Goal: Task Accomplishment & Management: Use online tool/utility

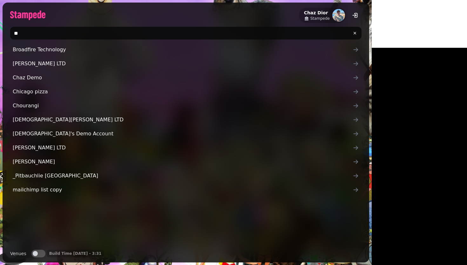
type input "*"
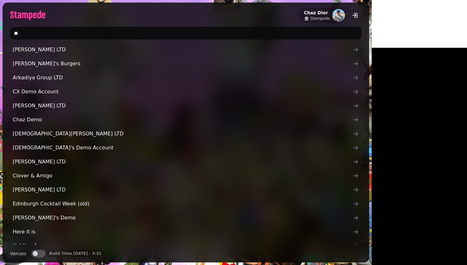
type input "*"
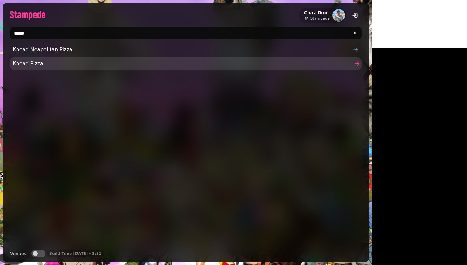
type input "*****"
click at [26, 65] on span "Knead Pizza" at bounding box center [183, 64] width 340 height 8
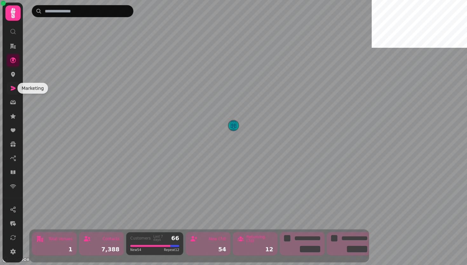
click at [12, 86] on icon at bounding box center [13, 88] width 5 height 4
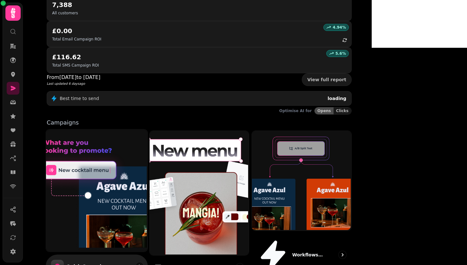
scroll to position [96, 0]
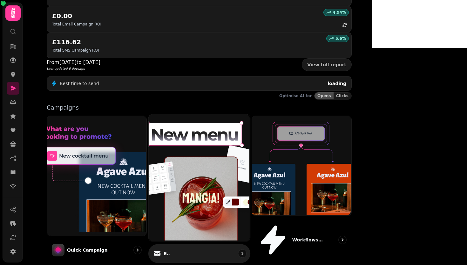
click at [249, 114] on img at bounding box center [198, 177] width 101 height 127
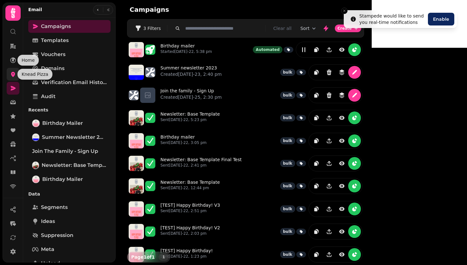
click at [13, 76] on icon at bounding box center [13, 74] width 4 height 5
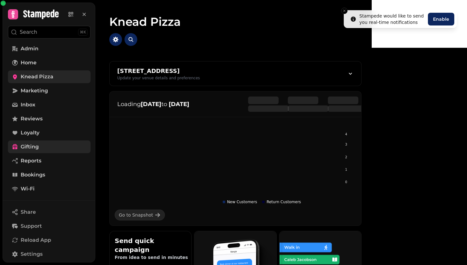
scroll to position [75, 0]
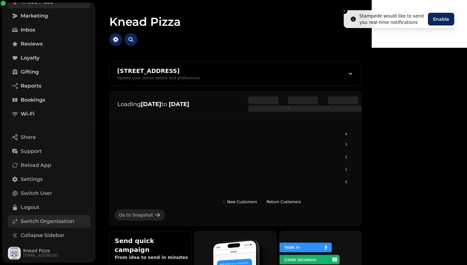
click at [38, 223] on span "Switch Organisation" at bounding box center [48, 221] width 54 height 8
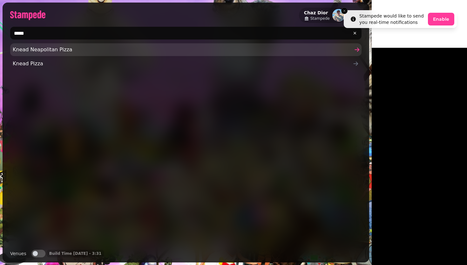
click at [61, 51] on span "Knead Neapolitan Pizza" at bounding box center [183, 50] width 340 height 8
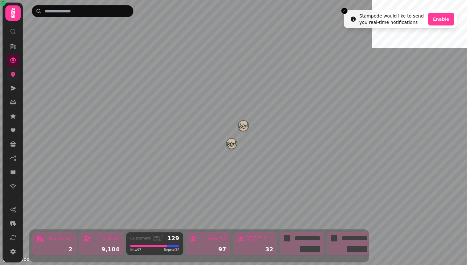
click at [9, 74] on link at bounding box center [13, 74] width 13 height 13
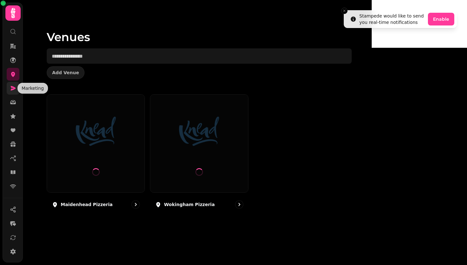
click at [14, 87] on icon at bounding box center [13, 88] width 5 height 4
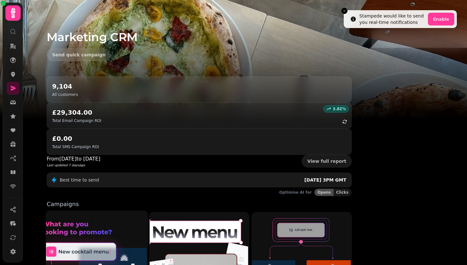
scroll to position [56, 0]
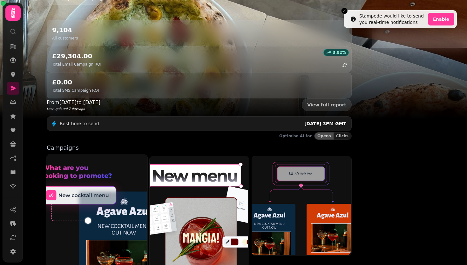
click at [147, 167] on img at bounding box center [95, 215] width 101 height 122
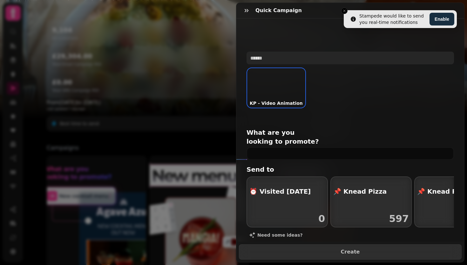
click at [299, 59] on input "text" at bounding box center [351, 58] width 208 height 13
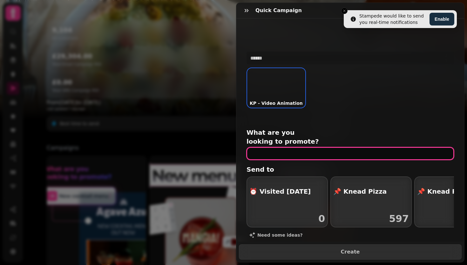
click at [295, 147] on input "text" at bounding box center [351, 153] width 208 height 13
type input "**********"
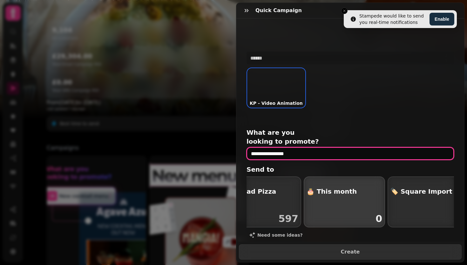
scroll to position [0, 190]
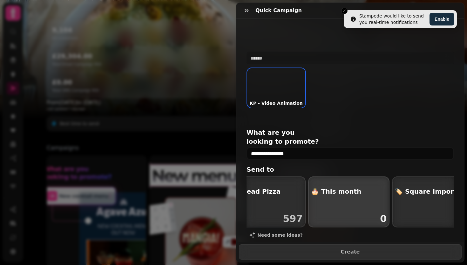
click at [350, 190] on div "button" at bounding box center [349, 201] width 81 height 50
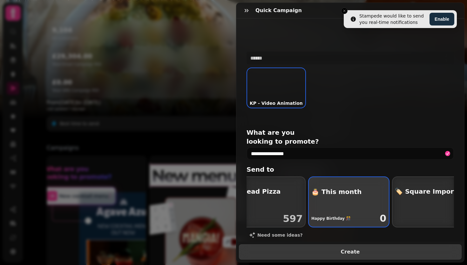
click at [331, 249] on span "Create" at bounding box center [350, 251] width 207 height 5
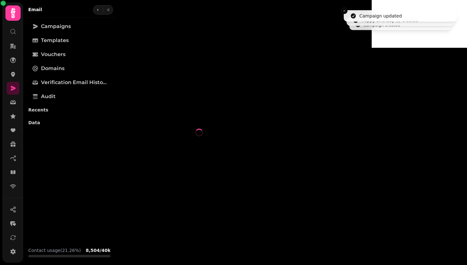
select select "**********"
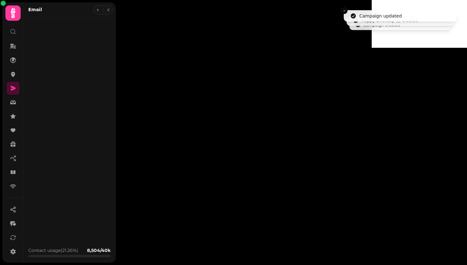
type input "**********"
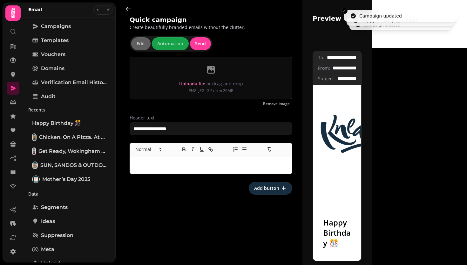
click at [153, 162] on p at bounding box center [211, 164] width 152 height 7
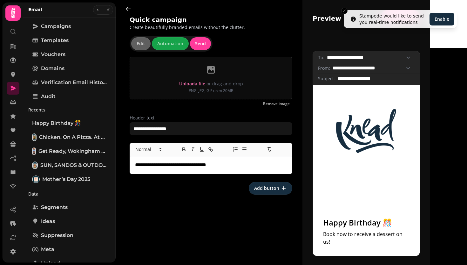
click at [230, 195] on div "**********" at bounding box center [211, 132] width 183 height 265
click at [262, 187] on span "Add button" at bounding box center [266, 188] width 25 height 4
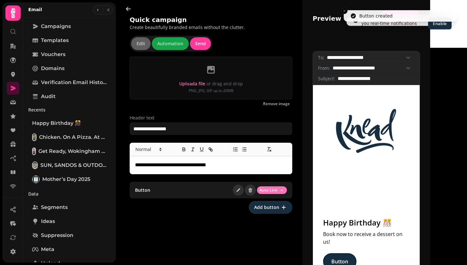
click at [274, 189] on html "**********" at bounding box center [233, 132] width 467 height 265
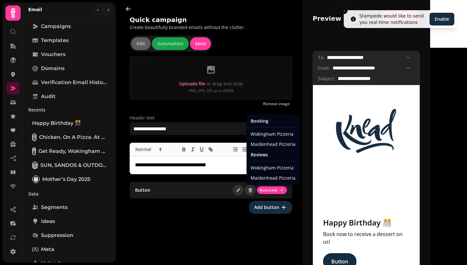
click at [209, 210] on html "**********" at bounding box center [233, 132] width 467 height 265
click at [271, 186] on html "**********" at bounding box center [233, 132] width 467 height 265
click at [270, 142] on div "Maidenhead Pizzeria" at bounding box center [273, 144] width 50 height 10
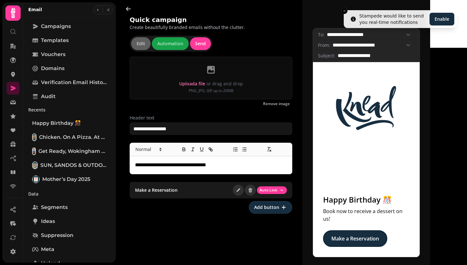
scroll to position [22, 0]
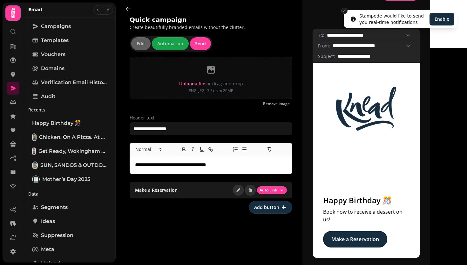
click at [345, 10] on icon "Close toast" at bounding box center [345, 11] width 4 height 4
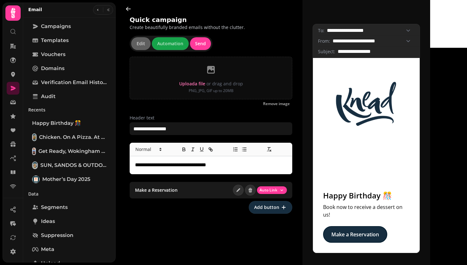
scroll to position [27, 0]
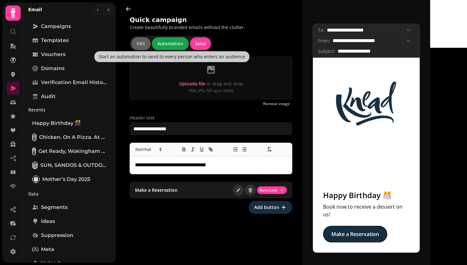
click at [175, 45] on span "Automation" at bounding box center [170, 43] width 26 height 4
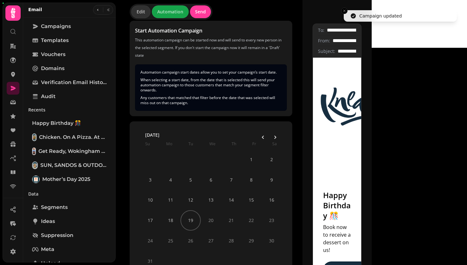
scroll to position [36, 0]
click at [276, 137] on icon "Go to the Next Month" at bounding box center [275, 136] width 5 height 5
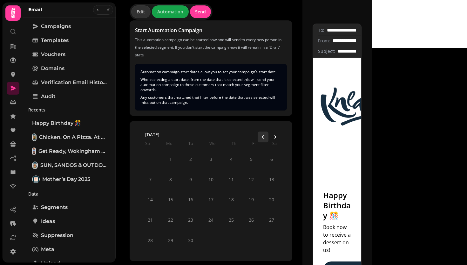
click at [262, 137] on polygon "Go to the Previous Month" at bounding box center [263, 136] width 2 height 3
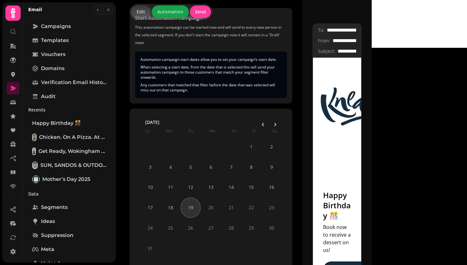
scroll to position [51, 0]
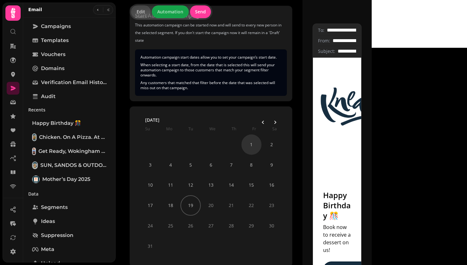
click at [251, 145] on button "1" at bounding box center [252, 144] width 20 height 20
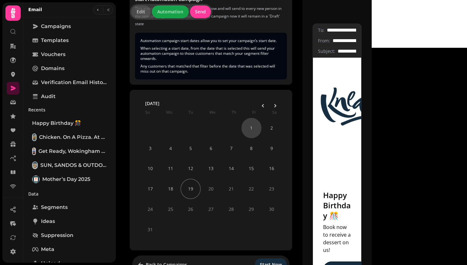
scroll to position [78, 0]
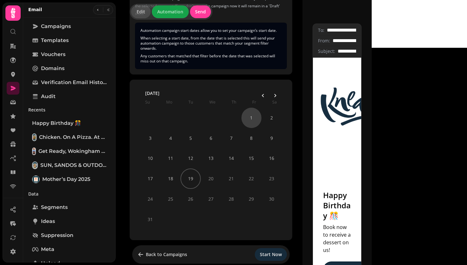
click at [268, 252] on span "Start Now" at bounding box center [271, 254] width 22 height 4
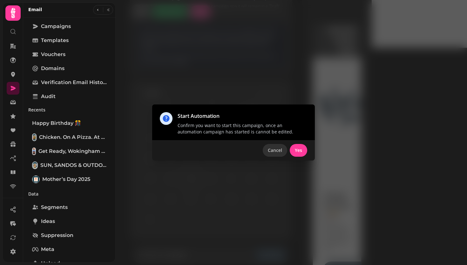
click at [272, 151] on span "Cancel" at bounding box center [275, 150] width 14 height 4
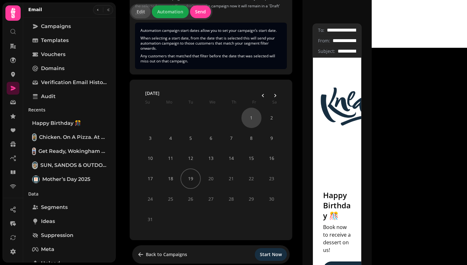
scroll to position [0, 0]
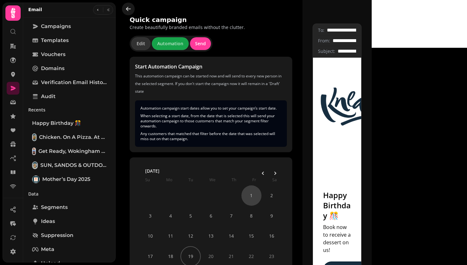
click at [127, 9] on icon "button" at bounding box center [128, 9] width 5 height 4
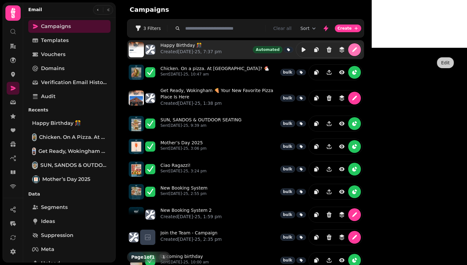
click at [358, 47] on icon "edit" at bounding box center [355, 49] width 6 height 6
select select "**********"
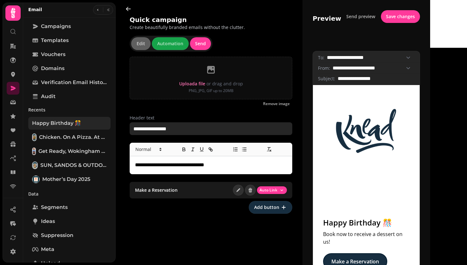
drag, startPoint x: 170, startPoint y: 128, endPoint x: 109, endPoint y: 127, distance: 61.7
click at [109, 128] on body "**********" at bounding box center [233, 132] width 467 height 265
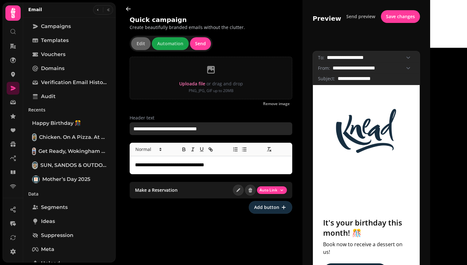
click at [144, 128] on input "**********" at bounding box center [211, 128] width 163 height 13
click at [156, 127] on input "**********" at bounding box center [211, 128] width 163 height 13
click at [177, 128] on input "**********" at bounding box center [211, 128] width 163 height 13
click at [190, 129] on input "**********" at bounding box center [211, 128] width 163 height 13
click at [203, 128] on input "**********" at bounding box center [211, 128] width 163 height 13
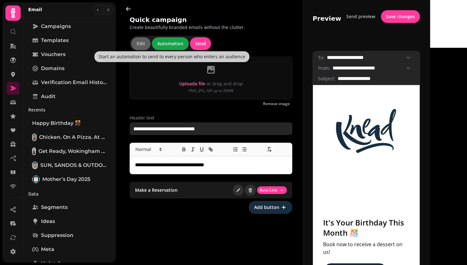
type input "**********"
click at [166, 45] on span "Automation" at bounding box center [170, 43] width 26 height 4
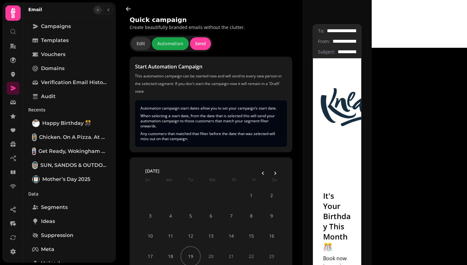
click at [96, 10] on icon "button" at bounding box center [98, 10] width 4 height 4
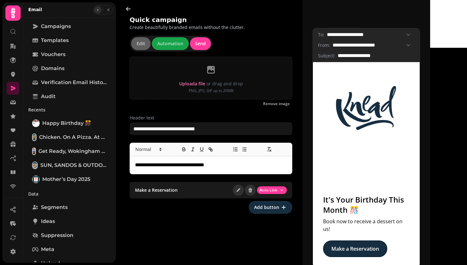
scroll to position [27, 0]
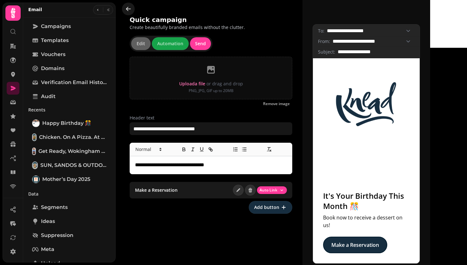
click at [127, 10] on icon "button" at bounding box center [128, 9] width 5 height 4
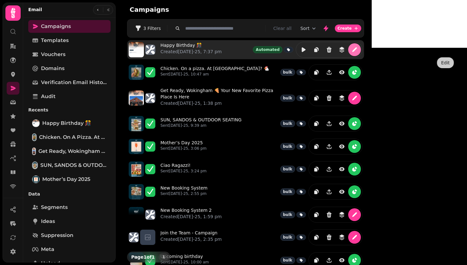
click at [358, 48] on icon "edit" at bounding box center [355, 49] width 6 height 6
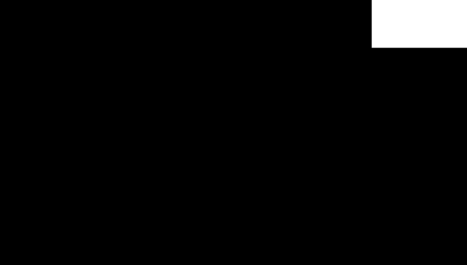
select select "**********"
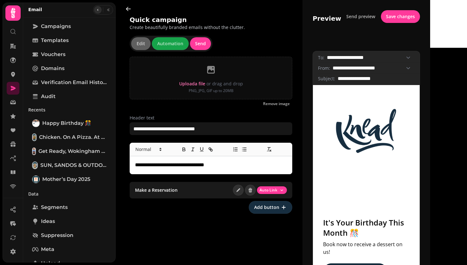
click at [94, 10] on button "button" at bounding box center [98, 10] width 8 height 8
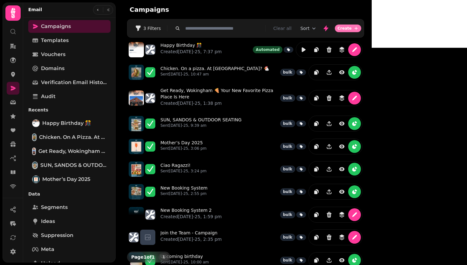
click at [352, 26] on span "Create" at bounding box center [345, 28] width 14 height 4
select select "**********"
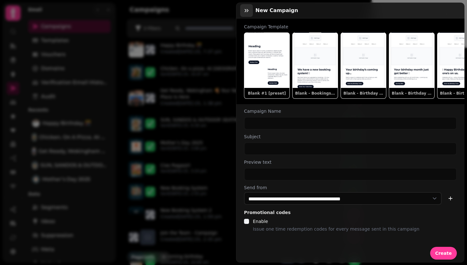
click at [248, 11] on icon "button" at bounding box center [247, 10] width 4 height 3
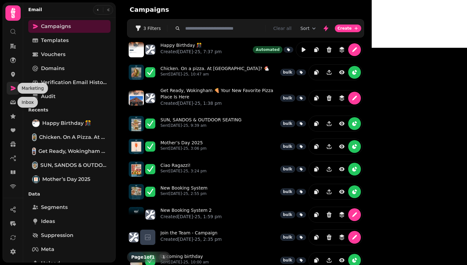
click at [13, 83] on link at bounding box center [13, 88] width 13 height 13
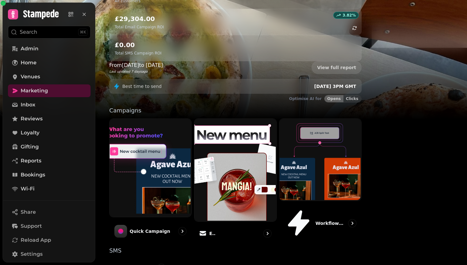
scroll to position [110, 0]
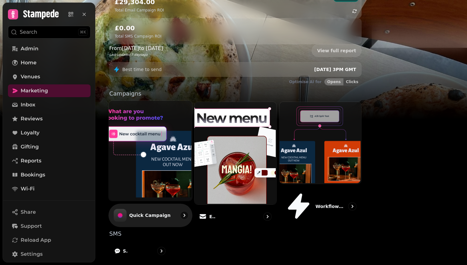
click at [187, 115] on img at bounding box center [149, 150] width 83 height 100
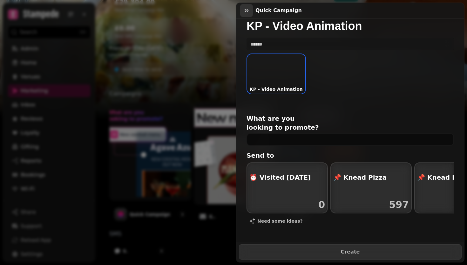
click at [249, 11] on icon "button" at bounding box center [247, 10] width 6 height 6
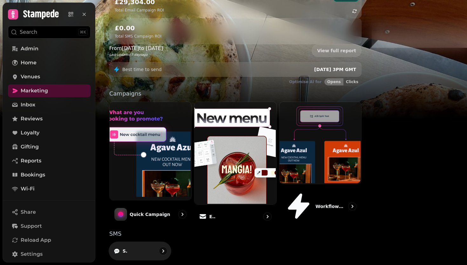
scroll to position [132, 0]
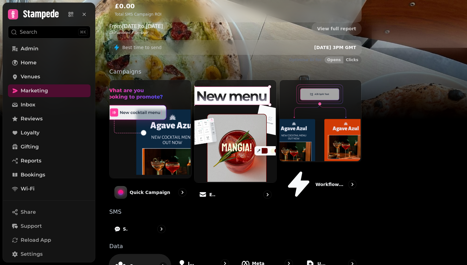
click at [162, 253] on div "Segments" at bounding box center [140, 265] width 62 height 24
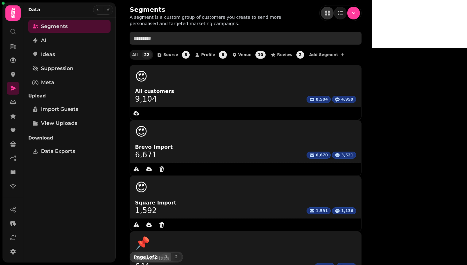
click at [157, 38] on input "text" at bounding box center [246, 38] width 232 height 13
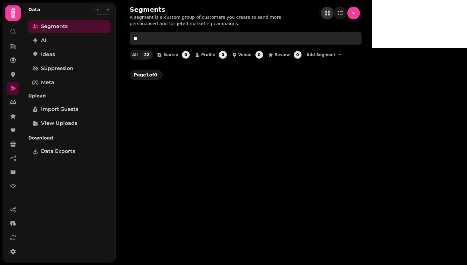
type input "*"
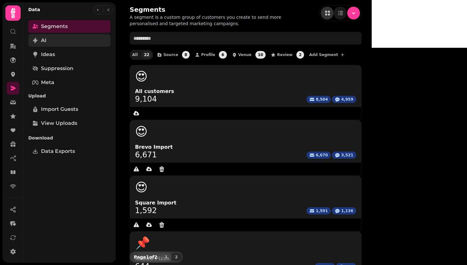
click at [59, 41] on link "AI" at bounding box center [69, 40] width 82 height 13
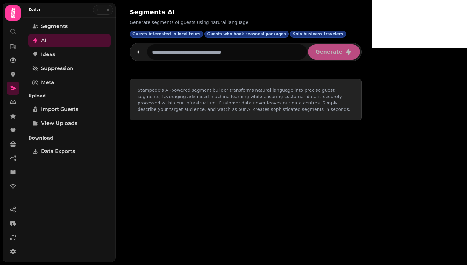
click at [186, 56] on input "text" at bounding box center [227, 51] width 160 height 15
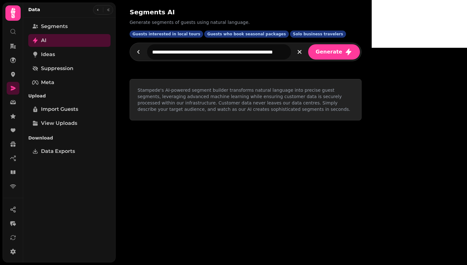
type input "**********"
click at [308, 44] on button "Generate" at bounding box center [334, 51] width 52 height 15
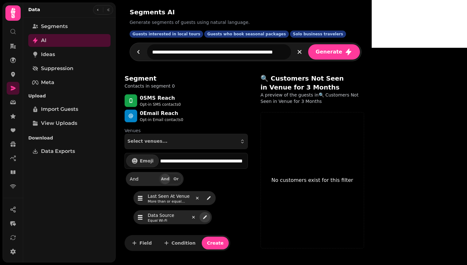
click at [206, 218] on icon "edit" at bounding box center [205, 216] width 5 height 5
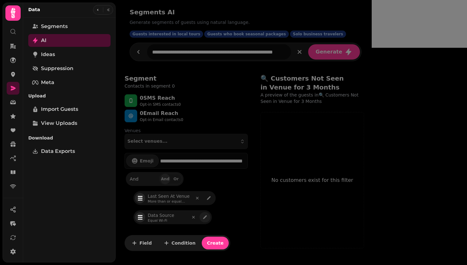
select select "**********"
select select "**"
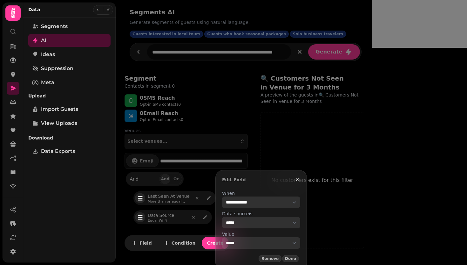
click at [250, 235] on label "Value" at bounding box center [261, 234] width 78 height 6
click at [250, 238] on select "**********" at bounding box center [261, 242] width 78 height 11
select select "*******"
click at [296, 253] on span "Done" at bounding box center [290, 258] width 11 height 4
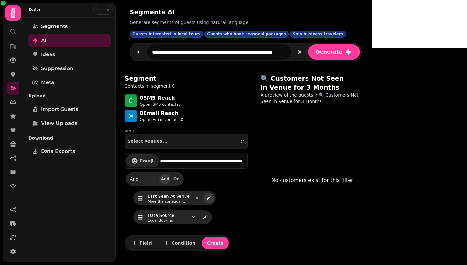
click at [208, 198] on icon "edit" at bounding box center [208, 197] width 5 height 5
select select "**********"
select select "**"
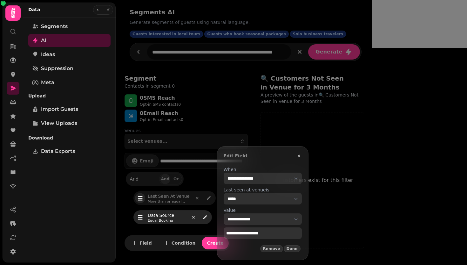
click at [257, 216] on select "**********" at bounding box center [263, 218] width 78 height 11
select select "*****"
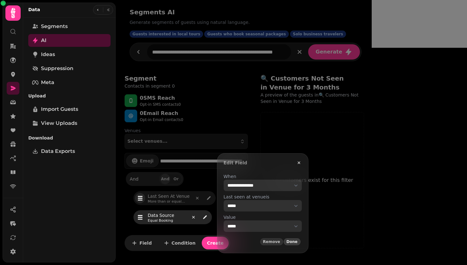
click at [298, 241] on span "Done" at bounding box center [292, 241] width 11 height 4
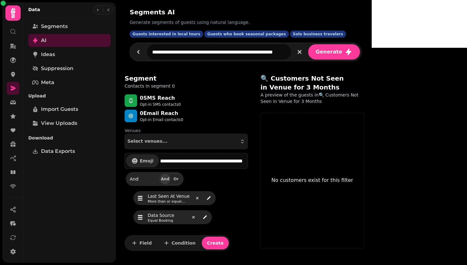
click at [178, 199] on span "Last seen at venue" at bounding box center [169, 196] width 42 height 6
click at [209, 198] on icon "edit" at bounding box center [208, 197] width 5 height 5
select select "**********"
select select "**"
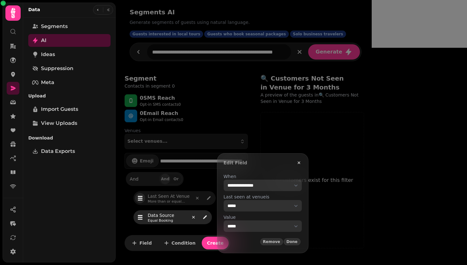
click at [256, 225] on select "**********" at bounding box center [263, 225] width 78 height 11
select select "*******"
click at [298, 241] on span "Done" at bounding box center [292, 241] width 11 height 4
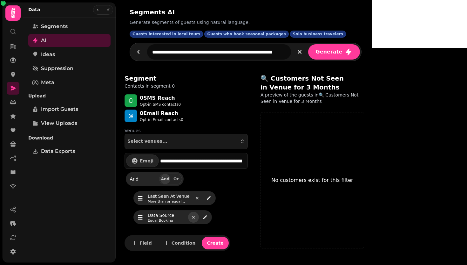
click at [194, 217] on icon "remove" at bounding box center [193, 217] width 3 height 3
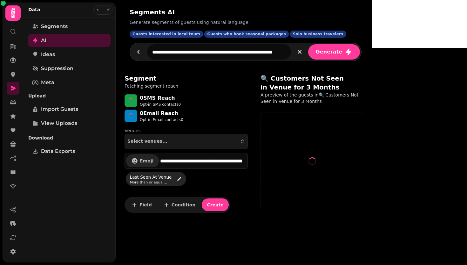
select select "**"
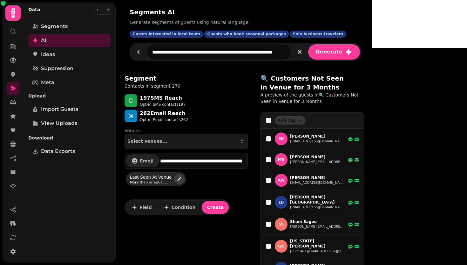
click at [178, 179] on icon "edit" at bounding box center [179, 178] width 5 height 5
select select "**********"
select select "**"
select select "*******"
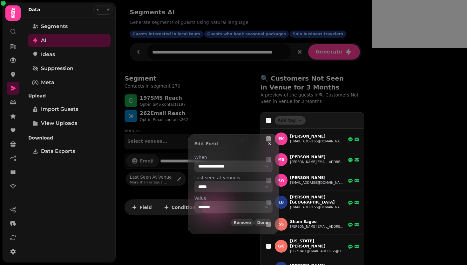
click at [247, 164] on select "**********" at bounding box center [234, 165] width 78 height 11
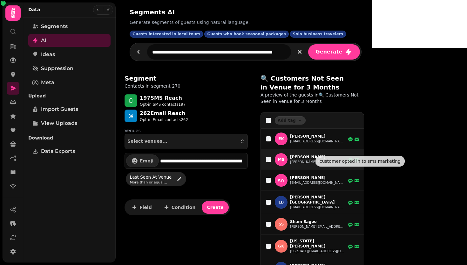
scroll to position [4, 0]
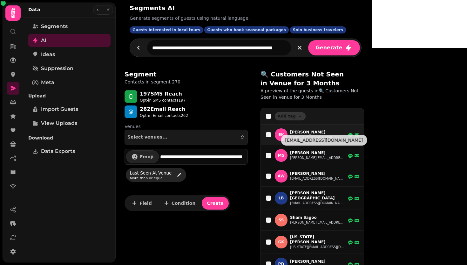
click at [299, 134] on button "ed@aruleoftum.com" at bounding box center [317, 136] width 54 height 5
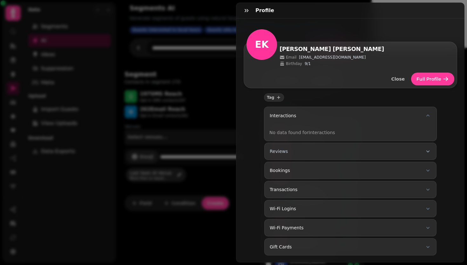
scroll to position [7, 0]
click at [333, 164] on button "Bookings" at bounding box center [351, 170] width 172 height 17
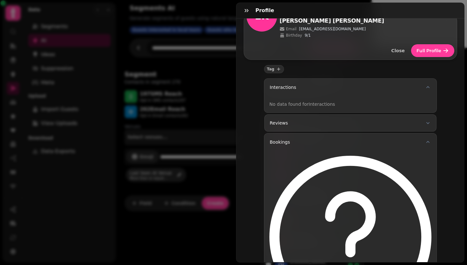
scroll to position [31, 0]
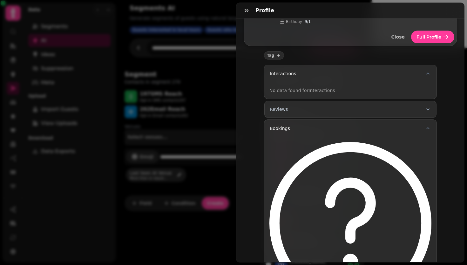
scroll to position [0, 0]
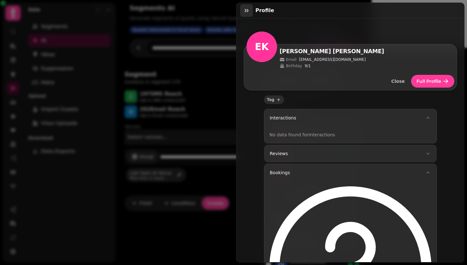
click at [245, 11] on icon "button" at bounding box center [247, 10] width 4 height 3
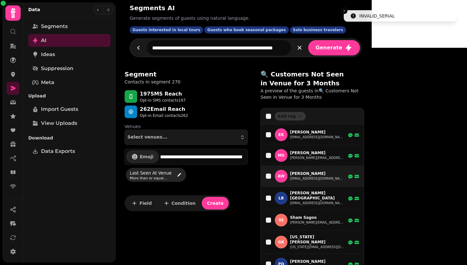
click at [307, 176] on button "ahliareilly@yahoo.co.uk" at bounding box center [317, 178] width 54 height 5
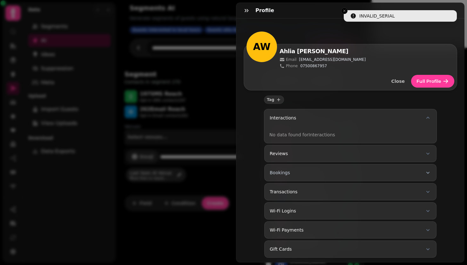
scroll to position [7, 0]
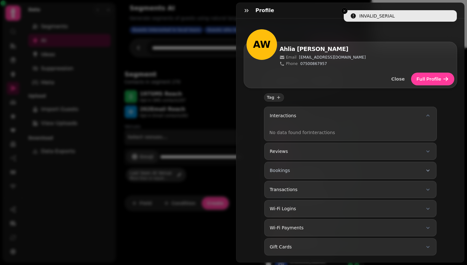
click at [303, 168] on button "Bookings" at bounding box center [351, 170] width 172 height 17
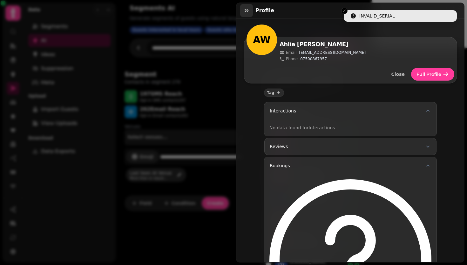
click at [248, 12] on icon "button" at bounding box center [247, 10] width 6 height 6
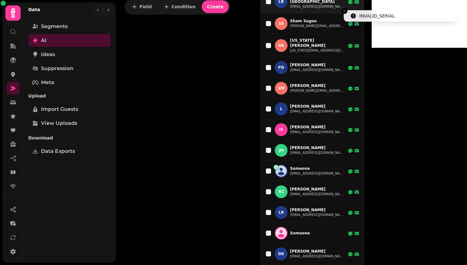
scroll to position [251, 0]
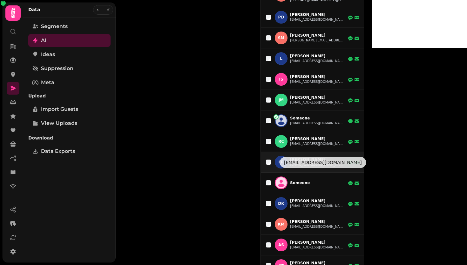
click at [299, 162] on button "louisereilly@hotmail.co.uk" at bounding box center [317, 164] width 54 height 5
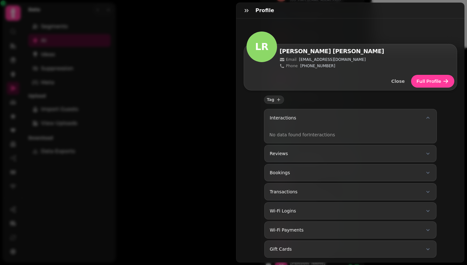
scroll to position [7, 0]
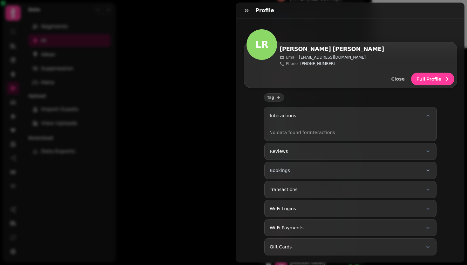
click at [294, 163] on button "Bookings" at bounding box center [351, 170] width 172 height 17
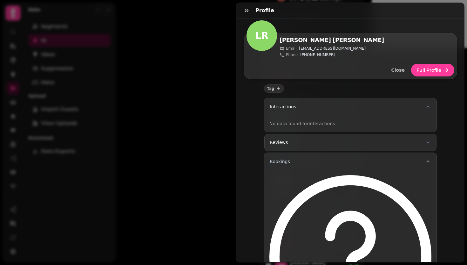
scroll to position [14, 0]
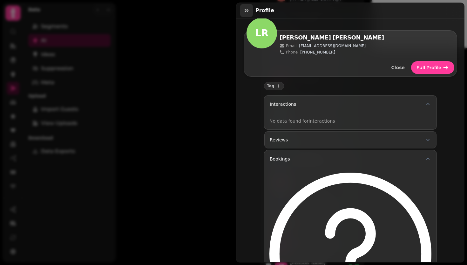
click at [247, 8] on icon "button" at bounding box center [247, 10] width 6 height 6
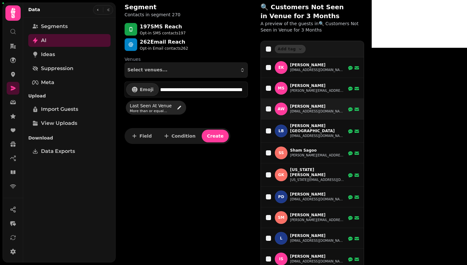
scroll to position [70, 0]
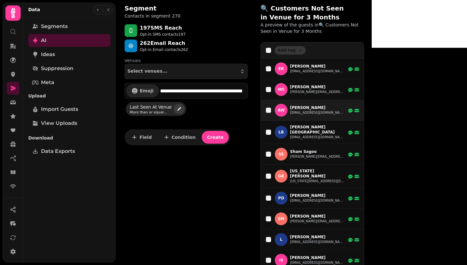
click at [177, 107] on icon "edit" at bounding box center [179, 108] width 5 height 5
select select "**********"
select select "**"
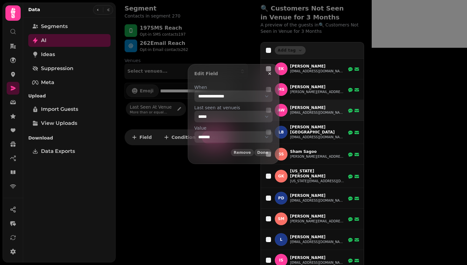
click at [207, 137] on select "**********" at bounding box center [234, 136] width 78 height 11
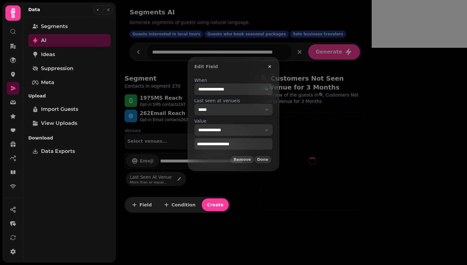
scroll to position [0, 0]
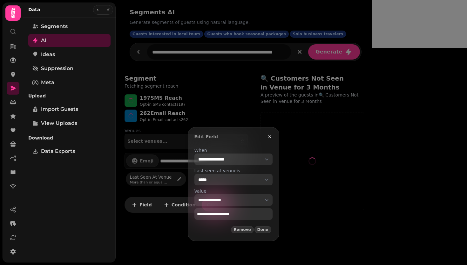
click at [221, 145] on div "**********" at bounding box center [233, 190] width 88 height 97
click at [222, 210] on input "**********" at bounding box center [234, 213] width 78 height 11
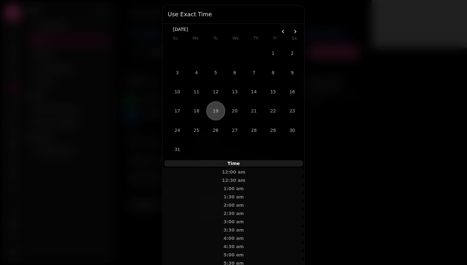
click at [398, 26] on div at bounding box center [233, 132] width 467 height 265
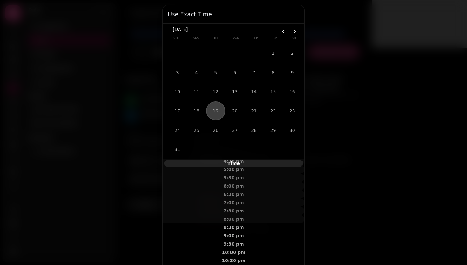
scroll to position [42, 0]
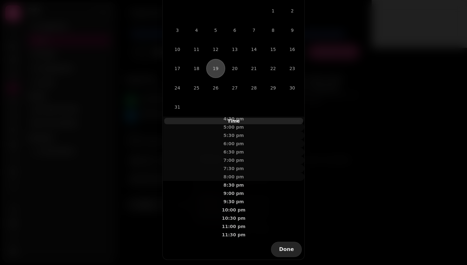
click at [292, 253] on button "Done" at bounding box center [286, 248] width 31 height 15
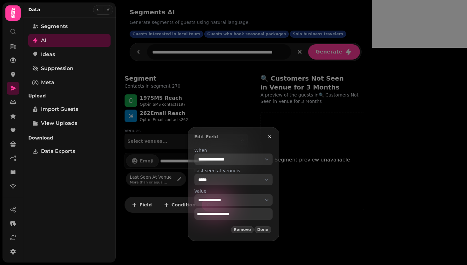
click at [236, 205] on div "**********" at bounding box center [234, 212] width 78 height 14
click at [237, 203] on select "**********" at bounding box center [234, 199] width 78 height 11
select select "**********"
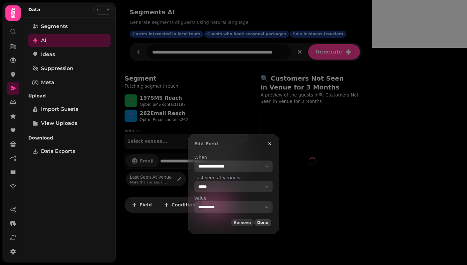
click at [269, 222] on span "Done" at bounding box center [263, 222] width 11 height 4
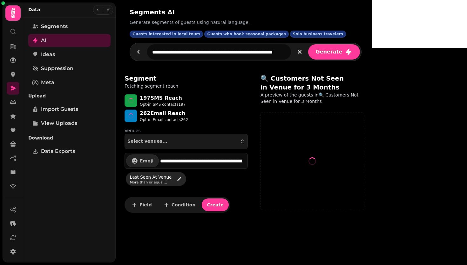
select select "**"
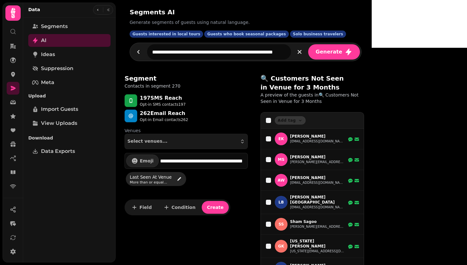
click at [160, 179] on span "Last seen at venue" at bounding box center [151, 177] width 42 height 6
click at [202, 137] on button "Select venues..." at bounding box center [186, 141] width 123 height 15
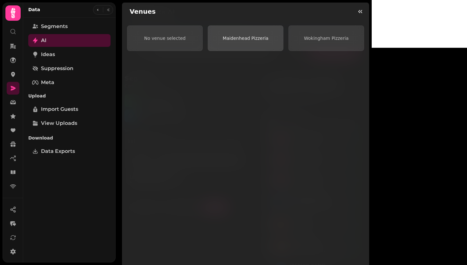
click at [284, 46] on button "Maidenhead Pizzeria" at bounding box center [246, 37] width 76 height 25
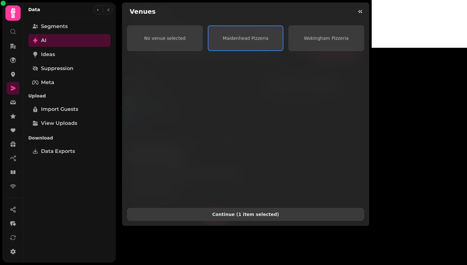
click at [281, 212] on span "Continue ( 1 item selected )" at bounding box center [246, 214] width 226 height 4
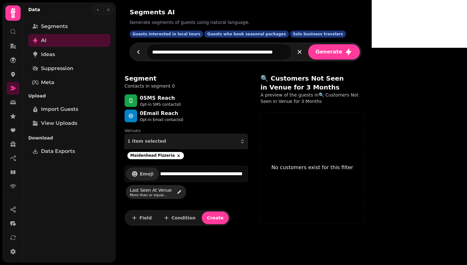
click at [206, 177] on input "**********" at bounding box center [203, 173] width 86 height 13
click at [206, 191] on div "Last seen at venue More than or equal six-months" at bounding box center [183, 191] width 130 height 19
click at [177, 190] on icon "edit" at bounding box center [179, 191] width 5 height 5
select select "**********"
select select "**"
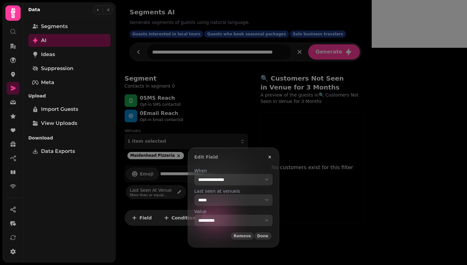
click at [224, 182] on select "**********" at bounding box center [234, 179] width 78 height 11
click at [218, 220] on select "**********" at bounding box center [234, 219] width 78 height 11
select select "****"
click at [269, 235] on span "Done" at bounding box center [263, 236] width 11 height 4
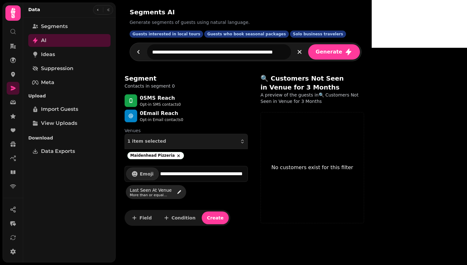
click at [186, 176] on input "**********" at bounding box center [203, 173] width 86 height 13
click at [97, 9] on icon "button" at bounding box center [98, 10] width 4 height 4
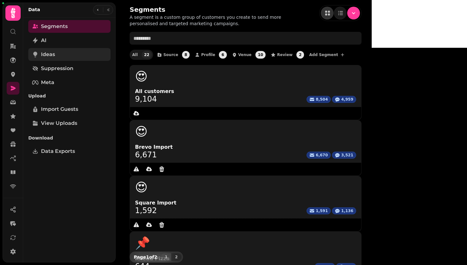
click at [65, 49] on link "Ideas" at bounding box center [69, 54] width 82 height 13
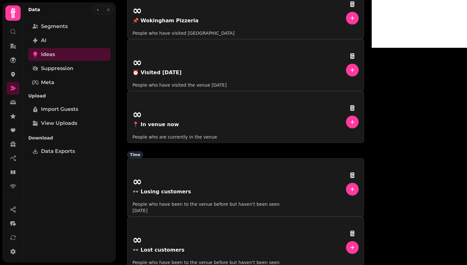
scroll to position [100, 0]
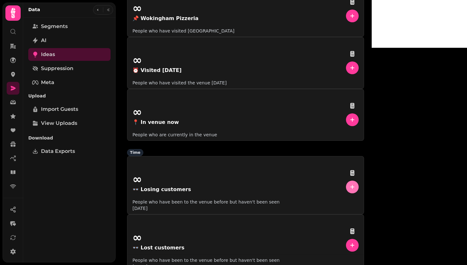
click at [351, 185] on icon "button" at bounding box center [353, 187] width 4 height 4
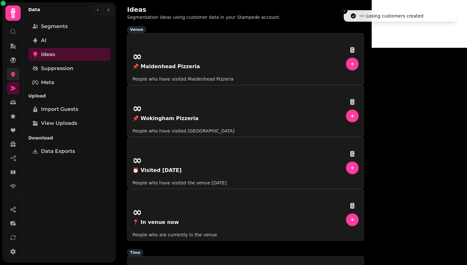
click at [13, 76] on icon at bounding box center [13, 74] width 4 height 5
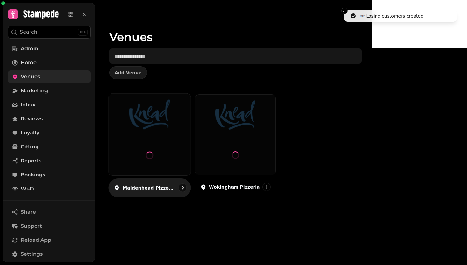
click at [187, 161] on div at bounding box center [150, 134] width 82 height 82
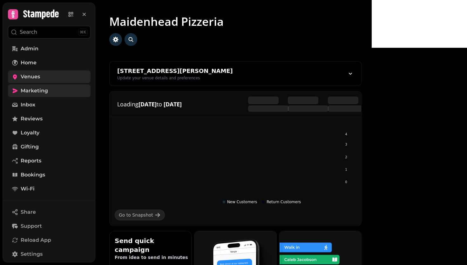
click at [41, 93] on span "Marketing" at bounding box center [34, 91] width 27 height 8
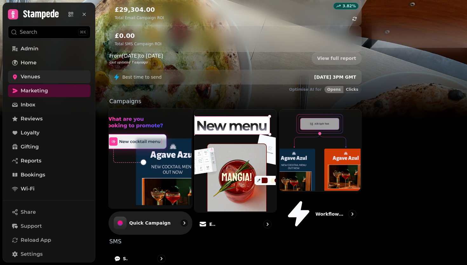
scroll to position [131, 0]
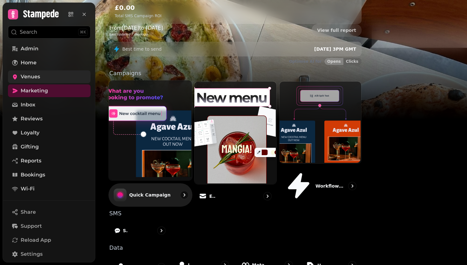
click at [191, 110] on img at bounding box center [149, 129] width 83 height 100
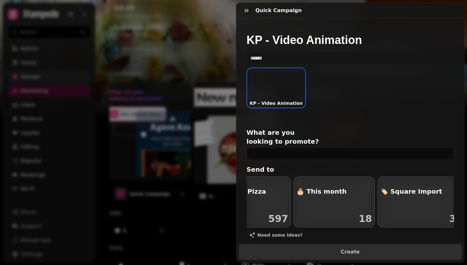
scroll to position [0, 158]
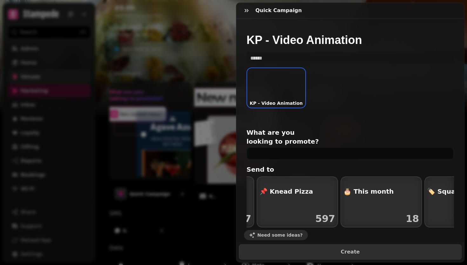
click at [267, 232] on span "Need some ideas?" at bounding box center [280, 234] width 45 height 4
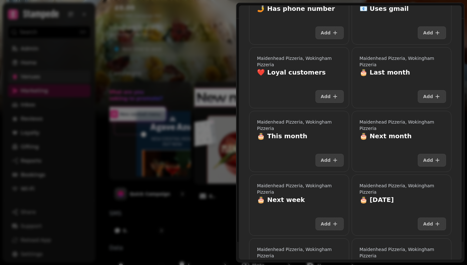
scroll to position [0, 0]
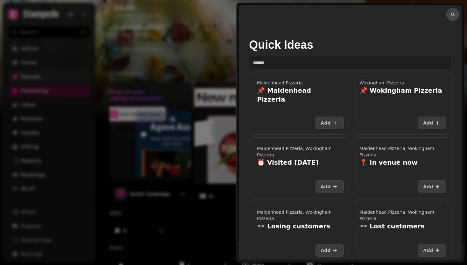
click at [447, 19] on button "button" at bounding box center [453, 14] width 13 height 13
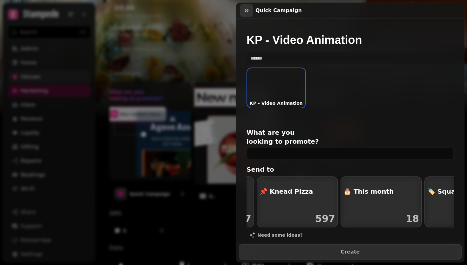
click at [248, 11] on icon "button" at bounding box center [247, 10] width 4 height 3
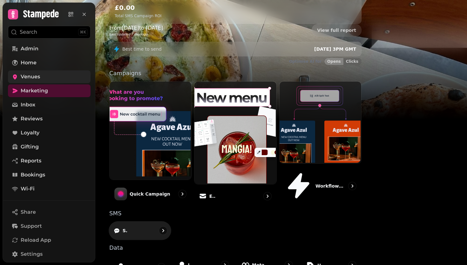
scroll to position [132, 0]
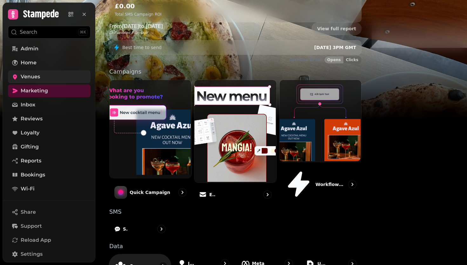
click at [171, 253] on div "Segments" at bounding box center [140, 265] width 62 height 24
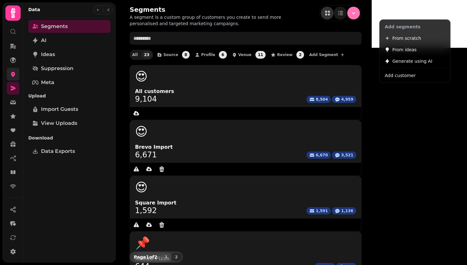
click at [360, 14] on button "Menu" at bounding box center [354, 13] width 13 height 13
click at [408, 38] on span "From scratch" at bounding box center [407, 38] width 29 height 8
select select "**"
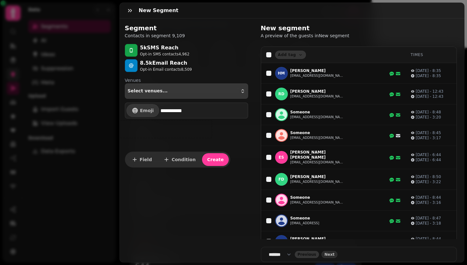
click at [168, 92] on div "Select venues..." at bounding box center [187, 90] width 118 height 5
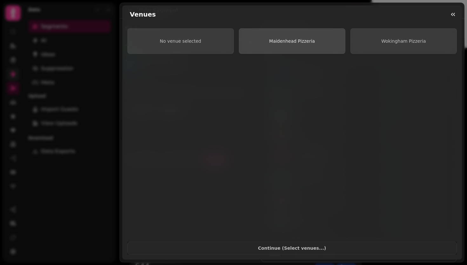
click at [291, 39] on span "Maidenhead Pizzeria" at bounding box center [292, 40] width 46 height 5
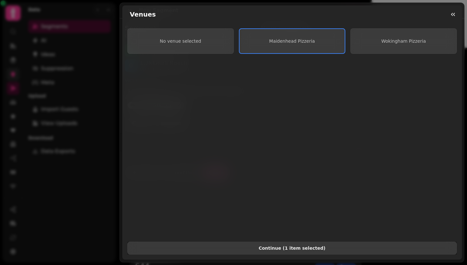
click at [267, 245] on span "Continue ( 1 item selected )" at bounding box center [292, 247] width 319 height 4
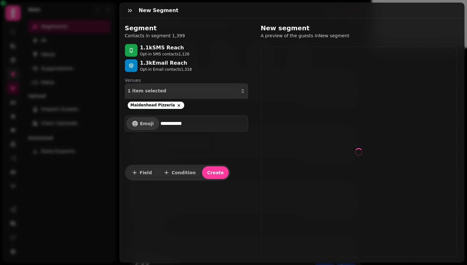
select select "**"
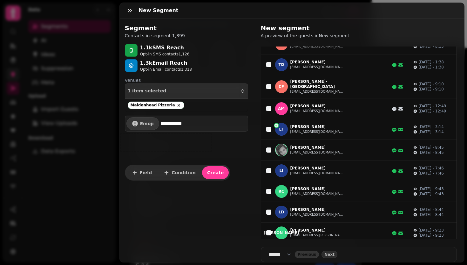
scroll to position [350, 0]
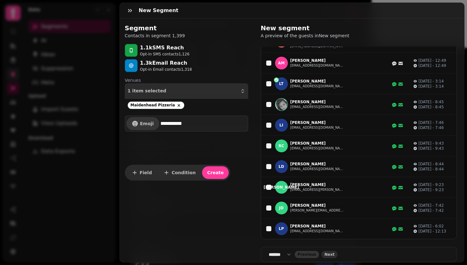
click at [291, 251] on select "**** * **** ** **** ** **** ** **** *** **** *** **** ***" at bounding box center [282, 254] width 26 height 6
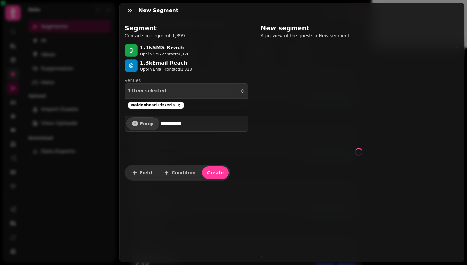
click at [189, 124] on input "**********" at bounding box center [204, 123] width 86 height 13
select select "***"
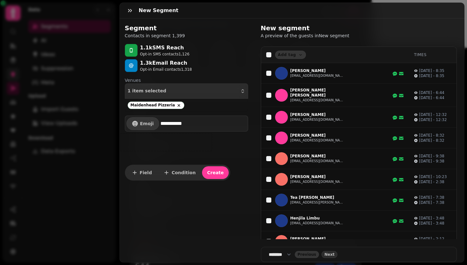
click at [189, 124] on input "**********" at bounding box center [204, 123] width 86 height 13
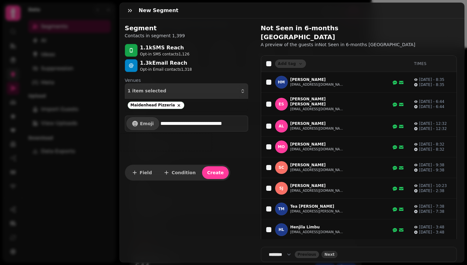
click at [198, 141] on div at bounding box center [166, 142] width 95 height 22
click at [240, 125] on input "**********" at bounding box center [204, 123] width 86 height 13
click at [212, 122] on input "**********" at bounding box center [204, 123] width 86 height 13
type input "**********"
click at [210, 141] on div at bounding box center [166, 142] width 95 height 22
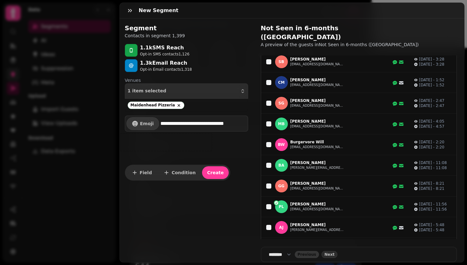
scroll to position [0, 0]
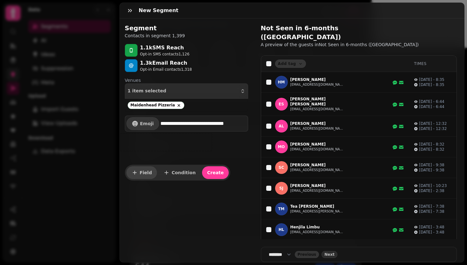
click at [146, 172] on span "Field" at bounding box center [146, 172] width 12 height 4
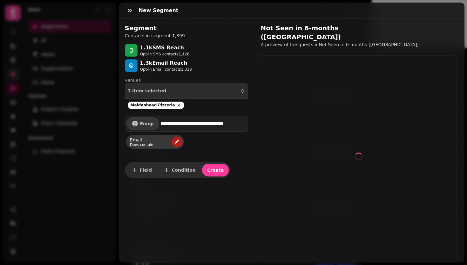
click at [176, 140] on icon "edit" at bounding box center [177, 141] width 5 height 5
select select "*****"
select select "****"
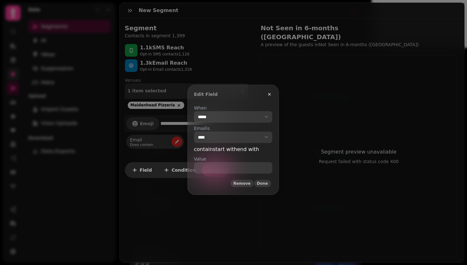
click at [224, 173] on input "When" at bounding box center [233, 167] width 78 height 11
click at [239, 121] on select "**********" at bounding box center [233, 116] width 78 height 11
select select "**********"
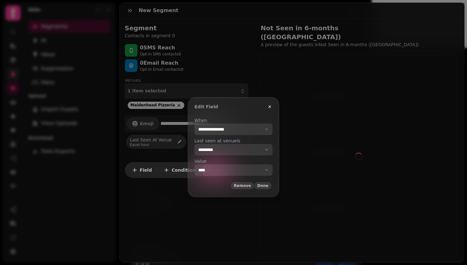
click at [217, 169] on select "**********" at bounding box center [234, 169] width 78 height 11
select select "*******"
click at [269, 186] on span "Done" at bounding box center [263, 185] width 11 height 4
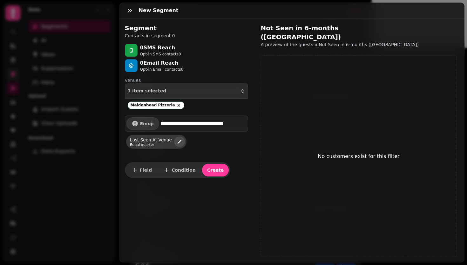
click at [178, 142] on icon "edit" at bounding box center [180, 142] width 4 height 4
select select "**********"
select select "**"
select select "*******"
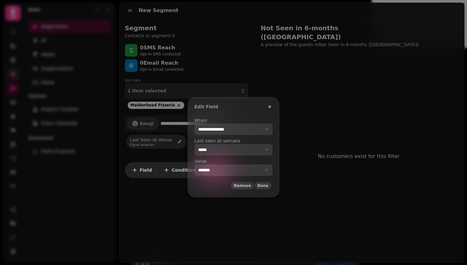
click at [219, 135] on select "**********" at bounding box center [234, 128] width 78 height 11
click at [223, 135] on select "**********" at bounding box center [234, 128] width 78 height 11
select select "**"
click at [216, 170] on select "**********" at bounding box center [234, 169] width 78 height 11
click at [218, 169] on select "**********" at bounding box center [234, 169] width 78 height 11
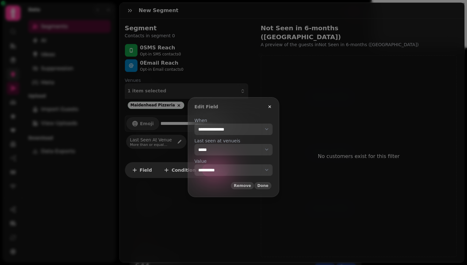
click at [221, 171] on select "**********" at bounding box center [234, 169] width 78 height 11
select select "****"
click at [227, 135] on select "**********" at bounding box center [234, 128] width 78 height 11
select select "**"
click at [228, 135] on select "**********" at bounding box center [234, 128] width 78 height 11
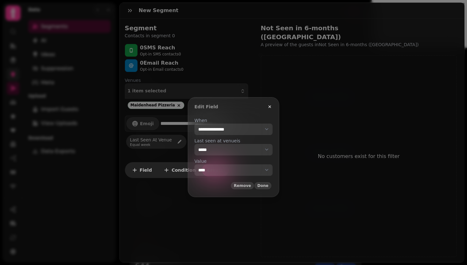
click at [221, 168] on select "**********" at bounding box center [234, 169] width 78 height 11
select select "*******"
click at [269, 185] on span "Done" at bounding box center [263, 185] width 11 height 4
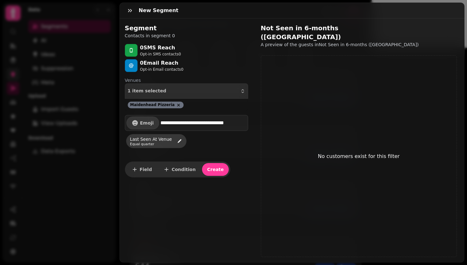
click at [176, 105] on icon at bounding box center [178, 104] width 5 height 5
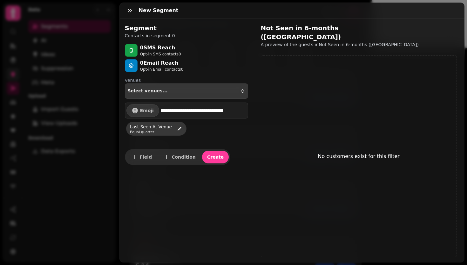
click at [189, 93] on div "Select venues..." at bounding box center [187, 90] width 118 height 5
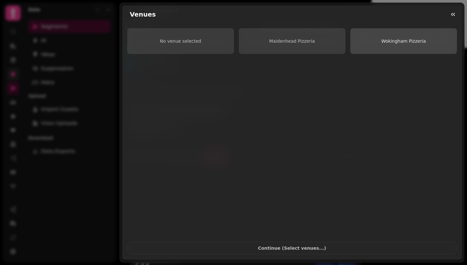
click at [432, 40] on span "Wokingham Pizzeria" at bounding box center [404, 41] width 96 height 4
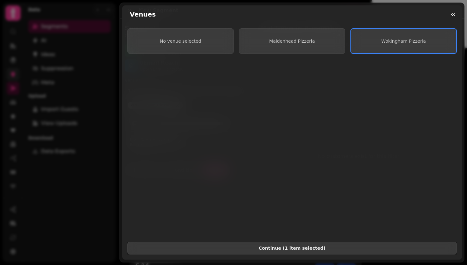
click at [287, 245] on span "Continue ( 1 item selected )" at bounding box center [292, 247] width 319 height 4
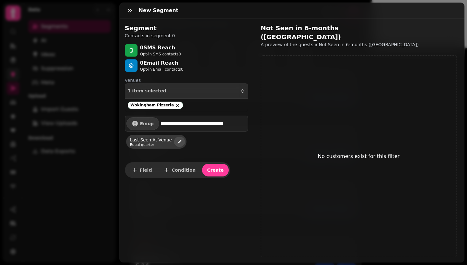
click at [179, 140] on icon "edit" at bounding box center [180, 142] width 4 height 4
select select "**********"
select select "**"
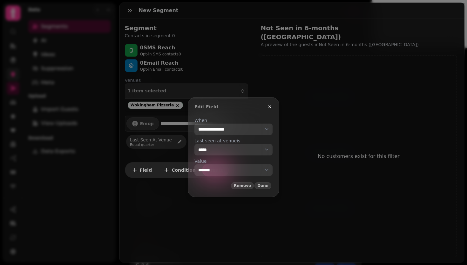
click at [211, 172] on select "**********" at bounding box center [234, 169] width 78 height 11
select select "***"
click at [269, 183] on span "Done" at bounding box center [263, 185] width 11 height 4
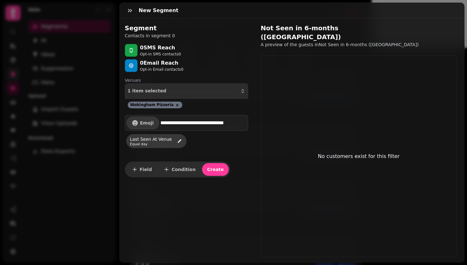
click at [175, 107] on icon at bounding box center [177, 104] width 5 height 5
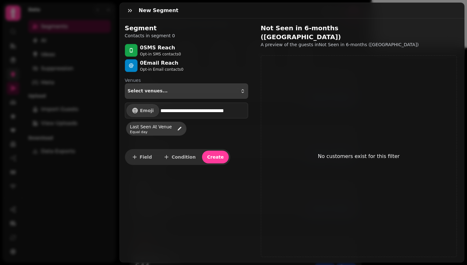
click at [190, 94] on button "Select venues..." at bounding box center [186, 90] width 123 height 15
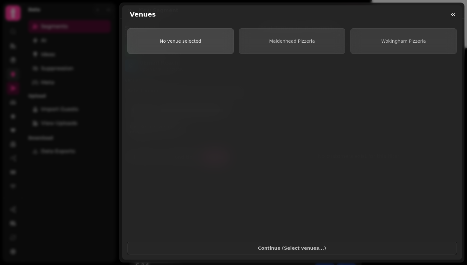
click at [181, 47] on button "No venue selected" at bounding box center [180, 40] width 107 height 25
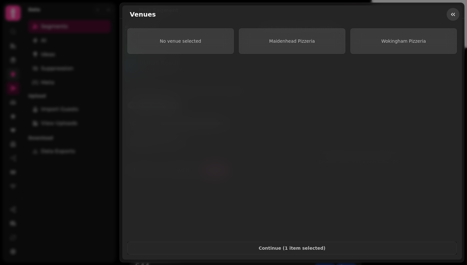
click at [452, 15] on icon "button" at bounding box center [453, 14] width 4 height 3
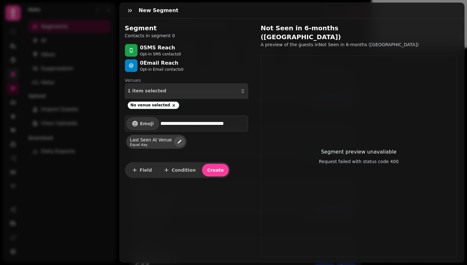
click at [179, 144] on button "edit" at bounding box center [179, 141] width 11 height 10
select select "**********"
select select "**"
select select "***"
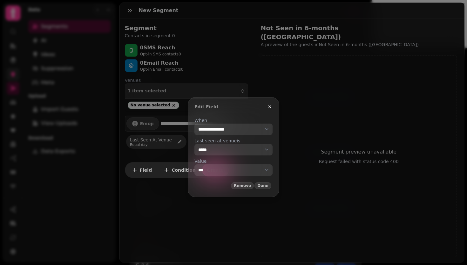
click at [228, 130] on select "**********" at bounding box center [234, 128] width 78 height 11
select select "*******"
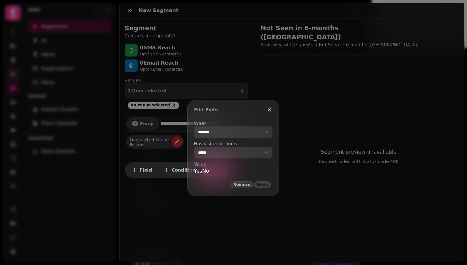
click at [224, 138] on select "**********" at bounding box center [233, 131] width 78 height 11
click at [272, 109] on icon "button" at bounding box center [269, 109] width 5 height 5
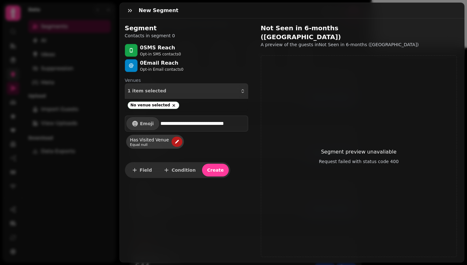
click at [175, 143] on icon "edit" at bounding box center [177, 141] width 5 height 5
select select "*******"
select select "**"
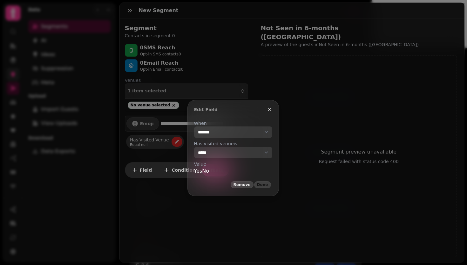
click at [251, 183] on span "Remove" at bounding box center [242, 185] width 17 height 4
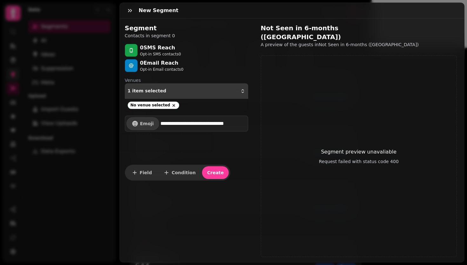
click at [188, 89] on div "1 item selected" at bounding box center [187, 90] width 118 height 5
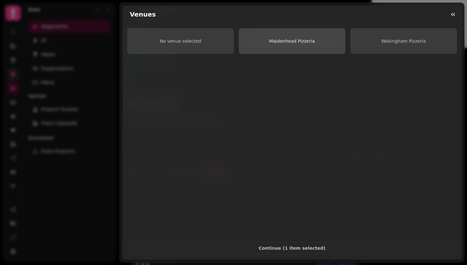
click at [270, 48] on button "Maidenhead Pizzeria" at bounding box center [292, 40] width 107 height 25
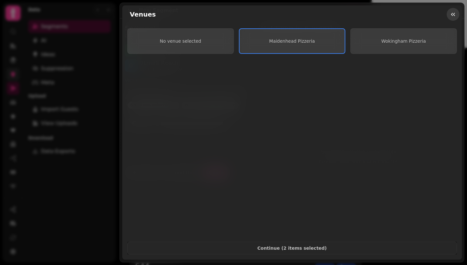
click at [452, 17] on icon "button" at bounding box center [453, 14] width 6 height 6
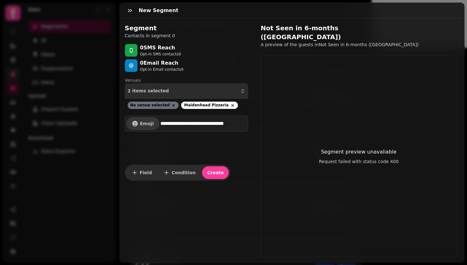
click at [171, 104] on icon at bounding box center [173, 105] width 5 height 5
select select "***"
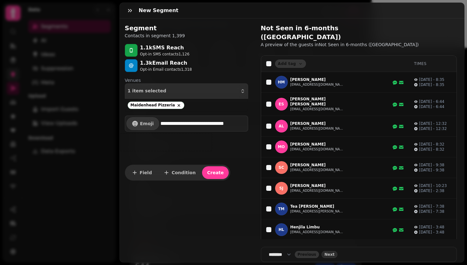
click at [169, 175] on button "Condition" at bounding box center [179, 172] width 43 height 13
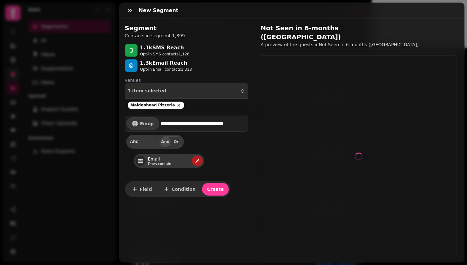
click at [197, 160] on icon "edit" at bounding box center [197, 160] width 5 height 5
select select "*****"
select select "****"
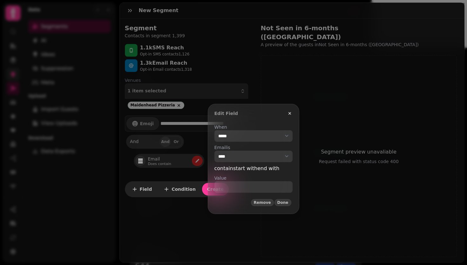
click at [240, 141] on select "**********" at bounding box center [254, 135] width 78 height 11
click at [256, 134] on select "**********" at bounding box center [254, 135] width 78 height 11
select select "**********"
select select "****"
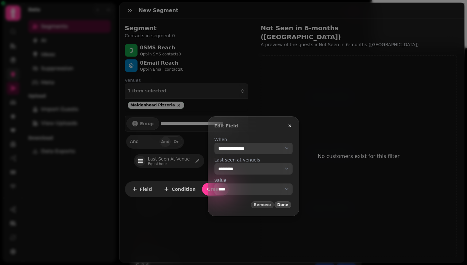
click at [289, 204] on span "Done" at bounding box center [283, 205] width 11 height 4
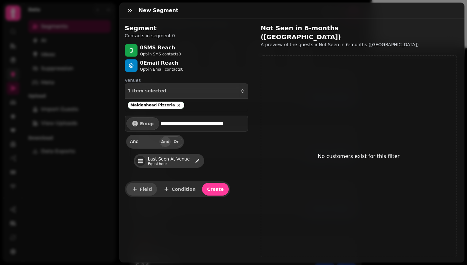
click at [145, 188] on span "Field" at bounding box center [146, 189] width 12 height 4
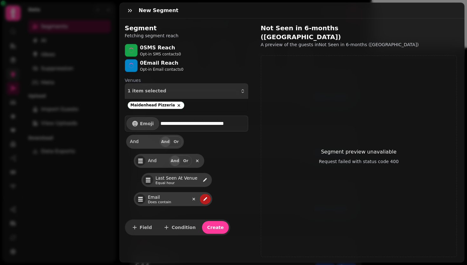
click at [205, 198] on icon "edit" at bounding box center [205, 199] width 4 height 4
select select "*****"
select select "****"
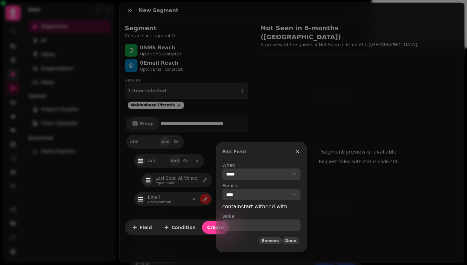
click at [241, 180] on select "**********" at bounding box center [262, 173] width 78 height 11
click at [252, 180] on select "**********" at bounding box center [262, 173] width 78 height 11
click at [261, 179] on select "**********" at bounding box center [262, 173] width 78 height 11
select select "**********"
select select "****"
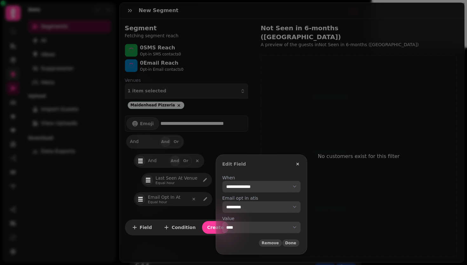
click at [254, 192] on select "**********" at bounding box center [262, 186] width 78 height 11
click at [300, 163] on icon "button" at bounding box center [297, 163] width 5 height 5
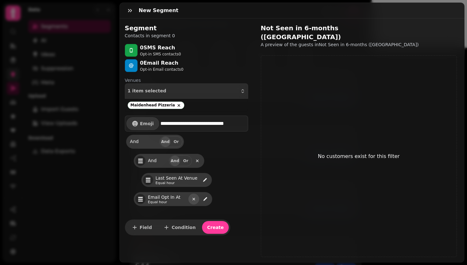
click at [193, 199] on icon "remove" at bounding box center [193, 198] width 5 height 5
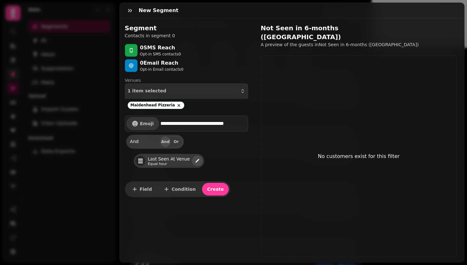
click at [199, 162] on icon "edit" at bounding box center [197, 160] width 5 height 5
select select "**********"
select select "**"
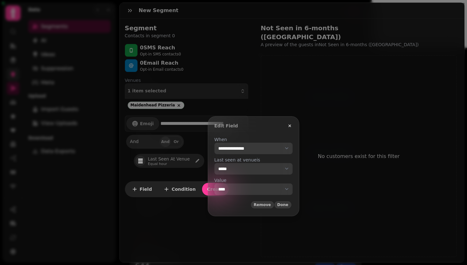
click at [231, 154] on select "**********" at bounding box center [254, 147] width 78 height 11
click at [238, 187] on select "**********" at bounding box center [254, 188] width 78 height 11
select select "****"
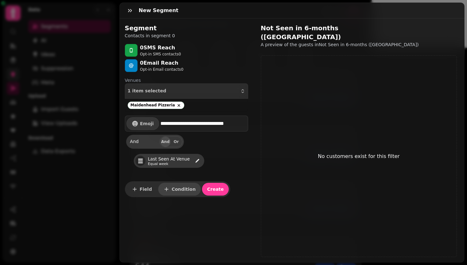
click at [178, 190] on span "Condition" at bounding box center [184, 189] width 24 height 4
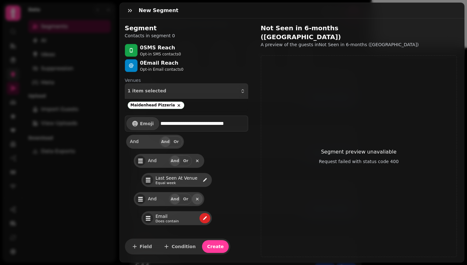
click at [196, 198] on icon "remove" at bounding box center [197, 198] width 5 height 5
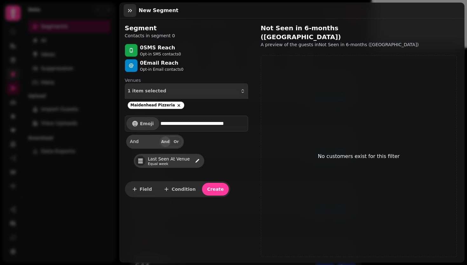
click at [128, 7] on button "button" at bounding box center [130, 10] width 13 height 13
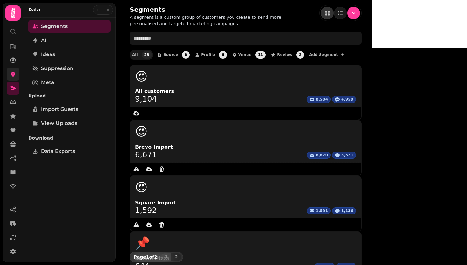
click at [9, 77] on link at bounding box center [13, 74] width 13 height 13
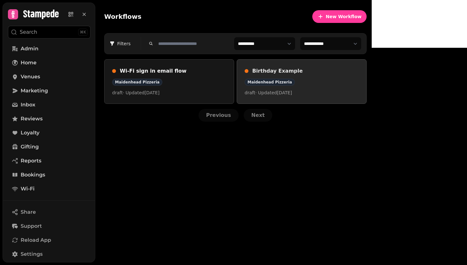
click at [335, 76] on div "Birthday Example Maidenhead Pizzeria draft · Updated 19 Aug 2025" at bounding box center [302, 81] width 114 height 29
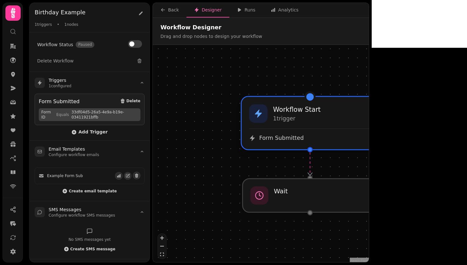
click at [332, 143] on div "Workflow Start 1 trigger Form Submitted" at bounding box center [310, 123] width 137 height 52
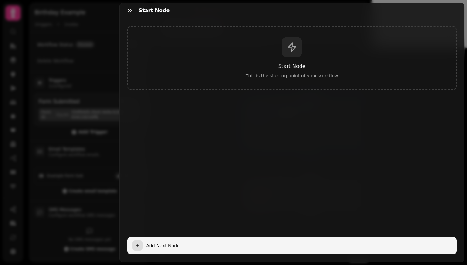
click at [141, 240] on div "button" at bounding box center [138, 245] width 10 height 10
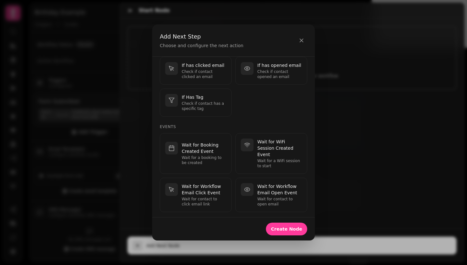
scroll to position [197, 0]
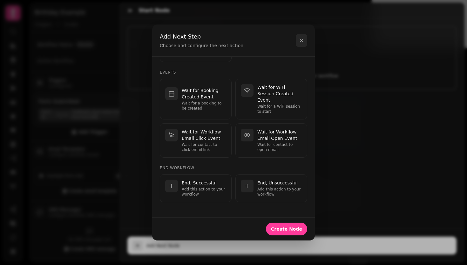
click at [300, 44] on icon "button" at bounding box center [302, 40] width 6 height 6
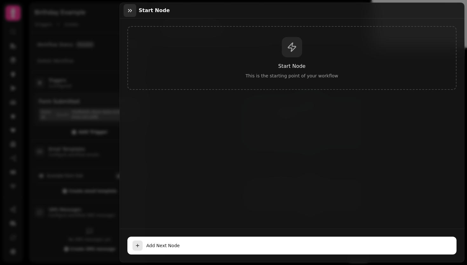
click at [126, 10] on button "button" at bounding box center [130, 10] width 13 height 13
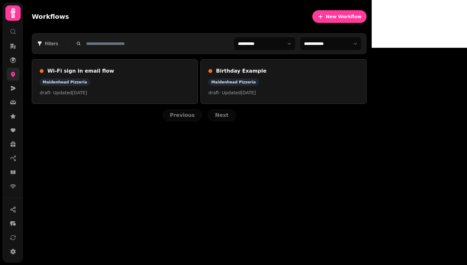
click at [12, 78] on link at bounding box center [13, 74] width 13 height 13
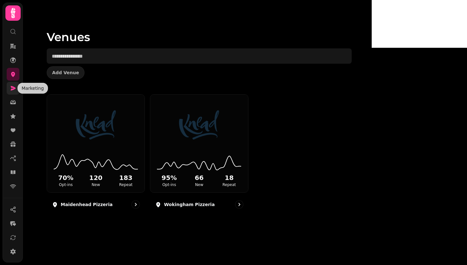
click at [13, 89] on icon at bounding box center [13, 88] width 5 height 4
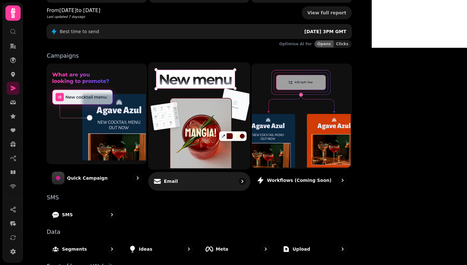
scroll to position [132, 0]
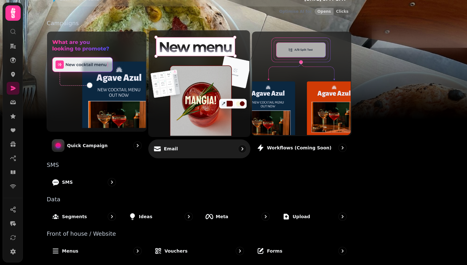
click at [235, 114] on img at bounding box center [198, 83] width 101 height 106
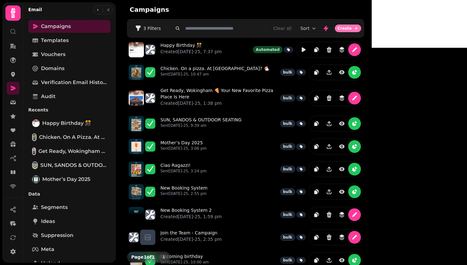
click at [352, 26] on span "Create" at bounding box center [345, 28] width 14 height 4
select select "**********"
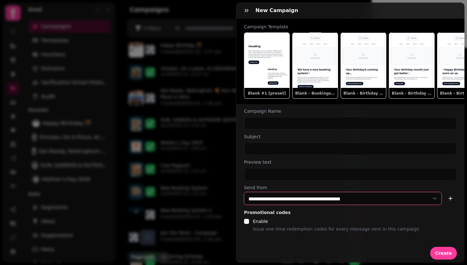
click at [312, 204] on select "**********" at bounding box center [343, 198] width 198 height 13
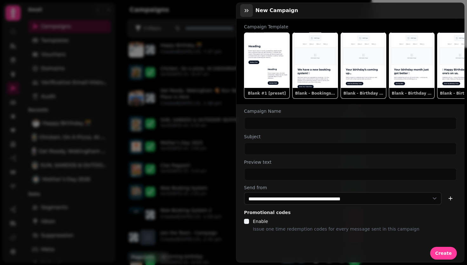
click at [245, 11] on icon "button" at bounding box center [247, 10] width 6 height 6
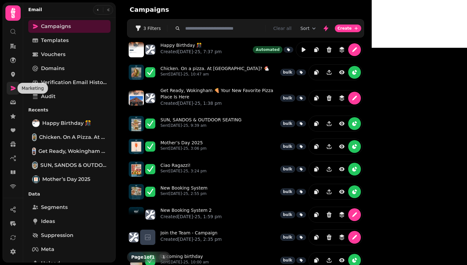
click at [13, 90] on icon at bounding box center [13, 88] width 6 height 6
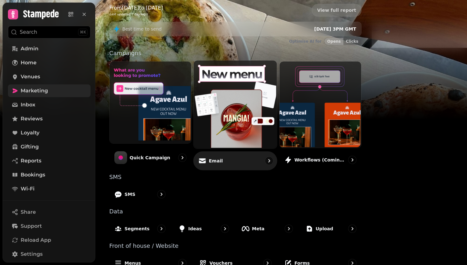
scroll to position [132, 0]
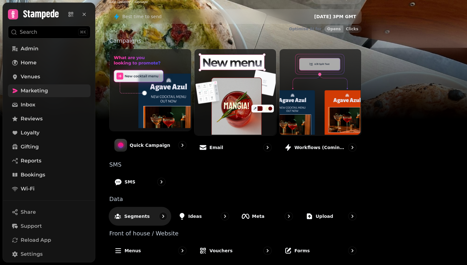
click at [171, 214] on div "Segments" at bounding box center [140, 216] width 62 height 19
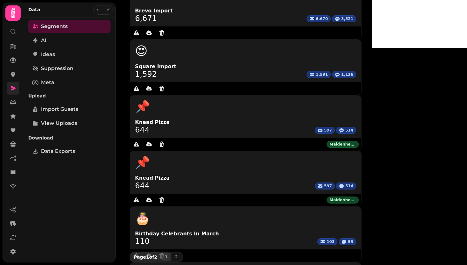
scroll to position [135, 0]
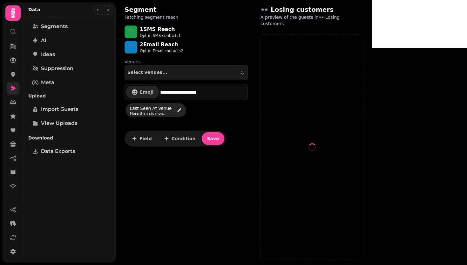
select select "**"
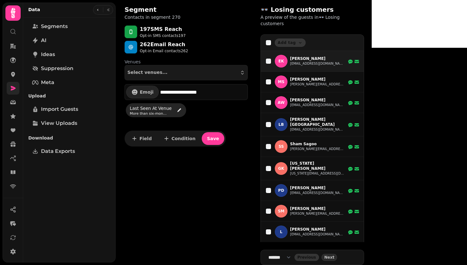
click at [434, 58] on span "No venues" at bounding box center [433, 61] width 24 height 6
click at [393, 58] on div "No times at venue" at bounding box center [390, 61] width 41 height 6
click at [304, 61] on button "ed@aruleoftum.com" at bounding box center [317, 63] width 54 height 5
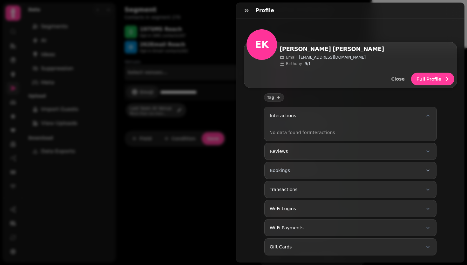
scroll to position [7, 0]
click at [321, 164] on button "Bookings" at bounding box center [351, 170] width 172 height 17
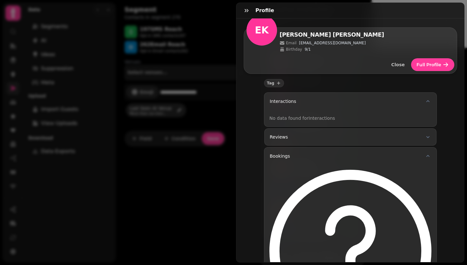
scroll to position [20, 0]
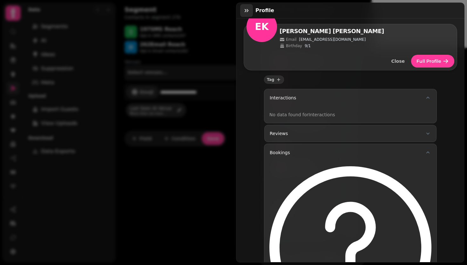
click at [248, 9] on icon "button" at bounding box center [247, 10] width 6 height 6
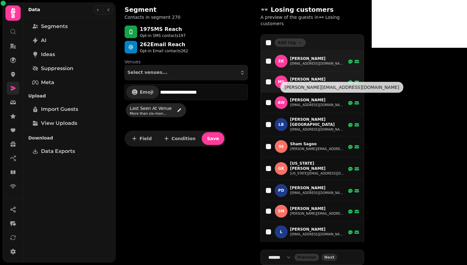
click at [299, 82] on button "mike@mikesewart.com" at bounding box center [317, 84] width 54 height 5
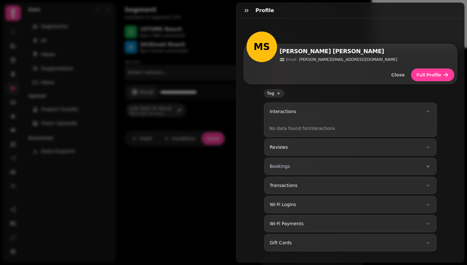
click at [309, 163] on button "Bookings" at bounding box center [351, 165] width 172 height 17
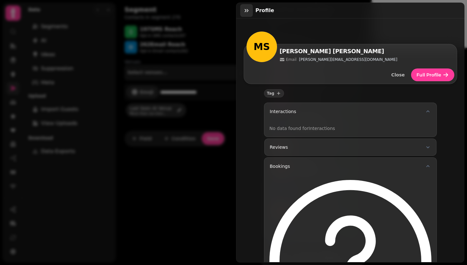
click at [248, 11] on icon "button" at bounding box center [247, 10] width 6 height 6
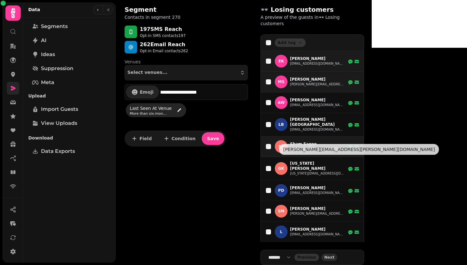
click at [322, 146] on button "sunmeet.sagoo@gmail.com" at bounding box center [317, 148] width 54 height 5
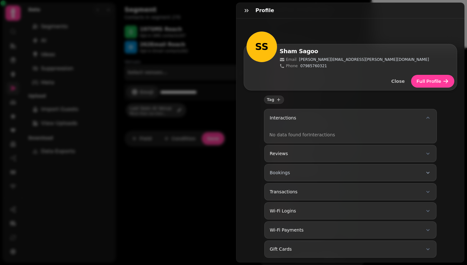
scroll to position [7, 0]
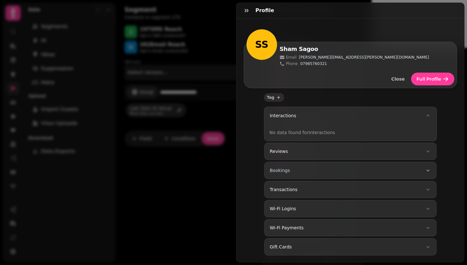
click at [301, 169] on button "Bookings" at bounding box center [351, 170] width 172 height 17
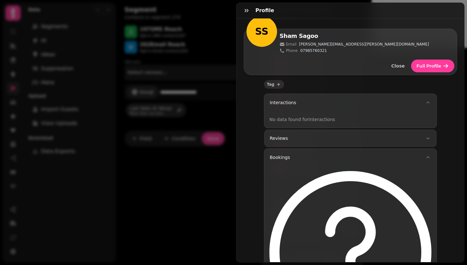
scroll to position [16, 0]
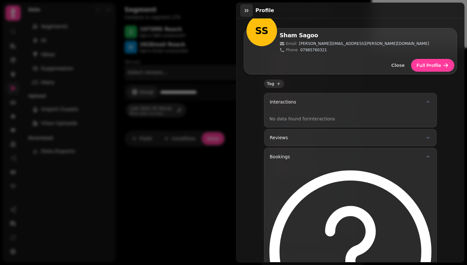
click at [245, 13] on icon "button" at bounding box center [247, 10] width 6 height 6
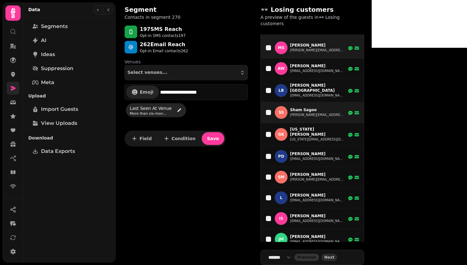
scroll to position [0, 0]
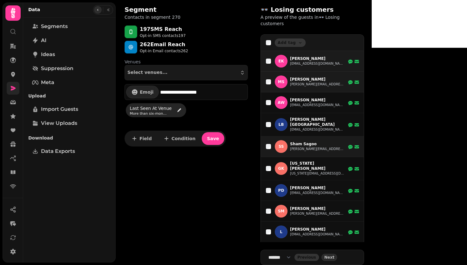
click at [100, 10] on button "button" at bounding box center [98, 10] width 8 height 8
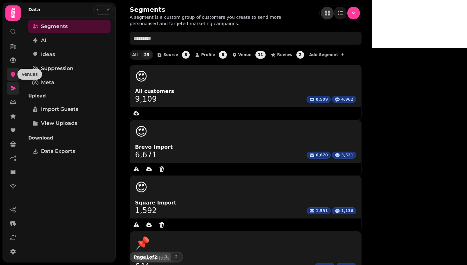
click at [12, 76] on icon at bounding box center [13, 74] width 4 height 5
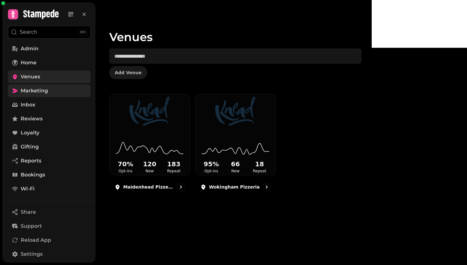
click at [31, 89] on span "Marketing" at bounding box center [34, 91] width 27 height 8
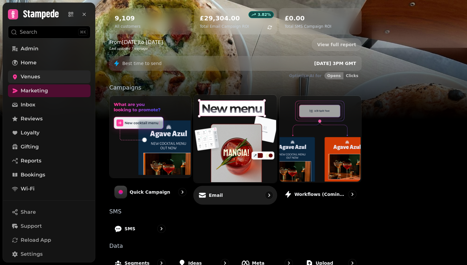
scroll to position [86, 0]
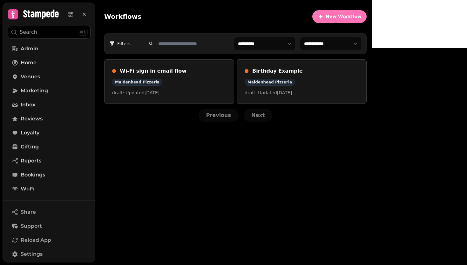
click at [367, 19] on button "New Workflow" at bounding box center [340, 16] width 54 height 13
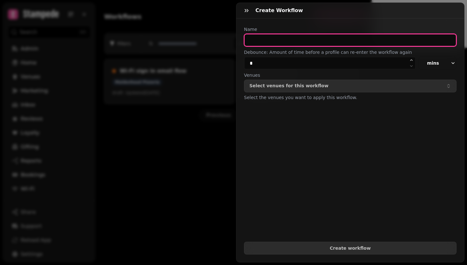
click at [300, 40] on input "text" at bounding box center [350, 40] width 213 height 13
type input "**********"
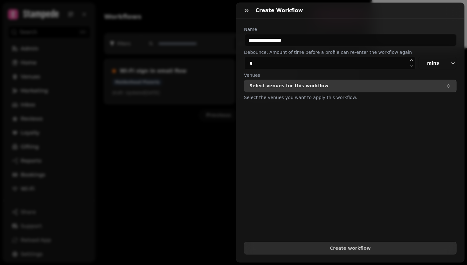
click at [293, 85] on p "Select venues for this workflow" at bounding box center [289, 85] width 79 height 5
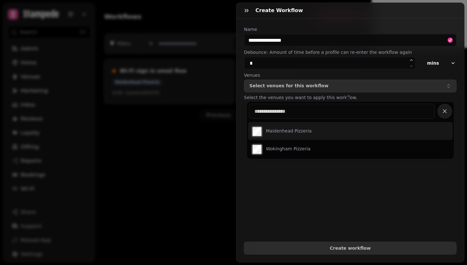
click at [286, 130] on label "Maidenhead Pizzeria" at bounding box center [289, 130] width 46 height 6
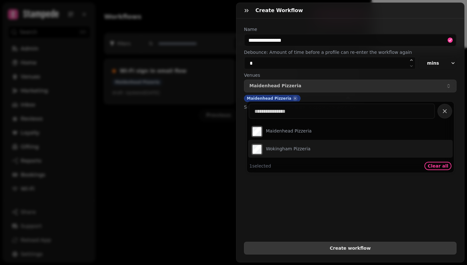
click at [355, 241] on button "Create workflow" at bounding box center [350, 247] width 213 height 13
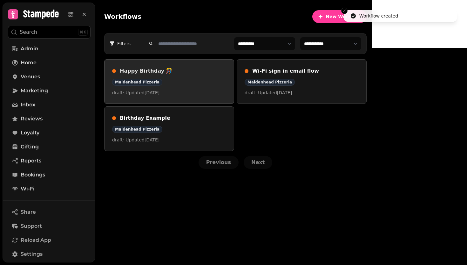
click at [193, 79] on div "Maidenhead Pizzeria" at bounding box center [169, 82] width 114 height 7
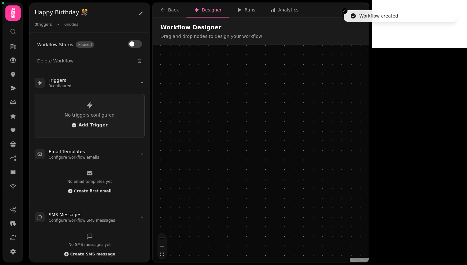
click at [297, 156] on div "Workflow Start 0 trigger s" at bounding box center [297, 156] width 50 height 18
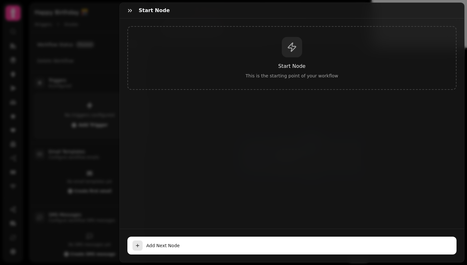
click at [285, 70] on div "Start Node This is the starting point of your workflow" at bounding box center [292, 58] width 330 height 64
click at [129, 11] on icon "button" at bounding box center [130, 10] width 4 height 3
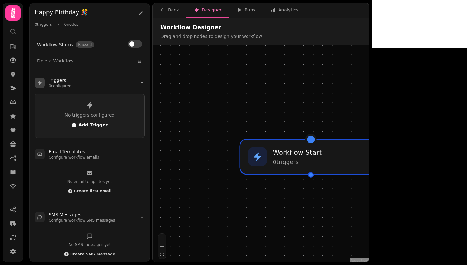
click at [83, 126] on span "Add Trigger" at bounding box center [90, 124] width 36 height 5
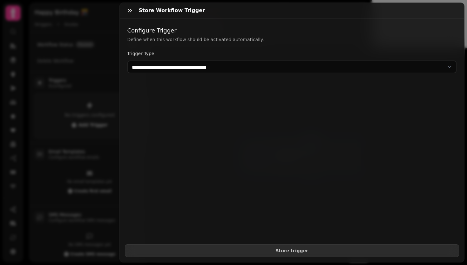
click at [202, 76] on div "**********" at bounding box center [292, 128] width 345 height 220
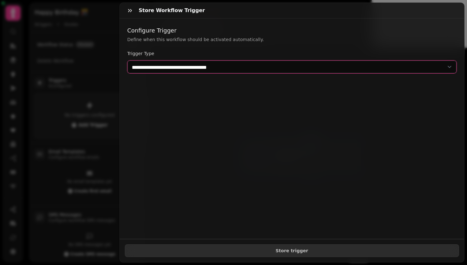
click at [202, 69] on select "**********" at bounding box center [292, 66] width 330 height 13
select select "**********"
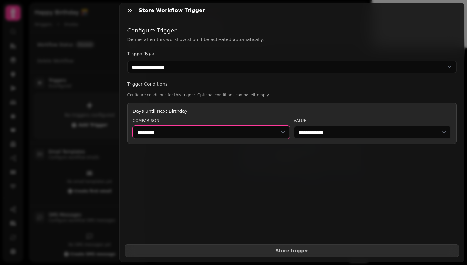
click at [189, 132] on select "********* ******" at bounding box center [211, 132] width 157 height 13
select select "******"
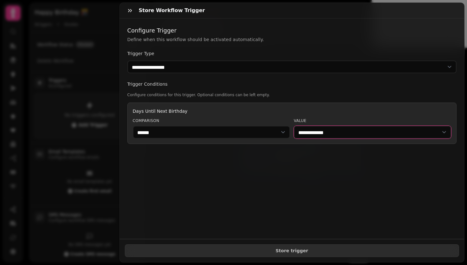
click at [355, 133] on select "**********" at bounding box center [372, 132] width 157 height 13
select select "**"
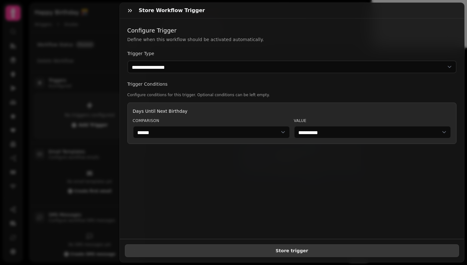
click at [286, 248] on span "Store trigger" at bounding box center [292, 250] width 324 height 4
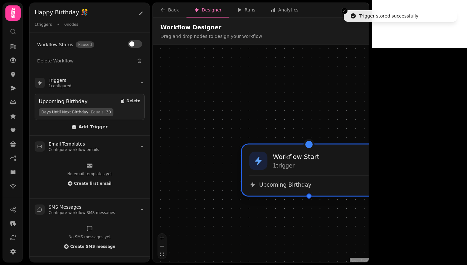
click at [335, 172] on div "Workflow Start 1 trigger Upcoming Birthday" at bounding box center [309, 169] width 134 height 51
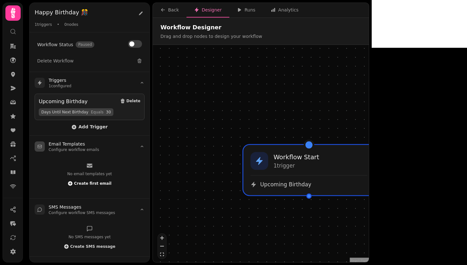
click at [95, 183] on span "Create first email" at bounding box center [93, 183] width 38 height 4
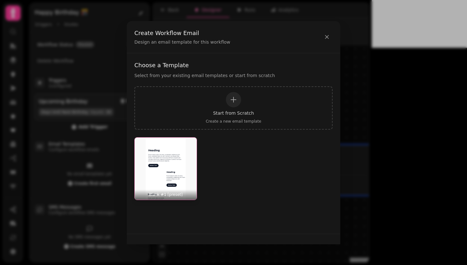
click at [181, 152] on img "button" at bounding box center [166, 168] width 62 height 62
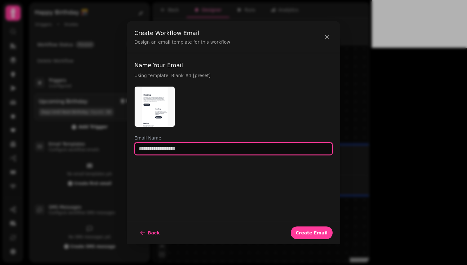
click at [231, 149] on input "text" at bounding box center [233, 148] width 198 height 13
type input "**********"
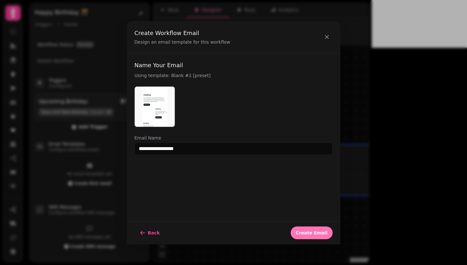
click at [317, 227] on button "Create Email" at bounding box center [312, 232] width 42 height 13
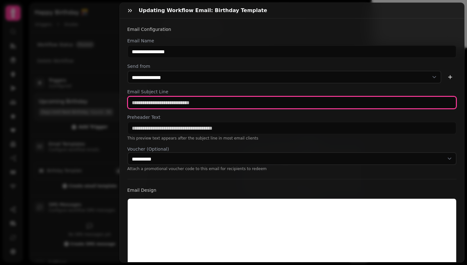
click at [172, 104] on input "text" at bounding box center [292, 102] width 330 height 13
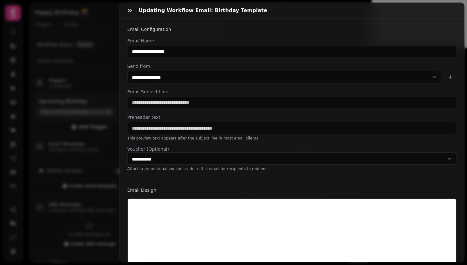
click at [209, 89] on label "Email Subject Line" at bounding box center [292, 91] width 330 height 6
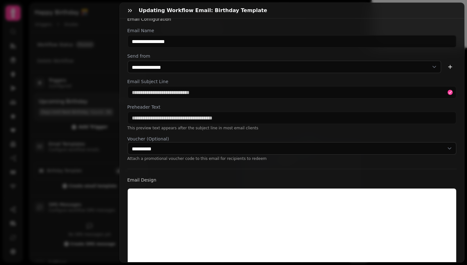
scroll to position [12, 0]
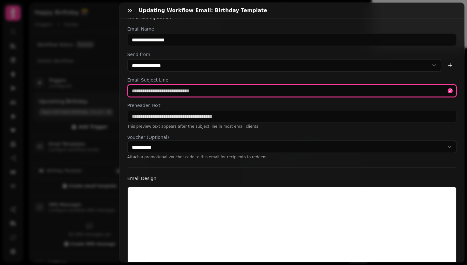
click at [178, 89] on input "text" at bounding box center [292, 90] width 330 height 13
type input "**********"
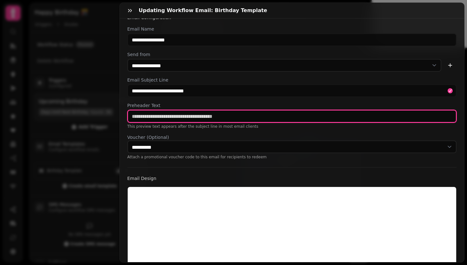
click at [181, 119] on input "text" at bounding box center [292, 116] width 330 height 13
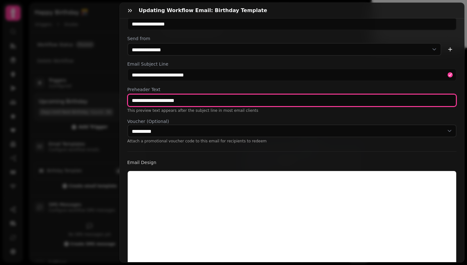
scroll to position [29, 0]
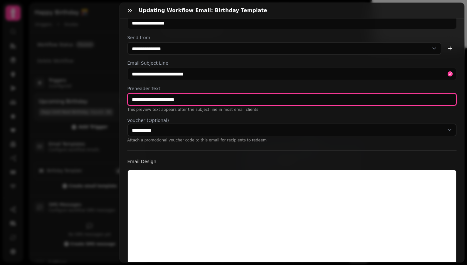
type input "**********"
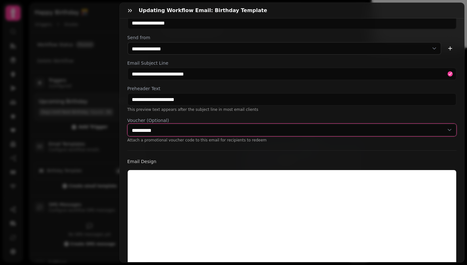
click at [208, 126] on select "**********" at bounding box center [292, 129] width 330 height 13
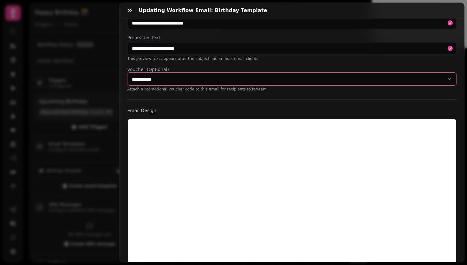
scroll to position [166, 0]
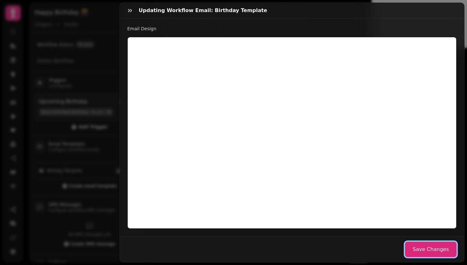
click at [433, 245] on button "Save Changes" at bounding box center [431, 248] width 52 height 15
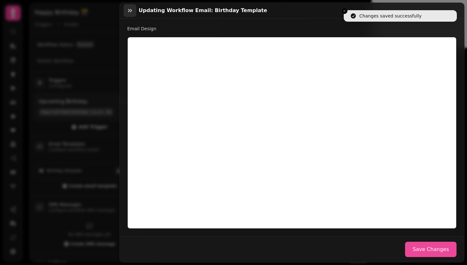
click at [131, 14] on button "button" at bounding box center [130, 10] width 13 height 13
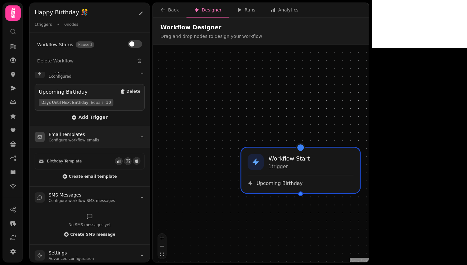
scroll to position [12, 0]
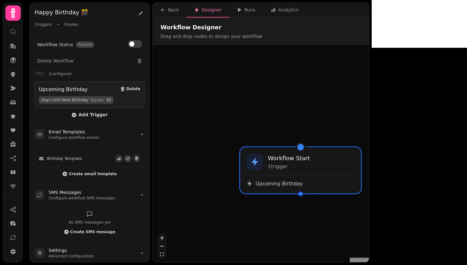
click at [308, 175] on div "Upcoming Birthday" at bounding box center [301, 181] width 108 height 12
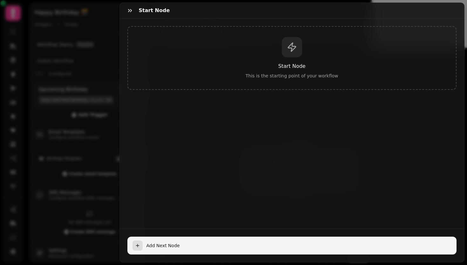
click at [142, 240] on div "button" at bounding box center [138, 245] width 10 height 10
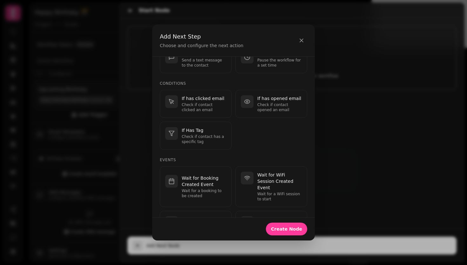
scroll to position [0, 0]
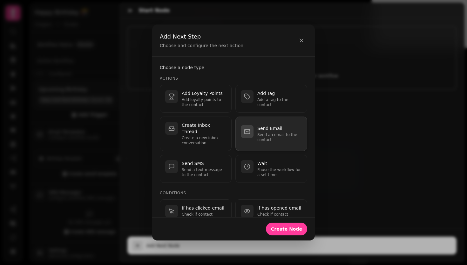
click at [259, 132] on p "Send an email to the contact" at bounding box center [280, 137] width 45 height 10
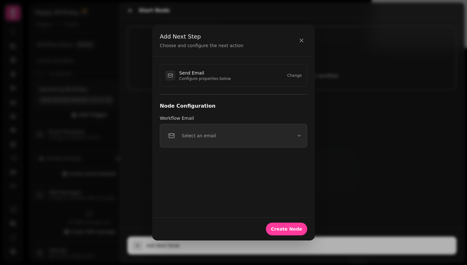
click at [233, 135] on button "Select an email" at bounding box center [234, 136] width 148 height 24
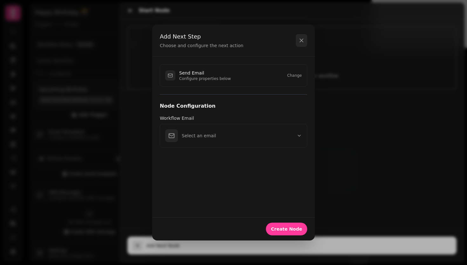
click at [301, 42] on icon "button" at bounding box center [302, 40] width 6 height 6
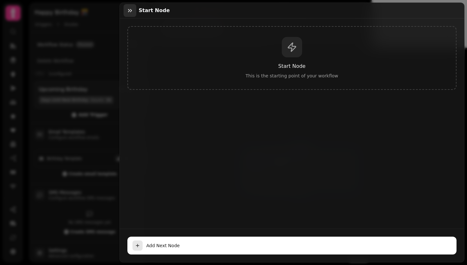
click at [133, 9] on icon "button" at bounding box center [130, 10] width 6 height 6
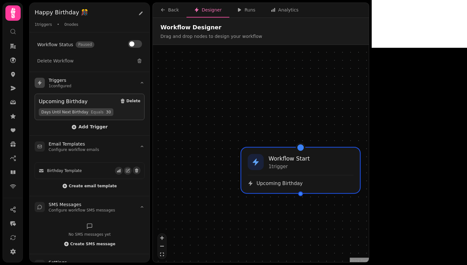
click at [75, 111] on span "Days Until Next Birthday" at bounding box center [64, 111] width 47 height 5
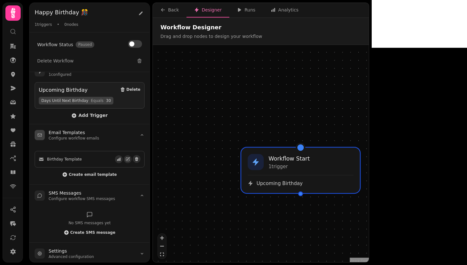
scroll to position [12, 0]
click at [269, 173] on div "Workflow Start 1 trigger Upcoming Birthday" at bounding box center [300, 170] width 121 height 46
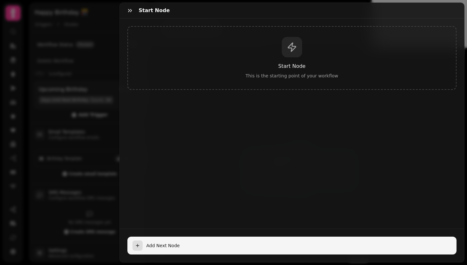
click at [163, 242] on span "Add Next Node" at bounding box center [300, 245] width 306 height 6
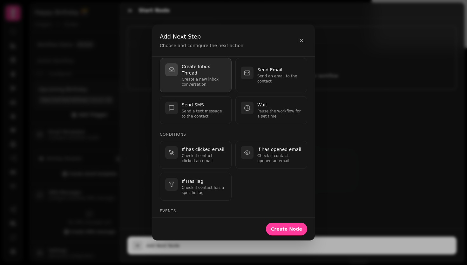
scroll to position [0, 0]
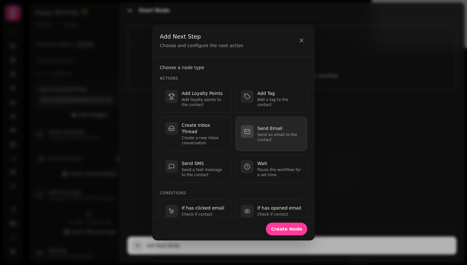
click at [265, 136] on p "Send an email to the contact" at bounding box center [280, 137] width 45 height 10
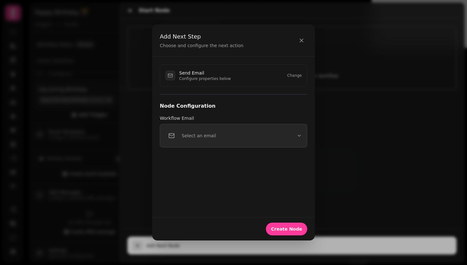
click at [233, 140] on button "Select an email" at bounding box center [234, 136] width 148 height 24
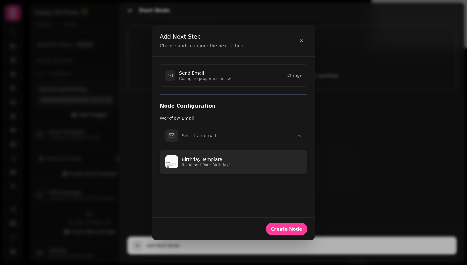
click at [218, 158] on p "Birthday Template" at bounding box center [242, 159] width 120 height 6
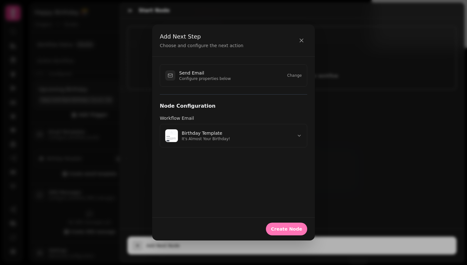
click at [287, 227] on span "Create Node" at bounding box center [286, 228] width 31 height 4
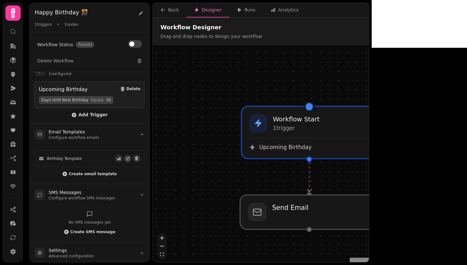
drag, startPoint x: 319, startPoint y: 192, endPoint x: 318, endPoint y: 209, distance: 17.5
click at [318, 209] on div at bounding box center [309, 212] width 139 height 34
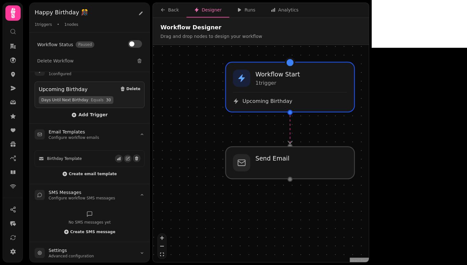
drag, startPoint x: 425, startPoint y: 194, endPoint x: 405, endPoint y: 147, distance: 52.0
click at [369, 147] on div "Workflow Start 1 trigger Upcoming Birthday Send Email" at bounding box center [261, 154] width 216 height 218
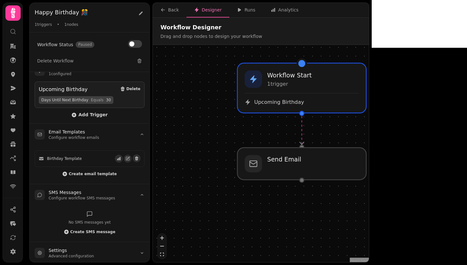
drag, startPoint x: 405, startPoint y: 147, endPoint x: 417, endPoint y: 148, distance: 11.8
click at [369, 148] on div "Workflow Start 1 trigger Upcoming Birthday Send Email" at bounding box center [261, 154] width 216 height 218
click at [303, 163] on div at bounding box center [302, 163] width 132 height 33
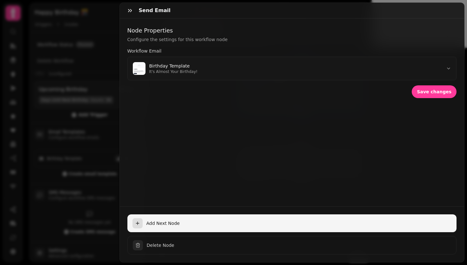
click at [171, 214] on button "Add Next Node" at bounding box center [292, 223] width 330 height 18
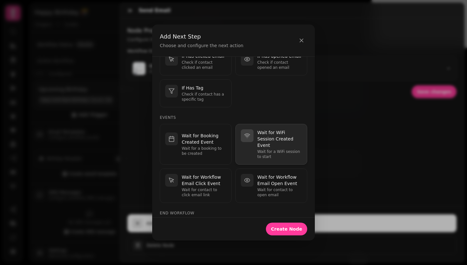
scroll to position [153, 0]
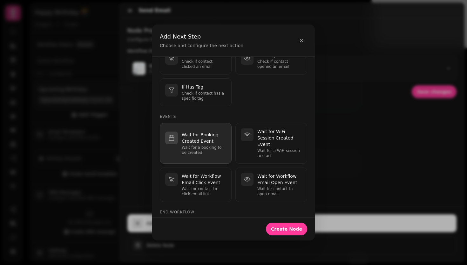
click at [212, 146] on p "Wait for a booking to be created" at bounding box center [204, 150] width 45 height 10
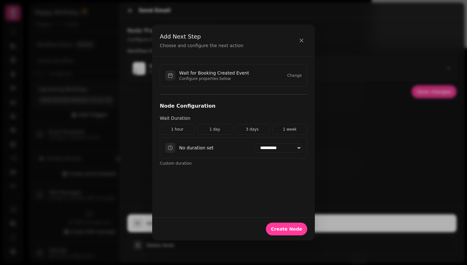
scroll to position [0, 0]
click at [283, 148] on select "**********" at bounding box center [278, 148] width 47 height 10
click at [275, 148] on select "**********" at bounding box center [278, 148] width 47 height 10
select select "*******"
click at [282, 228] on span "Create Node" at bounding box center [286, 228] width 31 height 4
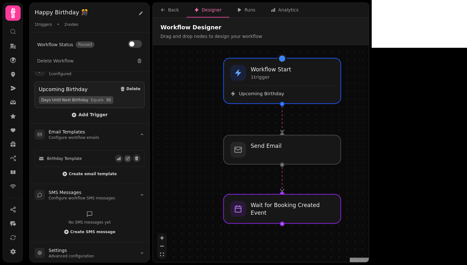
drag, startPoint x: 412, startPoint y: 196, endPoint x: 375, endPoint y: 174, distance: 43.1
click at [369, 174] on div "Workflow Start 1 trigger Upcoming Birthday Send Email Wait for Booking Created …" at bounding box center [261, 154] width 216 height 218
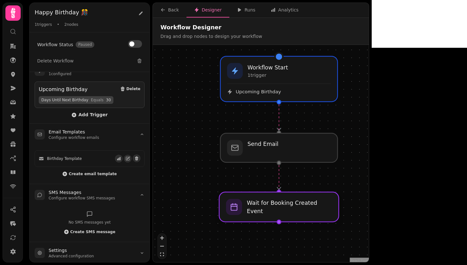
click at [276, 211] on div at bounding box center [279, 207] width 120 height 30
select select "*******"
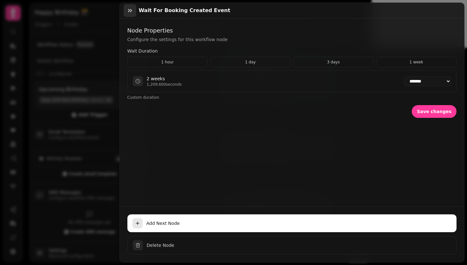
click at [132, 10] on icon "button" at bounding box center [130, 10] width 6 height 6
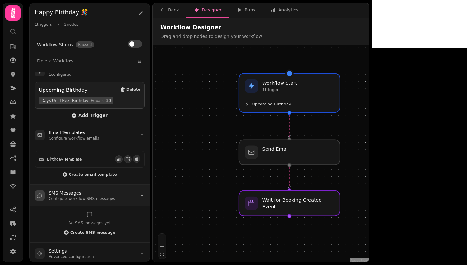
scroll to position [12, 0]
click at [303, 209] on div at bounding box center [289, 203] width 103 height 26
select select "*******"
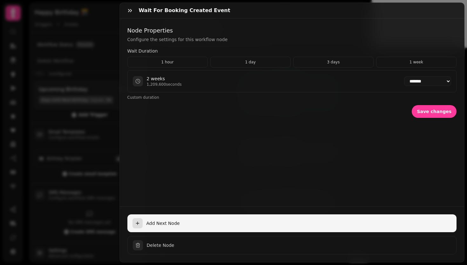
click at [153, 220] on span "Add Next Node" at bounding box center [300, 223] width 306 height 6
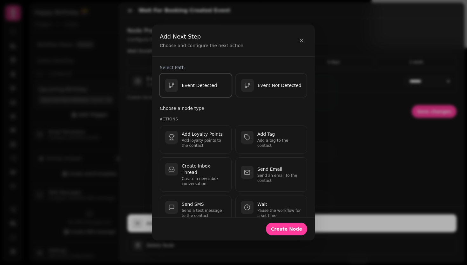
click at [209, 90] on div "Event Detected" at bounding box center [191, 85] width 52 height 13
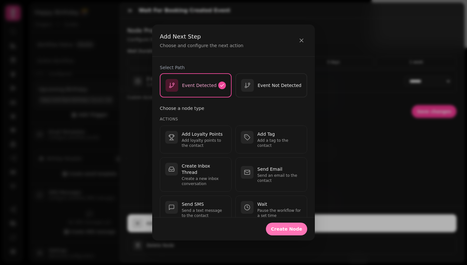
click at [284, 229] on span "Create Node" at bounding box center [286, 228] width 31 height 4
click at [292, 231] on button "Create Node" at bounding box center [286, 228] width 41 height 13
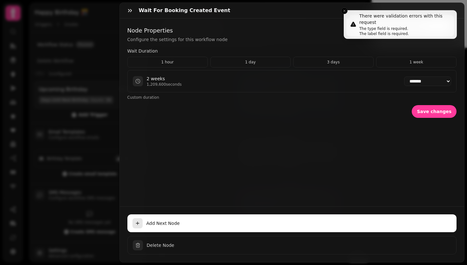
click at [344, 10] on div "Wait for Booking Created Event" at bounding box center [292, 11] width 345 height 16
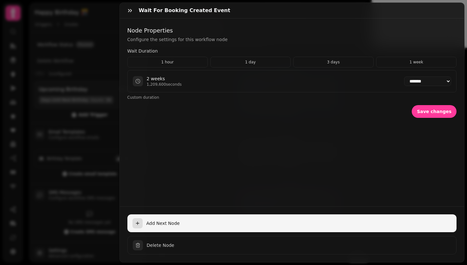
click at [164, 220] on span "Add Next Node" at bounding box center [300, 223] width 306 height 6
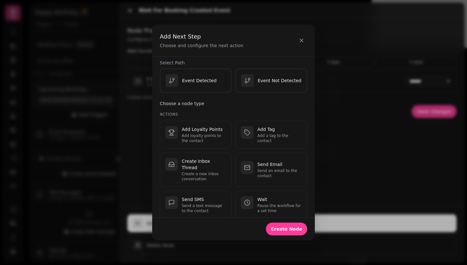
scroll to position [0, 0]
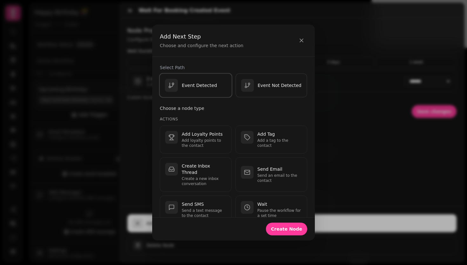
click at [202, 86] on p "Event Detected" at bounding box center [199, 85] width 35 height 6
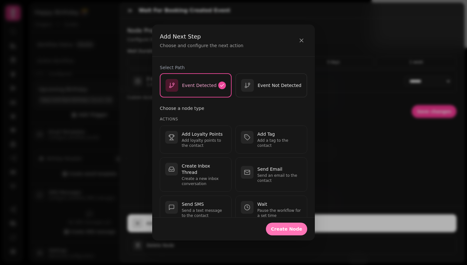
click at [284, 228] on span "Create Node" at bounding box center [286, 228] width 31 height 4
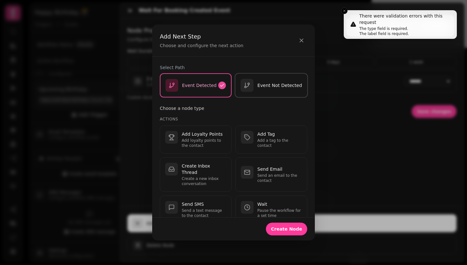
click at [279, 85] on p "Event Not Detected" at bounding box center [280, 85] width 45 height 6
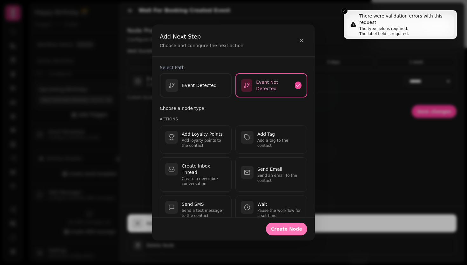
click at [302, 233] on button "Create Node" at bounding box center [286, 228] width 41 height 13
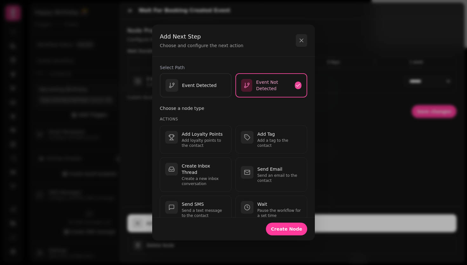
click at [299, 42] on icon "button" at bounding box center [302, 40] width 6 height 6
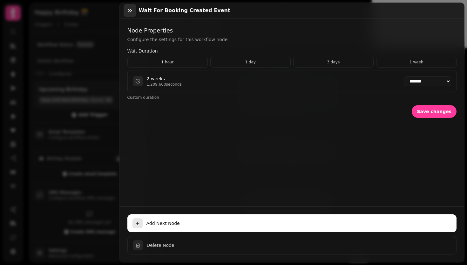
click at [130, 8] on icon "button" at bounding box center [130, 10] width 6 height 6
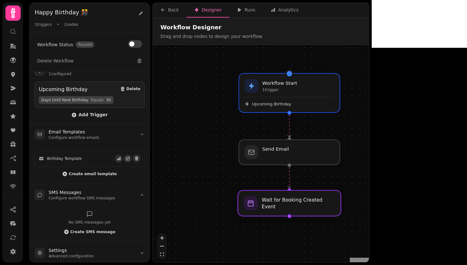
click at [317, 208] on div at bounding box center [289, 203] width 103 height 26
select select "*******"
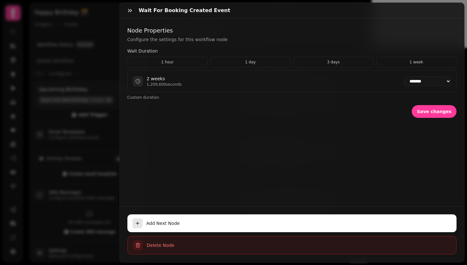
click at [188, 242] on span "Delete Node" at bounding box center [299, 245] width 305 height 6
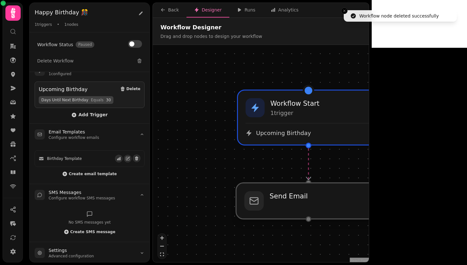
click at [292, 198] on div at bounding box center [308, 201] width 145 height 36
click at [292, 202] on div at bounding box center [308, 201] width 145 height 36
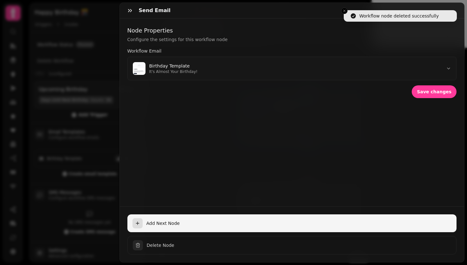
click at [198, 220] on span "Add Next Node" at bounding box center [300, 223] width 306 height 6
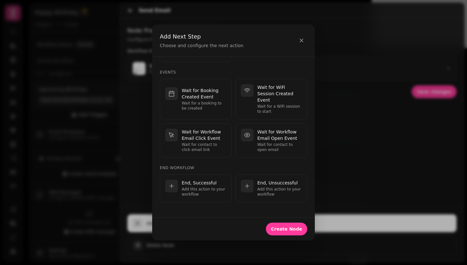
scroll to position [191, 0]
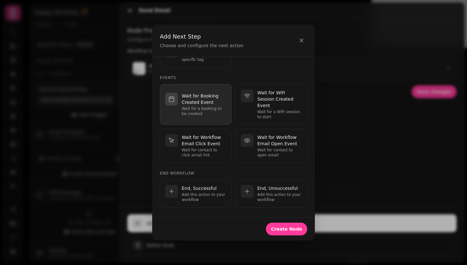
click at [203, 107] on p "Wait for a booking to be created" at bounding box center [204, 111] width 45 height 10
select select "**"
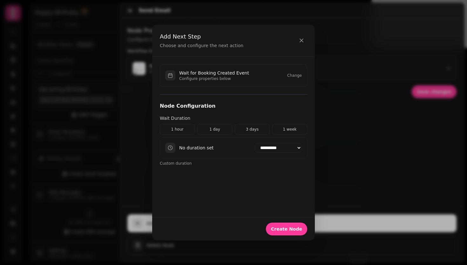
scroll to position [0, 0]
click at [291, 131] on button "1 week" at bounding box center [289, 129] width 35 height 11
click at [279, 228] on span "Create Node" at bounding box center [286, 228] width 31 height 4
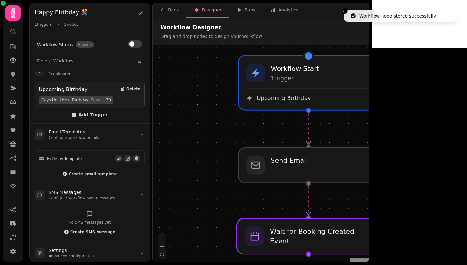
click at [303, 241] on div at bounding box center [308, 236] width 143 height 36
select select "******"
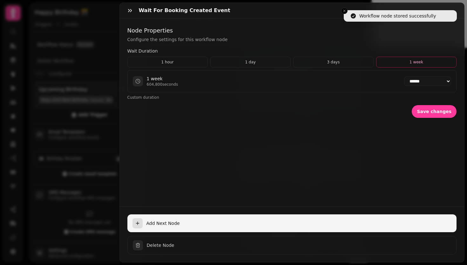
click at [169, 214] on button "Add Next Node" at bounding box center [292, 223] width 330 height 18
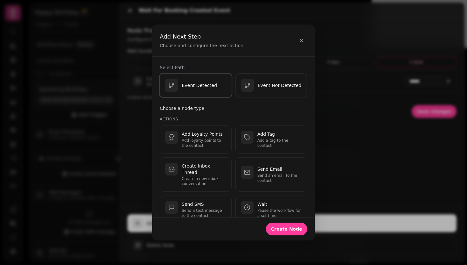
click at [197, 88] on p "Event Detected" at bounding box center [199, 85] width 35 height 6
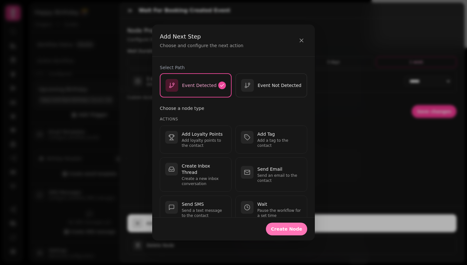
click at [275, 231] on button "Create Node" at bounding box center [286, 228] width 41 height 13
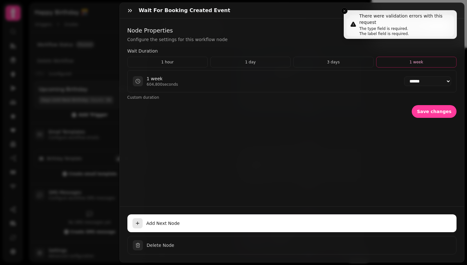
click at [345, 11] on div "Wait for Booking Created Event" at bounding box center [292, 11] width 345 height 16
click at [127, 10] on icon "button" at bounding box center [130, 10] width 6 height 6
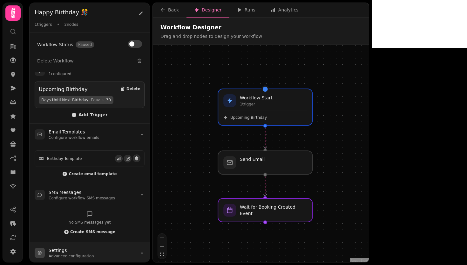
click at [76, 249] on h3 "Settings" at bounding box center [71, 250] width 45 height 6
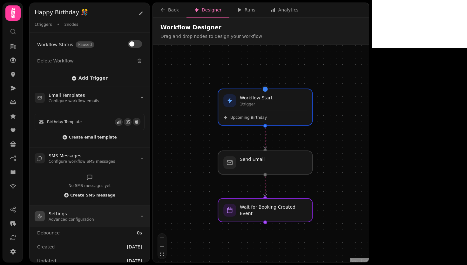
scroll to position [57, 0]
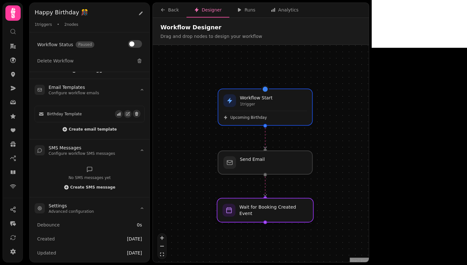
click at [275, 209] on div at bounding box center [265, 210] width 96 height 24
select select "******"
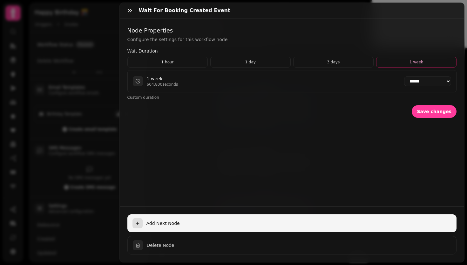
click at [164, 220] on span "Add Next Node" at bounding box center [300, 223] width 306 height 6
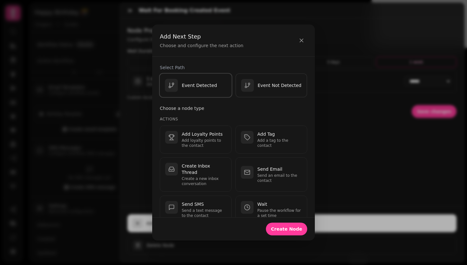
click at [208, 88] on p "Event Detected" at bounding box center [199, 85] width 35 height 6
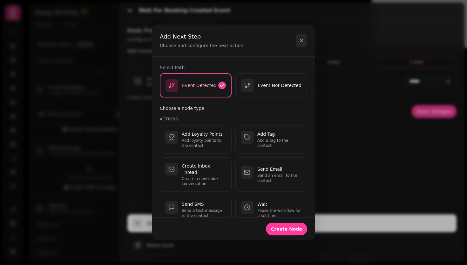
click at [303, 38] on icon "button" at bounding box center [302, 40] width 6 height 6
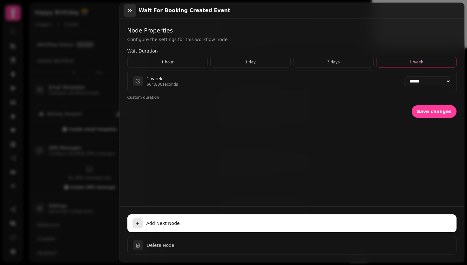
click at [125, 10] on button "button" at bounding box center [130, 10] width 13 height 13
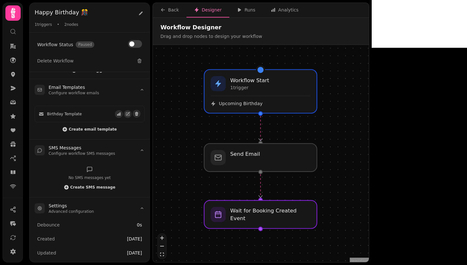
drag, startPoint x: 342, startPoint y: 185, endPoint x: 348, endPoint y: 185, distance: 5.1
click at [347, 185] on div "Workflow Start 1 trigger Upcoming Birthday Wait for Booking Created Event Send …" at bounding box center [261, 154] width 216 height 218
click at [348, 185] on div "Workflow Start 1 trigger Upcoming Birthday Wait for Booking Created Event Send …" at bounding box center [261, 154] width 216 height 218
click at [263, 213] on div at bounding box center [261, 214] width 115 height 29
select select "******"
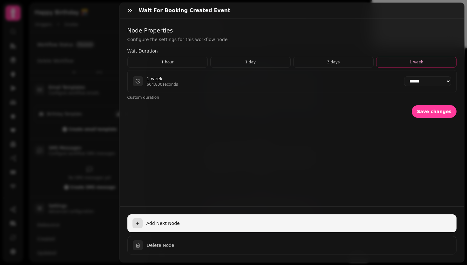
click at [169, 222] on button "Add Next Node" at bounding box center [292, 223] width 330 height 18
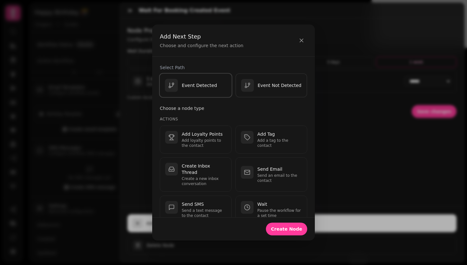
click at [210, 91] on div "Event Detected" at bounding box center [191, 85] width 52 height 13
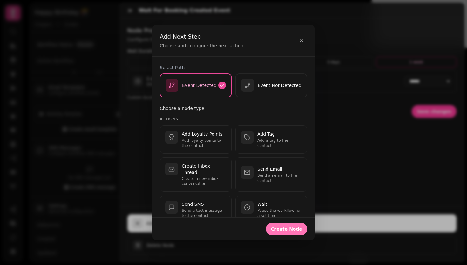
click at [294, 232] on button "Create Node" at bounding box center [286, 228] width 41 height 13
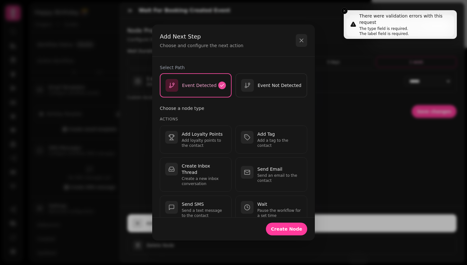
click at [304, 42] on icon "button" at bounding box center [302, 40] width 6 height 6
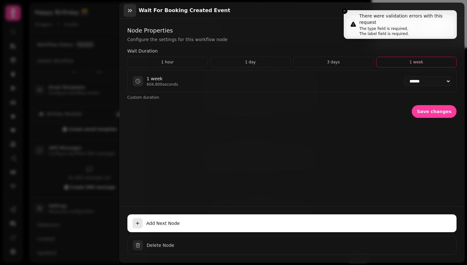
click at [128, 8] on icon "button" at bounding box center [130, 10] width 6 height 6
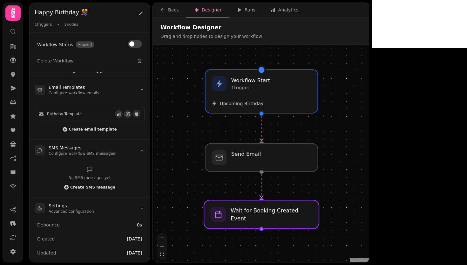
click at [222, 219] on div at bounding box center [261, 214] width 115 height 29
select select "******"
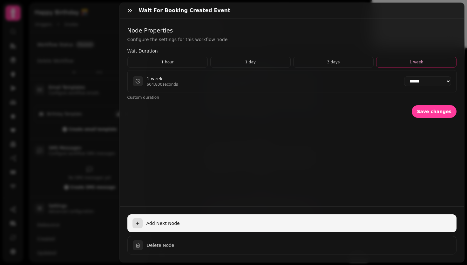
click at [148, 220] on span "Add Next Node" at bounding box center [300, 223] width 306 height 6
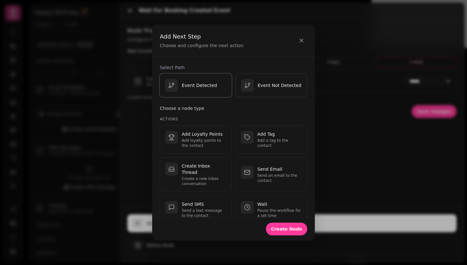
click at [205, 79] on div "Event Detected" at bounding box center [191, 85] width 52 height 13
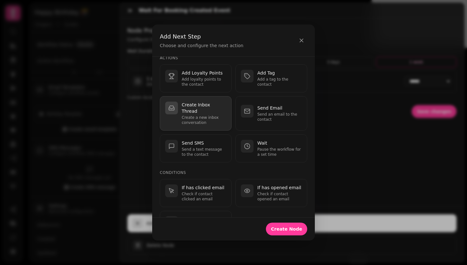
scroll to position [64, 0]
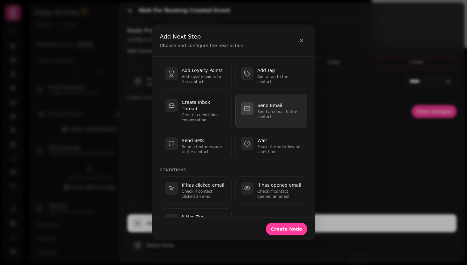
click at [267, 114] on p "Send an email to the contact" at bounding box center [280, 114] width 45 height 10
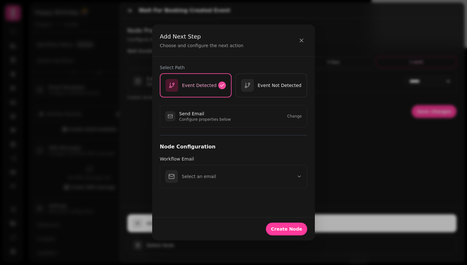
scroll to position [0, 0]
click at [292, 119] on div "Send Email Configure properties below Change" at bounding box center [234, 116] width 148 height 22
click at [293, 115] on button "Change" at bounding box center [294, 116] width 15 height 5
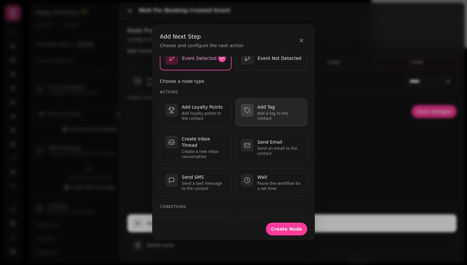
scroll to position [28, 0]
click at [270, 106] on p "Add Tag" at bounding box center [280, 106] width 45 height 6
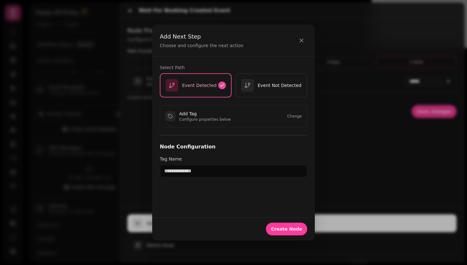
scroll to position [0, 0]
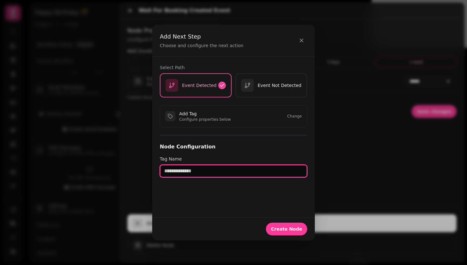
click at [202, 174] on input "text" at bounding box center [234, 170] width 148 height 13
type input "*"
type input "**********"
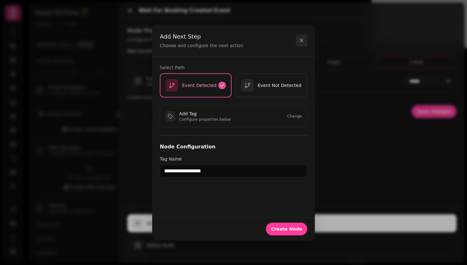
click at [302, 37] on button "button" at bounding box center [301, 40] width 11 height 13
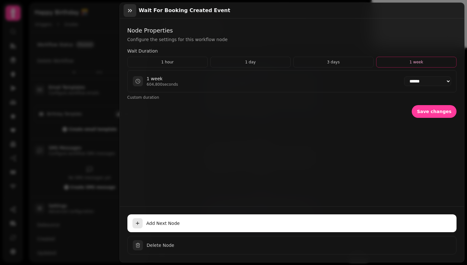
click at [130, 11] on icon "button" at bounding box center [130, 10] width 6 height 6
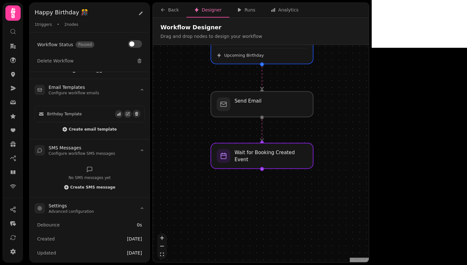
drag, startPoint x: 345, startPoint y: 180, endPoint x: 341, endPoint y: 128, distance: 52.0
click at [341, 128] on div "Workflow Start 1 trigger Upcoming Birthday Wait for Booking Created Event Send …" at bounding box center [261, 154] width 216 height 218
click at [285, 158] on div at bounding box center [262, 156] width 105 height 26
select select "******"
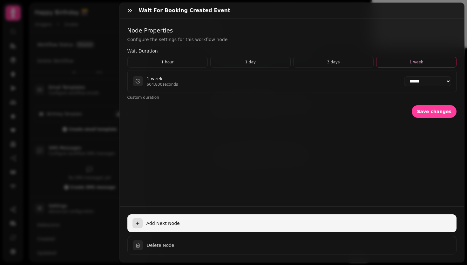
click at [176, 220] on span "Add Next Node" at bounding box center [300, 223] width 306 height 6
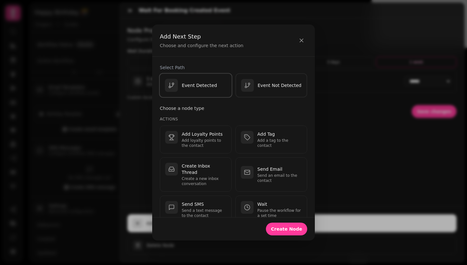
click at [210, 88] on p "Event Detected" at bounding box center [199, 85] width 35 height 6
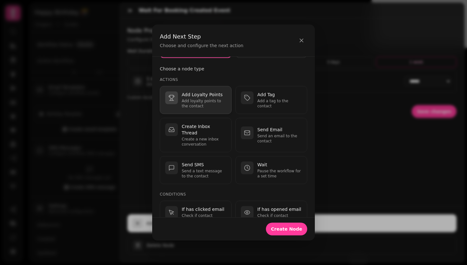
scroll to position [41, 0]
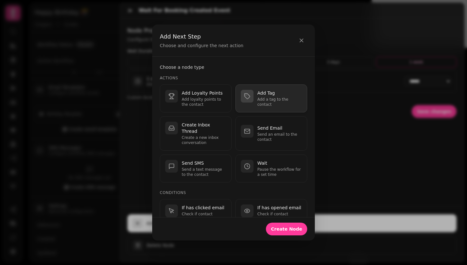
click at [269, 101] on p "Add a tag to the contact" at bounding box center [280, 102] width 45 height 10
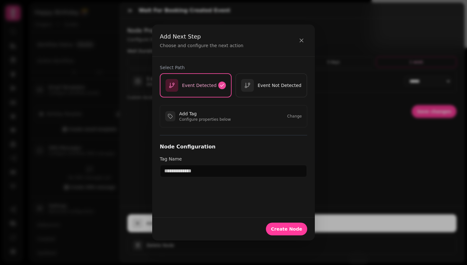
scroll to position [0, 0]
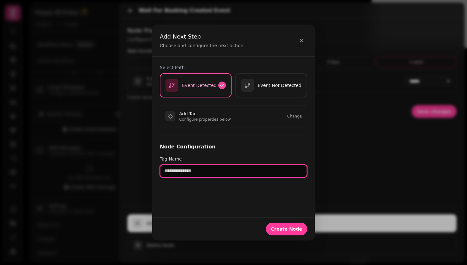
click at [213, 170] on input "text" at bounding box center [234, 170] width 148 height 13
drag, startPoint x: 207, startPoint y: 170, endPoint x: 160, endPoint y: 172, distance: 47.1
click at [160, 172] on input "*********" at bounding box center [234, 170] width 148 height 13
type input "**********"
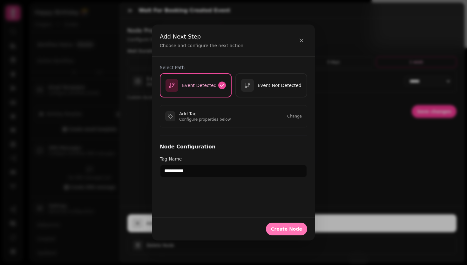
click at [289, 227] on span "Create Node" at bounding box center [286, 228] width 31 height 4
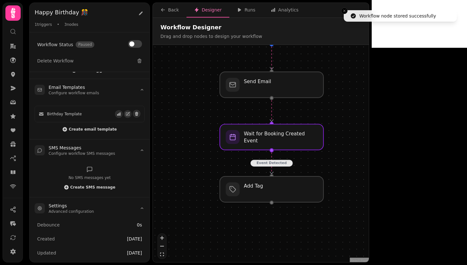
drag, startPoint x: 400, startPoint y: 220, endPoint x: 355, endPoint y: 152, distance: 82.1
click at [355, 152] on div "Event Detected Workflow Start 1 trigger Upcoming Birthday Wait for Booking Crea…" at bounding box center [261, 154] width 216 height 218
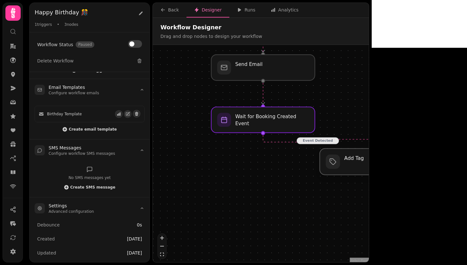
drag, startPoint x: 266, startPoint y: 174, endPoint x: 373, endPoint y: 165, distance: 107.9
click at [373, 165] on div at bounding box center [373, 161] width 106 height 26
click at [355, 168] on div at bounding box center [373, 161] width 106 height 26
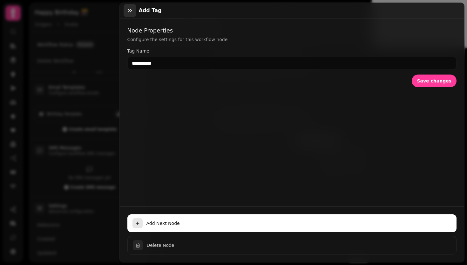
click at [130, 12] on icon "button" at bounding box center [130, 10] width 6 height 6
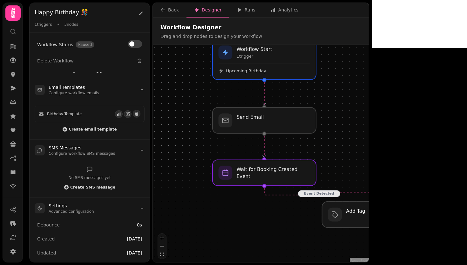
drag, startPoint x: 242, startPoint y: 152, endPoint x: 244, endPoint y: 204, distance: 52.2
click at [244, 204] on div "Event Detected Workflow Start 1 trigger Upcoming Birthday Wait for Booking Crea…" at bounding box center [261, 154] width 216 height 218
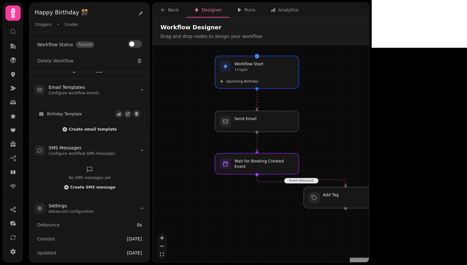
drag, startPoint x: 397, startPoint y: 118, endPoint x: 365, endPoint y: 120, distance: 32.5
click at [365, 120] on div "Event Detected Workflow Start 1 trigger Upcoming Birthday Wait for Booking Crea…" at bounding box center [261, 154] width 216 height 218
click at [353, 196] on div at bounding box center [346, 197] width 86 height 21
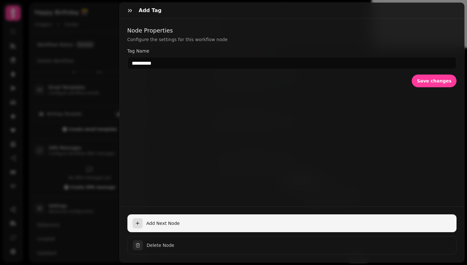
click at [176, 220] on span "Add Next Node" at bounding box center [300, 223] width 306 height 6
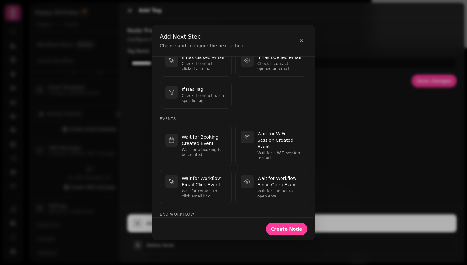
scroll to position [197, 0]
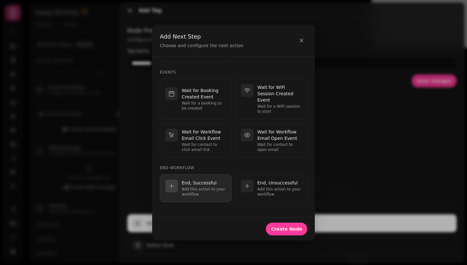
click at [218, 182] on p "End, Successful" at bounding box center [204, 182] width 45 height 6
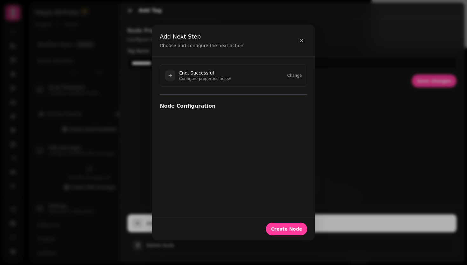
scroll to position [0, 0]
click at [286, 226] on span "Create Node" at bounding box center [286, 228] width 31 height 4
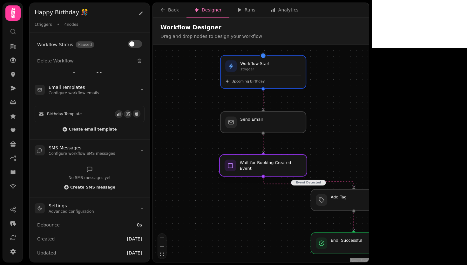
click at [249, 170] on div at bounding box center [263, 165] width 87 height 22
select select "******"
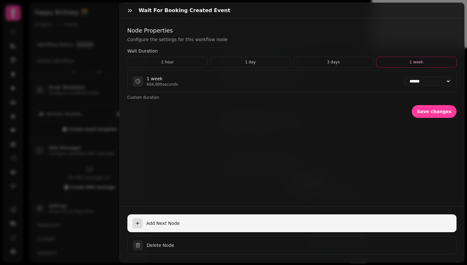
click at [167, 220] on span "Add Next Node" at bounding box center [300, 223] width 306 height 6
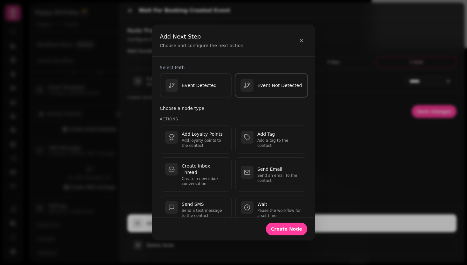
click at [257, 88] on div "Event Not Detected" at bounding box center [272, 85] width 62 height 13
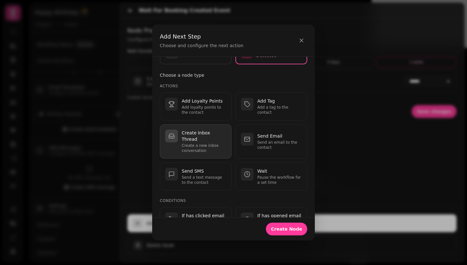
scroll to position [33, 0]
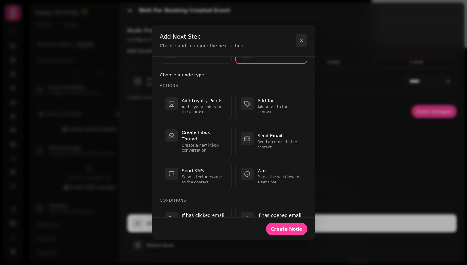
click at [305, 39] on button "button" at bounding box center [301, 40] width 11 height 13
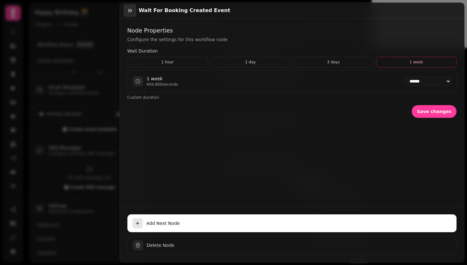
click at [130, 10] on icon "button" at bounding box center [130, 10] width 6 height 6
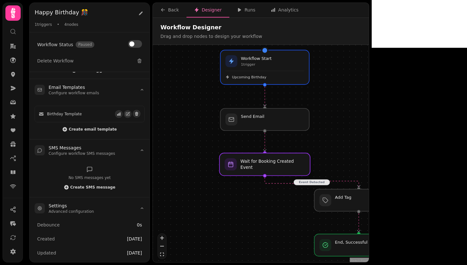
click at [255, 171] on div at bounding box center [265, 164] width 91 height 23
select select "******"
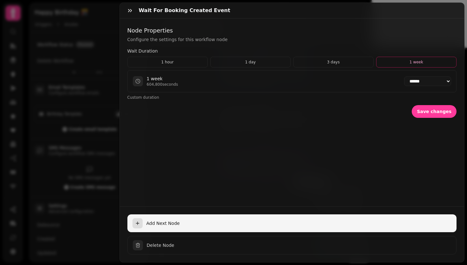
click at [157, 220] on span "Add Next Node" at bounding box center [300, 223] width 306 height 6
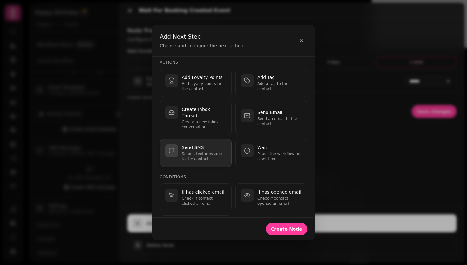
scroll to position [52, 0]
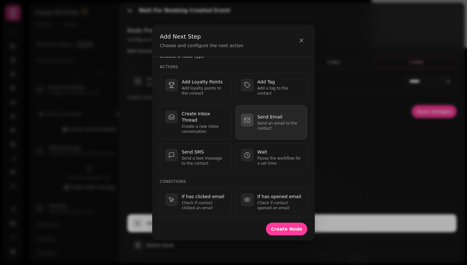
click at [253, 137] on button "Send Email Send an email to the contact" at bounding box center [272, 122] width 72 height 34
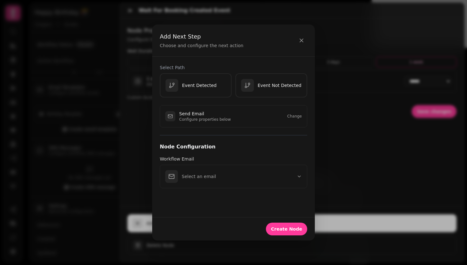
scroll to position [0, 0]
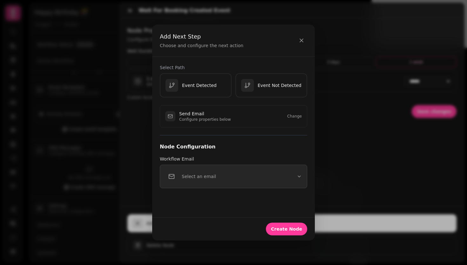
click at [209, 176] on p "Select an email" at bounding box center [199, 176] width 34 height 6
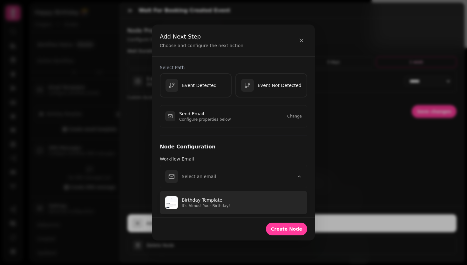
click at [223, 200] on p "Birthday Template" at bounding box center [242, 199] width 120 height 6
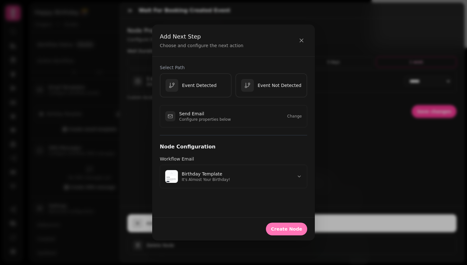
click at [289, 231] on span "Create Node" at bounding box center [286, 228] width 31 height 4
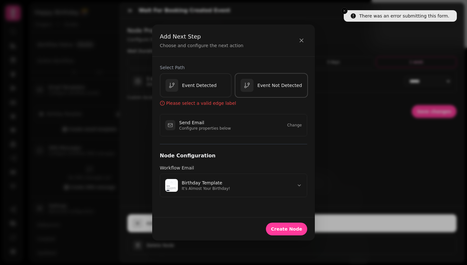
click at [261, 89] on div "Event Not Detected" at bounding box center [272, 85] width 62 height 13
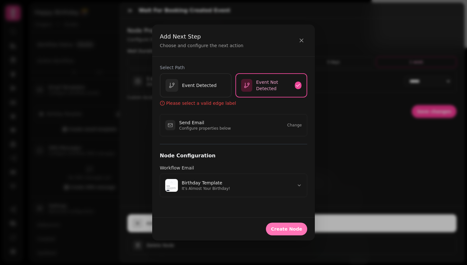
click at [283, 226] on span "Create Node" at bounding box center [286, 228] width 31 height 4
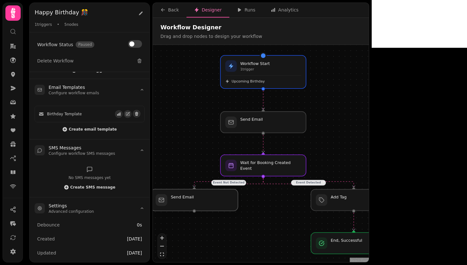
drag, startPoint x: 266, startPoint y: 210, endPoint x: 198, endPoint y: 202, distance: 68.8
click at [198, 202] on div at bounding box center [194, 200] width 87 height 22
click at [280, 242] on div "Event Detected Event Not Detected Workflow Start 1 trigger Upcoming Birthday Wa…" at bounding box center [261, 154] width 216 height 218
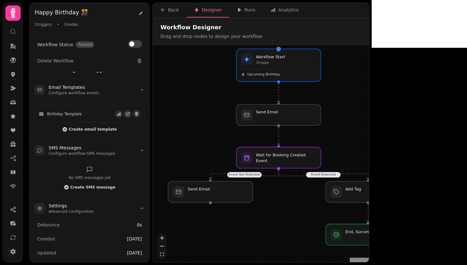
drag, startPoint x: 273, startPoint y: 244, endPoint x: 289, endPoint y: 236, distance: 18.2
click at [289, 236] on div "Event Detected Event Not Detected Workflow Start 1 trigger Upcoming Birthday Wa…" at bounding box center [261, 154] width 216 height 218
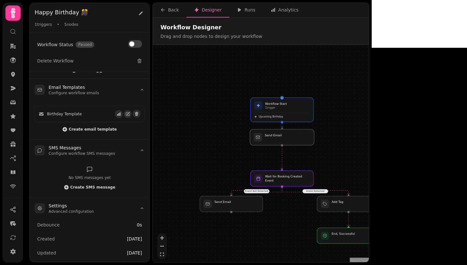
drag, startPoint x: 295, startPoint y: 150, endPoint x: 295, endPoint y: 139, distance: 10.5
click at [295, 139] on div at bounding box center [282, 137] width 64 height 16
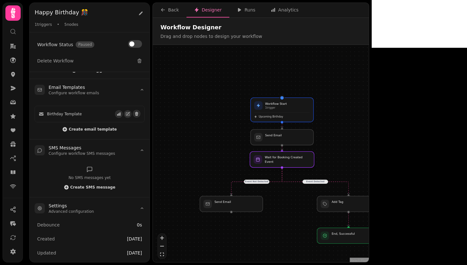
drag, startPoint x: 286, startPoint y: 178, endPoint x: 286, endPoint y: 160, distance: 18.1
click at [286, 160] on div at bounding box center [282, 159] width 64 height 16
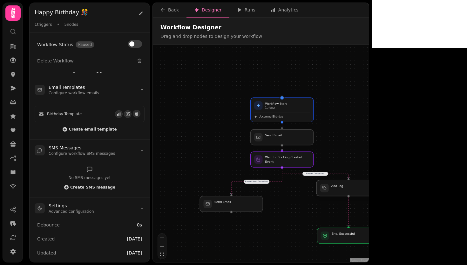
drag, startPoint x: 343, startPoint y: 204, endPoint x: 343, endPoint y: 188, distance: 16.5
click at [343, 188] on div at bounding box center [349, 188] width 64 height 16
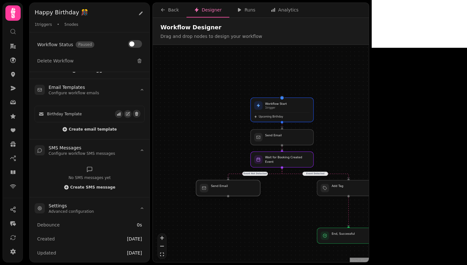
drag, startPoint x: 234, startPoint y: 205, endPoint x: 231, endPoint y: 188, distance: 17.0
click at [231, 188] on div at bounding box center [228, 188] width 64 height 16
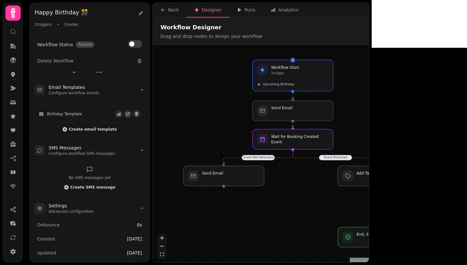
drag, startPoint x: 268, startPoint y: 208, endPoint x: 283, endPoint y: 203, distance: 15.3
click at [283, 203] on div "Event Detected Event Not Detected Workflow Start 1 trigger Upcoming Birthday Wa…" at bounding box center [261, 154] width 216 height 218
click at [213, 181] on div at bounding box center [224, 175] width 82 height 20
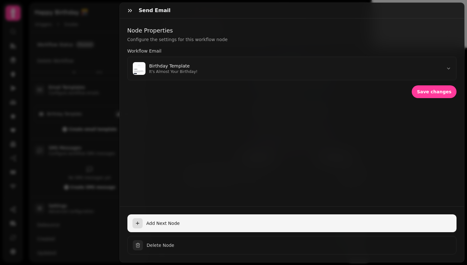
click at [157, 220] on span "Add Next Node" at bounding box center [300, 223] width 306 height 6
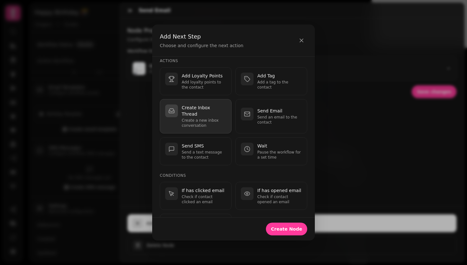
scroll to position [18, 0]
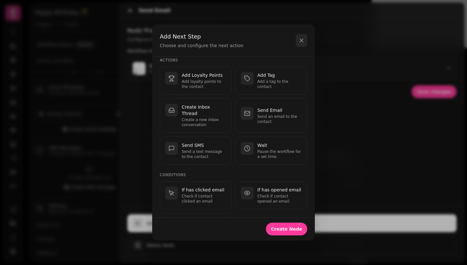
click at [302, 43] on icon "button" at bounding box center [302, 40] width 6 height 6
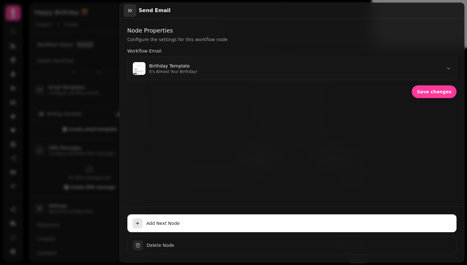
click at [130, 12] on icon "button" at bounding box center [130, 10] width 6 height 6
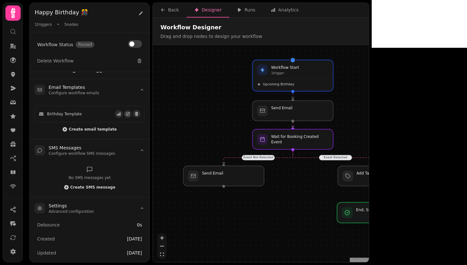
drag, startPoint x: 394, startPoint y: 237, endPoint x: 395, endPoint y: 212, distance: 24.8
click at [395, 212] on div at bounding box center [378, 212] width 82 height 20
drag, startPoint x: 399, startPoint y: 215, endPoint x: 399, endPoint y: 211, distance: 3.5
click at [399, 211] on div at bounding box center [378, 208] width 82 height 20
click at [403, 206] on div at bounding box center [378, 208] width 82 height 20
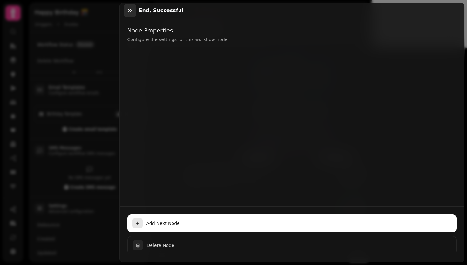
click at [127, 9] on icon "button" at bounding box center [130, 10] width 6 height 6
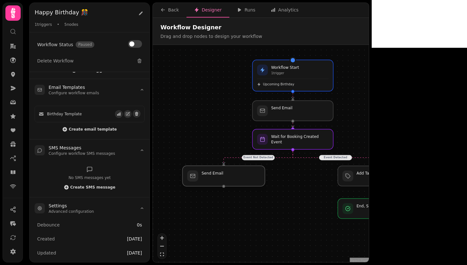
click at [240, 179] on div at bounding box center [224, 175] width 82 height 20
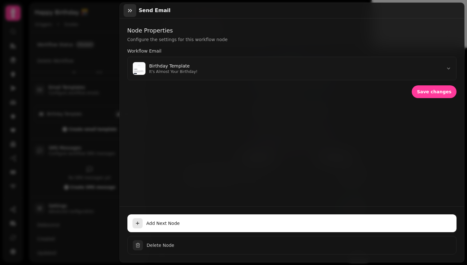
click at [126, 9] on button "button" at bounding box center [130, 10] width 13 height 13
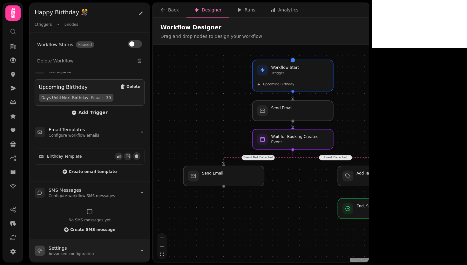
scroll to position [10, 0]
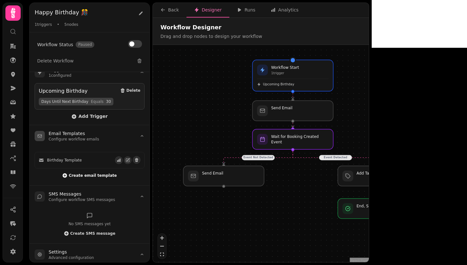
click at [88, 173] on span "Create email template" at bounding box center [93, 175] width 48 height 4
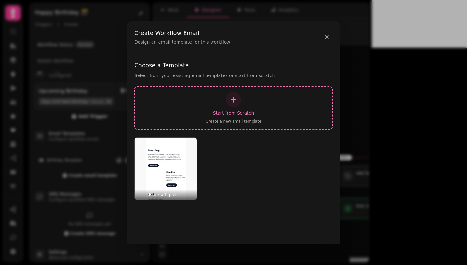
click at [235, 108] on div "Start from Scratch Create a new email template" at bounding box center [233, 108] width 187 height 32
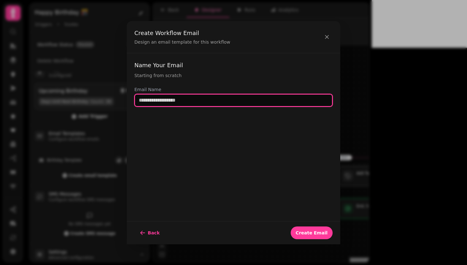
click at [190, 99] on input "text" at bounding box center [233, 100] width 198 height 13
type input "**********"
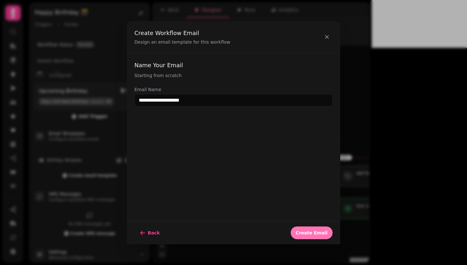
click at [318, 234] on span "Create Email" at bounding box center [312, 232] width 32 height 4
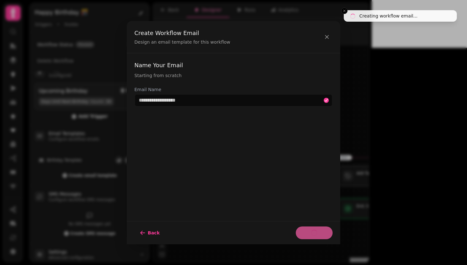
select select "**********"
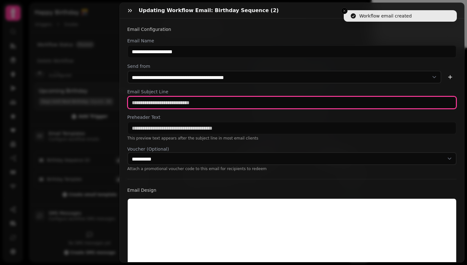
click at [208, 101] on input "text" at bounding box center [292, 102] width 330 height 13
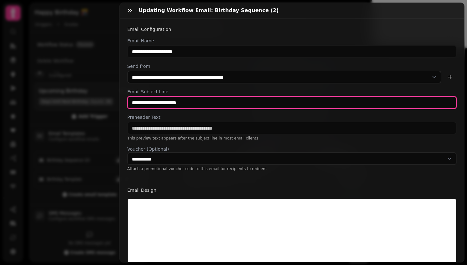
click at [142, 104] on input "**********" at bounding box center [292, 102] width 330 height 13
type input "**********"
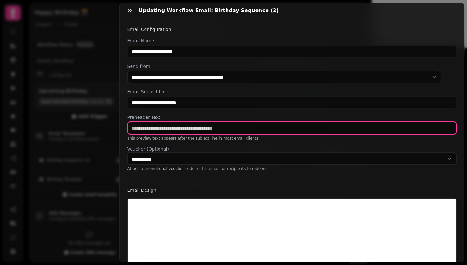
click at [160, 128] on input "text" at bounding box center [292, 127] width 330 height 13
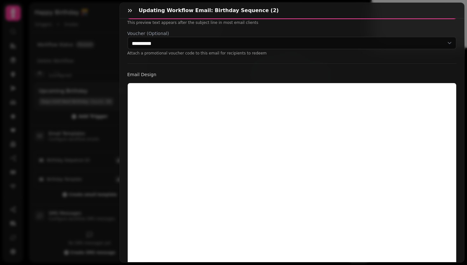
scroll to position [166, 0]
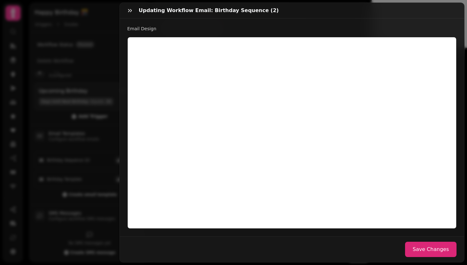
type input "**********"
click at [436, 246] on button "Save Changes" at bounding box center [431, 248] width 52 height 15
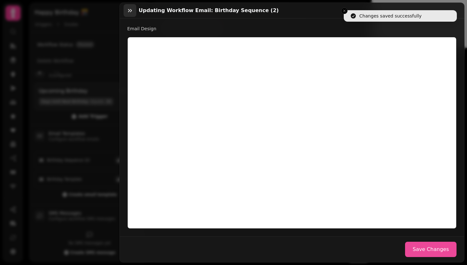
click at [132, 10] on icon "button" at bounding box center [130, 10] width 6 height 6
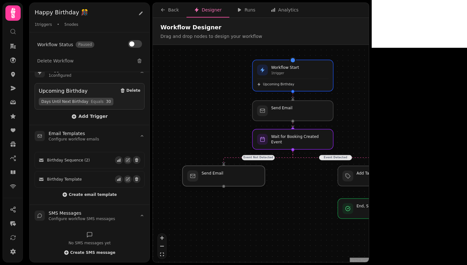
click at [216, 179] on div at bounding box center [224, 175] width 82 height 20
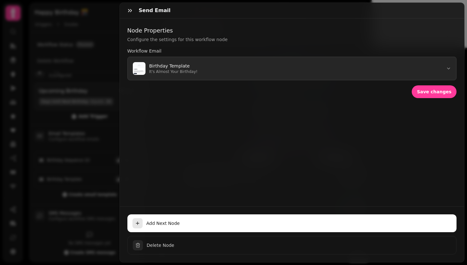
click at [401, 67] on button "Birthday Template It's Almost Your Birthday!" at bounding box center [292, 69] width 330 height 24
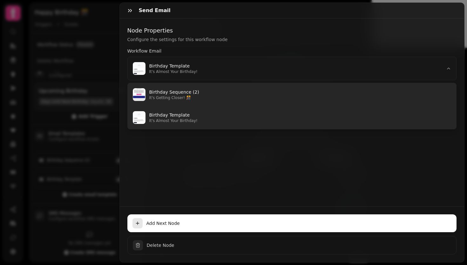
click at [240, 97] on p "It's Getting Closer! 🎊" at bounding box center [300, 97] width 302 height 5
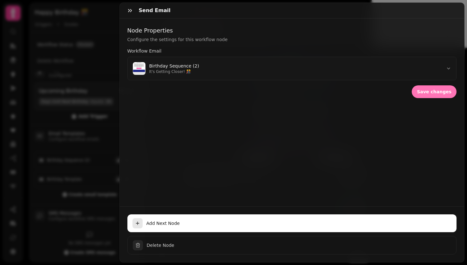
click at [419, 89] on span "Save changes" at bounding box center [434, 91] width 35 height 4
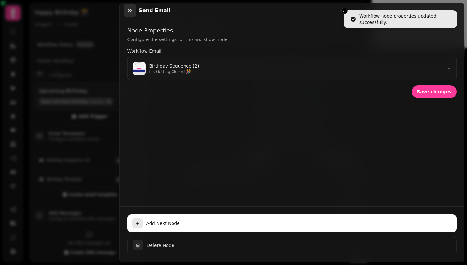
click at [131, 10] on icon "button" at bounding box center [130, 10] width 4 height 3
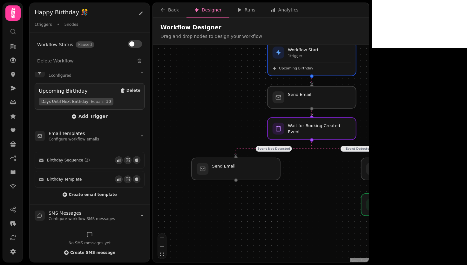
drag, startPoint x: 372, startPoint y: 115, endPoint x: 399, endPoint y: 101, distance: 30.2
click at [369, 101] on div "Event Detected Event Not Detected Workflow Start 1 trigger Upcoming Birthday Wa…" at bounding box center [261, 154] width 216 height 218
click at [242, 173] on div at bounding box center [235, 168] width 91 height 23
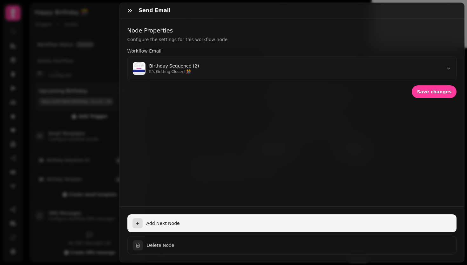
click at [158, 220] on span "Add Next Node" at bounding box center [300, 223] width 306 height 6
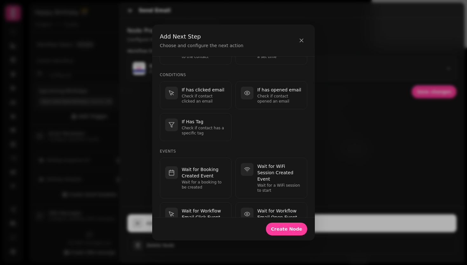
scroll to position [121, 0]
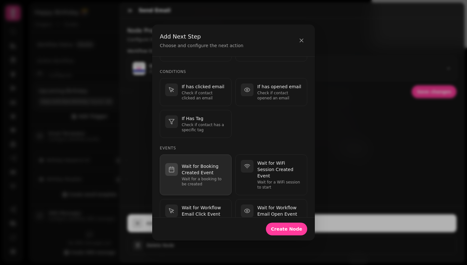
click at [213, 167] on p "Wait for Booking Created Event" at bounding box center [204, 169] width 45 height 13
select select "**"
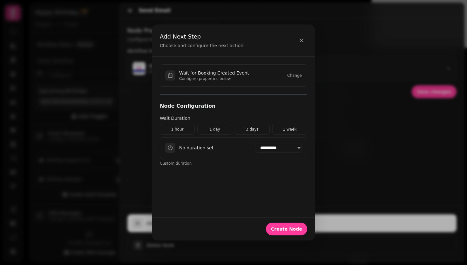
scroll to position [0, 0]
click at [295, 75] on button "Change" at bounding box center [294, 75] width 15 height 5
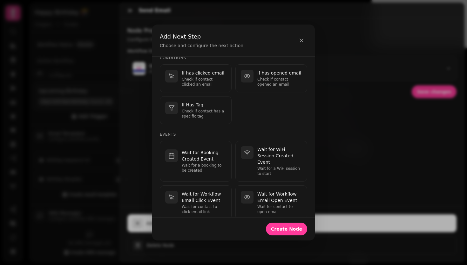
scroll to position [135, 0]
click at [303, 41] on icon "button" at bounding box center [302, 40] width 6 height 6
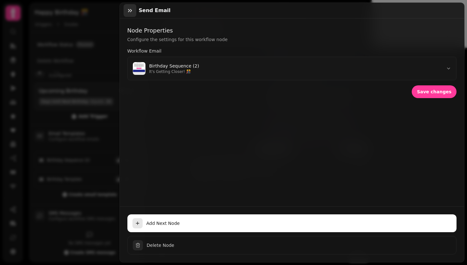
click at [131, 12] on icon "button" at bounding box center [130, 10] width 6 height 6
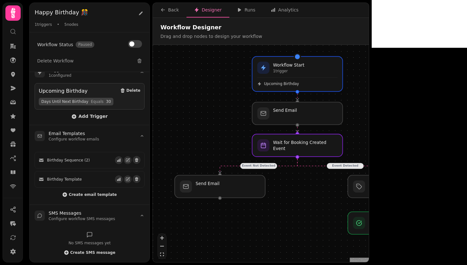
drag, startPoint x: 377, startPoint y: 70, endPoint x: 404, endPoint y: 70, distance: 26.4
click at [369, 70] on div "Event Detected Event Not Detected Workflow Start 1 trigger Upcoming Birthday Wa…" at bounding box center [261, 154] width 216 height 218
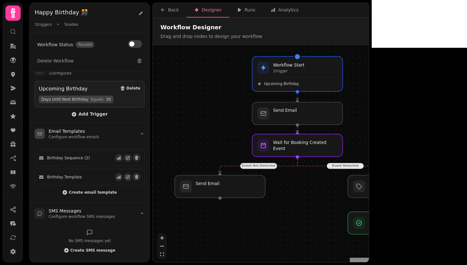
scroll to position [6, 0]
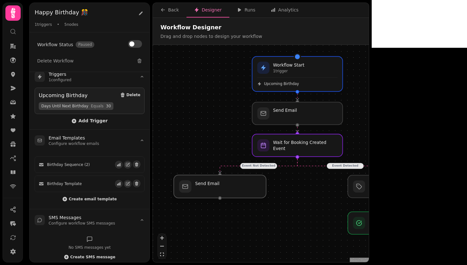
click at [223, 191] on div at bounding box center [220, 186] width 93 height 23
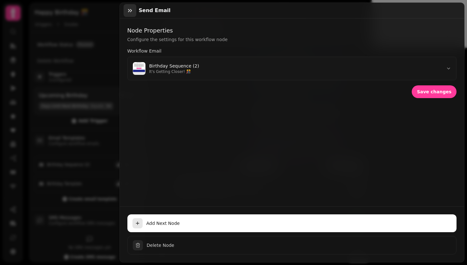
click at [128, 13] on icon "button" at bounding box center [130, 10] width 6 height 6
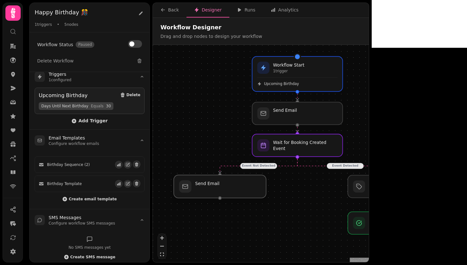
click at [214, 189] on div at bounding box center [220, 186] width 93 height 23
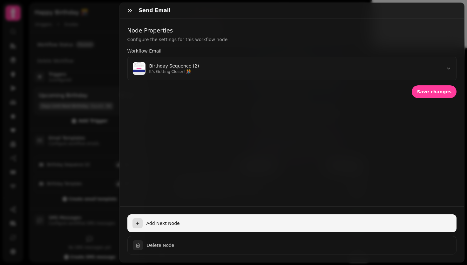
click at [163, 214] on button "Add Next Node" at bounding box center [292, 223] width 330 height 18
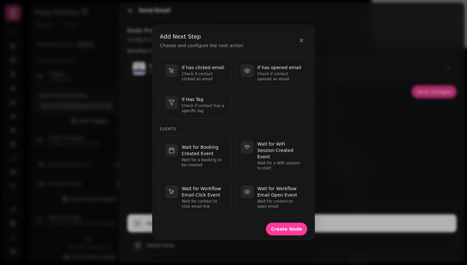
scroll to position [142, 0]
click at [205, 153] on p "Wait for Booking Created Event" at bounding box center [204, 148] width 45 height 13
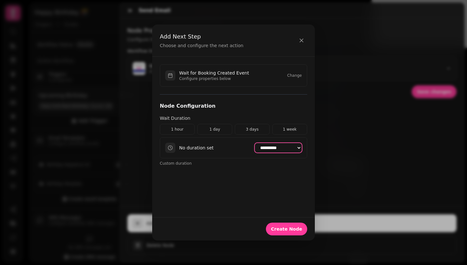
click at [269, 149] on select "**********" at bounding box center [278, 148] width 47 height 10
select select "*******"
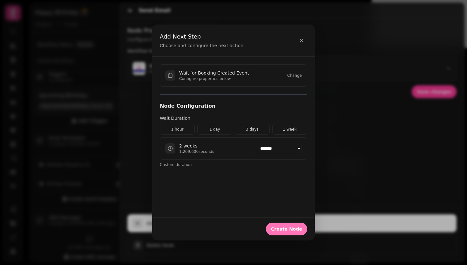
click at [278, 226] on span "Create Node" at bounding box center [286, 228] width 31 height 4
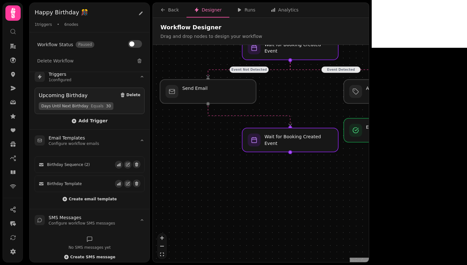
drag, startPoint x: 314, startPoint y: 208, endPoint x: 306, endPoint y: 107, distance: 101.8
click at [306, 107] on div "Event Detected Event Not Detected Workflow Start 1 trigger Upcoming Birthday Wa…" at bounding box center [261, 154] width 216 height 218
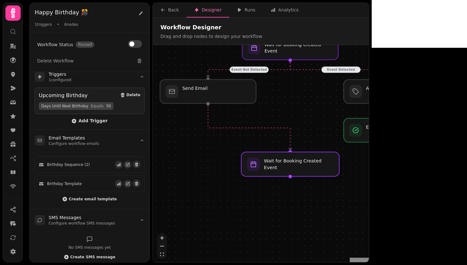
drag, startPoint x: 309, startPoint y: 151, endPoint x: 310, endPoint y: 174, distance: 22.9
click at [310, 174] on div at bounding box center [290, 164] width 98 height 24
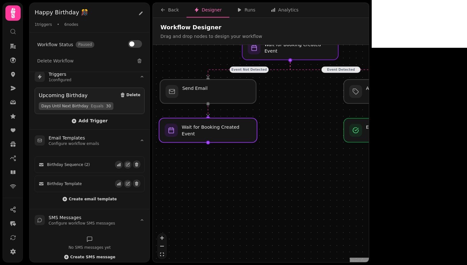
drag, startPoint x: 310, startPoint y: 172, endPoint x: 225, endPoint y: 137, distance: 92.1
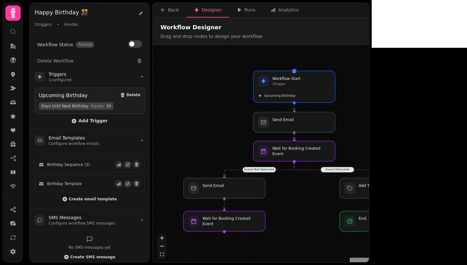
drag, startPoint x: 302, startPoint y: 146, endPoint x: 304, endPoint y: 223, distance: 76.6
click at [304, 223] on div "Event Detected Event Not Detected Workflow Start 1 trigger Upcoming Birthday Wa…" at bounding box center [261, 154] width 216 height 218
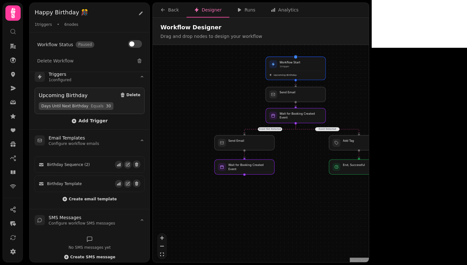
drag, startPoint x: 304, startPoint y: 223, endPoint x: 303, endPoint y: 174, distance: 48.3
click at [303, 174] on div "Event Detected Event Not Detected Workflow Start 1 trigger Upcoming Birthday Wa…" at bounding box center [261, 154] width 216 height 218
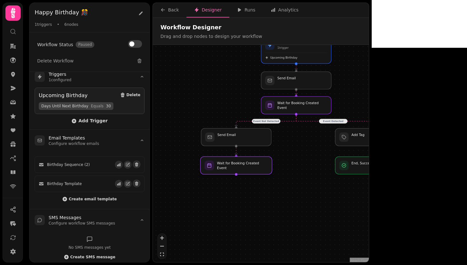
click at [245, 169] on div at bounding box center [237, 165] width 72 height 18
select select "*******"
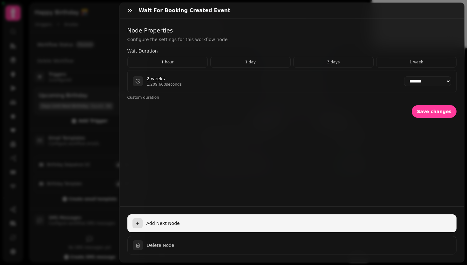
click at [160, 220] on span "Add Next Node" at bounding box center [300, 223] width 306 height 6
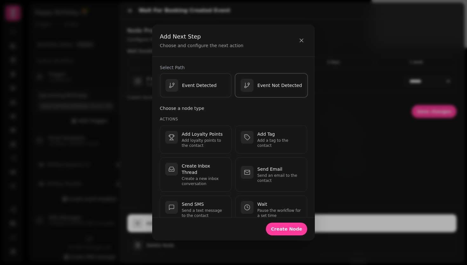
click at [261, 89] on div "Event Not Detected" at bounding box center [272, 85] width 62 height 13
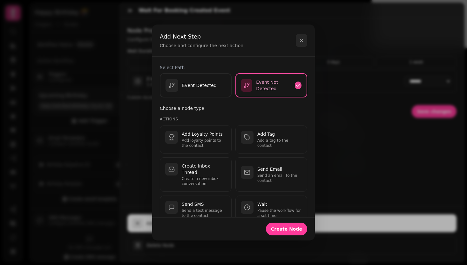
click at [300, 45] on button "button" at bounding box center [301, 40] width 11 height 13
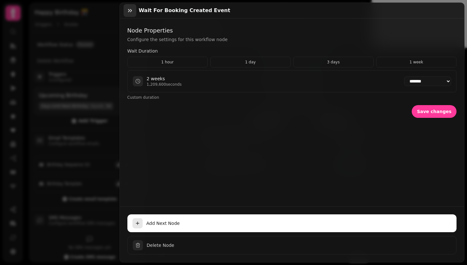
click at [131, 13] on icon "button" at bounding box center [130, 10] width 6 height 6
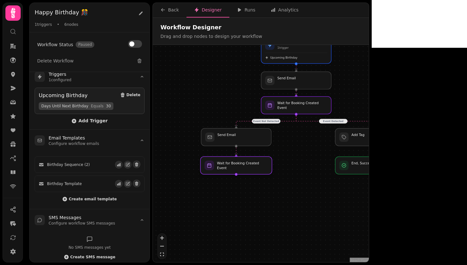
click at [244, 170] on div at bounding box center [237, 165] width 72 height 18
select select "*******"
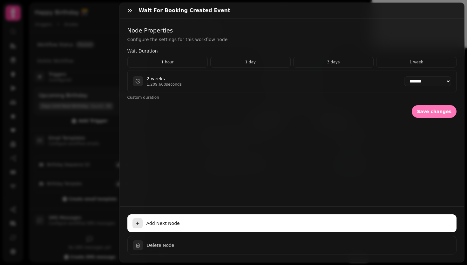
click at [421, 112] on span "Save changes" at bounding box center [434, 111] width 35 height 4
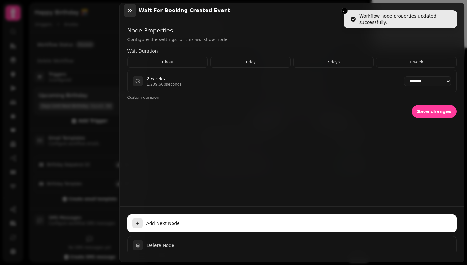
click at [128, 9] on icon "button" at bounding box center [130, 10] width 6 height 6
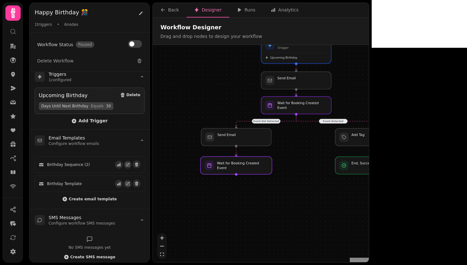
click at [250, 166] on div at bounding box center [237, 165] width 72 height 18
click at [243, 167] on div at bounding box center [237, 165] width 72 height 18
select select "*******"
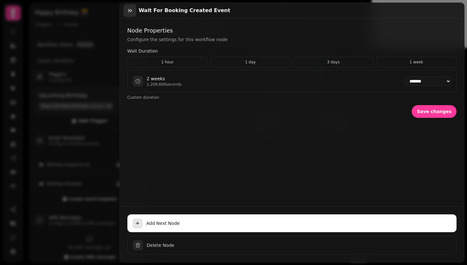
click at [129, 14] on button "button" at bounding box center [130, 10] width 13 height 13
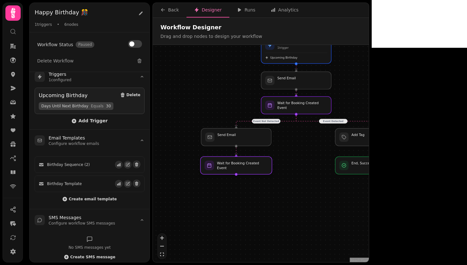
click at [230, 165] on div at bounding box center [237, 165] width 72 height 18
select select "*******"
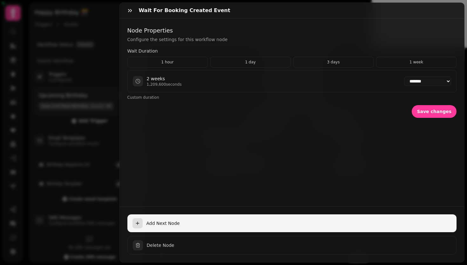
click at [227, 220] on span "Add Next Node" at bounding box center [300, 223] width 306 height 6
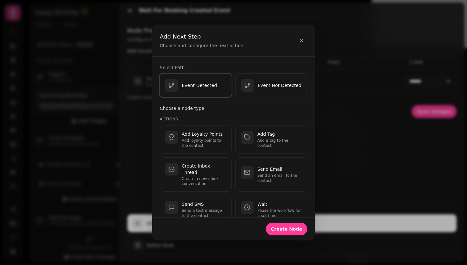
click at [207, 88] on div "Event Detected" at bounding box center [191, 85] width 52 height 13
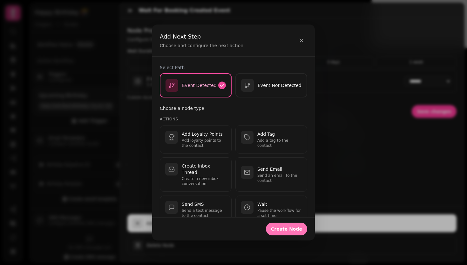
click at [293, 232] on button "Create Node" at bounding box center [286, 228] width 41 height 13
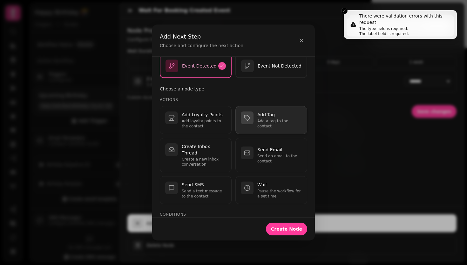
scroll to position [23, 0]
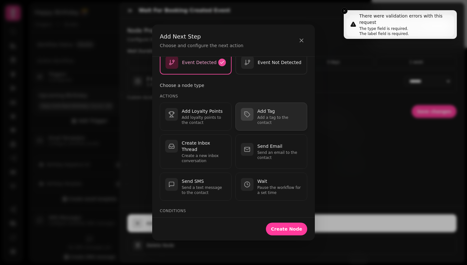
click at [261, 111] on p "Add Tag" at bounding box center [280, 111] width 45 height 6
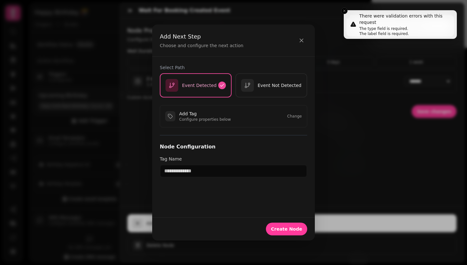
scroll to position [0, 0]
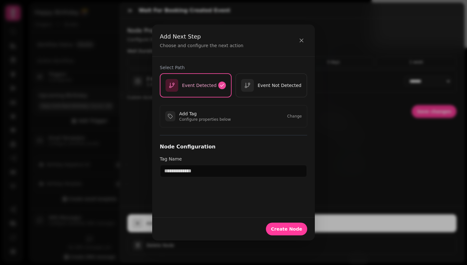
click at [287, 116] on div "Add Tag Configure properties below Change" at bounding box center [234, 116] width 148 height 22
click at [294, 116] on button "Change" at bounding box center [294, 116] width 15 height 5
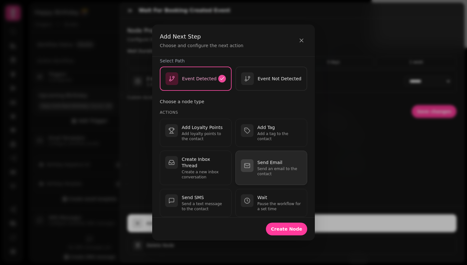
scroll to position [10, 0]
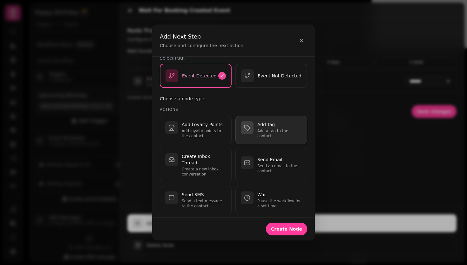
click at [276, 132] on p "Add a tag to the contact" at bounding box center [280, 133] width 45 height 10
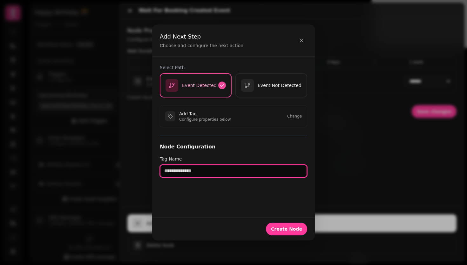
click at [195, 171] on input "text" at bounding box center [234, 170] width 148 height 13
type input "**********"
click at [208, 172] on input "**********" at bounding box center [234, 170] width 148 height 13
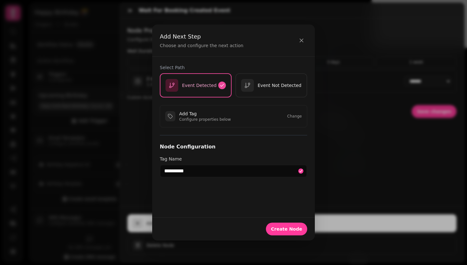
click at [215, 195] on div "**********" at bounding box center [233, 137] width 163 height 161
click at [290, 226] on span "Create Node" at bounding box center [286, 228] width 31 height 4
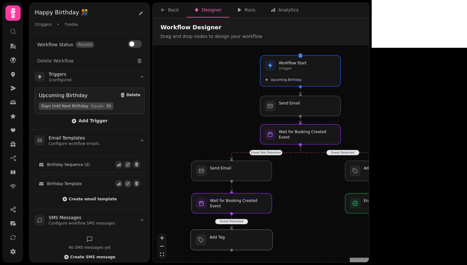
drag, startPoint x: 296, startPoint y: 246, endPoint x: 228, endPoint y: 240, distance: 67.9
click at [228, 240] on div at bounding box center [232, 239] width 82 height 20
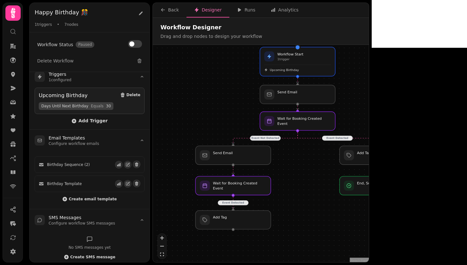
drag, startPoint x: 302, startPoint y: 237, endPoint x: 299, endPoint y: 217, distance: 19.9
click at [299, 217] on div "Event Detected Event Not Detected Event Detected Workflow Start 1 trigger Upcom…" at bounding box center [261, 154] width 216 height 218
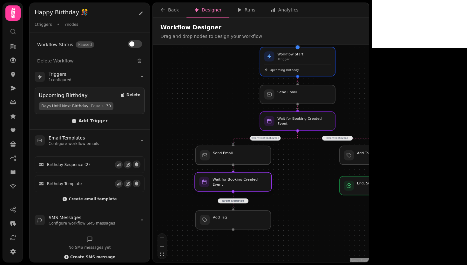
drag, startPoint x: 262, startPoint y: 190, endPoint x: 262, endPoint y: 187, distance: 3.2
click at [262, 187] on div at bounding box center [233, 181] width 77 height 19
drag, startPoint x: 377, startPoint y: 187, endPoint x: 377, endPoint y: 183, distance: 4.1
click at [377, 183] on div at bounding box center [377, 181] width 77 height 19
click at [364, 228] on div "Event Detected Event Not Detected Event Detected Workflow Start 1 trigger Upcom…" at bounding box center [261, 154] width 216 height 218
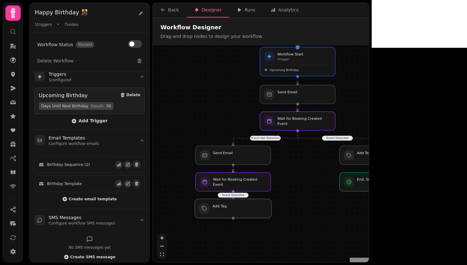
drag, startPoint x: 257, startPoint y: 220, endPoint x: 256, endPoint y: 210, distance: 9.9
click at [256, 210] on div at bounding box center [233, 208] width 77 height 19
click at [256, 213] on div at bounding box center [233, 211] width 77 height 19
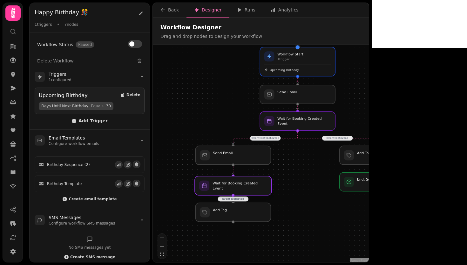
click at [260, 186] on div at bounding box center [233, 185] width 77 height 19
drag, startPoint x: 258, startPoint y: 187, endPoint x: 258, endPoint y: 184, distance: 3.2
click at [258, 184] on div at bounding box center [233, 181] width 77 height 19
click at [311, 215] on div "Event Detected Event Not Detected Event Detected Workflow Start 1 trigger Upcom…" at bounding box center [261, 154] width 216 height 218
click at [372, 183] on div at bounding box center [377, 181] width 77 height 19
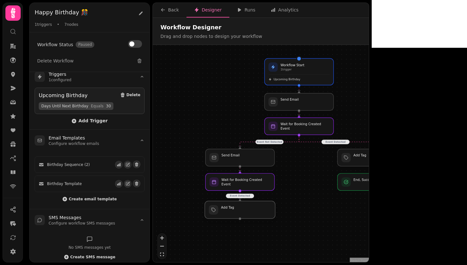
click at [245, 214] on div at bounding box center [240, 209] width 71 height 17
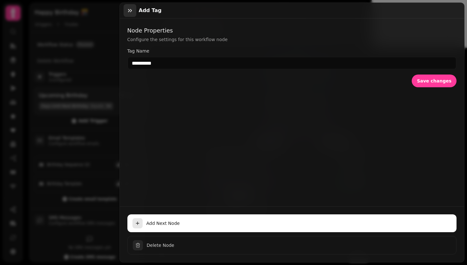
click at [132, 8] on icon "button" at bounding box center [130, 10] width 6 height 6
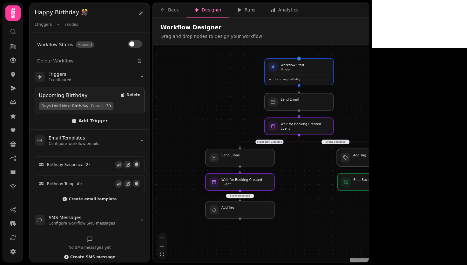
click at [379, 162] on div at bounding box center [372, 156] width 71 height 17
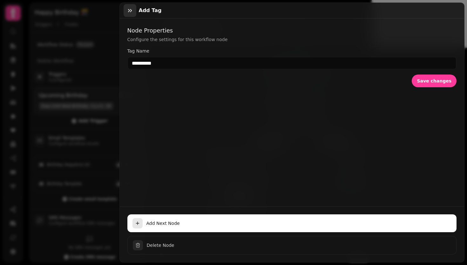
click at [128, 11] on icon "button" at bounding box center [130, 10] width 4 height 3
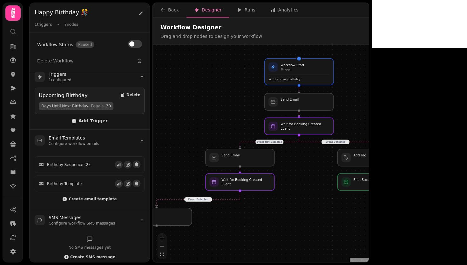
drag, startPoint x: 261, startPoint y: 211, endPoint x: 179, endPoint y: 220, distance: 82.5
click at [179, 220] on div at bounding box center [156, 216] width 71 height 17
drag, startPoint x: 176, startPoint y: 221, endPoint x: 176, endPoint y: 217, distance: 4.1
click at [176, 217] on div at bounding box center [156, 216] width 71 height 17
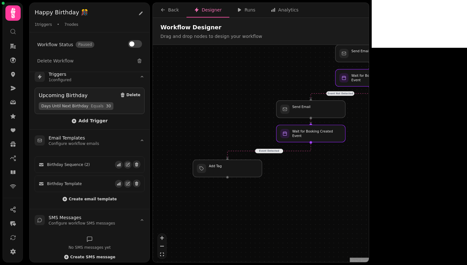
drag, startPoint x: 268, startPoint y: 224, endPoint x: 339, endPoint y: 176, distance: 85.8
click at [339, 176] on div "Event Detected Event Not Detected Event Detected Workflow Start 1 trigger Upcom…" at bounding box center [261, 154] width 216 height 218
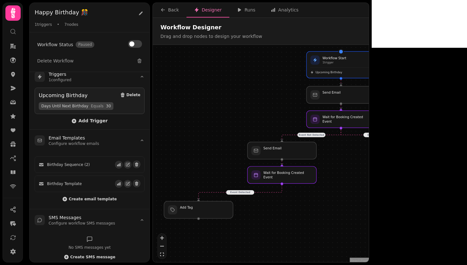
drag, startPoint x: 339, startPoint y: 176, endPoint x: 310, endPoint y: 217, distance: 50.6
click at [310, 217] on div "Event Detected Event Not Detected Event Detected Workflow Start 1 trigger Upcom…" at bounding box center [261, 154] width 216 height 218
drag, startPoint x: 217, startPoint y: 213, endPoint x: 243, endPoint y: 211, distance: 25.8
click at [243, 211] on div at bounding box center [223, 209] width 71 height 17
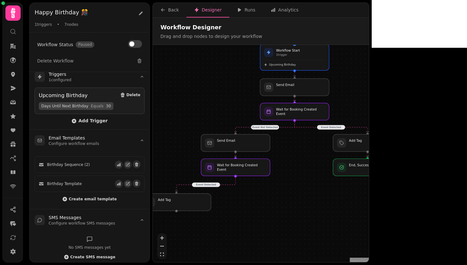
drag, startPoint x: 333, startPoint y: 212, endPoint x: 287, endPoint y: 205, distance: 46.7
click at [287, 205] on div "Event Detected Event Not Detected Event Detected Workflow Start 1 trigger Upcom…" at bounding box center [261, 154] width 216 height 218
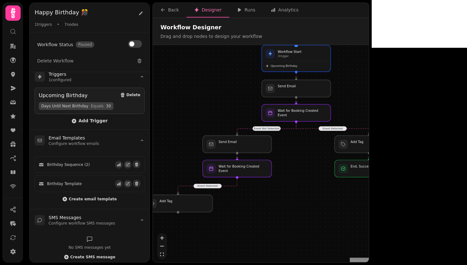
drag, startPoint x: 264, startPoint y: 209, endPoint x: 274, endPoint y: 214, distance: 11.8
click at [274, 214] on div "Event Detected Event Not Detected Event Detected Workflow Start 1 trigger Upcom…" at bounding box center [261, 154] width 216 height 218
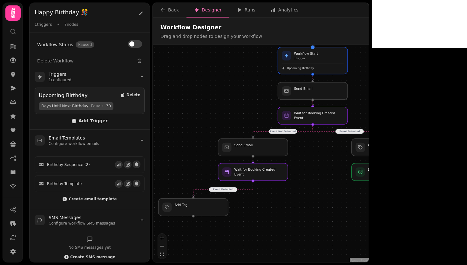
drag, startPoint x: 276, startPoint y: 214, endPoint x: 288, endPoint y: 212, distance: 12.6
click at [288, 212] on div "Event Detected Event Not Detected Event Detected Workflow Start 1 trigger Upcom…" at bounding box center [261, 154] width 216 height 218
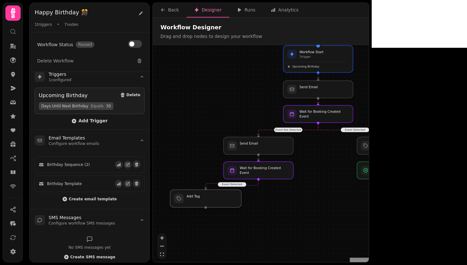
drag, startPoint x: 218, startPoint y: 208, endPoint x: 226, endPoint y: 200, distance: 11.2
click at [226, 200] on div at bounding box center [205, 198] width 71 height 18
click at [269, 175] on div at bounding box center [258, 170] width 71 height 18
select select "*******"
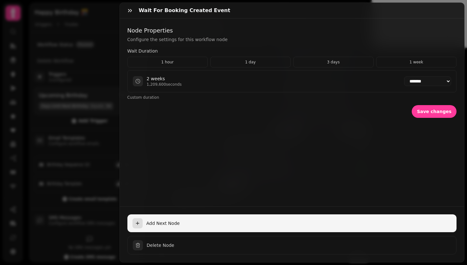
click at [174, 220] on span "Add Next Node" at bounding box center [300, 223] width 306 height 6
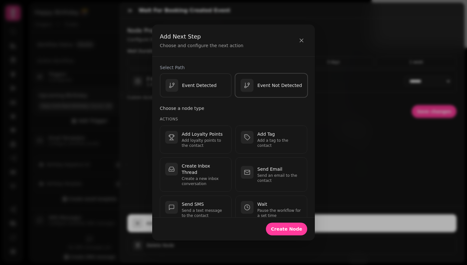
click at [260, 84] on p "Event Not Detected" at bounding box center [280, 85] width 45 height 6
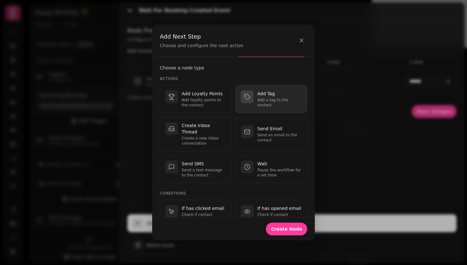
scroll to position [41, 0]
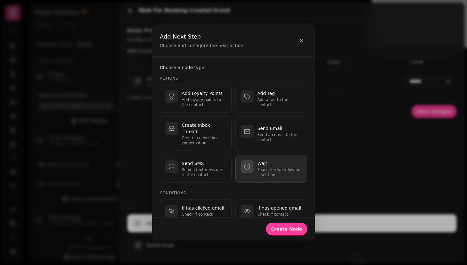
click at [269, 165] on p "Wait" at bounding box center [280, 163] width 45 height 6
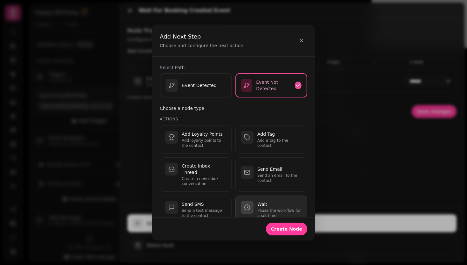
select select "**"
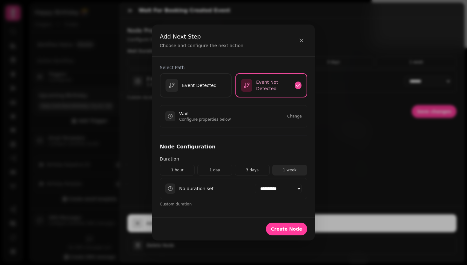
click at [287, 170] on button "1 week" at bounding box center [289, 169] width 35 height 11
click at [284, 230] on span "Create Node" at bounding box center [286, 228] width 31 height 4
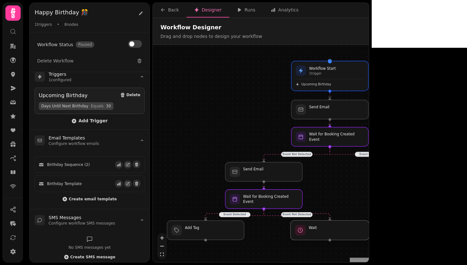
drag, startPoint x: 332, startPoint y: 236, endPoint x: 331, endPoint y: 229, distance: 7.1
click at [331, 229] on div at bounding box center [330, 229] width 79 height 19
click at [338, 203] on div "Event Detected Event Not Detected Event Detected Event Not Detected Workflow St…" at bounding box center [261, 154] width 216 height 218
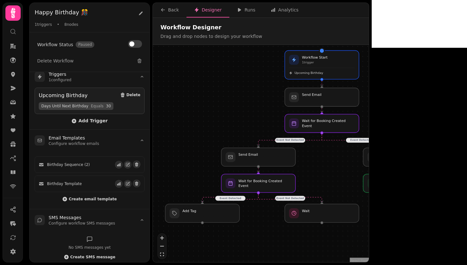
drag, startPoint x: 344, startPoint y: 199, endPoint x: 335, endPoint y: 183, distance: 17.9
click at [335, 183] on div "Event Detected Event Not Detected Event Detected Event Not Detected Workflow St…" at bounding box center [261, 154] width 216 height 218
click at [323, 214] on div at bounding box center [322, 212] width 76 height 19
select select "******"
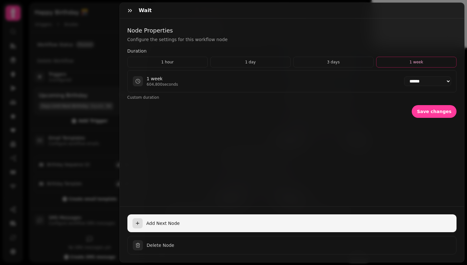
click at [161, 220] on span "Add Next Node" at bounding box center [300, 223] width 306 height 6
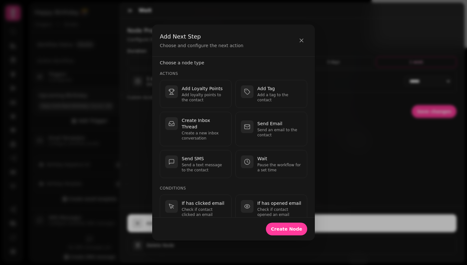
scroll to position [6, 0]
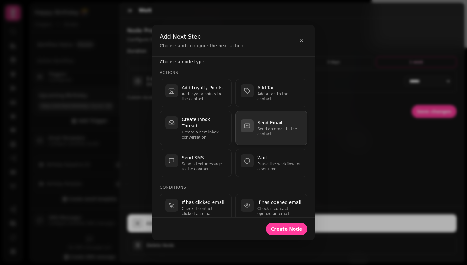
click at [268, 125] on p "Send Email" at bounding box center [280, 122] width 45 height 6
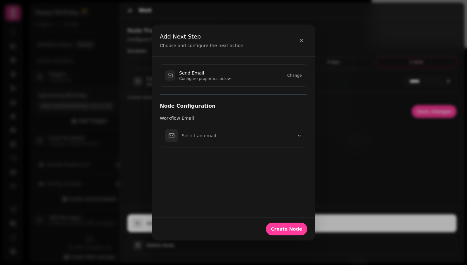
scroll to position [0, 0]
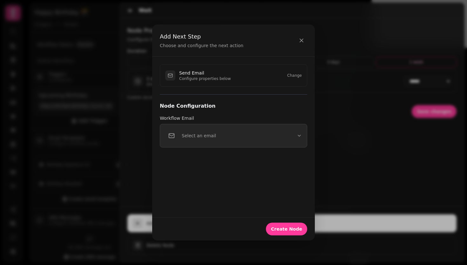
click at [249, 139] on button "Select an email" at bounding box center [234, 136] width 148 height 24
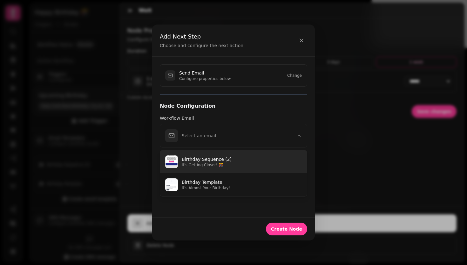
click at [245, 161] on p "Birthday Sequence (2)" at bounding box center [242, 159] width 120 height 6
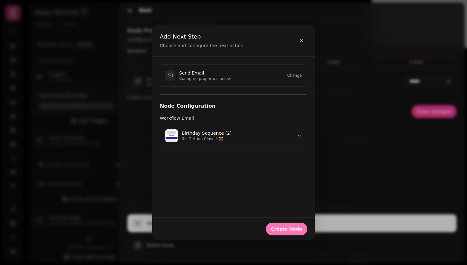
click at [284, 230] on span "Create Node" at bounding box center [286, 228] width 31 height 4
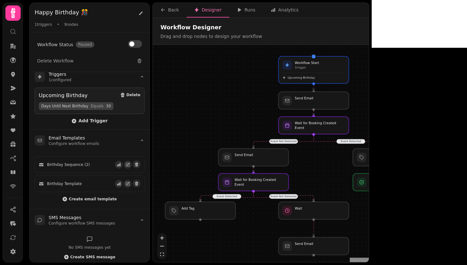
drag, startPoint x: 337, startPoint y: 173, endPoint x: 323, endPoint y: 174, distance: 14.4
click at [323, 174] on div "Event Detected Event Not Detected Event Detected Event Not Detected Workflow St…" at bounding box center [261, 154] width 216 height 218
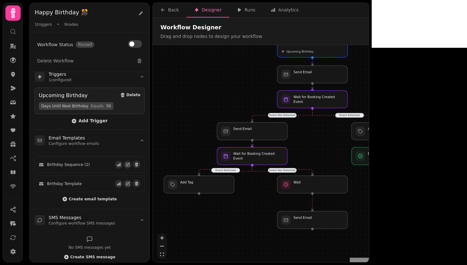
drag, startPoint x: 321, startPoint y: 176, endPoint x: 320, endPoint y: 148, distance: 27.7
click at [320, 148] on div "Event Detected Event Not Detected Event Detected Event Not Detected Workflow St…" at bounding box center [261, 154] width 216 height 218
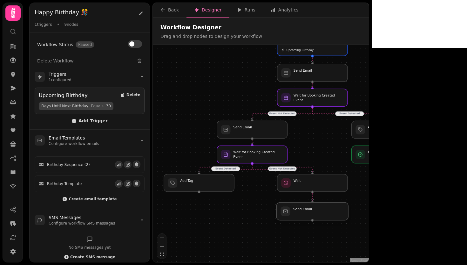
drag, startPoint x: 323, startPoint y: 220, endPoint x: 323, endPoint y: 210, distance: 9.9
click at [323, 210] on div at bounding box center [313, 211] width 72 height 18
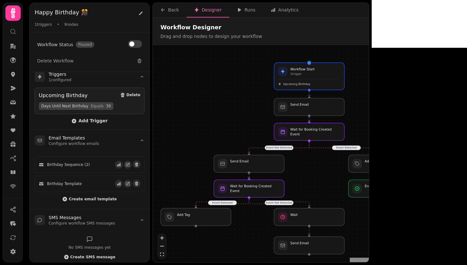
drag, startPoint x: 376, startPoint y: 196, endPoint x: 373, endPoint y: 230, distance: 34.2
click at [369, 230] on div "Event Detected Event Not Detected Event Detected Event Not Detected Workflow St…" at bounding box center [261, 154] width 216 height 218
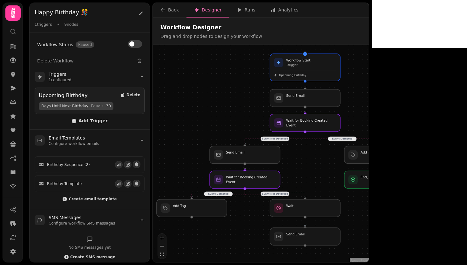
drag, startPoint x: 373, startPoint y: 230, endPoint x: 369, endPoint y: 221, distance: 9.8
click at [369, 221] on div "Event Detected Event Not Detected Event Detected Event Not Detected Workflow St…" at bounding box center [261, 154] width 216 height 218
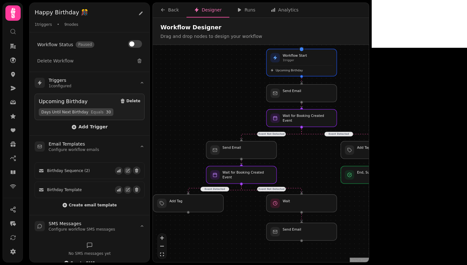
drag, startPoint x: 368, startPoint y: 217, endPoint x: 365, endPoint y: 212, distance: 5.9
click at [365, 212] on div "Event Detected Event Not Detected Event Detected Event Not Detected Workflow St…" at bounding box center [261, 154] width 216 height 218
click at [316, 120] on div at bounding box center [302, 118] width 72 height 18
select select "******"
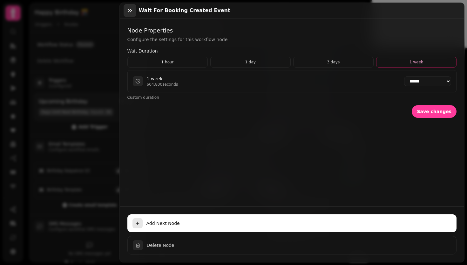
click at [127, 11] on icon "button" at bounding box center [130, 10] width 6 height 6
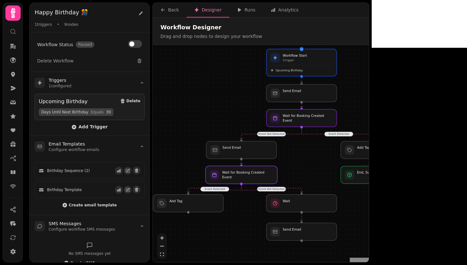
click at [251, 174] on div at bounding box center [242, 175] width 72 height 18
select select "*******"
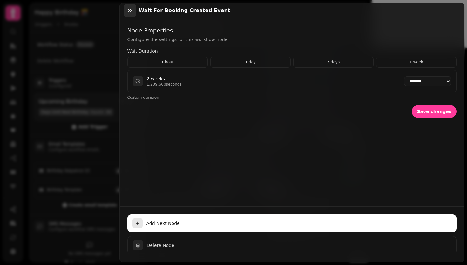
click at [130, 10] on icon "button" at bounding box center [130, 10] width 6 height 6
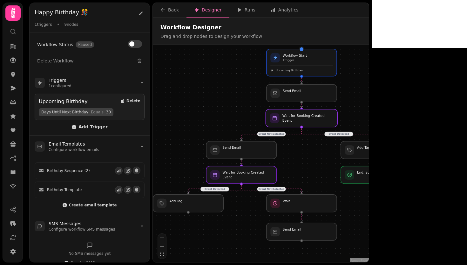
click at [293, 119] on div at bounding box center [302, 118] width 72 height 18
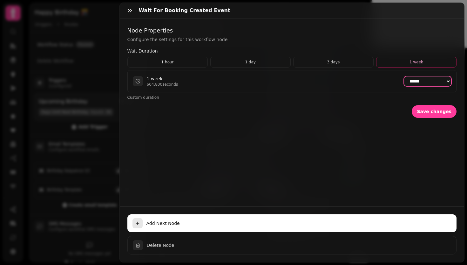
click at [404, 79] on select "**********" at bounding box center [427, 81] width 47 height 10
select select "*******"
click at [419, 114] on button "Save changes" at bounding box center [434, 111] width 45 height 13
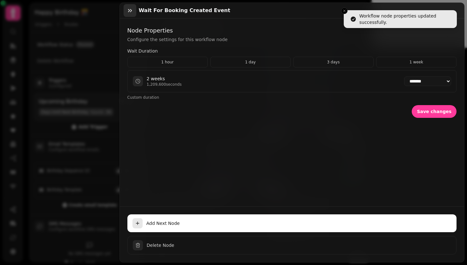
click at [130, 13] on icon "button" at bounding box center [130, 10] width 6 height 6
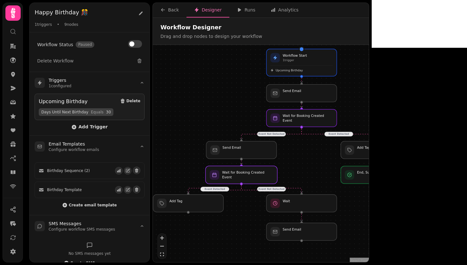
click at [260, 175] on div at bounding box center [242, 175] width 72 height 18
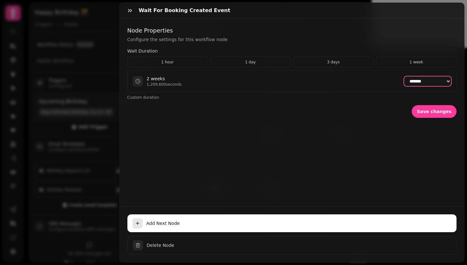
click at [410, 79] on select "**********" at bounding box center [427, 81] width 47 height 10
select select "******"
click at [441, 112] on span "Save changes" at bounding box center [434, 111] width 35 height 4
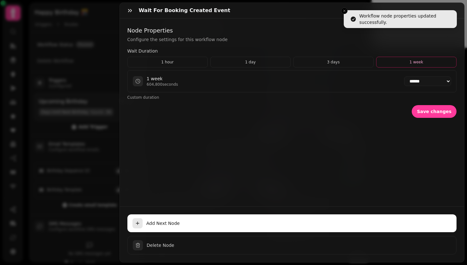
click at [123, 11] on div "Wait for Booking Created Event" at bounding box center [292, 11] width 345 height 16
click at [128, 11] on icon "button" at bounding box center [130, 10] width 4 height 3
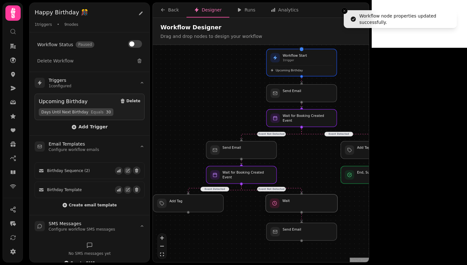
click at [291, 203] on div at bounding box center [302, 203] width 72 height 18
click at [299, 201] on div at bounding box center [302, 203] width 72 height 18
select select "******"
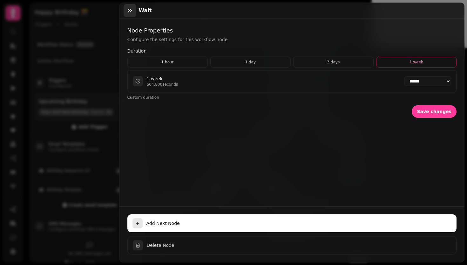
click at [127, 9] on icon "button" at bounding box center [130, 10] width 6 height 6
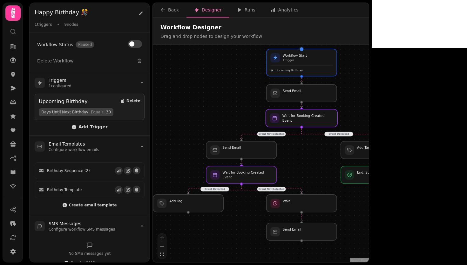
click at [300, 119] on div at bounding box center [302, 118] width 72 height 18
select select "*******"
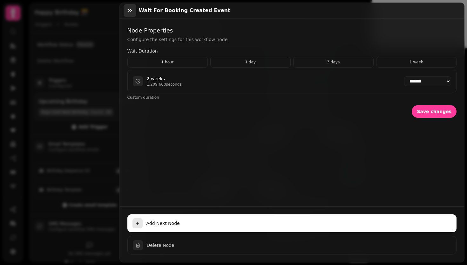
click at [129, 11] on icon "button" at bounding box center [130, 10] width 6 height 6
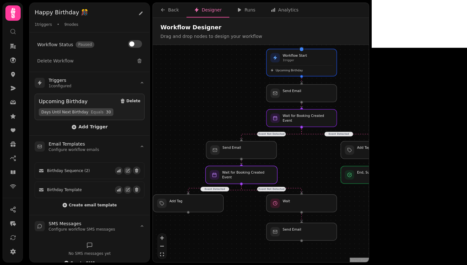
click at [252, 175] on div at bounding box center [242, 175] width 72 height 18
select select "******"
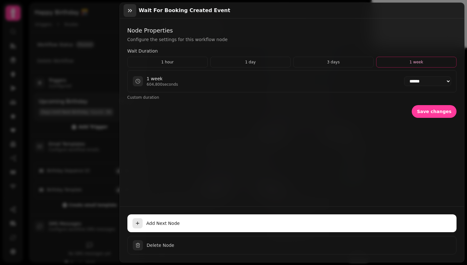
click at [128, 9] on icon "button" at bounding box center [130, 10] width 6 height 6
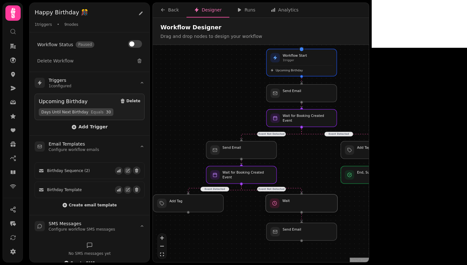
click at [314, 203] on div at bounding box center [302, 203] width 72 height 18
select select "******"
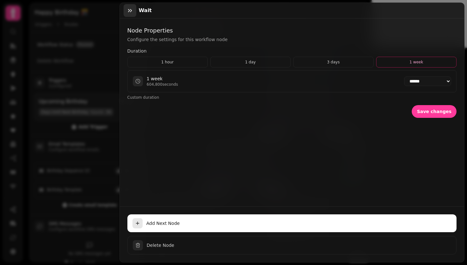
click at [130, 14] on button "button" at bounding box center [130, 10] width 13 height 13
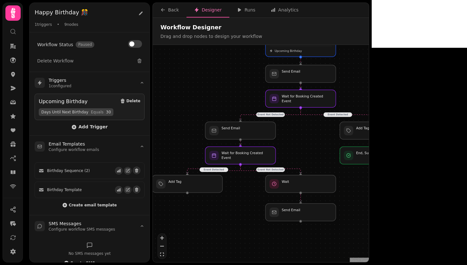
drag, startPoint x: 306, startPoint y: 170, endPoint x: 305, endPoint y: 151, distance: 19.4
click at [305, 151] on div "Event Detected Event Not Detected Event Detected Event Not Detected Workflow St…" at bounding box center [261, 154] width 216 height 218
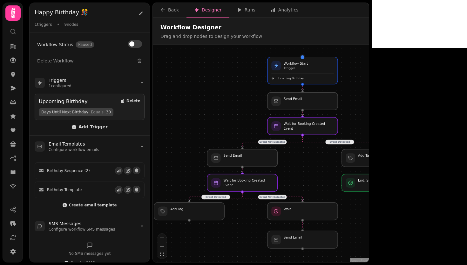
drag, startPoint x: 305, startPoint y: 151, endPoint x: 307, endPoint y: 178, distance: 27.4
click at [307, 178] on div "Event Detected Event Not Detected Event Detected Event Not Detected Workflow St…" at bounding box center [261, 154] width 216 height 218
drag, startPoint x: 218, startPoint y: 212, endPoint x: 222, endPoint y: 211, distance: 4.5
click at [222, 211] on div at bounding box center [193, 211] width 72 height 18
drag, startPoint x: 222, startPoint y: 212, endPoint x: 218, endPoint y: 213, distance: 3.9
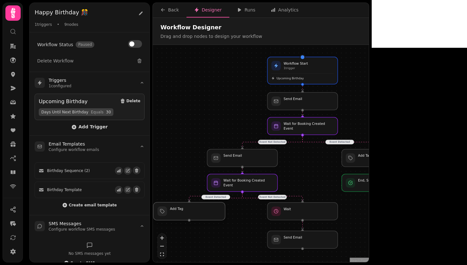
click at [218, 213] on div at bounding box center [190, 211] width 72 height 18
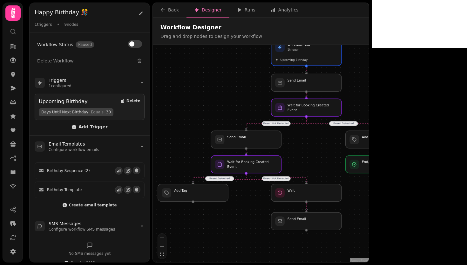
drag, startPoint x: 394, startPoint y: 224, endPoint x: 398, endPoint y: 205, distance: 18.8
click at [369, 205] on div "Event Detected Event Not Detected Event Detected Event Not Detected Workflow St…" at bounding box center [261, 154] width 216 height 218
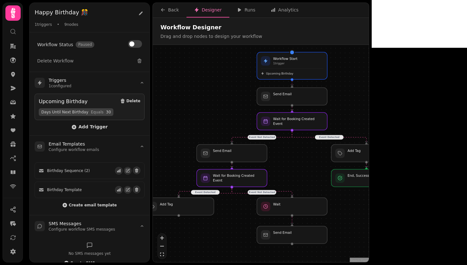
drag, startPoint x: 390, startPoint y: 199, endPoint x: 376, endPoint y: 212, distance: 19.8
click at [369, 212] on div "Event Detected Event Not Detected Event Detected Event Not Detected Workflow St…" at bounding box center [261, 154] width 216 height 218
drag, startPoint x: 349, startPoint y: 156, endPoint x: 327, endPoint y: 155, distance: 22.3
click at [327, 155] on div at bounding box center [346, 153] width 72 height 18
drag, startPoint x: 365, startPoint y: 183, endPoint x: 344, endPoint y: 184, distance: 20.4
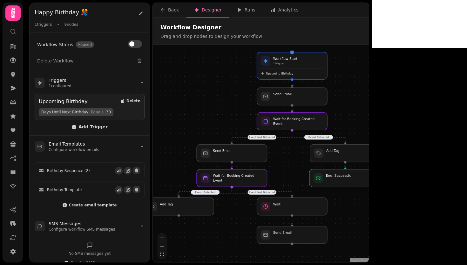
click at [344, 184] on div at bounding box center [346, 178] width 72 height 18
click at [369, 219] on div "Event Detected Event Not Detected Event Detected Event Not Detected Workflow St…" at bounding box center [261, 154] width 216 height 218
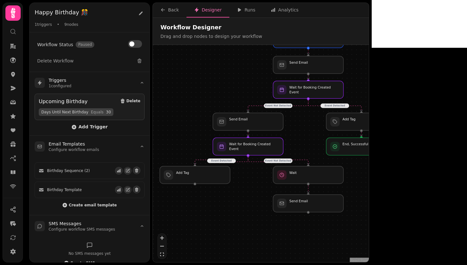
drag, startPoint x: 376, startPoint y: 224, endPoint x: 392, endPoint y: 192, distance: 35.4
click at [369, 192] on div "Event Detected Event Not Detected Event Detected Event Not Detected Workflow St…" at bounding box center [261, 154] width 216 height 218
click at [74, 206] on button "Create email template" at bounding box center [89, 205] width 54 height 6
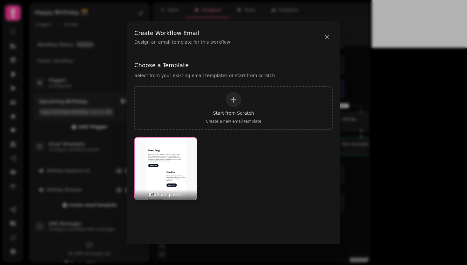
click at [171, 163] on img "button" at bounding box center [166, 168] width 62 height 62
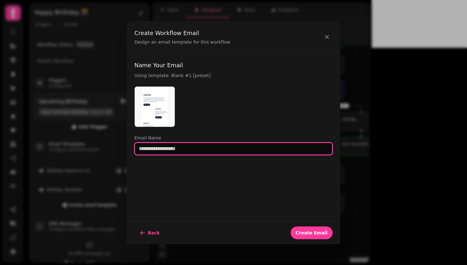
click at [168, 150] on input "text" at bounding box center [233, 148] width 198 height 13
type input "**********"
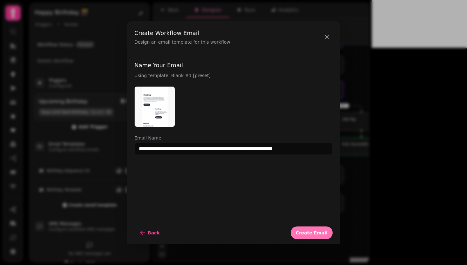
click at [304, 231] on span "Create Email" at bounding box center [312, 232] width 32 height 4
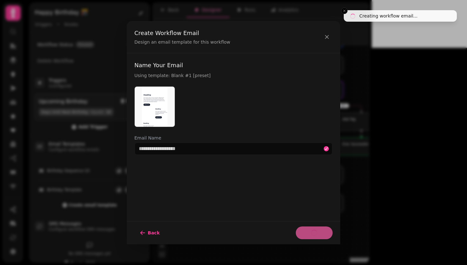
select select "**********"
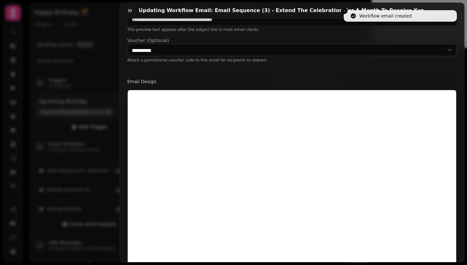
scroll to position [166, 0]
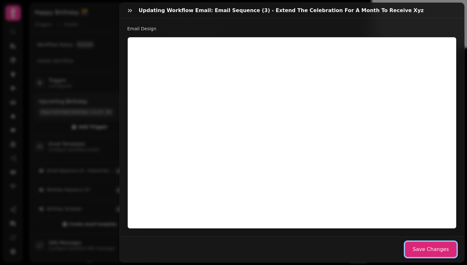
click at [435, 245] on button "Save Changes" at bounding box center [431, 248] width 52 height 15
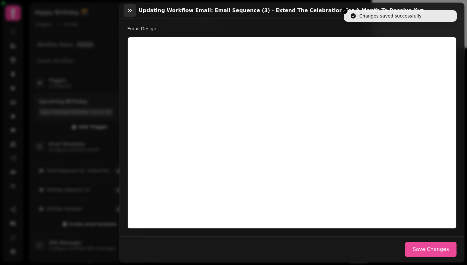
click at [128, 7] on icon "button" at bounding box center [130, 10] width 6 height 6
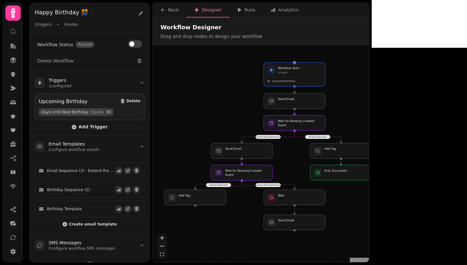
drag, startPoint x: 376, startPoint y: 199, endPoint x: 371, endPoint y: 218, distance: 20.1
click at [369, 218] on div "Event Detected Event Not Detected Event Detected Event Not Detected Workflow St…" at bounding box center [261, 154] width 216 height 218
click at [337, 150] on div at bounding box center [341, 150] width 63 height 16
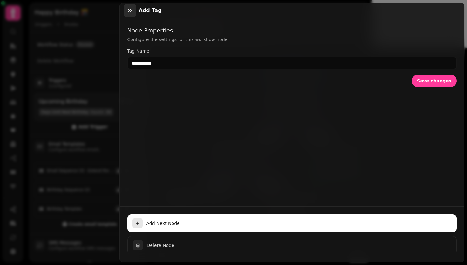
click at [130, 15] on button "button" at bounding box center [130, 10] width 13 height 13
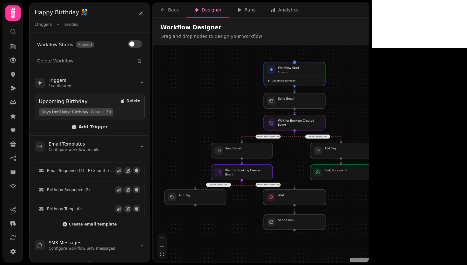
click at [286, 196] on div at bounding box center [294, 197] width 63 height 16
select select "******"
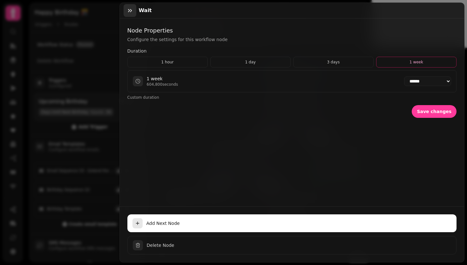
click at [130, 13] on icon "button" at bounding box center [130, 10] width 6 height 6
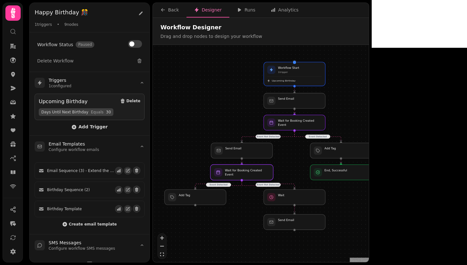
click at [238, 172] on div at bounding box center [241, 172] width 63 height 16
select select "******"
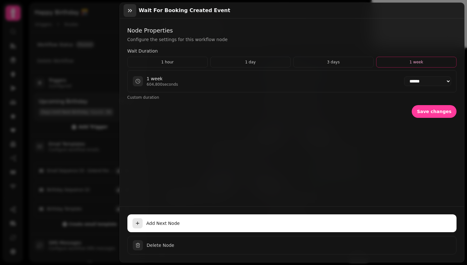
click at [132, 10] on icon "button" at bounding box center [130, 10] width 6 height 6
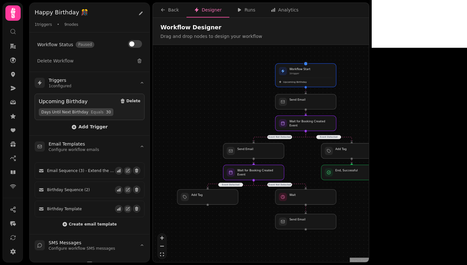
drag, startPoint x: 409, startPoint y: 152, endPoint x: 416, endPoint y: 156, distance: 7.8
click at [369, 156] on div "Event Detected Event Not Detected Event Detected Event Not Detected Workflow St…" at bounding box center [261, 154] width 216 height 218
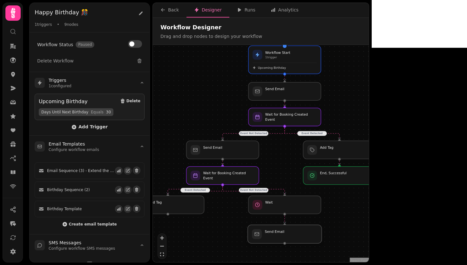
click at [284, 233] on div at bounding box center [285, 233] width 74 height 18
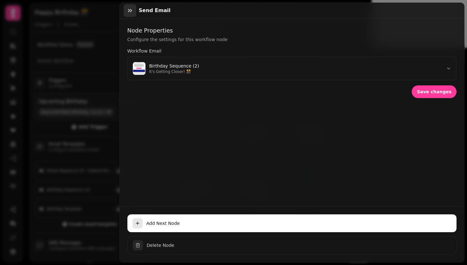
click at [127, 10] on icon "button" at bounding box center [130, 10] width 6 height 6
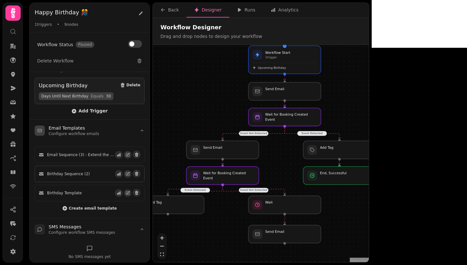
scroll to position [16, 0]
click at [281, 234] on div at bounding box center [285, 233] width 74 height 18
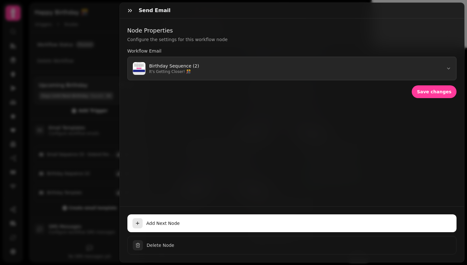
click at [376, 70] on button "Birthday Sequence (2) It's Getting Closer! 🎊" at bounding box center [292, 69] width 330 height 24
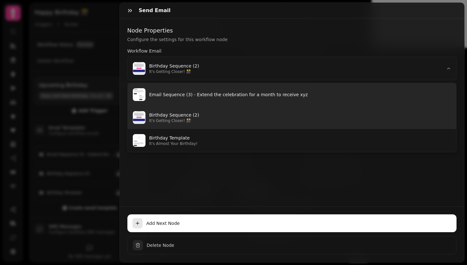
click at [220, 93] on p "Email Sequence (3) - Extend the celebration for a month to receive xyz" at bounding box center [300, 94] width 302 height 6
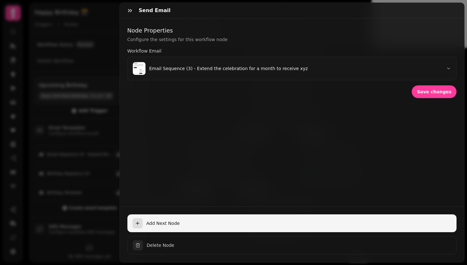
click at [149, 220] on span "Add Next Node" at bounding box center [300, 223] width 306 height 6
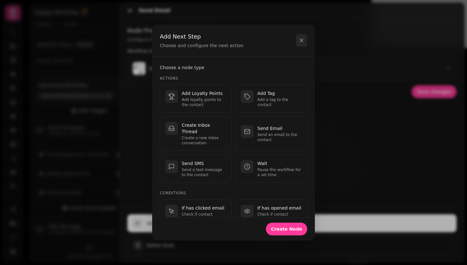
click at [302, 41] on icon "button" at bounding box center [302, 40] width 6 height 6
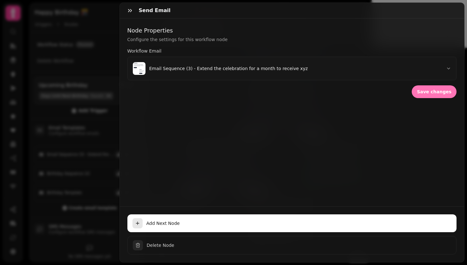
click at [420, 93] on span "Save changes" at bounding box center [434, 91] width 35 height 4
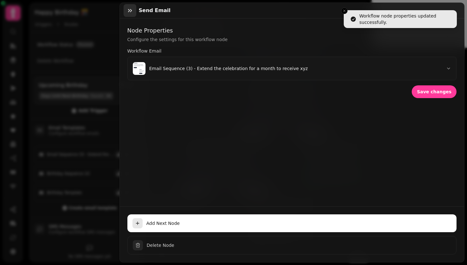
click at [131, 12] on icon "button" at bounding box center [130, 10] width 6 height 6
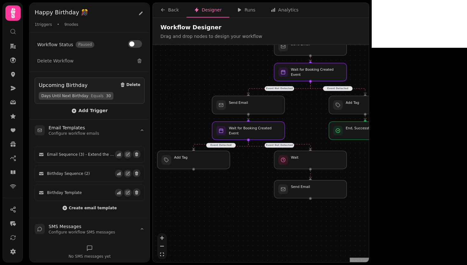
drag, startPoint x: 339, startPoint y: 220, endPoint x: 365, endPoint y: 176, distance: 51.4
click at [365, 176] on div "Event Detected Event Not Detected Event Detected Event Not Detected Workflow St…" at bounding box center [261, 154] width 216 height 218
click at [330, 191] on div at bounding box center [311, 189] width 74 height 18
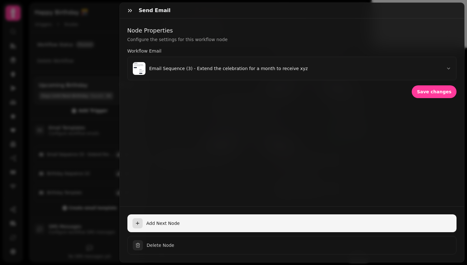
click at [160, 220] on span "Add Next Node" at bounding box center [300, 223] width 306 height 6
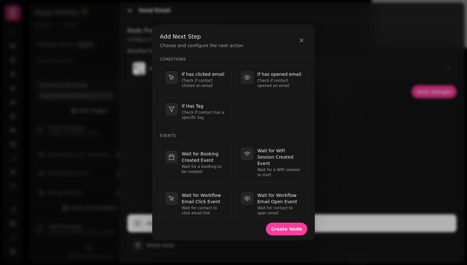
scroll to position [134, 0]
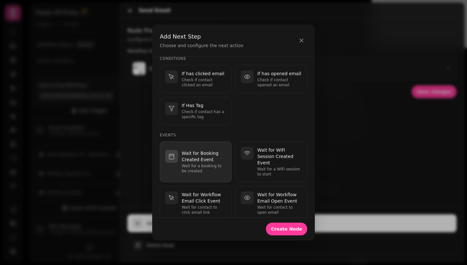
click at [214, 153] on p "Wait for Booking Created Event" at bounding box center [204, 156] width 45 height 13
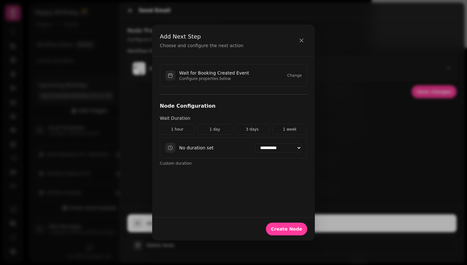
scroll to position [0, 0]
click at [289, 131] on button "1 week" at bounding box center [289, 129] width 35 height 11
click at [264, 145] on select "**********" at bounding box center [278, 148] width 47 height 10
select select "*******"
click at [289, 229] on span "Create Node" at bounding box center [286, 228] width 31 height 4
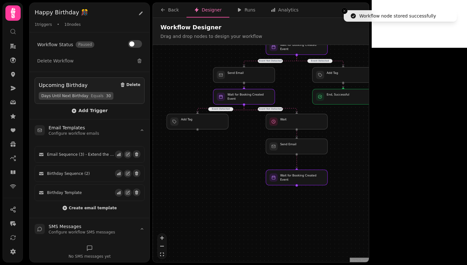
drag, startPoint x: 397, startPoint y: 238, endPoint x: 359, endPoint y: 170, distance: 78.3
click at [359, 170] on div "Event Detected Event Not Detected Event Detected Event Not Detected Workflow St…" at bounding box center [261, 154] width 216 height 218
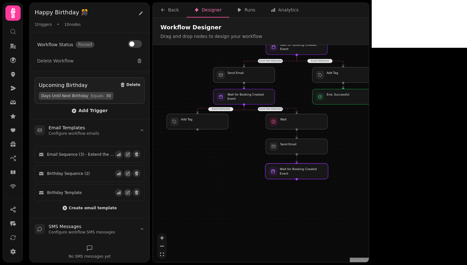
drag, startPoint x: 310, startPoint y: 180, endPoint x: 310, endPoint y: 173, distance: 7.0
click at [310, 173] on div at bounding box center [296, 171] width 63 height 16
select select "*******"
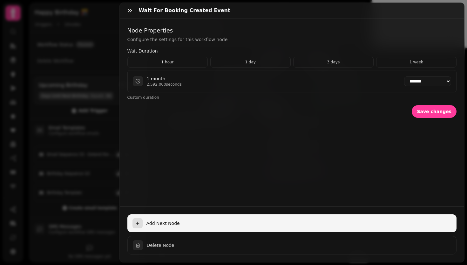
click at [165, 214] on button "Add Next Node" at bounding box center [292, 223] width 330 height 18
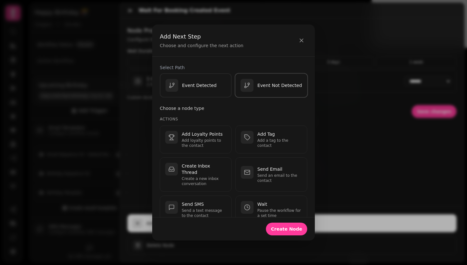
click at [259, 91] on div "Event Not Detected" at bounding box center [272, 85] width 62 height 13
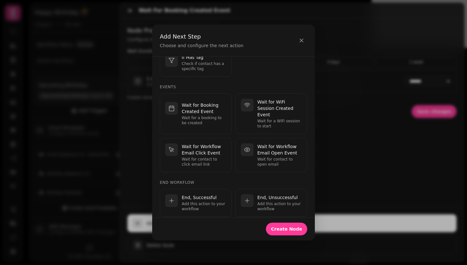
scroll to position [238, 0]
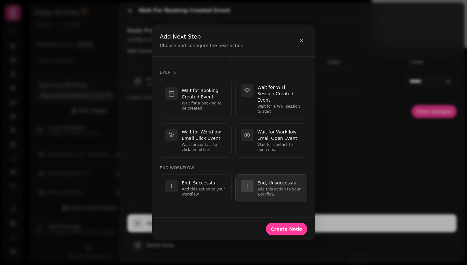
click at [268, 188] on p "Add this action to your workflow" at bounding box center [280, 191] width 45 height 10
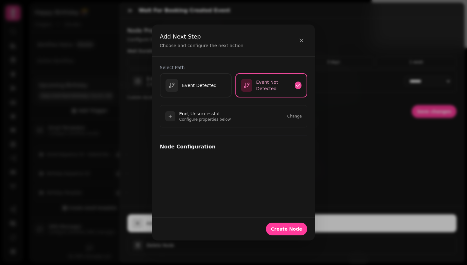
scroll to position [0, 0]
click at [283, 228] on span "Create Node" at bounding box center [286, 228] width 31 height 4
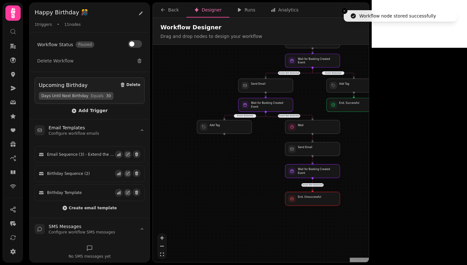
drag, startPoint x: 388, startPoint y: 240, endPoint x: 369, endPoint y: 192, distance: 52.1
click at [369, 192] on div "Event Detected Event Not Detected Event Detected Event Not Detected Event Not D…" at bounding box center [261, 154] width 216 height 218
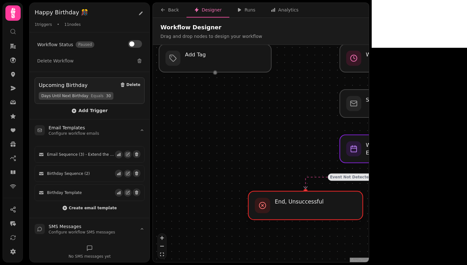
drag, startPoint x: 263, startPoint y: 202, endPoint x: 315, endPoint y: 199, distance: 52.2
click at [315, 199] on div at bounding box center [306, 205] width 114 height 28
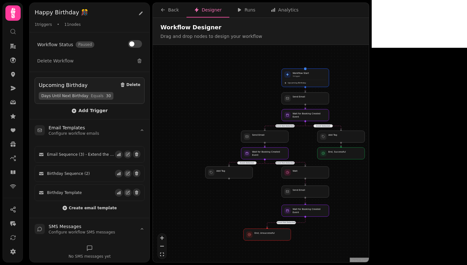
drag, startPoint x: 436, startPoint y: 196, endPoint x: 342, endPoint y: 236, distance: 102.1
click at [342, 236] on div "Event Detected Event Not Detected Event Detected Event Not Detected Event Not D…" at bounding box center [261, 154] width 216 height 218
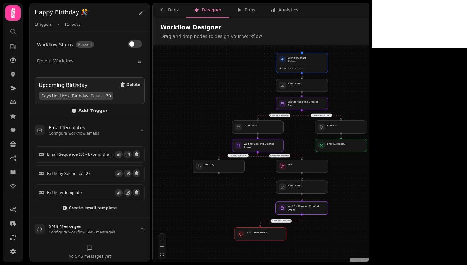
click at [314, 210] on div at bounding box center [302, 207] width 53 height 13
select select "*******"
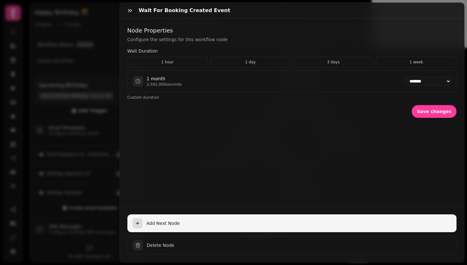
click at [162, 220] on span "Add Next Node" at bounding box center [300, 223] width 306 height 6
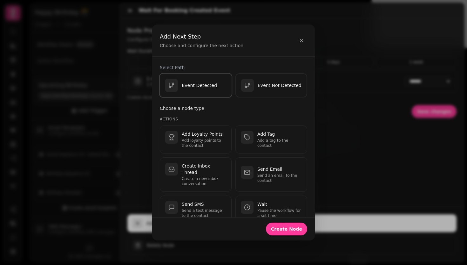
click at [203, 91] on div "Event Detected" at bounding box center [191, 85] width 52 height 13
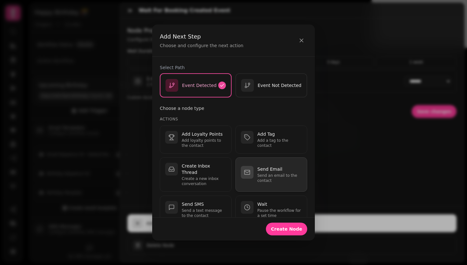
scroll to position [11, 0]
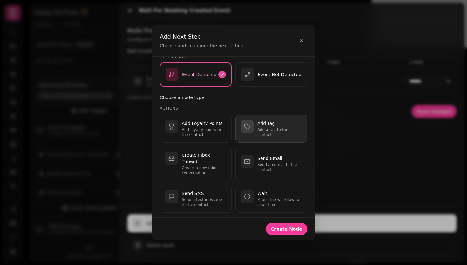
click at [278, 125] on p "Add Tag" at bounding box center [280, 123] width 45 height 6
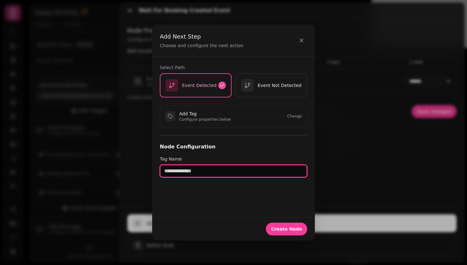
click at [245, 168] on input "text" at bounding box center [234, 170] width 148 height 13
type input "**********"
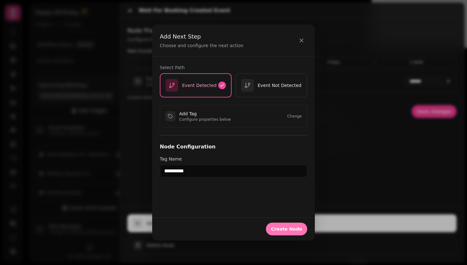
click at [281, 229] on span "Create Node" at bounding box center [286, 228] width 31 height 4
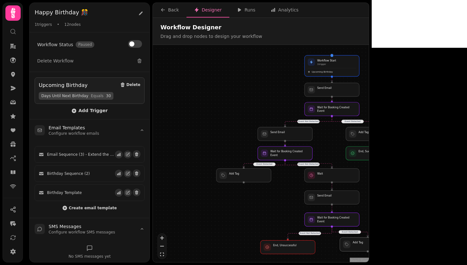
drag, startPoint x: 342, startPoint y: 247, endPoint x: 378, endPoint y: 245, distance: 36.0
click at [378, 245] on div at bounding box center [368, 244] width 56 height 14
click at [301, 245] on div at bounding box center [288, 244] width 56 height 14
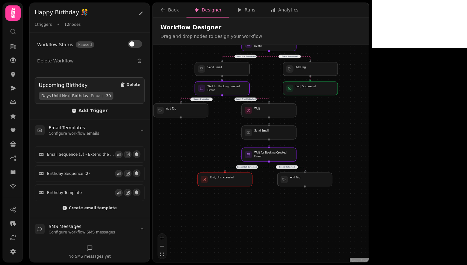
drag, startPoint x: 411, startPoint y: 206, endPoint x: 349, endPoint y: 141, distance: 89.9
click at [349, 141] on div "Event Detected Event Not Detected Event Detected Event Not Detected Event Not D…" at bounding box center [261, 154] width 216 height 218
click at [307, 182] on div at bounding box center [306, 179] width 56 height 14
click at [307, 181] on div at bounding box center [306, 179] width 56 height 14
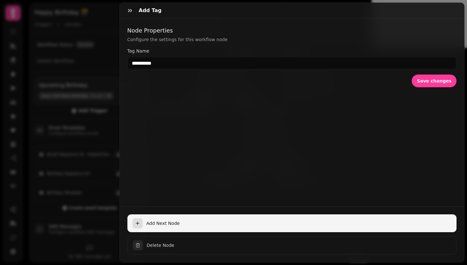
click at [168, 220] on span "Add Next Node" at bounding box center [300, 223] width 306 height 6
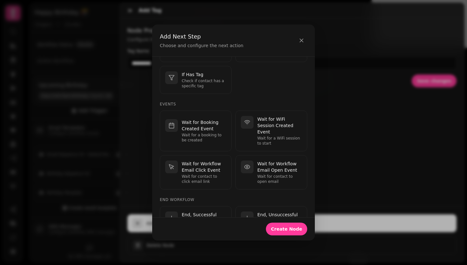
scroll to position [197, 0]
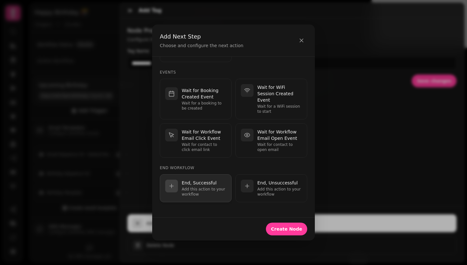
click at [201, 182] on p "End, Successful" at bounding box center [204, 182] width 45 height 6
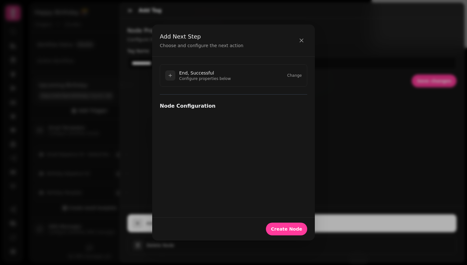
scroll to position [0, 0]
click at [287, 227] on span "Create Node" at bounding box center [286, 228] width 31 height 4
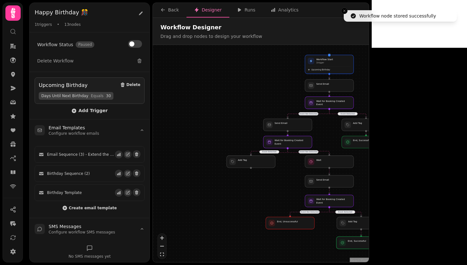
drag, startPoint x: 377, startPoint y: 250, endPoint x: 377, endPoint y: 244, distance: 5.4
click at [377, 244] on div at bounding box center [362, 242] width 50 height 12
click at [247, 163] on div at bounding box center [251, 161] width 50 height 12
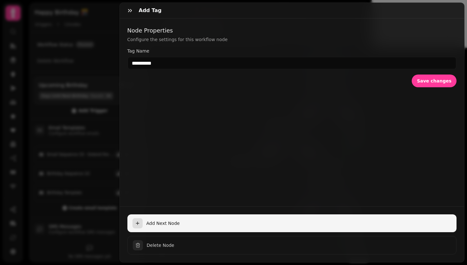
click at [156, 220] on span "Add Next Node" at bounding box center [300, 223] width 306 height 6
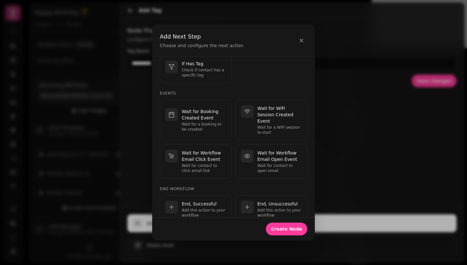
scroll to position [197, 0]
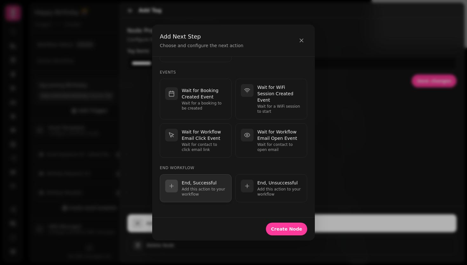
click at [212, 181] on p "End, Successful" at bounding box center [204, 182] width 45 height 6
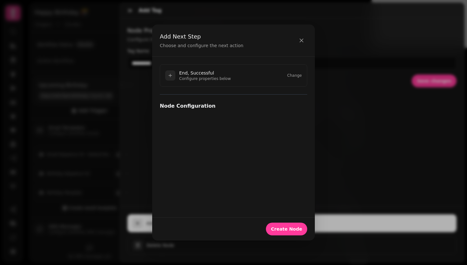
scroll to position [0, 0]
click at [286, 227] on span "Create Node" at bounding box center [286, 228] width 31 height 4
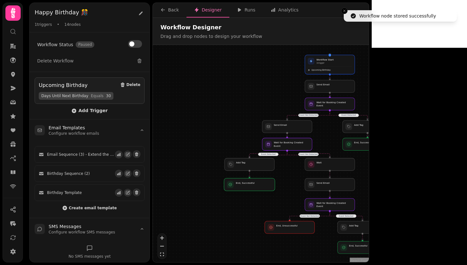
drag, startPoint x: 257, startPoint y: 191, endPoint x: 257, endPoint y: 185, distance: 6.4
click at [257, 185] on div at bounding box center [249, 184] width 51 height 13
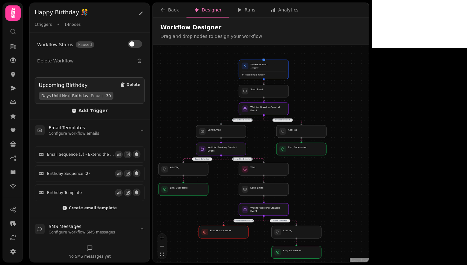
drag, startPoint x: 394, startPoint y: 159, endPoint x: 328, endPoint y: 164, distance: 66.3
click at [328, 164] on div "Event Detected Event Not Detected Event Detected Event Not Detected Event Not D…" at bounding box center [261, 154] width 216 height 218
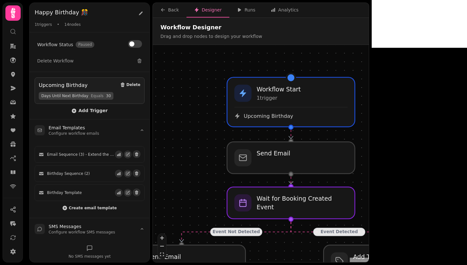
drag, startPoint x: 316, startPoint y: 93, endPoint x: 428, endPoint y: 163, distance: 132.1
click at [369, 163] on div "Event Detected Event Not Detected Event Detected Event Not Detected Event Not D…" at bounding box center [261, 154] width 216 height 218
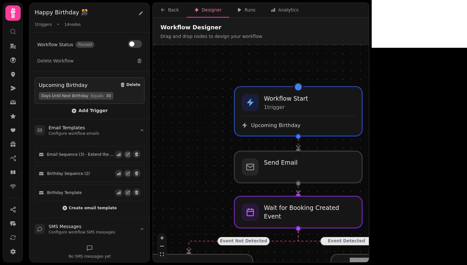
drag, startPoint x: 423, startPoint y: 145, endPoint x: 435, endPoint y: 159, distance: 17.6
click at [369, 159] on div "Event Detected Event Not Detected Event Detected Event Not Detected Event Not D…" at bounding box center [261, 154] width 216 height 218
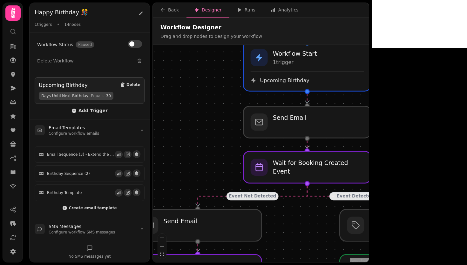
drag, startPoint x: 393, startPoint y: 165, endPoint x: 398, endPoint y: 117, distance: 48.3
click at [369, 117] on div "Event Detected Event Not Detected Event Detected Event Not Detected Event Not D…" at bounding box center [261, 154] width 216 height 218
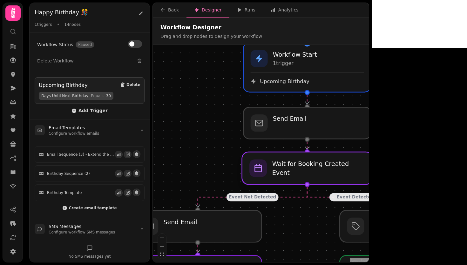
click at [324, 176] on div at bounding box center [307, 168] width 130 height 32
select select "*******"
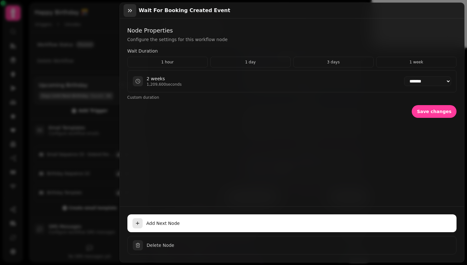
click at [133, 11] on button "button" at bounding box center [130, 10] width 13 height 13
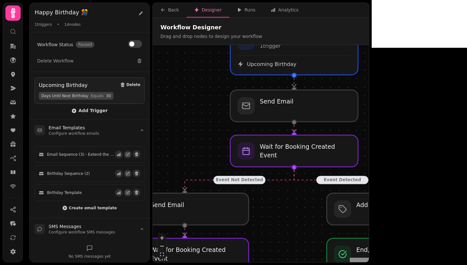
drag, startPoint x: 404, startPoint y: 159, endPoint x: 379, endPoint y: 135, distance: 35.3
click at [369, 135] on div "Event Detected Event Not Detected Event Detected Event Not Detected Event Not D…" at bounding box center [261, 154] width 216 height 218
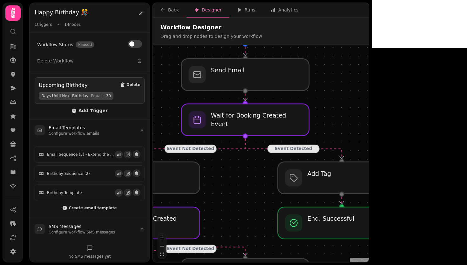
drag, startPoint x: 396, startPoint y: 141, endPoint x: 360, endPoint y: 117, distance: 43.4
click at [360, 117] on div "Event Detected Event Not Detected Event Detected Event Not Detected Event Not D…" at bounding box center [261, 154] width 216 height 218
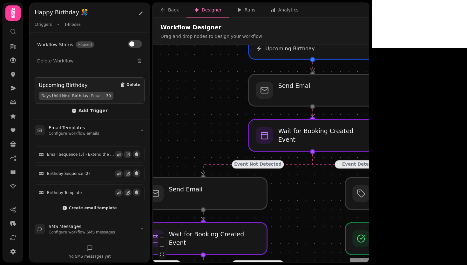
drag, startPoint x: 224, startPoint y: 176, endPoint x: 292, endPoint y: 192, distance: 69.2
click at [292, 192] on div "Event Detected Event Not Detected Event Detected Event Not Detected Event Not D…" at bounding box center [261, 154] width 216 height 218
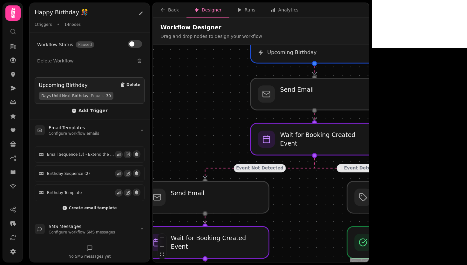
drag, startPoint x: 303, startPoint y: 191, endPoint x: 305, endPoint y: 195, distance: 4.3
click at [305, 195] on div "Event Detected Event Not Detected Event Detected Event Not Detected Event Not D…" at bounding box center [261, 154] width 216 height 218
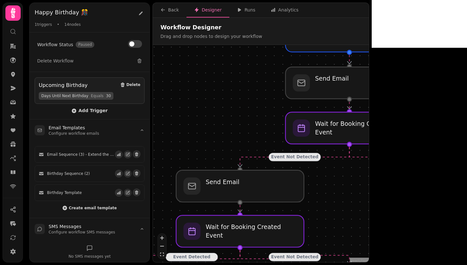
drag, startPoint x: 303, startPoint y: 197, endPoint x: 338, endPoint y: 186, distance: 36.7
click at [338, 186] on div "Event Detected Event Not Detected Event Detected Event Not Detected Event Not D…" at bounding box center [261, 154] width 216 height 218
click at [353, 133] on div at bounding box center [350, 128] width 130 height 32
select select "*******"
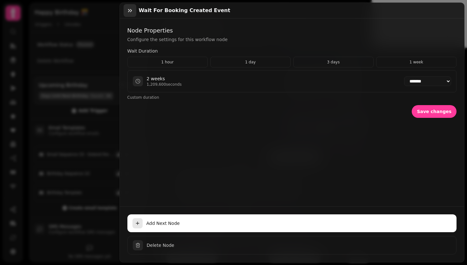
click at [130, 10] on icon "button" at bounding box center [130, 10] width 6 height 6
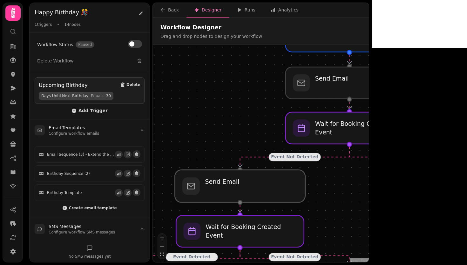
click at [270, 185] on div at bounding box center [240, 185] width 130 height 32
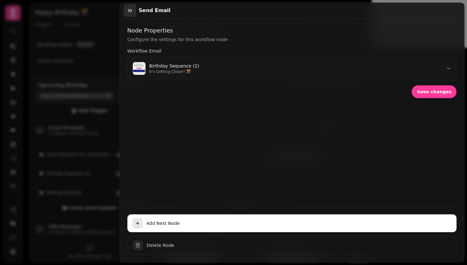
click at [127, 10] on icon "button" at bounding box center [130, 10] width 6 height 6
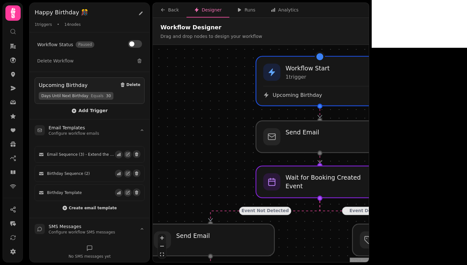
drag, startPoint x: 224, startPoint y: 74, endPoint x: 193, endPoint y: 127, distance: 62.0
click at [193, 127] on div "Event Detected Event Not Detected Event Detected Event Not Detected Event Not D…" at bounding box center [261, 154] width 216 height 218
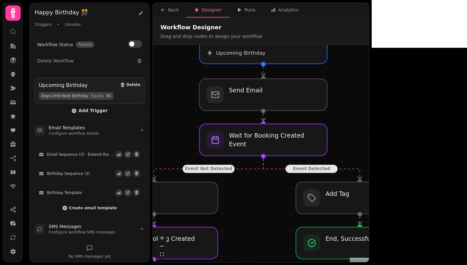
drag, startPoint x: 414, startPoint y: 175, endPoint x: 354, endPoint y: 113, distance: 85.9
click at [354, 113] on div "Event Detected Event Not Detected Event Detected Event Not Detected Event Not D…" at bounding box center [261, 154] width 216 height 218
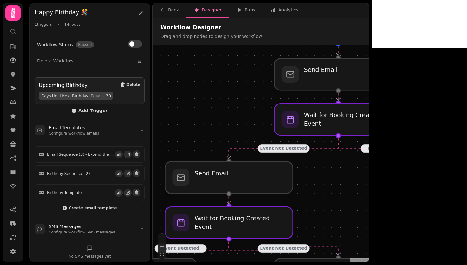
drag, startPoint x: 371, startPoint y: 142, endPoint x: 463, endPoint y: 141, distance: 92.2
click at [369, 141] on div "Event Detected Event Not Detected Event Detected Event Not Detected Event Not D…" at bounding box center [261, 154] width 216 height 218
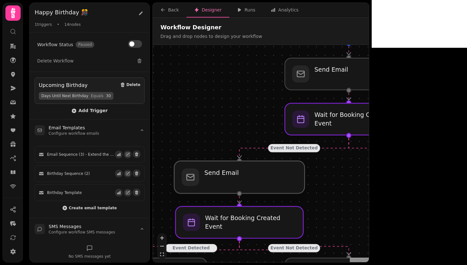
click at [263, 174] on div at bounding box center [239, 177] width 130 height 32
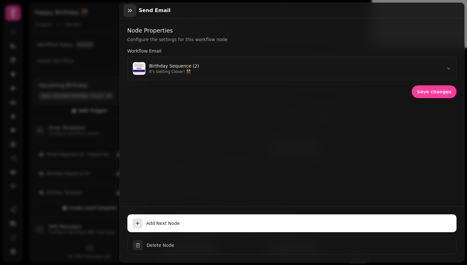
click at [127, 9] on icon "button" at bounding box center [130, 10] width 6 height 6
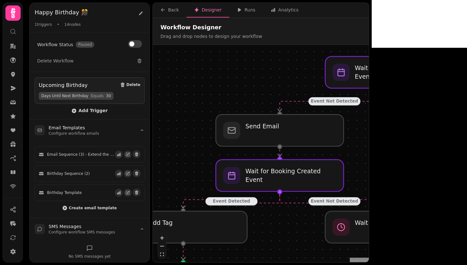
drag, startPoint x: 238, startPoint y: 116, endPoint x: 278, endPoint y: 69, distance: 61.8
click at [278, 69] on div "Event Detected Event Not Detected Event Detected Event Not Detected Event Not D…" at bounding box center [261, 154] width 216 height 218
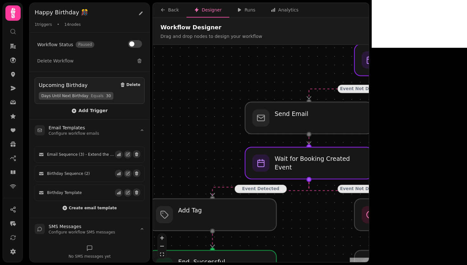
drag, startPoint x: 374, startPoint y: 159, endPoint x: 410, endPoint y: 146, distance: 37.7
click at [369, 146] on div "Event Detected Event Not Detected Event Detected Event Not Detected Event Not D…" at bounding box center [261, 154] width 216 height 218
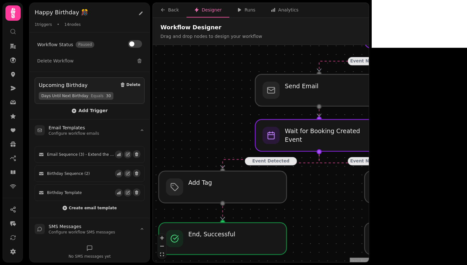
drag, startPoint x: 206, startPoint y: 160, endPoint x: 222, endPoint y: 134, distance: 30.4
click at [222, 134] on div "Event Detected Event Not Detected Event Detected Event Not Detected Event Not D…" at bounding box center [261, 154] width 216 height 218
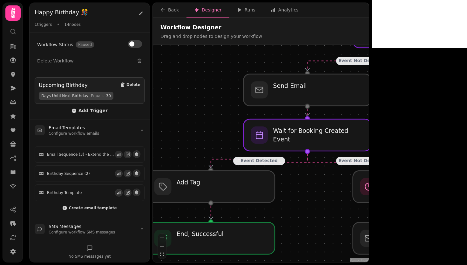
drag, startPoint x: 220, startPoint y: 134, endPoint x: 198, endPoint y: 133, distance: 22.3
click at [198, 133] on div "Event Detected Event Not Detected Event Detected Event Not Detected Event Not D…" at bounding box center [261, 154] width 216 height 218
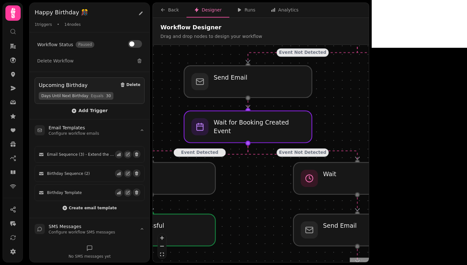
drag, startPoint x: 406, startPoint y: 133, endPoint x: 344, endPoint y: 124, distance: 62.0
click at [344, 124] on div "Event Detected Event Not Detected Event Detected Event Not Detected Event Not D…" at bounding box center [261, 154] width 216 height 218
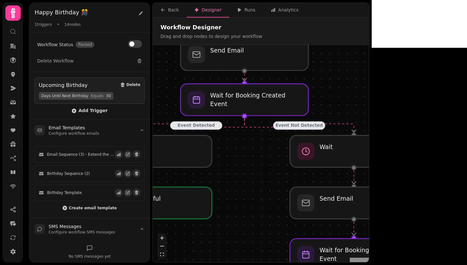
drag, startPoint x: 356, startPoint y: 132, endPoint x: 341, endPoint y: 80, distance: 54.4
click at [341, 80] on div "Event Detected Event Not Detected Event Detected Event Not Detected Event Not D…" at bounding box center [261, 154] width 216 height 218
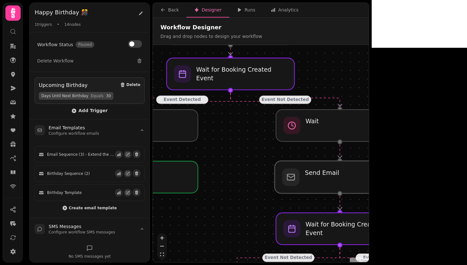
click at [359, 177] on div at bounding box center [340, 177] width 130 height 32
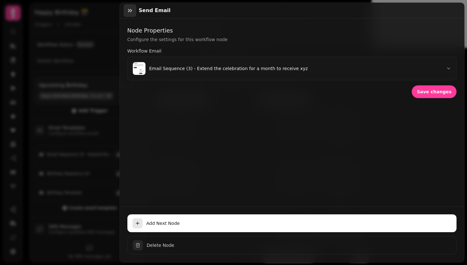
click at [131, 12] on icon "button" at bounding box center [130, 10] width 6 height 6
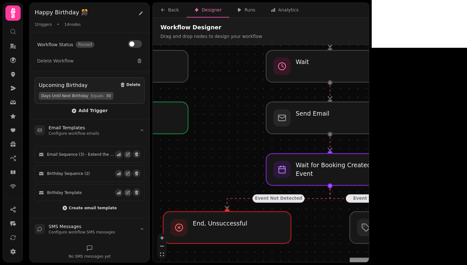
drag, startPoint x: 255, startPoint y: 192, endPoint x: 244, endPoint y: 133, distance: 59.6
click at [244, 133] on div "Event Detected Event Not Detected Event Detected Event Not Detected Event Not D…" at bounding box center [261, 154] width 216 height 218
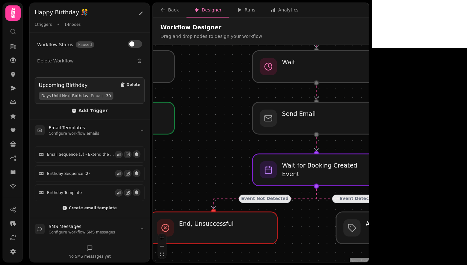
drag, startPoint x: 429, startPoint y: 157, endPoint x: 417, endPoint y: 157, distance: 12.1
click at [369, 157] on div "Event Detected Event Not Detected Event Detected Event Not Detected Event Not D…" at bounding box center [261, 154] width 216 height 218
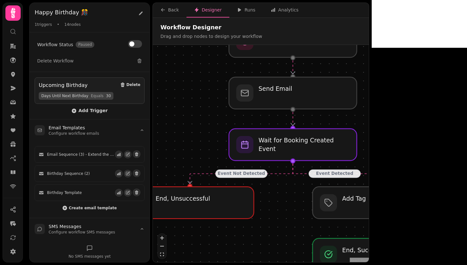
drag, startPoint x: 417, startPoint y: 157, endPoint x: 389, endPoint y: 132, distance: 37.6
click at [369, 132] on div "Event Detected Event Not Detected Event Detected Event Not Detected Event Not D…" at bounding box center [261, 154] width 216 height 218
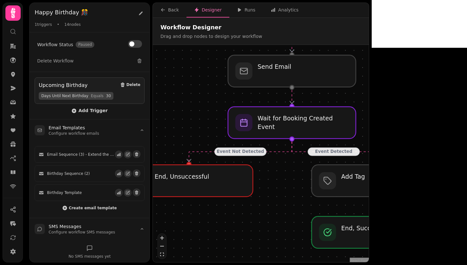
drag, startPoint x: 397, startPoint y: 162, endPoint x: 403, endPoint y: 140, distance: 22.9
click at [369, 140] on div "Event Detected Event Not Detected Event Detected Event Not Detected Event Not D…" at bounding box center [261, 154] width 216 height 218
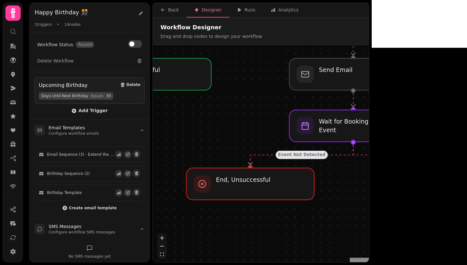
drag, startPoint x: 397, startPoint y: 136, endPoint x: 455, endPoint y: 140, distance: 58.0
click at [369, 140] on div "Event Detected Event Not Detected Event Detected Event Not Detected Event Not D…" at bounding box center [261, 154] width 216 height 218
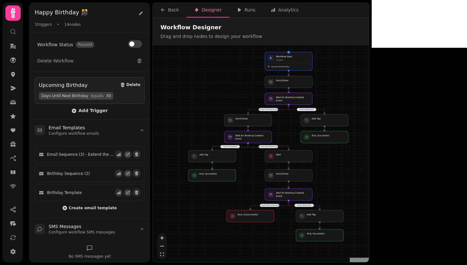
drag, startPoint x: 336, startPoint y: 126, endPoint x: 352, endPoint y: 185, distance: 60.5
click at [352, 185] on div "Event Detected Event Not Detected Event Detected Event Not Detected Event Not D…" at bounding box center [261, 154] width 216 height 218
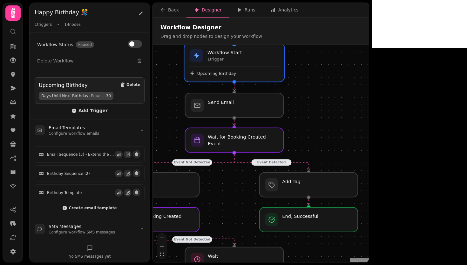
click at [229, 72] on span "Upcoming Birthday" at bounding box center [216, 73] width 39 height 5
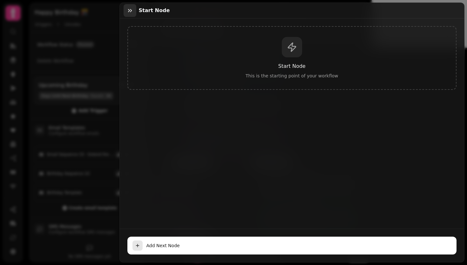
click at [128, 9] on icon "button" at bounding box center [130, 10] width 4 height 3
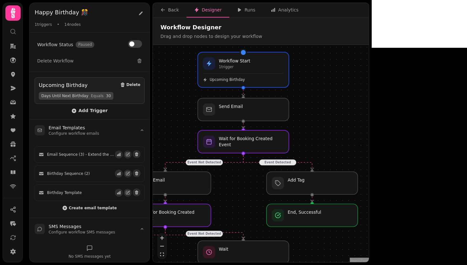
drag, startPoint x: 361, startPoint y: 108, endPoint x: 366, endPoint y: 107, distance: 4.9
click at [366, 107] on div "Event Detected Event Not Detected Event Detected Event Not Detected Event Not D…" at bounding box center [261, 154] width 216 height 218
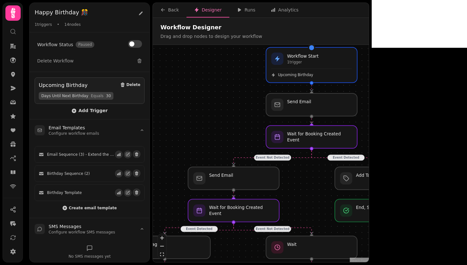
drag, startPoint x: 366, startPoint y: 107, endPoint x: 434, endPoint y: 102, distance: 68.5
click at [369, 102] on div "Event Detected Event Not Detected Event Detected Event Not Detected Event Not D…" at bounding box center [261, 154] width 216 height 218
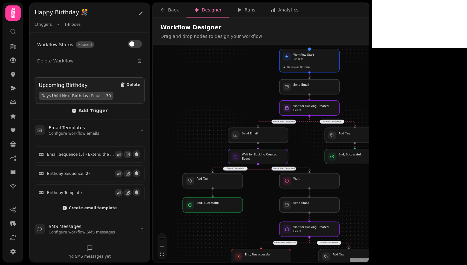
drag, startPoint x: 434, startPoint y: 102, endPoint x: 390, endPoint y: 85, distance: 47.1
click at [369, 85] on div "Event Detected Event Not Detected Event Detected Event Not Detected Event Not D…" at bounding box center [261, 154] width 216 height 218
click at [303, 84] on div at bounding box center [309, 86] width 61 height 15
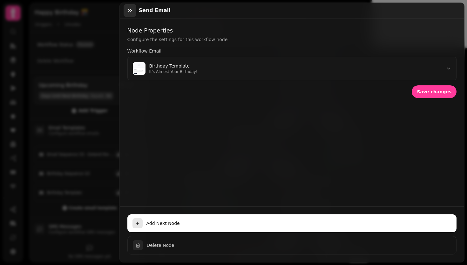
click at [132, 12] on icon "button" at bounding box center [130, 10] width 6 height 6
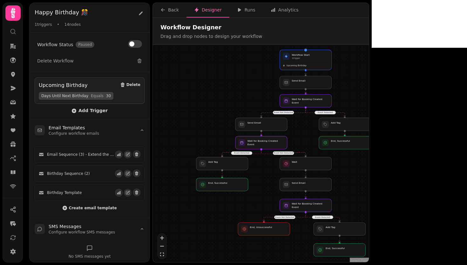
drag, startPoint x: 414, startPoint y: 160, endPoint x: 403, endPoint y: 150, distance: 14.8
click at [369, 150] on div "Event Detected Event Not Detected Event Detected Event Not Detected Event Not D…" at bounding box center [261, 154] width 216 height 218
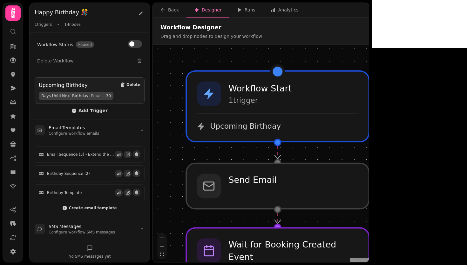
drag, startPoint x: 374, startPoint y: 126, endPoint x: 397, endPoint y: 188, distance: 66.2
click at [369, 188] on div "Event Detected Event Not Detected Event Detected Event Not Detected Event Not D…" at bounding box center [261, 154] width 216 height 218
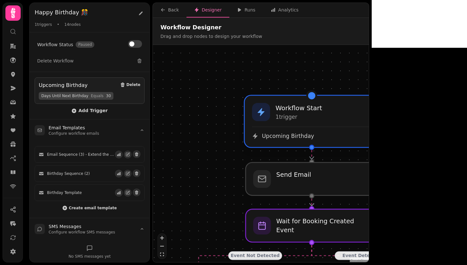
click at [350, 129] on div "Upcoming Birthday" at bounding box center [312, 132] width 120 height 13
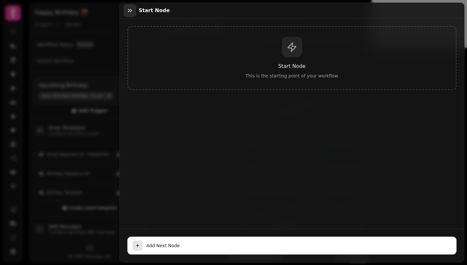
click at [129, 13] on icon "button" at bounding box center [130, 10] width 6 height 6
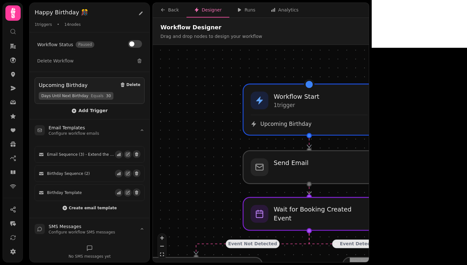
drag, startPoint x: 423, startPoint y: 148, endPoint x: 417, endPoint y: 128, distance: 20.3
click at [369, 128] on div "Event Detected Event Not Detected Event Detected Event Not Detected Event Not D…" at bounding box center [261, 154] width 216 height 218
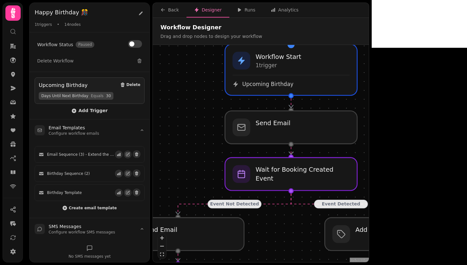
drag, startPoint x: 415, startPoint y: 161, endPoint x: 398, endPoint y: 124, distance: 41.1
click at [369, 124] on div "Event Detected Event Not Detected Event Detected Event Not Detected Event Not D…" at bounding box center [261, 154] width 216 height 218
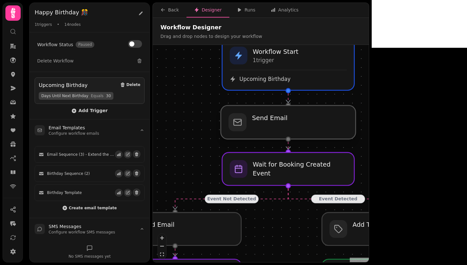
click at [327, 131] on div at bounding box center [288, 121] width 135 height 33
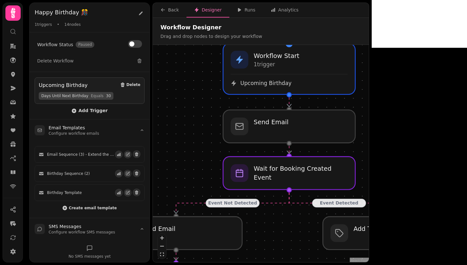
drag, startPoint x: 409, startPoint y: 117, endPoint x: 410, endPoint y: 121, distance: 4.2
click at [369, 121] on div "Event Detected Event Not Detected Event Detected Event Not Detected Event Not D…" at bounding box center [261, 154] width 216 height 218
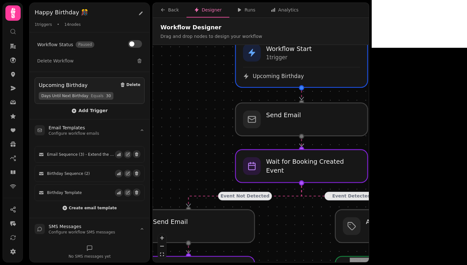
drag, startPoint x: 398, startPoint y: 141, endPoint x: 412, endPoint y: 132, distance: 17.0
click at [369, 132] on div "Event Detected Event Not Detected Event Detected Event Not Detected Event Not D…" at bounding box center [261, 154] width 216 height 218
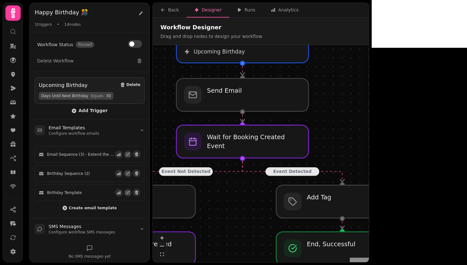
drag, startPoint x: 400, startPoint y: 160, endPoint x: 341, endPoint y: 139, distance: 62.9
click at [341, 139] on div "Event Detected Event Not Detected Event Detected Event Not Detected Event Not D…" at bounding box center [261, 154] width 216 height 218
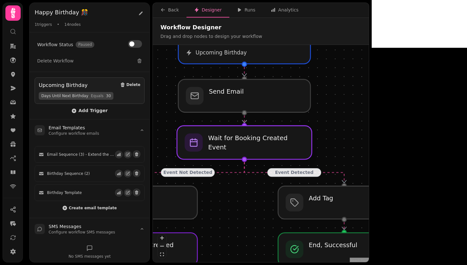
click at [260, 149] on div at bounding box center [244, 142] width 135 height 33
select select "*******"
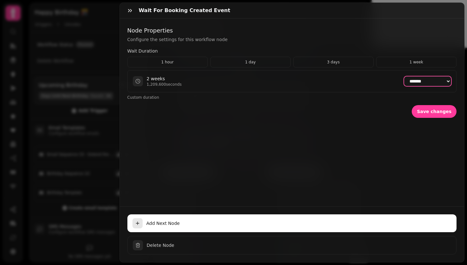
click at [422, 80] on select "**********" at bounding box center [427, 81] width 47 height 10
click at [414, 81] on select "**********" at bounding box center [427, 81] width 47 height 10
click at [415, 81] on select "**********" at bounding box center [427, 81] width 47 height 10
click at [127, 12] on icon "button" at bounding box center [130, 10] width 6 height 6
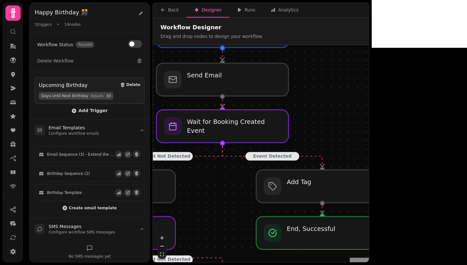
drag, startPoint x: 370, startPoint y: 158, endPoint x: 347, endPoint y: 141, distance: 28.6
click at [347, 141] on div "Event Detected Event Not Detected Event Detected Event Not Detected Event Not D…" at bounding box center [261, 154] width 216 height 218
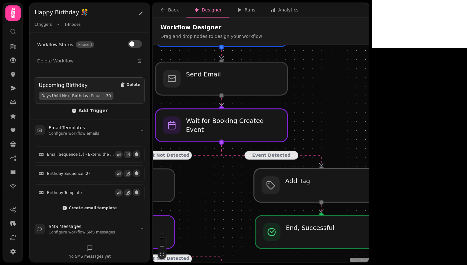
click at [325, 185] on div at bounding box center [321, 184] width 135 height 33
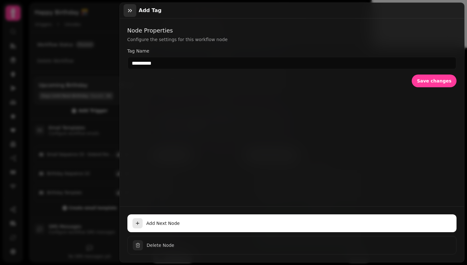
click at [127, 14] on button "button" at bounding box center [130, 10] width 13 height 13
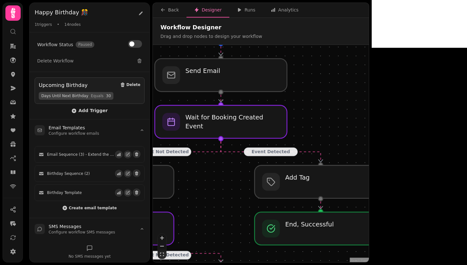
drag, startPoint x: 355, startPoint y: 152, endPoint x: 355, endPoint y: 148, distance: 3.5
click at [355, 148] on div "Event Detected Event Not Detected Event Detected Event Not Detected Event Not D…" at bounding box center [261, 154] width 216 height 218
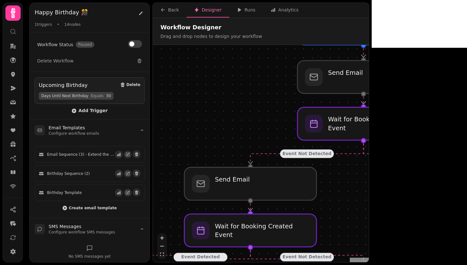
drag, startPoint x: 330, startPoint y: 132, endPoint x: 467, endPoint y: 134, distance: 136.7
click at [467, 134] on body "Happy Birthday 🎊 Happy Birthday 🎊 1 triggers • 14 nodes Workflow Status Paused …" at bounding box center [233, 132] width 467 height 265
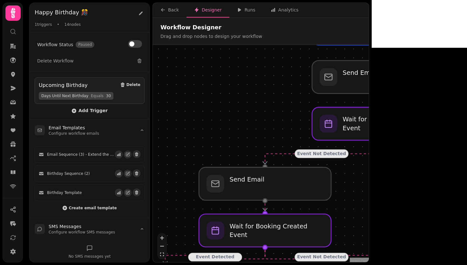
drag, startPoint x: 245, startPoint y: 142, endPoint x: 253, endPoint y: 142, distance: 8.3
click at [253, 142] on div "Event Detected Event Not Detected Event Detected Event Not Detected Event Not D…" at bounding box center [261, 154] width 216 height 218
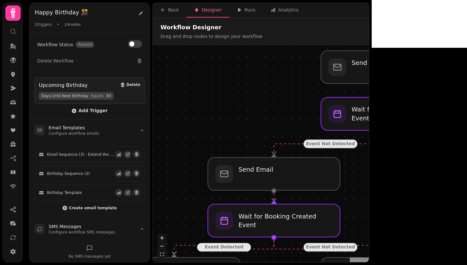
drag, startPoint x: 254, startPoint y: 153, endPoint x: 267, endPoint y: 140, distance: 18.2
click at [267, 140] on div "Event Detected Event Not Detected Event Detected Event Not Detected Event Not D…" at bounding box center [261, 154] width 216 height 218
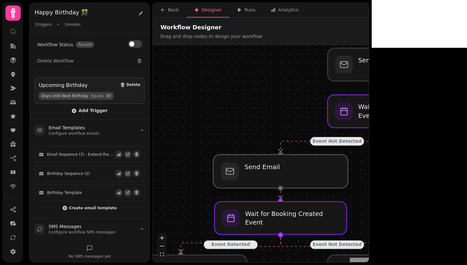
click at [277, 175] on div at bounding box center [280, 170] width 135 height 33
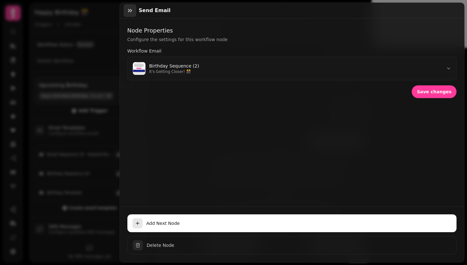
click at [129, 12] on icon "button" at bounding box center [130, 10] width 6 height 6
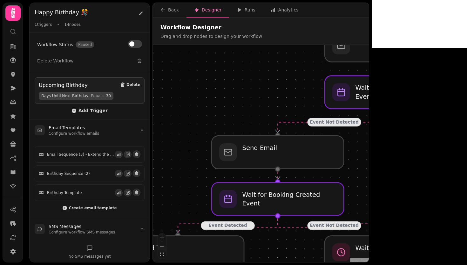
drag, startPoint x: 230, startPoint y: 104, endPoint x: 227, endPoint y: 84, distance: 19.9
click at [227, 84] on div "Event Detected Event Not Detected Event Detected Event Not Detected Event Not D…" at bounding box center [261, 154] width 216 height 218
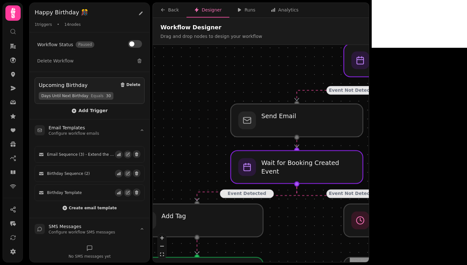
drag, startPoint x: 225, startPoint y: 93, endPoint x: 245, endPoint y: 61, distance: 36.5
click at [245, 61] on div "Event Detected Event Not Detected Event Detected Event Not Detected Event Not D…" at bounding box center [261, 154] width 216 height 218
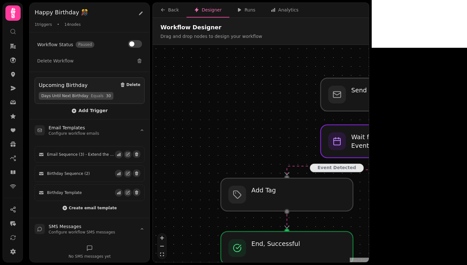
drag, startPoint x: 207, startPoint y: 94, endPoint x: 298, endPoint y: 62, distance: 96.7
click at [298, 62] on div "Event Detected Event Not Detected Event Detected Event Not Detected Event Not D…" at bounding box center [261, 154] width 216 height 218
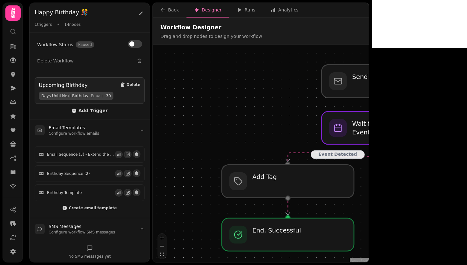
drag, startPoint x: 260, startPoint y: 158, endPoint x: 252, endPoint y: 118, distance: 40.7
click at [252, 118] on div "Event Detected Event Not Detected Event Detected Event Not Detected Event Not D…" at bounding box center [261, 154] width 216 height 218
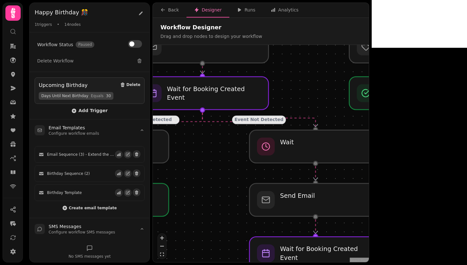
drag, startPoint x: 373, startPoint y: 167, endPoint x: 196, endPoint y: 165, distance: 176.8
click at [196, 165] on div "Event Detected Event Not Detected Event Detected Event Not Detected Event Not D…" at bounding box center [261, 154] width 216 height 218
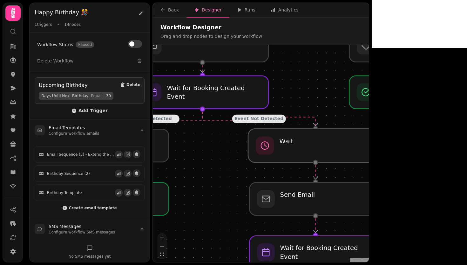
click at [357, 150] on div at bounding box center [315, 144] width 135 height 33
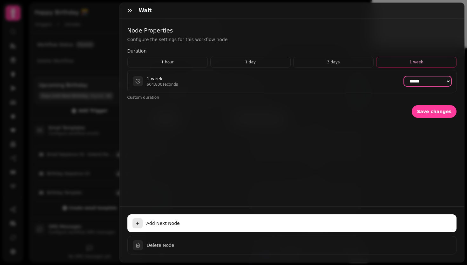
click at [409, 81] on select "**********" at bounding box center [427, 81] width 47 height 10
select select "*******"
click at [431, 111] on span "Save changes" at bounding box center [434, 111] width 35 height 4
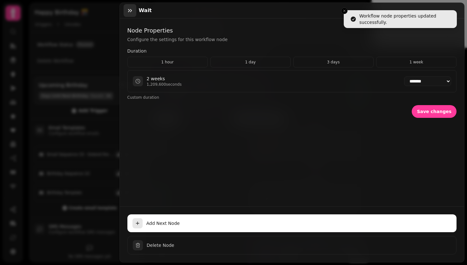
click at [133, 12] on button "button" at bounding box center [130, 10] width 13 height 13
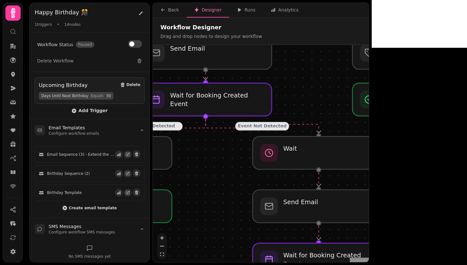
drag, startPoint x: 209, startPoint y: 175, endPoint x: 212, endPoint y: 182, distance: 8.0
click at [212, 182] on div "Event Detected Event Not Detected Event Detected Event Not Detected Event Not D…" at bounding box center [261, 154] width 216 height 218
click at [292, 200] on div at bounding box center [319, 205] width 135 height 33
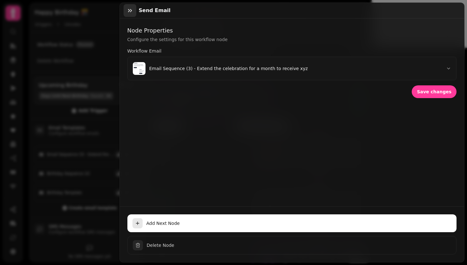
click at [131, 13] on button "button" at bounding box center [130, 10] width 13 height 13
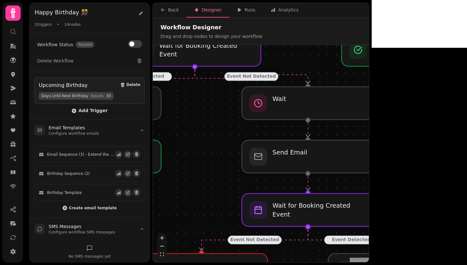
drag, startPoint x: 217, startPoint y: 198, endPoint x: 207, endPoint y: 149, distance: 50.4
click at [207, 149] on div "Event Detected Event Not Detected Event Detected Event Not Detected Event Not D…" at bounding box center [261, 154] width 216 height 218
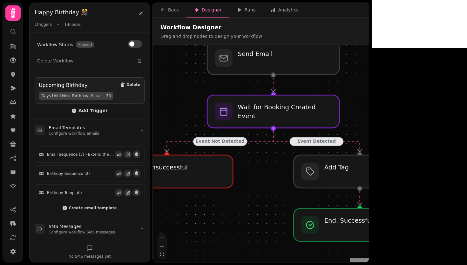
drag, startPoint x: 212, startPoint y: 190, endPoint x: 178, endPoint y: 89, distance: 106.3
click at [177, 89] on div "Event Detected Event Not Detected Event Detected Event Not Detected Event Not D…" at bounding box center [261, 154] width 216 height 218
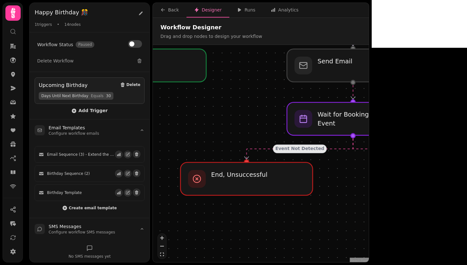
drag, startPoint x: 271, startPoint y: 196, endPoint x: 351, endPoint y: 206, distance: 80.7
click at [351, 206] on div "Event Detected Event Not Detected Event Detected Event Not Detected Event Not D…" at bounding box center [261, 154] width 216 height 218
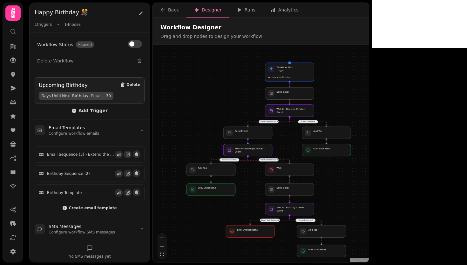
drag, startPoint x: 238, startPoint y: 157, endPoint x: 248, endPoint y: 176, distance: 21.6
click at [248, 176] on div "Event Detected Event Not Detected Event Detected Event Not Detected Event Not D…" at bounding box center [261, 154] width 216 height 218
click at [280, 9] on div "Analytics" at bounding box center [285, 10] width 28 height 6
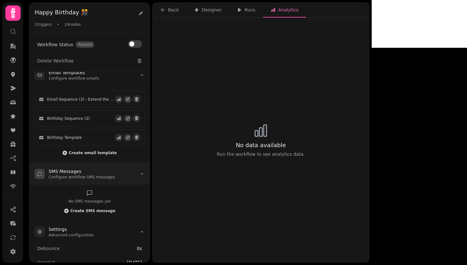
scroll to position [94, 0]
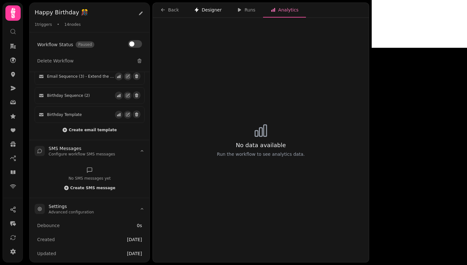
click at [209, 13] on button "Designer" at bounding box center [208, 10] width 43 height 15
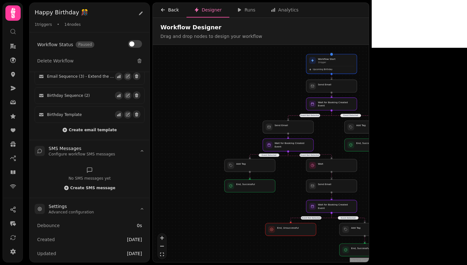
click at [176, 10] on div "Back" at bounding box center [170, 10] width 18 height 6
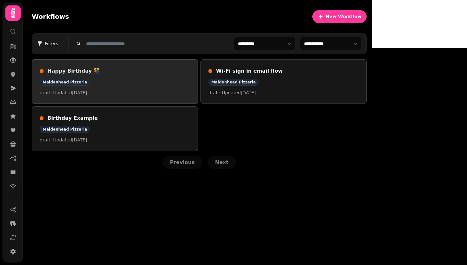
click at [103, 71] on h3 "Happy Birthday 🎊" at bounding box center [118, 71] width 143 height 8
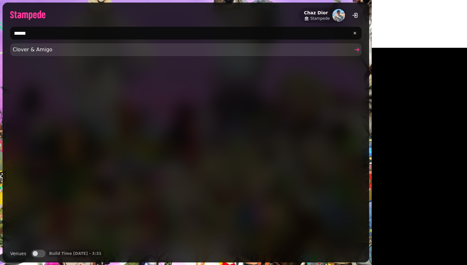
type input "******"
click at [117, 53] on span "Clover & Amigo" at bounding box center [183, 50] width 340 height 8
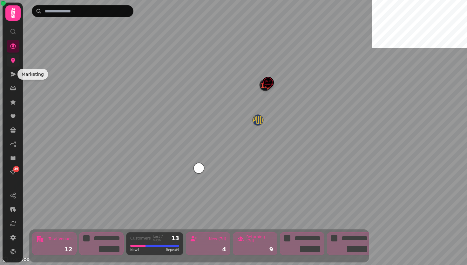
click at [12, 65] on link at bounding box center [13, 60] width 13 height 13
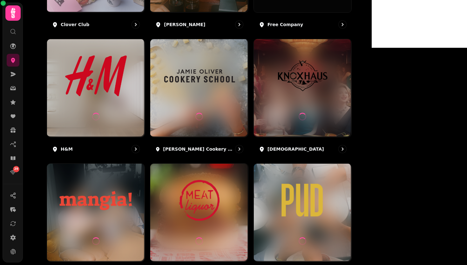
scroll to position [307, 0]
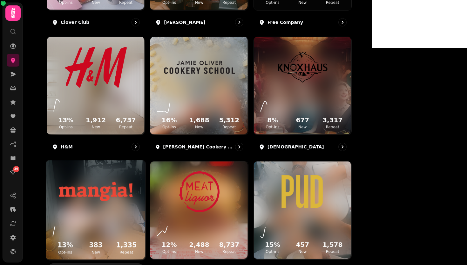
click at [133, 207] on img at bounding box center [96, 191] width 75 height 42
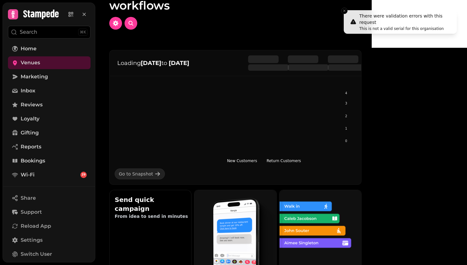
scroll to position [17, 0]
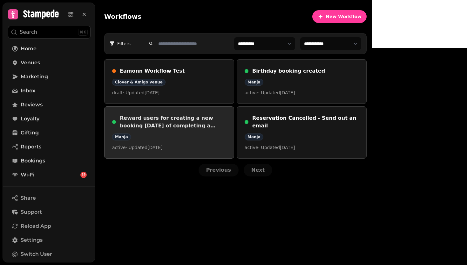
click at [184, 116] on h3 "Reward users for creating a new booking [DATE] of completing a booking" at bounding box center [173, 121] width 107 height 15
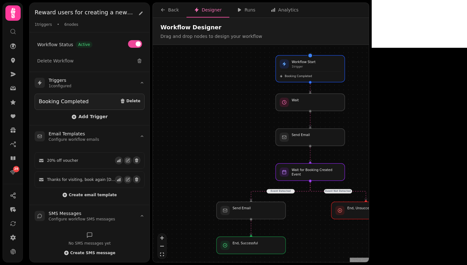
click at [116, 13] on h2 "Reward users for creating a new booking [DATE] of completing a booking" at bounding box center [84, 12] width 99 height 9
click at [139, 12] on icon at bounding box center [140, 13] width 5 height 5
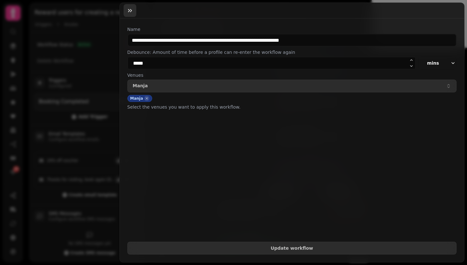
click at [131, 12] on icon "button" at bounding box center [130, 10] width 6 height 6
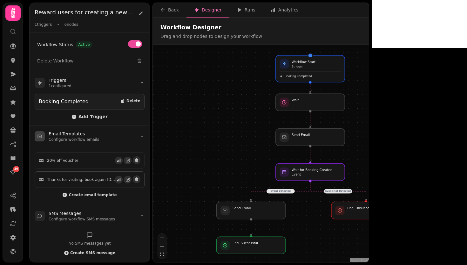
click at [88, 179] on span "Thanks for visiting, book again [DATE] and we'll give you 20% off voucher" at bounding box center [81, 179] width 68 height 5
click at [126, 180] on icon "button" at bounding box center [127, 179] width 3 height 3
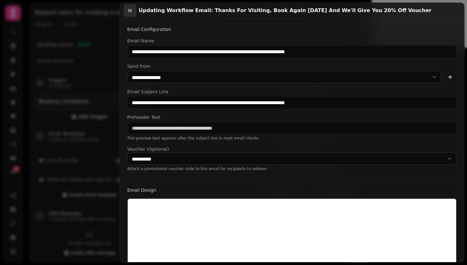
click at [133, 12] on icon "button" at bounding box center [130, 10] width 6 height 6
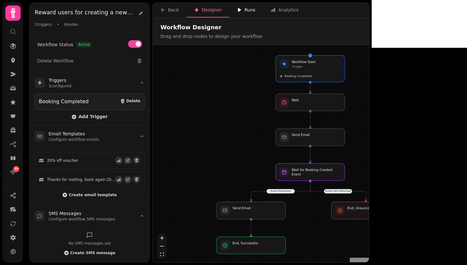
click at [241, 10] on div "Runs" at bounding box center [246, 10] width 18 height 6
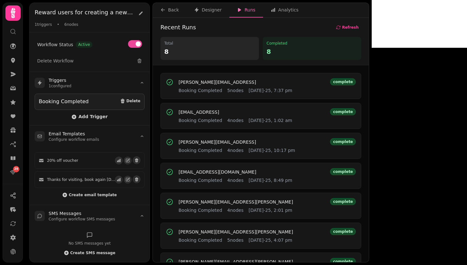
click at [204, 90] on span "Booking Completed" at bounding box center [201, 90] width 44 height 6
click at [207, 82] on span "[PERSON_NAME][EMAIL_ADDRESS]" at bounding box center [218, 82] width 78 height 4
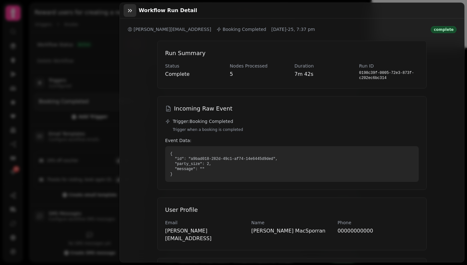
click at [125, 13] on button "button" at bounding box center [130, 10] width 13 height 13
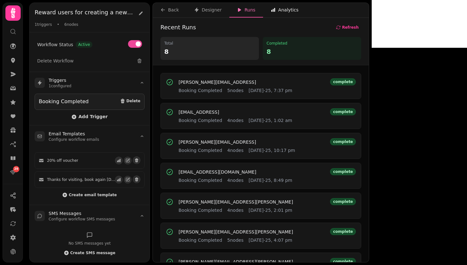
click at [285, 3] on button "Analytics" at bounding box center [284, 10] width 43 height 15
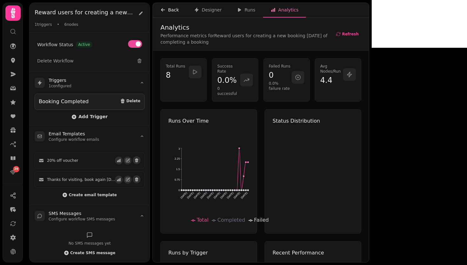
click at [171, 10] on div "Back" at bounding box center [170, 10] width 18 height 6
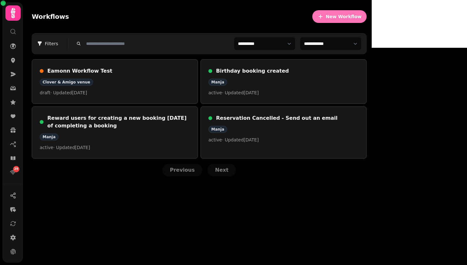
click at [324, 18] on icon "button" at bounding box center [321, 16] width 6 height 6
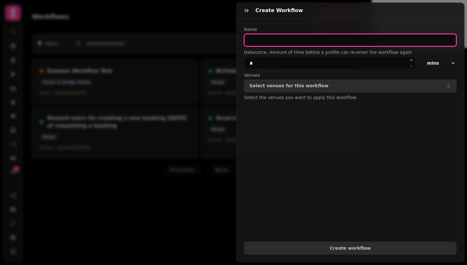
click at [278, 40] on input "text" at bounding box center [350, 40] width 213 height 13
drag, startPoint x: 275, startPoint y: 41, endPoint x: 255, endPoint y: 41, distance: 20.0
click at [255, 41] on input "**********" at bounding box center [350, 40] width 213 height 13
click at [248, 40] on input "**********" at bounding box center [350, 40] width 213 height 13
click at [335, 43] on input "**********" at bounding box center [350, 40] width 213 height 13
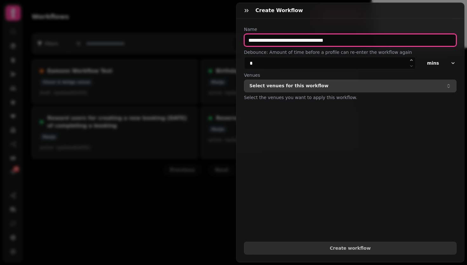
type input "**********"
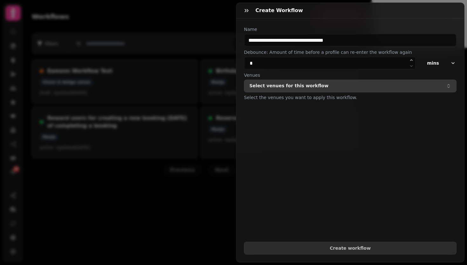
click at [317, 89] on button "Select venues for this workflow" at bounding box center [350, 85] width 213 height 13
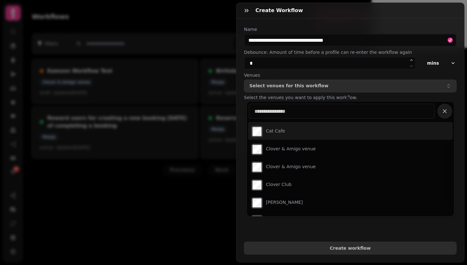
click at [300, 112] on input "text" at bounding box center [342, 110] width 186 height 15
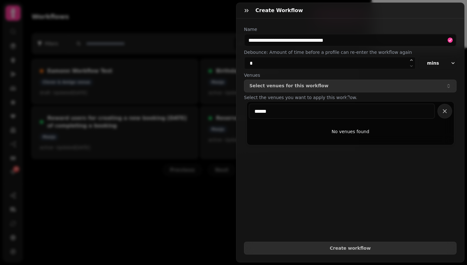
click at [300, 112] on input "******" at bounding box center [342, 110] width 186 height 15
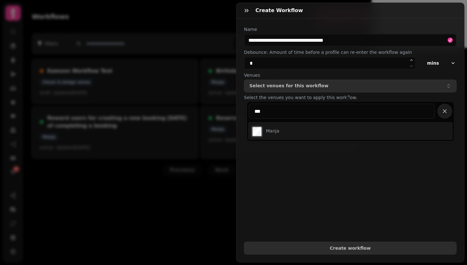
type input "***"
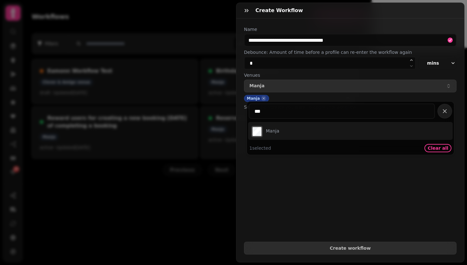
click at [328, 196] on form "**********" at bounding box center [350, 140] width 213 height 228
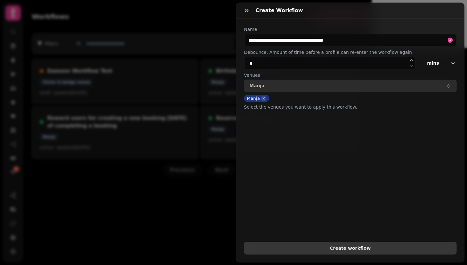
click at [359, 246] on button "Create workflow" at bounding box center [350, 247] width 213 height 13
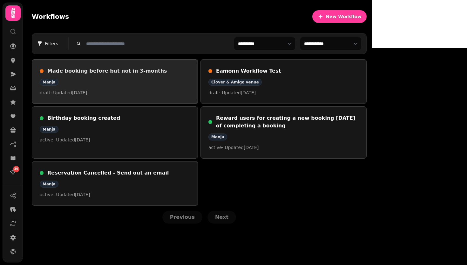
click at [189, 91] on p "draft · Updated [DATE]" at bounding box center [115, 92] width 150 height 6
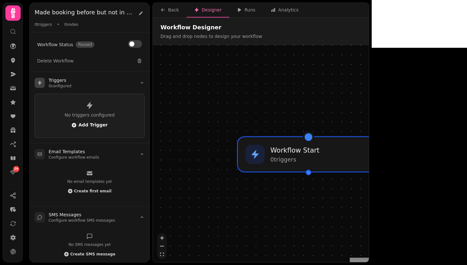
click at [82, 123] on span "Add Trigger" at bounding box center [90, 124] width 36 height 5
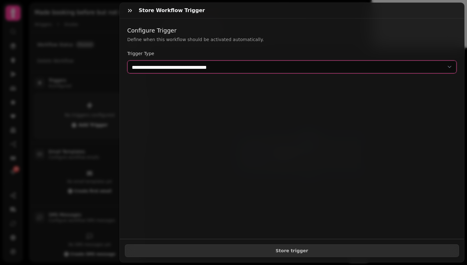
click at [212, 68] on select "**********" at bounding box center [292, 66] width 330 height 13
select select "**********"
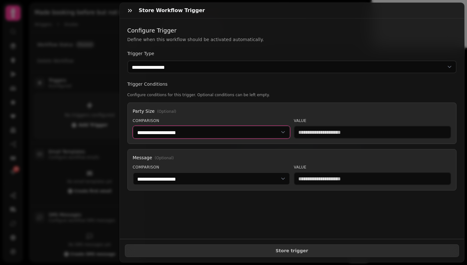
click at [207, 132] on select "**********" at bounding box center [211, 132] width 157 height 13
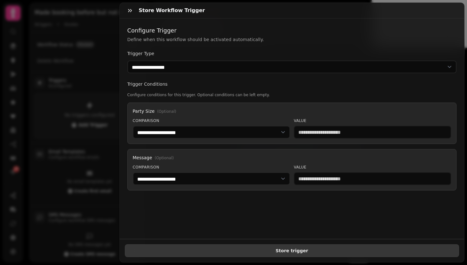
click at [294, 248] on span "Store trigger" at bounding box center [292, 250] width 324 height 4
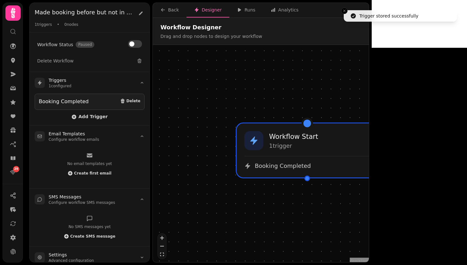
drag, startPoint x: 322, startPoint y: 214, endPoint x: 321, endPoint y: 181, distance: 32.8
click at [321, 181] on div "Workflow Start 1 trigger Booking Completed" at bounding box center [261, 154] width 216 height 218
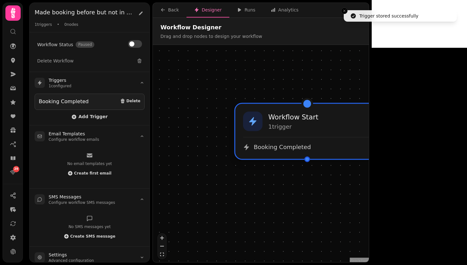
click at [311, 146] on div "Booking Completed" at bounding box center [307, 147] width 128 height 8
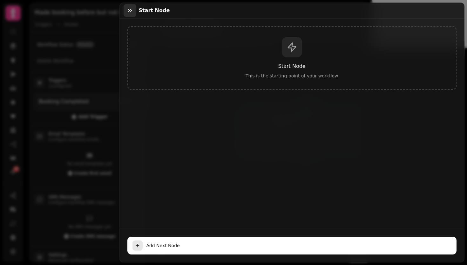
click at [127, 10] on icon "button" at bounding box center [130, 10] width 6 height 6
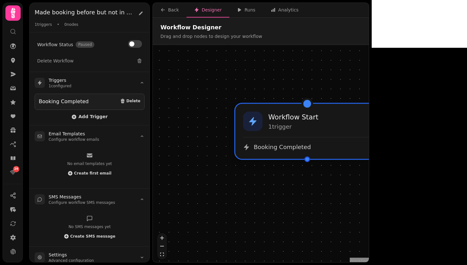
click at [266, 142] on div "Booking Completed" at bounding box center [307, 144] width 128 height 14
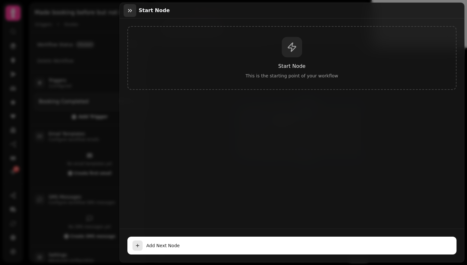
click at [126, 8] on button "button" at bounding box center [130, 10] width 13 height 13
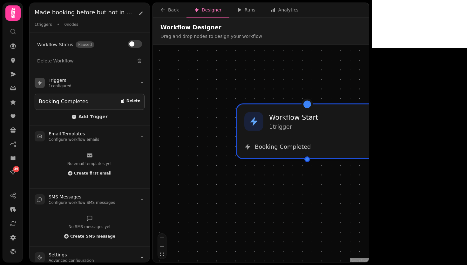
click at [127, 100] on span "Delete" at bounding box center [134, 101] width 14 height 4
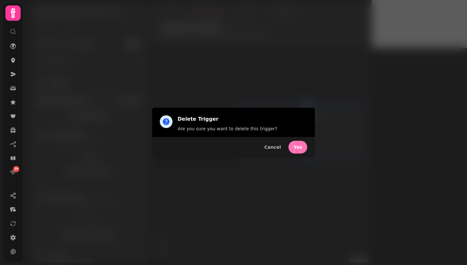
click at [297, 152] on button "Yes" at bounding box center [298, 147] width 19 height 13
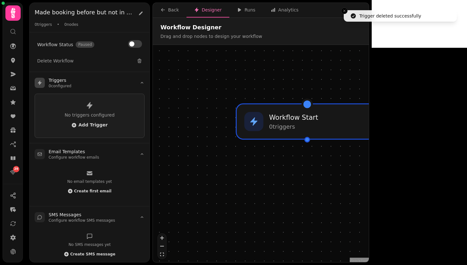
click at [78, 114] on p "No triggers configured" at bounding box center [90, 115] width 94 height 6
click at [78, 123] on span "Add Trigger" at bounding box center [90, 124] width 36 height 5
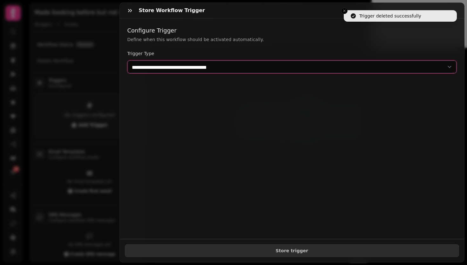
click at [210, 62] on select "**********" at bounding box center [292, 66] width 330 height 13
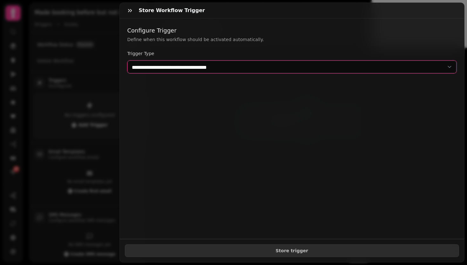
select select "**********"
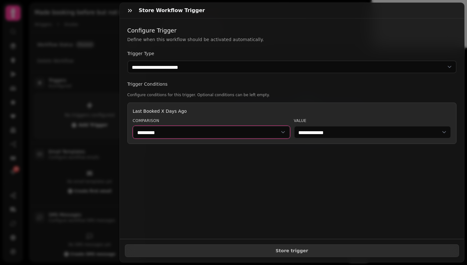
click at [169, 131] on select "********* ******" at bounding box center [211, 132] width 157 height 13
click at [210, 138] on select "********* ******" at bounding box center [211, 132] width 157 height 13
select select "******"
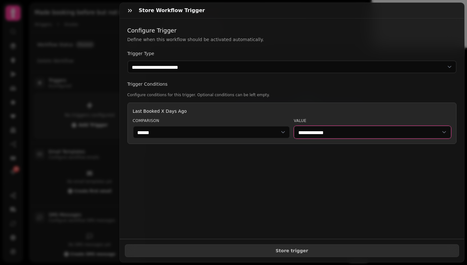
click at [318, 134] on select "**********" at bounding box center [372, 132] width 157 height 13
select select "**"
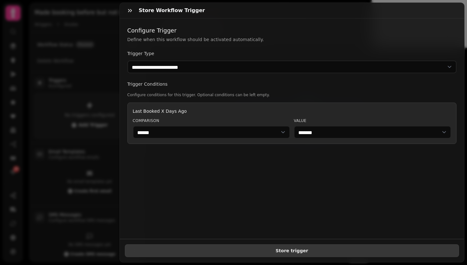
click at [278, 248] on span "Store trigger" at bounding box center [292, 250] width 324 height 4
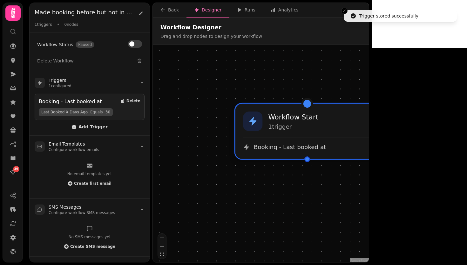
click at [303, 147] on span "Booking - Last booked at" at bounding box center [290, 147] width 72 height 8
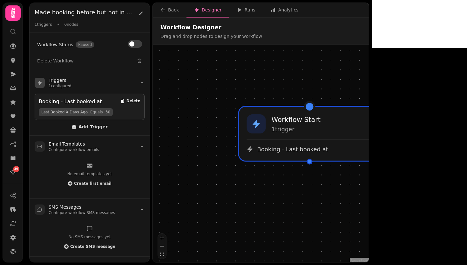
click at [129, 102] on span "Delete" at bounding box center [134, 101] width 14 height 4
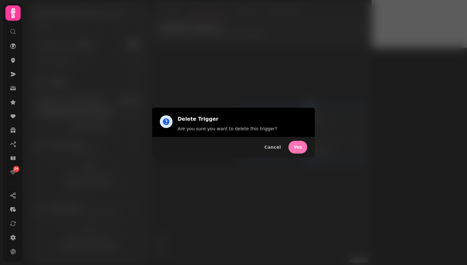
click at [303, 147] on button "Yes" at bounding box center [298, 147] width 19 height 13
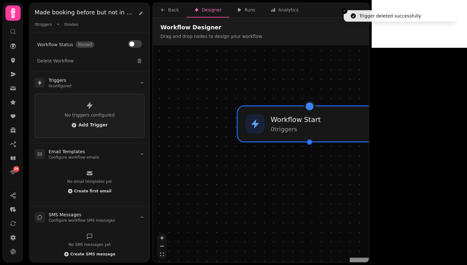
click at [277, 127] on p "0 trigger s" at bounding box center [296, 129] width 50 height 8
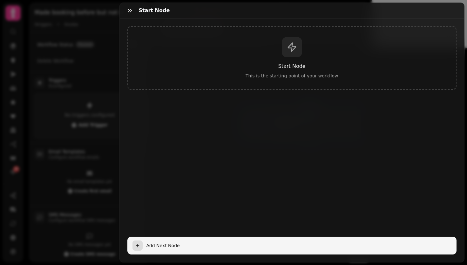
click at [150, 246] on button "Add Next Node" at bounding box center [292, 245] width 330 height 18
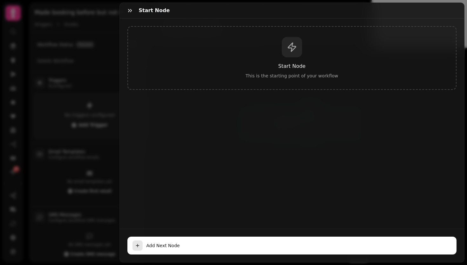
click at [150, 242] on span "Add Next Node" at bounding box center [300, 245] width 306 height 6
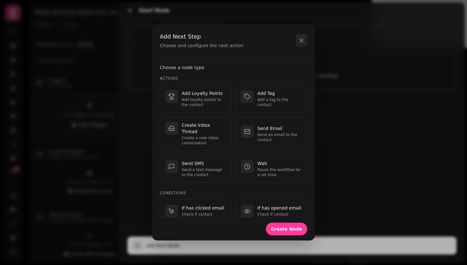
click at [302, 41] on icon "button" at bounding box center [302, 40] width 6 height 6
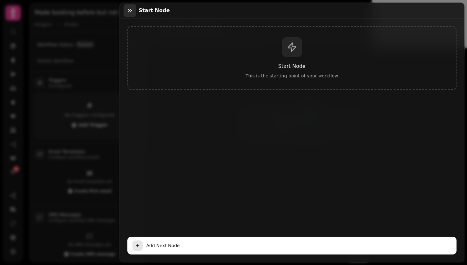
click at [128, 9] on icon "button" at bounding box center [130, 10] width 4 height 3
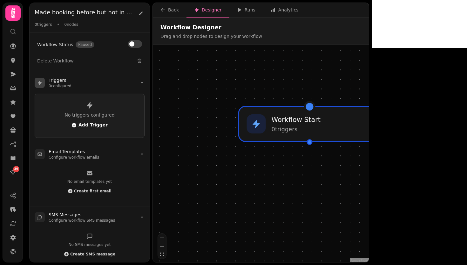
click at [88, 124] on span "Add Trigger" at bounding box center [90, 124] width 36 height 5
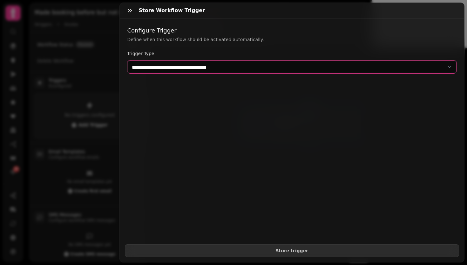
click at [212, 68] on select "**********" at bounding box center [292, 66] width 330 height 13
select select "**********"
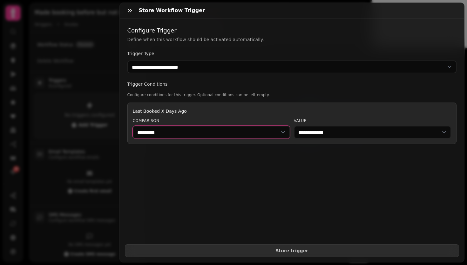
click at [205, 127] on select "********* ******" at bounding box center [211, 132] width 157 height 13
select select "******"
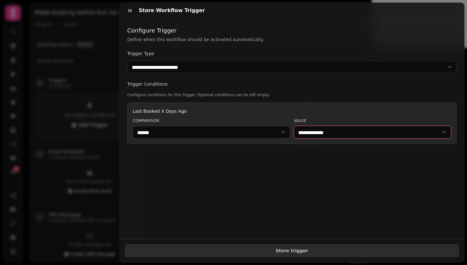
click at [327, 129] on select "**********" at bounding box center [372, 132] width 157 height 13
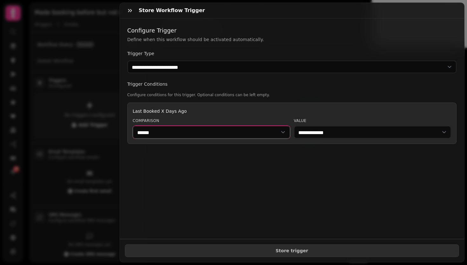
click at [207, 132] on select "********* ******" at bounding box center [211, 132] width 157 height 13
click at [197, 129] on select "********* ******" at bounding box center [211, 132] width 157 height 13
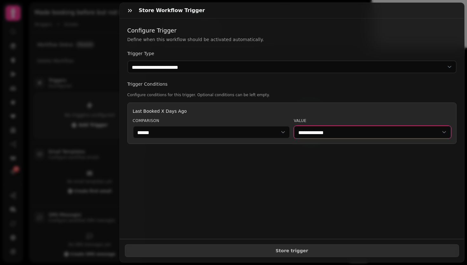
click at [299, 137] on select "**********" at bounding box center [372, 132] width 157 height 13
select select "**"
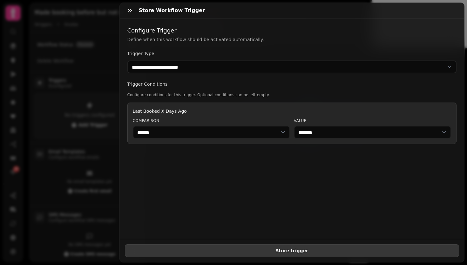
click at [284, 244] on button "Store trigger" at bounding box center [292, 250] width 335 height 13
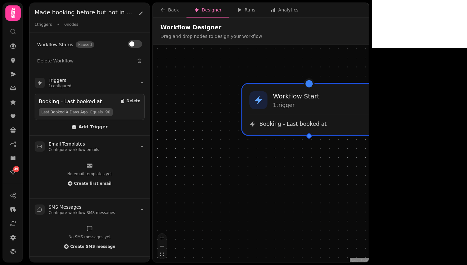
drag, startPoint x: 253, startPoint y: 191, endPoint x: 252, endPoint y: 156, distance: 35.0
click at [252, 156] on div "Workflow Start 1 trigger Booking - Last booked at" at bounding box center [261, 154] width 216 height 218
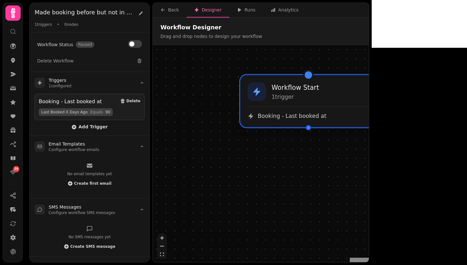
click at [315, 100] on div "Workflow Start 1 trigger" at bounding box center [309, 91] width 122 height 18
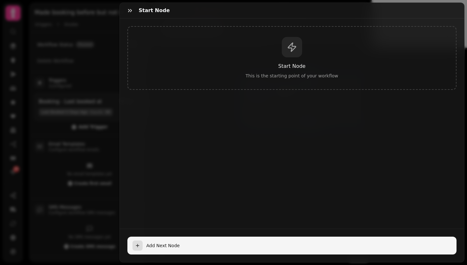
click at [155, 236] on button "Add Next Node" at bounding box center [292, 245] width 330 height 18
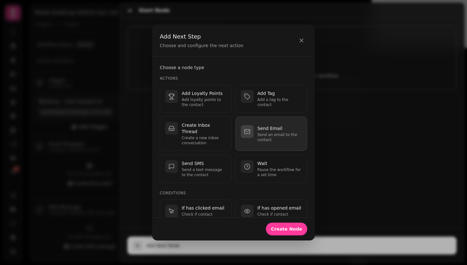
click at [278, 141] on p "Send an email to the contact" at bounding box center [280, 137] width 45 height 10
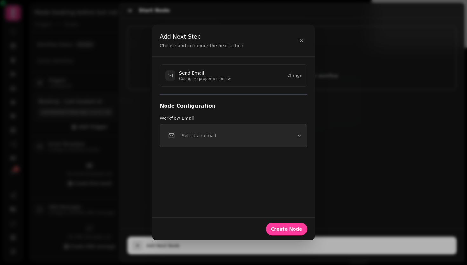
click at [207, 140] on div "Select an email" at bounding box center [190, 135] width 51 height 13
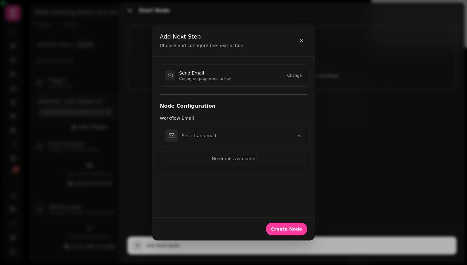
click at [307, 40] on div "Add Next Step Choose and configure the next action" at bounding box center [233, 40] width 163 height 32
click at [299, 40] on icon "button" at bounding box center [302, 40] width 6 height 6
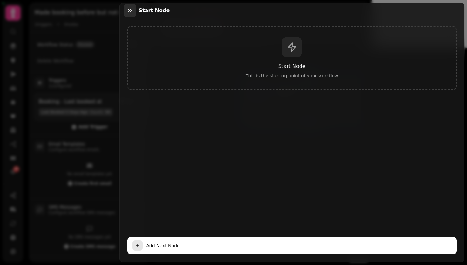
click at [131, 12] on icon "button" at bounding box center [130, 10] width 6 height 6
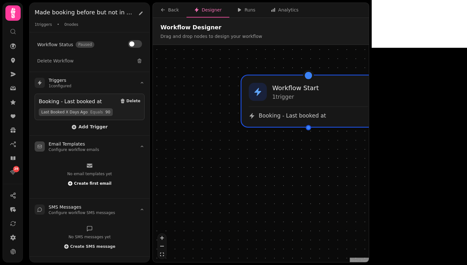
click at [87, 183] on span "Create first email" at bounding box center [93, 183] width 38 height 4
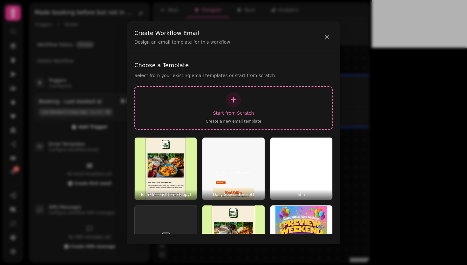
click at [231, 104] on div "button" at bounding box center [233, 99] width 15 height 15
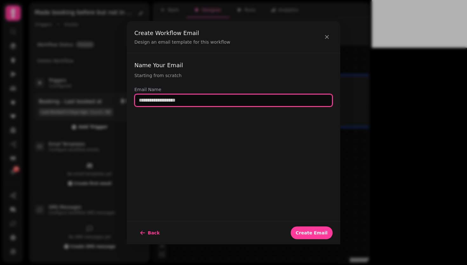
click at [209, 100] on input "text" at bounding box center [233, 100] width 198 height 13
type input "**********"
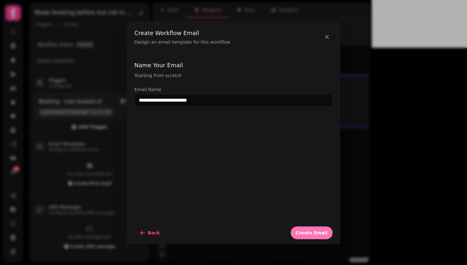
click at [310, 228] on button "Create Email" at bounding box center [312, 232] width 42 height 13
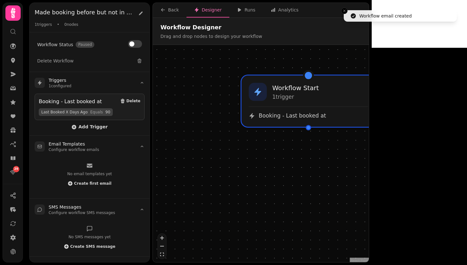
select select "**********"
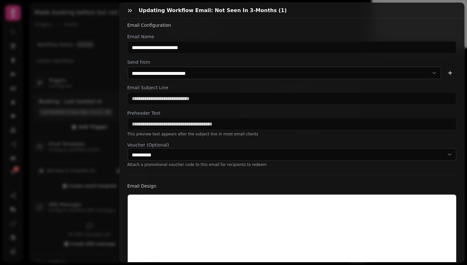
scroll to position [8, 0]
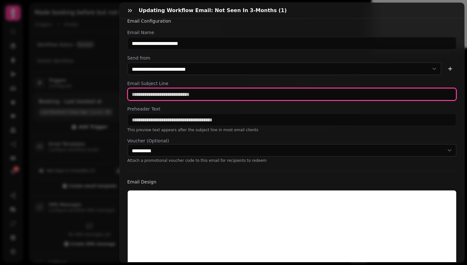
click at [197, 94] on input "text" at bounding box center [292, 94] width 330 height 13
type input "**********"
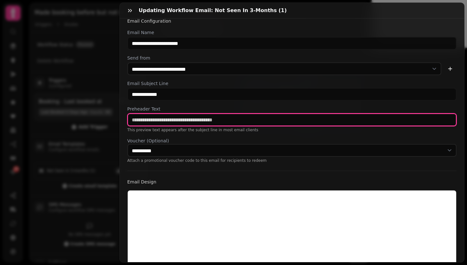
click at [195, 116] on input "text" at bounding box center [292, 119] width 330 height 13
type input "**********"
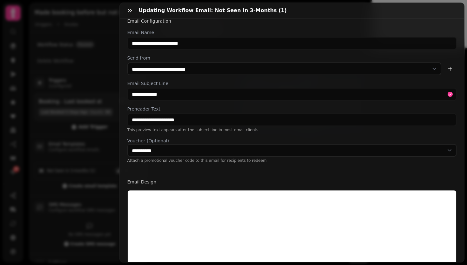
click at [300, 134] on div "**********" at bounding box center [292, 96] width 330 height 134
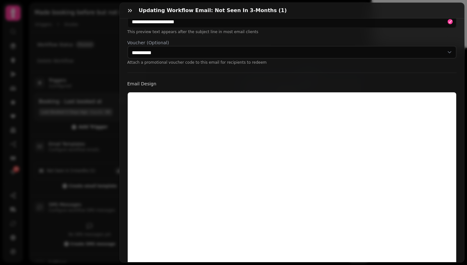
scroll to position [166, 0]
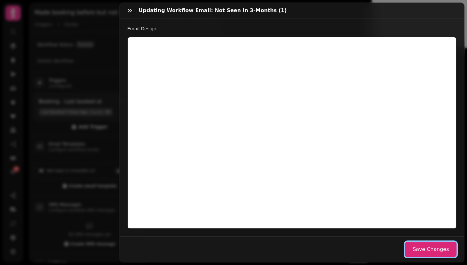
click at [430, 247] on button "Save Changes" at bounding box center [431, 248] width 52 height 15
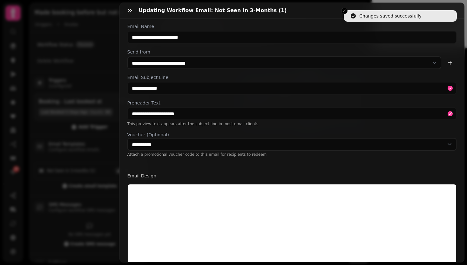
scroll to position [0, 0]
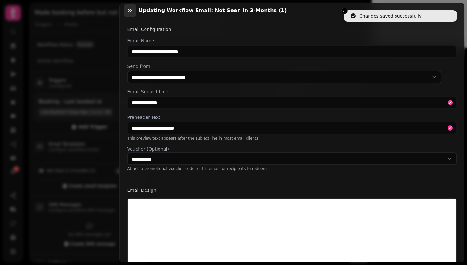
click at [127, 13] on icon "button" at bounding box center [130, 10] width 6 height 6
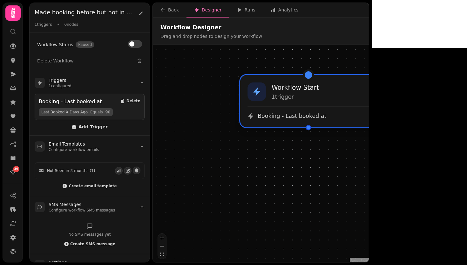
click at [289, 110] on div "Booking - Last booked at" at bounding box center [309, 112] width 122 height 13
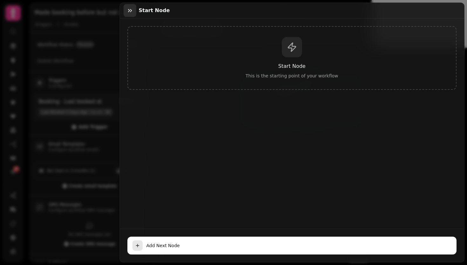
click at [130, 11] on icon "button" at bounding box center [130, 10] width 6 height 6
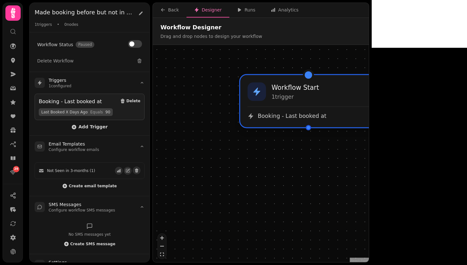
click at [294, 113] on span "Booking - Last booked at" at bounding box center [292, 115] width 69 height 7
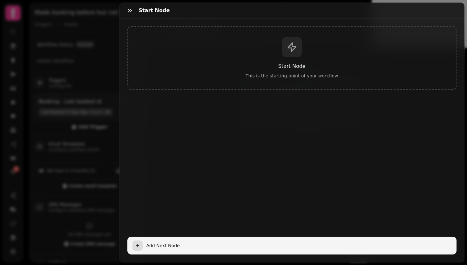
click at [239, 248] on button "Add Next Node" at bounding box center [292, 245] width 330 height 18
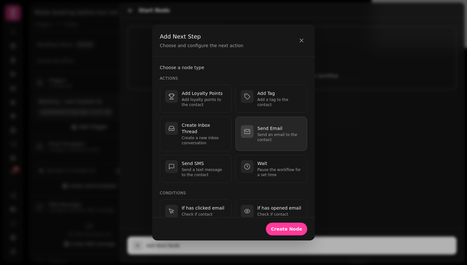
click at [259, 143] on button "Send Email Send an email to the contact" at bounding box center [272, 133] width 72 height 34
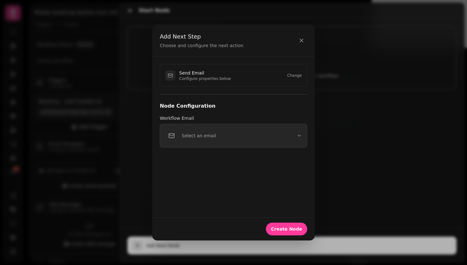
click at [227, 136] on button "Select an email" at bounding box center [234, 136] width 148 height 24
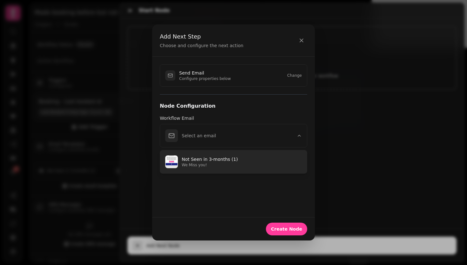
click at [223, 157] on p "Not Seen in 3-months (1)" at bounding box center [242, 159] width 120 height 6
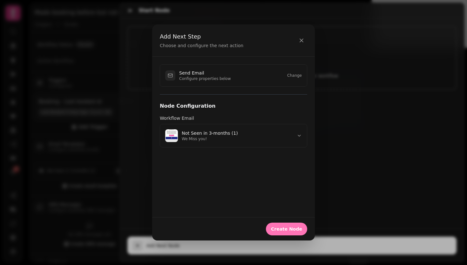
click at [296, 234] on button "Create Node" at bounding box center [286, 228] width 41 height 13
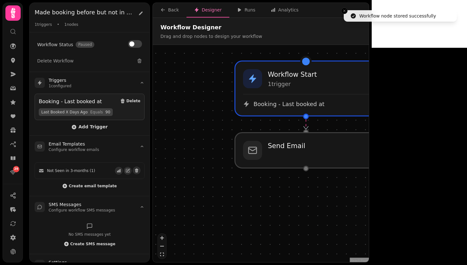
drag, startPoint x: 407, startPoint y: 211, endPoint x: 395, endPoint y: 142, distance: 69.8
click at [369, 142] on div "Workflow Start 1 trigger Booking - Last booked at Send Email" at bounding box center [261, 154] width 216 height 218
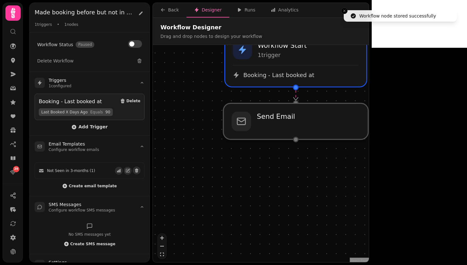
click at [304, 127] on div at bounding box center [296, 121] width 145 height 36
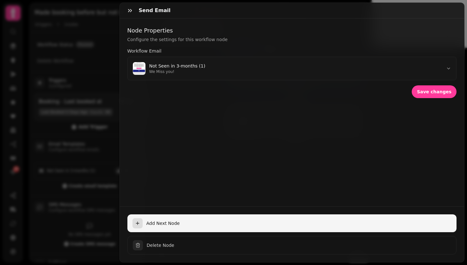
click at [165, 220] on span "Add Next Node" at bounding box center [300, 223] width 306 height 6
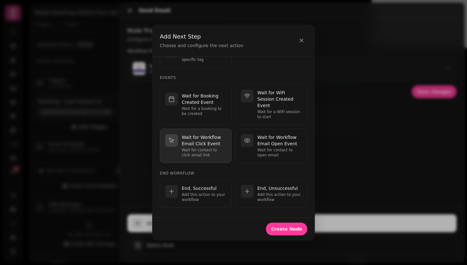
scroll to position [190, 0]
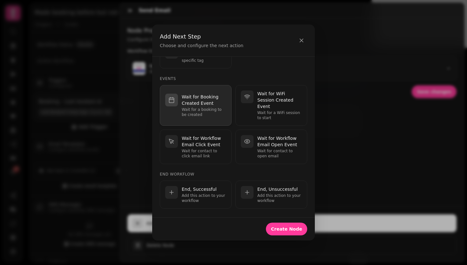
click at [201, 105] on p "Wait for Booking Created Event" at bounding box center [204, 99] width 45 height 13
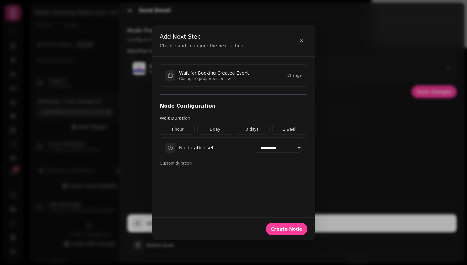
scroll to position [0, 0]
click at [258, 148] on select "**********" at bounding box center [278, 148] width 47 height 10
select select "*******"
click at [240, 104] on h3 "Node Configuration" at bounding box center [234, 106] width 148 height 8
click at [282, 223] on button "Create Node" at bounding box center [286, 228] width 41 height 13
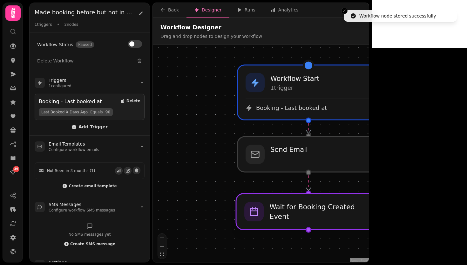
drag, startPoint x: 314, startPoint y: 219, endPoint x: 314, endPoint y: 202, distance: 17.2
click at [314, 202] on div at bounding box center [308, 211] width 145 height 36
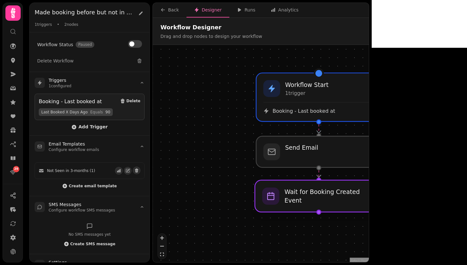
drag, startPoint x: 347, startPoint y: 198, endPoint x: 347, endPoint y: 194, distance: 4.5
click at [347, 194] on div at bounding box center [319, 196] width 128 height 32
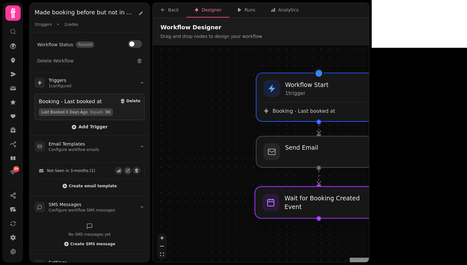
drag, startPoint x: 364, startPoint y: 194, endPoint x: 364, endPoint y: 197, distance: 3.2
click at [364, 197] on div at bounding box center [319, 202] width 128 height 32
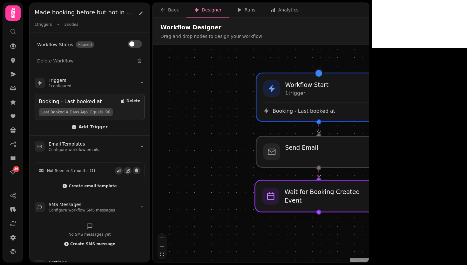
drag, startPoint x: 330, startPoint y: 203, endPoint x: 330, endPoint y: 199, distance: 4.5
click at [330, 199] on div at bounding box center [319, 196] width 128 height 32
click at [323, 193] on div at bounding box center [319, 196] width 128 height 32
click at [140, 14] on icon at bounding box center [141, 13] width 4 height 4
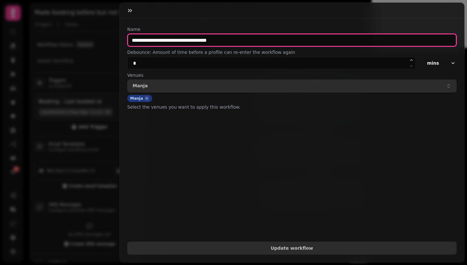
drag, startPoint x: 244, startPoint y: 38, endPoint x: 127, endPoint y: 41, distance: 117.0
click at [127, 41] on input "**********" at bounding box center [292, 40] width 330 height 13
drag, startPoint x: 165, startPoint y: 39, endPoint x: 122, endPoint y: 39, distance: 42.6
click at [122, 39] on div "**********" at bounding box center [292, 139] width 345 height 243
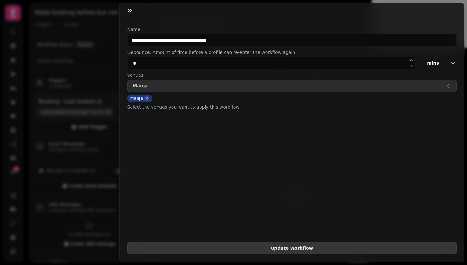
click at [282, 245] on span "Update workflow" at bounding box center [292, 247] width 319 height 4
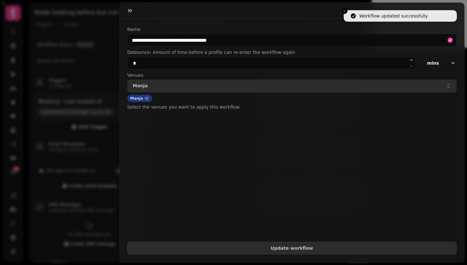
type input "**********"
click at [131, 13] on icon "button" at bounding box center [130, 10] width 6 height 6
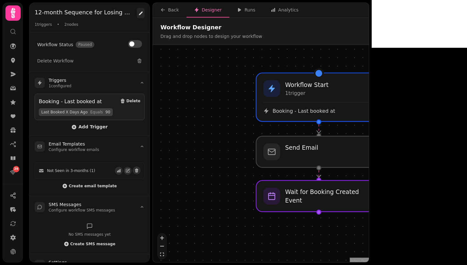
click at [140, 14] on icon at bounding box center [141, 13] width 4 height 4
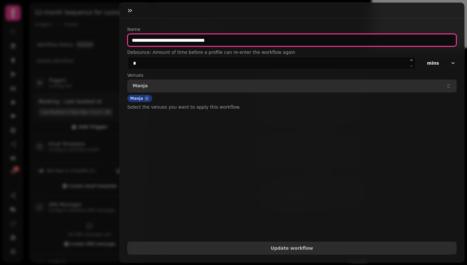
click at [181, 41] on input "**********" at bounding box center [292, 40] width 330 height 13
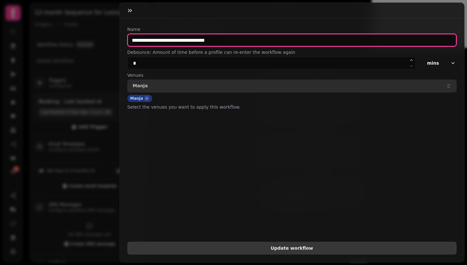
type input "**********"
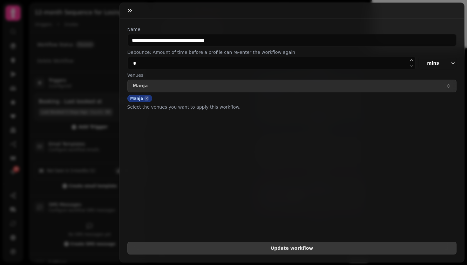
click at [315, 247] on button "Update workflow" at bounding box center [292, 247] width 330 height 13
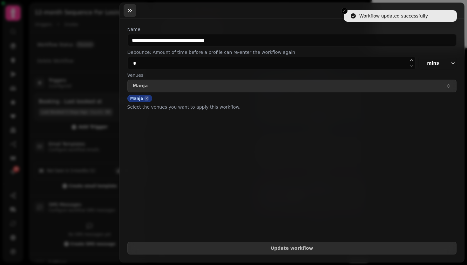
click at [131, 13] on icon "button" at bounding box center [130, 10] width 6 height 6
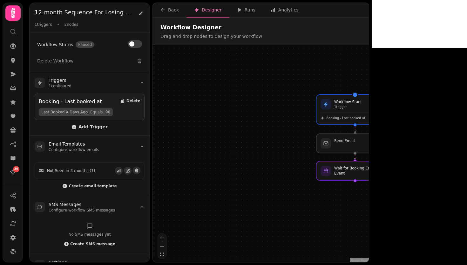
drag, startPoint x: 427, startPoint y: 136, endPoint x: 417, endPoint y: 134, distance: 10.3
click at [369, 134] on div "Workflow Start 1 trigger Booking - Last booked at Send Email Wait for Booking C…" at bounding box center [261, 154] width 216 height 218
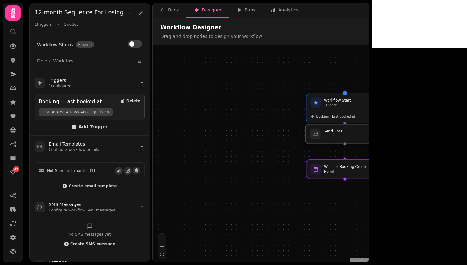
drag, startPoint x: 369, startPoint y: 138, endPoint x: 369, endPoint y: 132, distance: 6.0
click at [369, 132] on div at bounding box center [345, 134] width 79 height 20
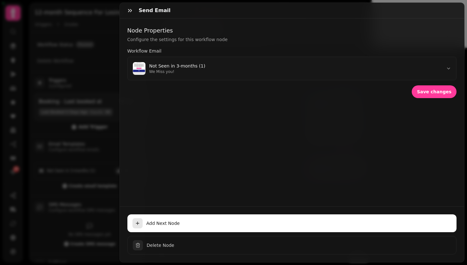
click at [369, 132] on div "Node Properties Configure the settings for this workflow node Workflow Email No…" at bounding box center [292, 112] width 345 height 188
click at [128, 11] on icon "button" at bounding box center [130, 10] width 6 height 6
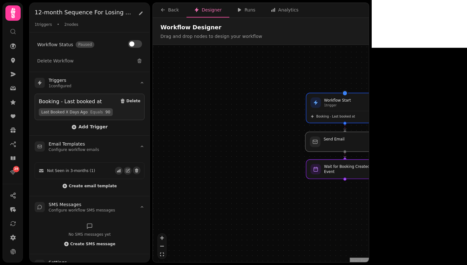
drag, startPoint x: 366, startPoint y: 138, endPoint x: 365, endPoint y: 147, distance: 8.3
click at [365, 147] on div at bounding box center [345, 142] width 79 height 20
click at [369, 140] on div "Workflow Start 1 trigger Booking - Last booked at Wait for Booking Created Even…" at bounding box center [261, 154] width 216 height 218
click at [356, 174] on div at bounding box center [345, 169] width 79 height 20
select select "*******"
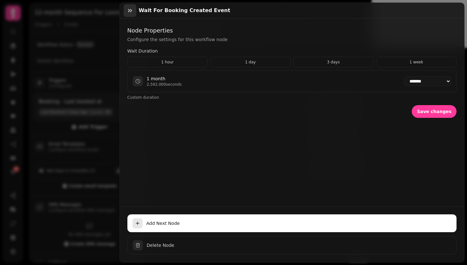
click at [133, 13] on button "button" at bounding box center [130, 10] width 13 height 13
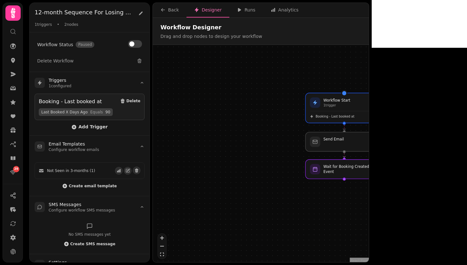
click at [369, 179] on div "Workflow Start 1 trigger Booking - Last booked at Wait for Booking Created Even…" at bounding box center [261, 154] width 216 height 218
click at [347, 111] on div "Booking - Last booked at" at bounding box center [344, 115] width 70 height 8
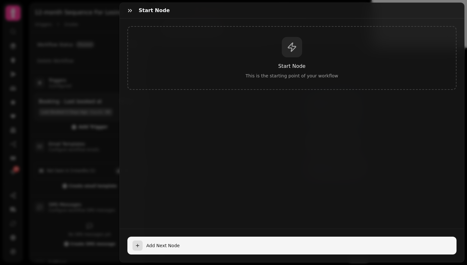
click at [155, 243] on span "Add Next Node" at bounding box center [300, 245] width 306 height 6
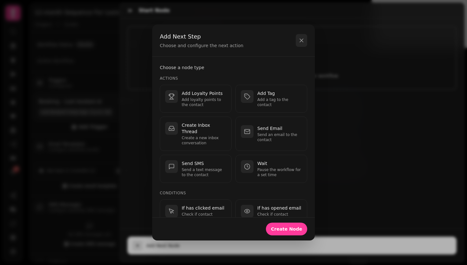
click at [302, 41] on icon "button" at bounding box center [302, 40] width 6 height 6
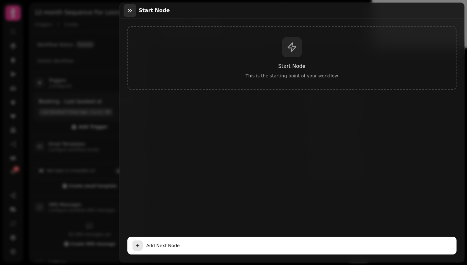
click at [133, 12] on button "button" at bounding box center [130, 10] width 13 height 13
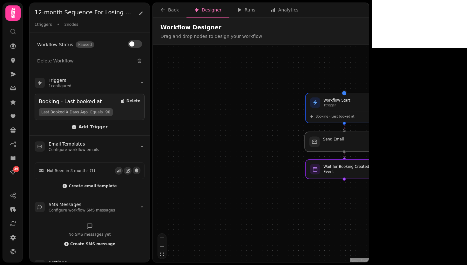
click at [350, 144] on div at bounding box center [344, 142] width 79 height 20
click at [343, 149] on div at bounding box center [344, 142] width 79 height 20
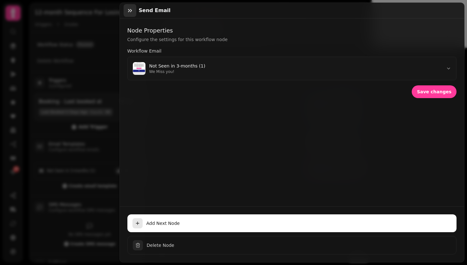
click at [132, 8] on icon "button" at bounding box center [130, 10] width 6 height 6
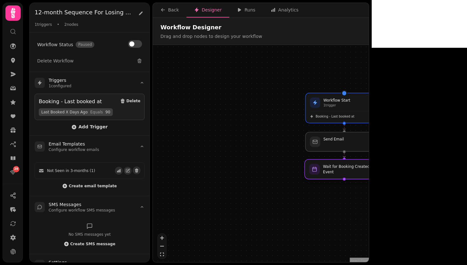
click at [350, 175] on div at bounding box center [344, 169] width 79 height 20
select select "*******"
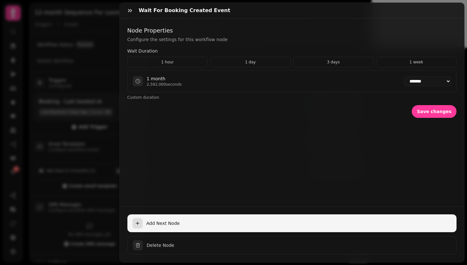
click at [152, 220] on span "Add Next Node" at bounding box center [300, 223] width 306 height 6
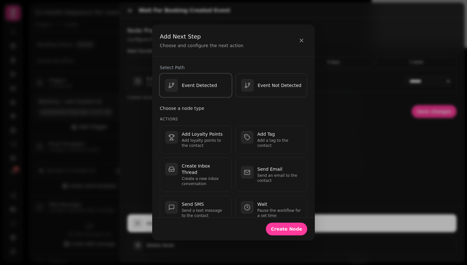
click at [202, 87] on p "Event Detected" at bounding box center [199, 85] width 35 height 6
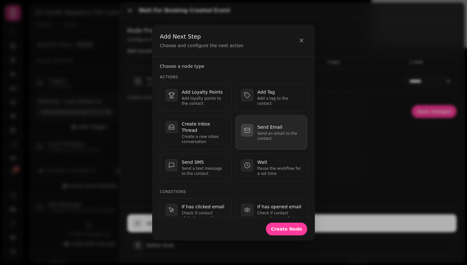
scroll to position [42, 0]
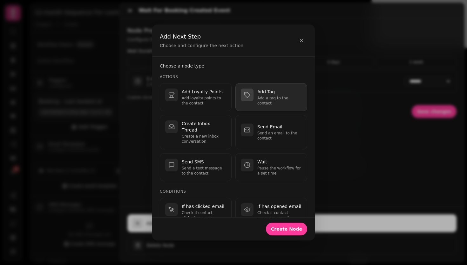
click at [259, 101] on p "Add a tag to the contact" at bounding box center [280, 100] width 45 height 10
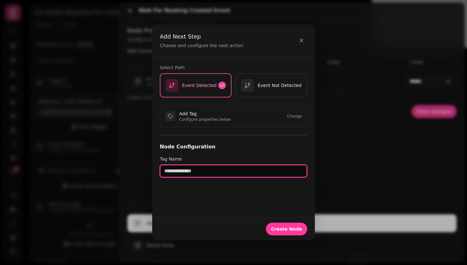
click at [209, 167] on input "text" at bounding box center [234, 170] width 148 height 13
type input "**********"
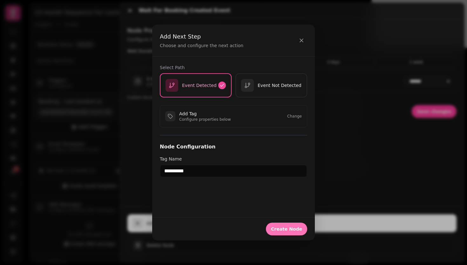
click at [290, 233] on button "Create Node" at bounding box center [286, 228] width 41 height 13
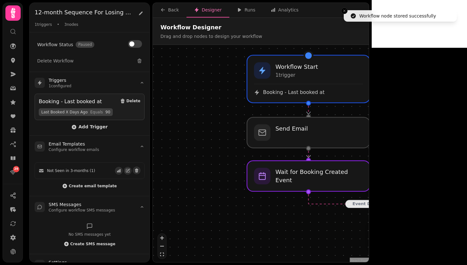
drag, startPoint x: 318, startPoint y: 234, endPoint x: 441, endPoint y: 225, distance: 122.7
click at [441, 225] on div at bounding box center [433, 231] width 126 height 31
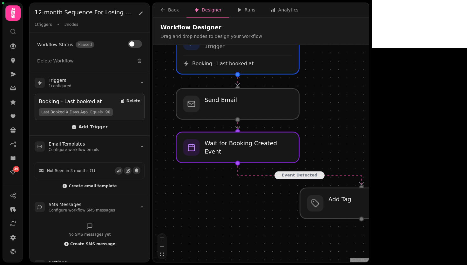
drag, startPoint x: 432, startPoint y: 191, endPoint x: 330, endPoint y: 140, distance: 114.8
click at [330, 140] on div "Event Detected Workflow Start 1 trigger Booking - Last booked at Wait for Booki…" at bounding box center [261, 154] width 216 height 218
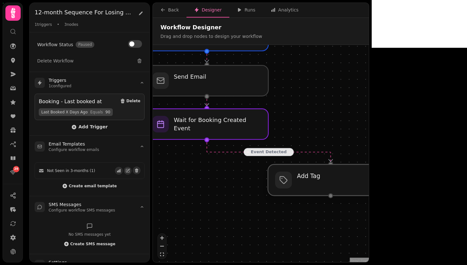
click at [312, 181] on div at bounding box center [331, 179] width 126 height 31
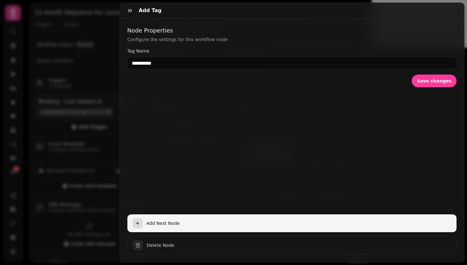
click at [161, 222] on button "Add Next Node" at bounding box center [292, 223] width 330 height 18
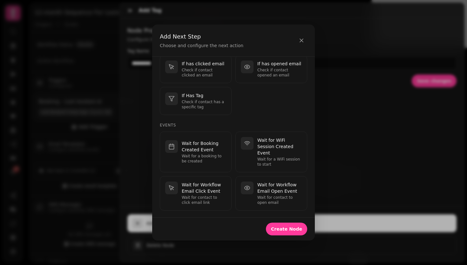
scroll to position [197, 0]
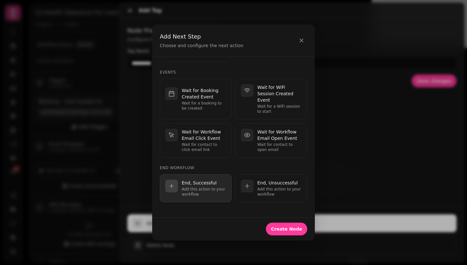
click at [192, 189] on p "Add this action to your workflow" at bounding box center [204, 191] width 45 height 10
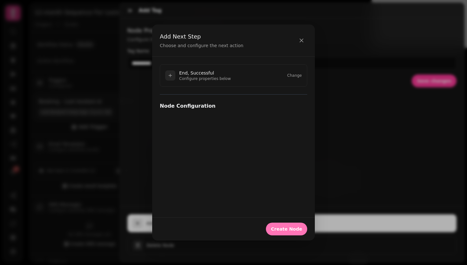
click at [292, 226] on span "Create Node" at bounding box center [286, 228] width 31 height 4
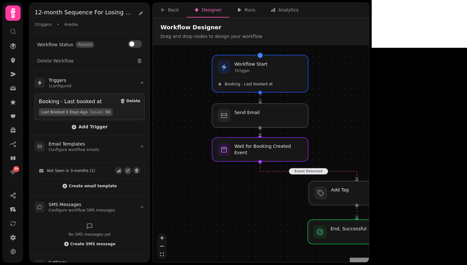
drag, startPoint x: 367, startPoint y: 240, endPoint x: 368, endPoint y: 230, distance: 10.5
click at [368, 230] on div at bounding box center [357, 231] width 98 height 24
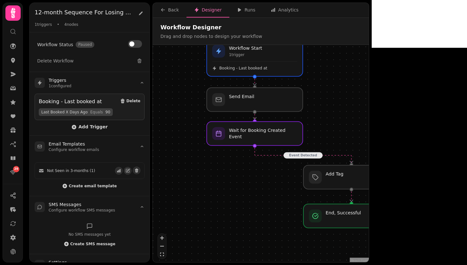
drag, startPoint x: 425, startPoint y: 214, endPoint x: 420, endPoint y: 198, distance: 16.8
click at [369, 198] on div "Event Detected Workflow Start 1 trigger Booking - Last booked at Wait for Booki…" at bounding box center [261, 154] width 216 height 218
click at [255, 134] on div at bounding box center [255, 133] width 98 height 24
select select "*******"
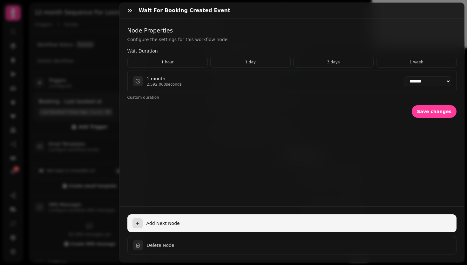
click at [187, 220] on span "Add Next Node" at bounding box center [300, 223] width 306 height 6
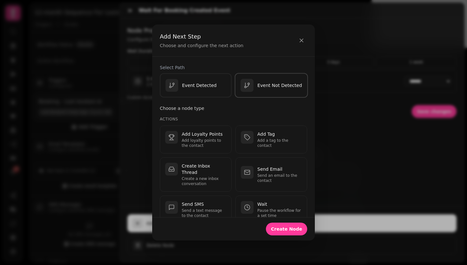
click at [261, 84] on p "Event Not Detected" at bounding box center [280, 85] width 45 height 6
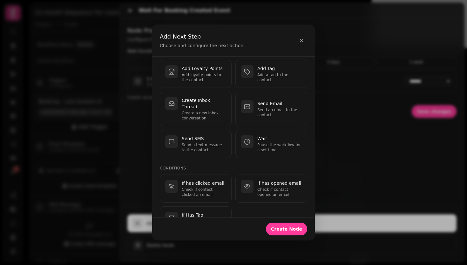
scroll to position [86, 0]
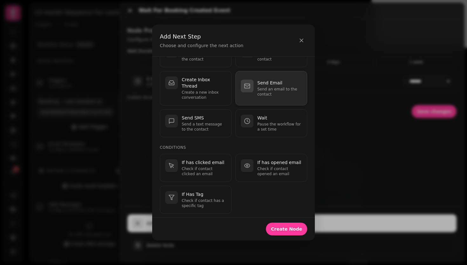
click at [260, 87] on p "Send an email to the contact" at bounding box center [280, 91] width 45 height 10
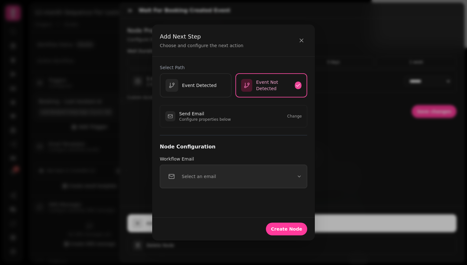
click at [204, 176] on p "Select an email" at bounding box center [199, 176] width 34 height 6
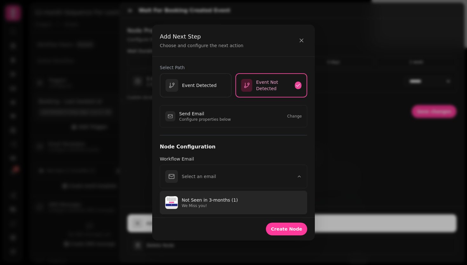
click at [211, 197] on p "Not Seen in 3-months (1)" at bounding box center [242, 199] width 120 height 6
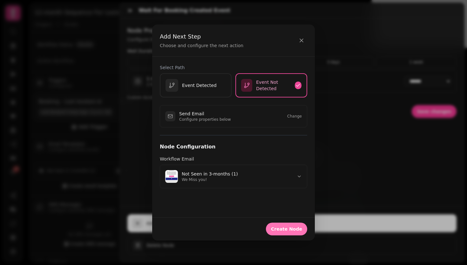
click at [285, 231] on button "Create Node" at bounding box center [286, 228] width 41 height 13
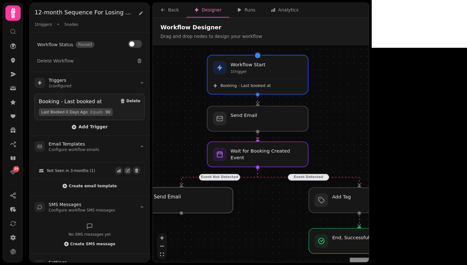
drag, startPoint x: 258, startPoint y: 208, endPoint x: 182, endPoint y: 203, distance: 76.8
click at [182, 203] on div at bounding box center [181, 200] width 103 height 26
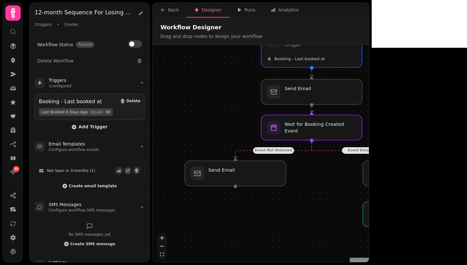
drag, startPoint x: 267, startPoint y: 216, endPoint x: 323, endPoint y: 189, distance: 61.6
click at [323, 189] on div "Event Detected Event Not Detected Workflow Start 1 trigger Booking - Last booke…" at bounding box center [261, 154] width 216 height 218
click at [241, 175] on div at bounding box center [236, 173] width 103 height 26
click at [90, 185] on span "Create email template" at bounding box center [93, 186] width 48 height 4
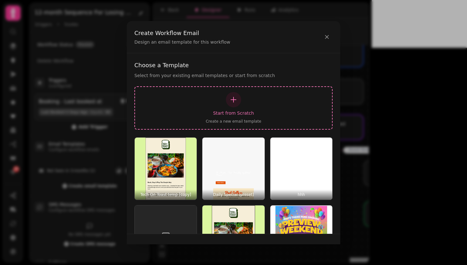
click at [231, 108] on div "Start from Scratch Create a new email template" at bounding box center [233, 108] width 187 height 32
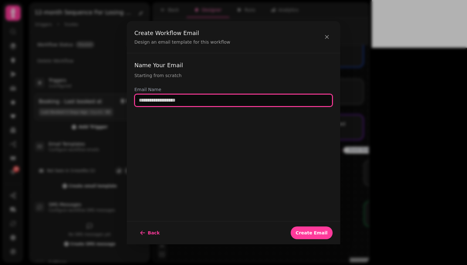
click at [189, 99] on input "text" at bounding box center [233, 100] width 198 height 13
type input "*"
type input "**********"
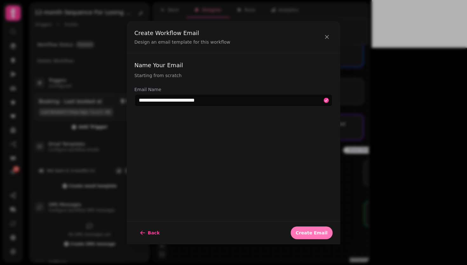
click at [322, 237] on button "Create Email" at bounding box center [312, 232] width 42 height 13
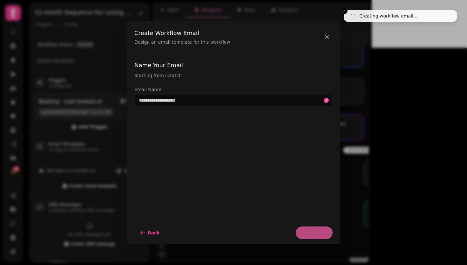
select select "**********"
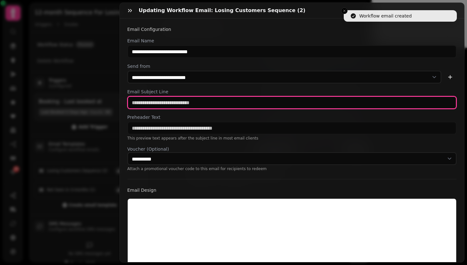
click at [185, 102] on input "text" at bounding box center [292, 102] width 330 height 13
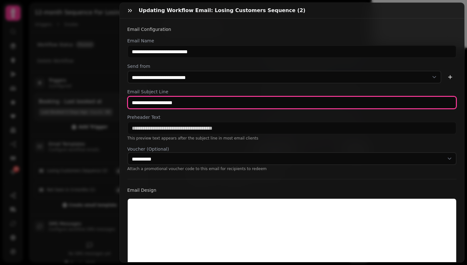
type input "**********"
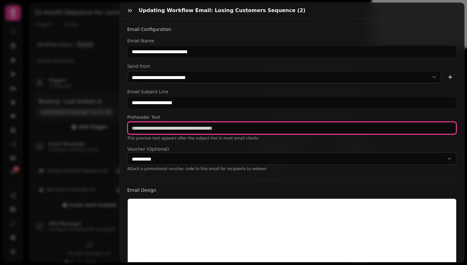
click at [190, 130] on input "text" at bounding box center [292, 127] width 330 height 13
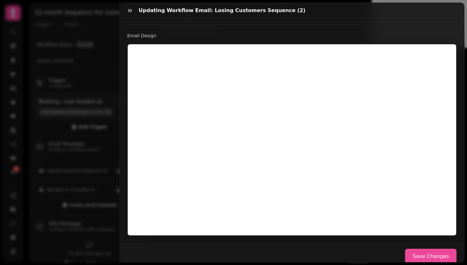
scroll to position [166, 0]
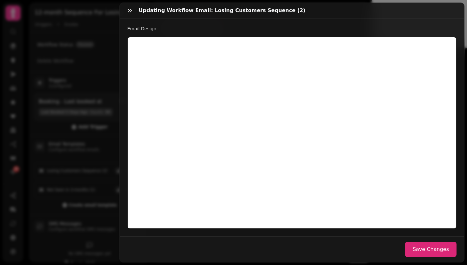
type input "**********"
click at [415, 244] on button "Save Changes" at bounding box center [431, 248] width 52 height 15
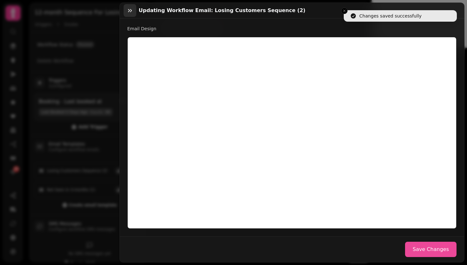
click at [127, 6] on button "button" at bounding box center [130, 10] width 13 height 13
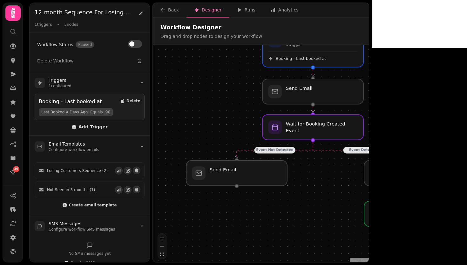
click at [230, 157] on div "Event Detected Event Not Detected Workflow Start 1 trigger Booking - Last booke…" at bounding box center [261, 154] width 216 height 218
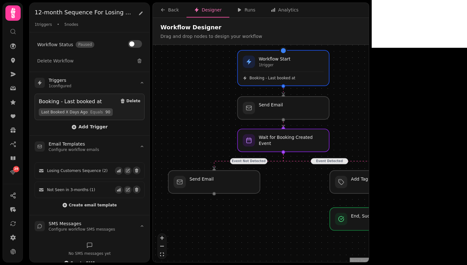
drag, startPoint x: 433, startPoint y: 100, endPoint x: 394, endPoint y: 115, distance: 42.3
click at [369, 115] on div "Event Detected Event Not Detected Workflow Start 1 trigger Booking - Last booke…" at bounding box center [261, 154] width 216 height 218
click at [217, 187] on div at bounding box center [214, 182] width 93 height 23
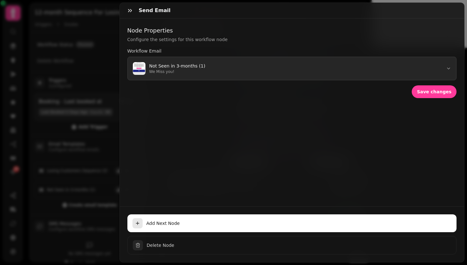
click at [184, 75] on button "Not Seen in 3-months (1) We Miss you!" at bounding box center [292, 69] width 330 height 24
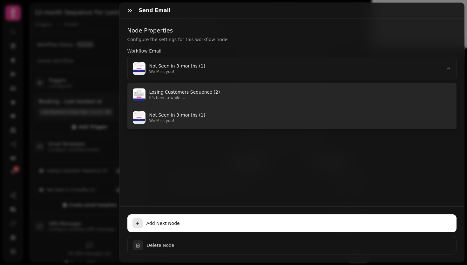
click at [250, 100] on button "Losing Customers Sequence (2) It's been a while...." at bounding box center [292, 94] width 329 height 23
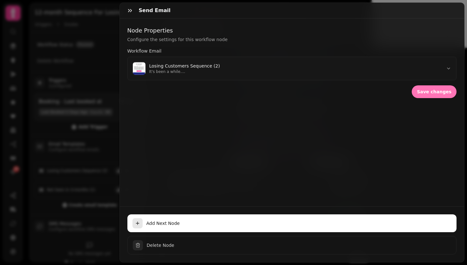
click at [436, 93] on span "Save changes" at bounding box center [434, 91] width 35 height 4
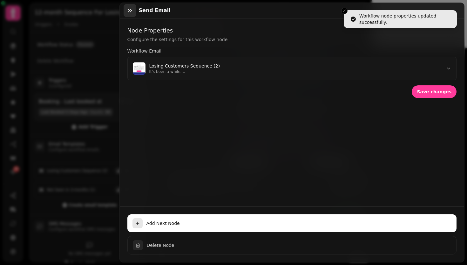
click at [131, 8] on icon "button" at bounding box center [130, 10] width 6 height 6
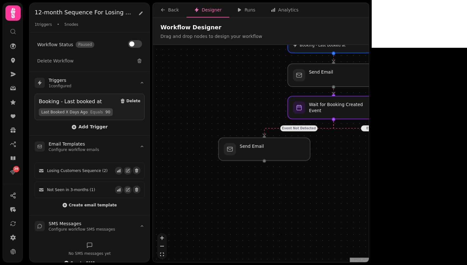
drag, startPoint x: 402, startPoint y: 135, endPoint x: 452, endPoint y: 101, distance: 60.9
click at [369, 101] on div "Event Detected Event Not Detected Workflow Start 1 trigger Booking - Last booke…" at bounding box center [261, 154] width 216 height 218
click at [254, 155] on div at bounding box center [264, 148] width 93 height 23
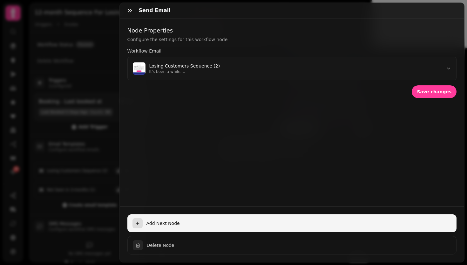
click at [160, 220] on span "Add Next Node" at bounding box center [300, 223] width 306 height 6
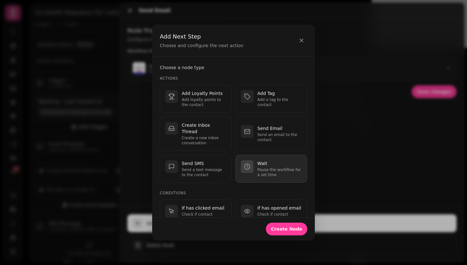
click at [261, 166] on p "Wait" at bounding box center [280, 163] width 45 height 6
select select "**"
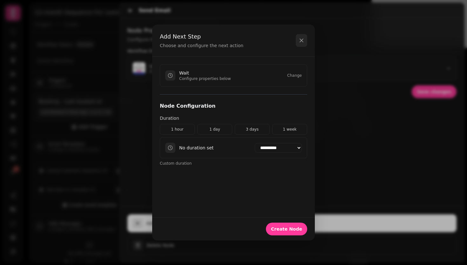
click at [301, 41] on icon "button" at bounding box center [302, 40] width 6 height 6
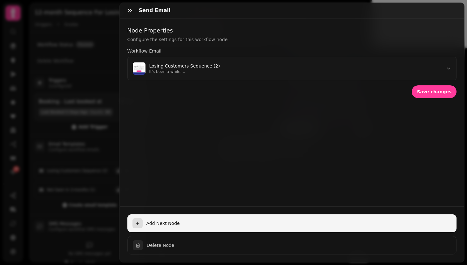
click at [169, 220] on span "Add Next Node" at bounding box center [300, 223] width 306 height 6
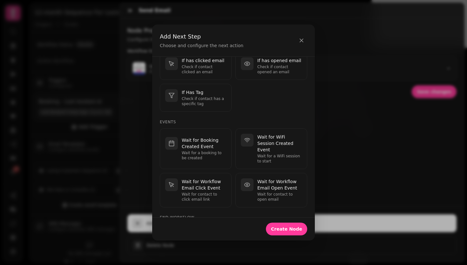
scroll to position [152, 0]
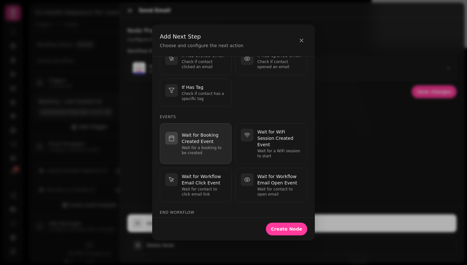
click at [204, 151] on p "Wait for a booking to be created" at bounding box center [204, 150] width 45 height 10
select select "**"
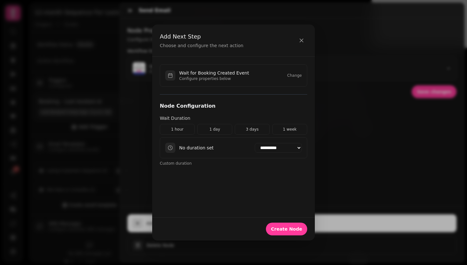
scroll to position [0, 0]
click at [304, 41] on icon "button" at bounding box center [302, 40] width 6 height 6
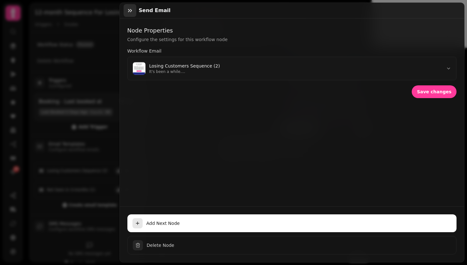
click at [130, 16] on button "button" at bounding box center [130, 10] width 13 height 13
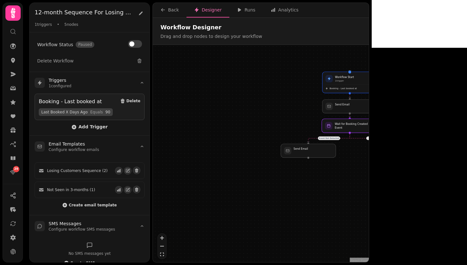
click at [356, 128] on div at bounding box center [350, 126] width 56 height 14
select select "*******"
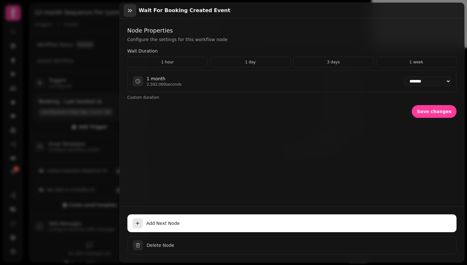
click at [130, 8] on icon "button" at bounding box center [130, 10] width 6 height 6
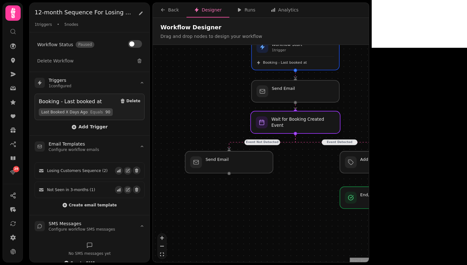
click at [326, 129] on div at bounding box center [296, 122] width 90 height 22
select select "*******"
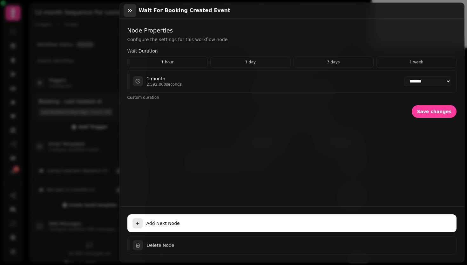
click at [132, 9] on icon "button" at bounding box center [130, 10] width 6 height 6
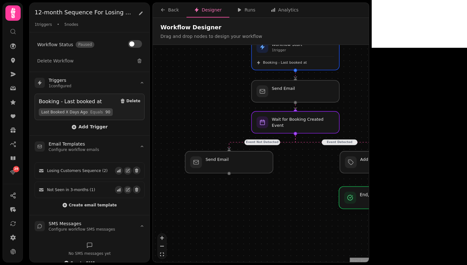
click at [383, 203] on div at bounding box center [384, 197] width 90 height 22
click at [369, 199] on div at bounding box center [384, 197] width 90 height 22
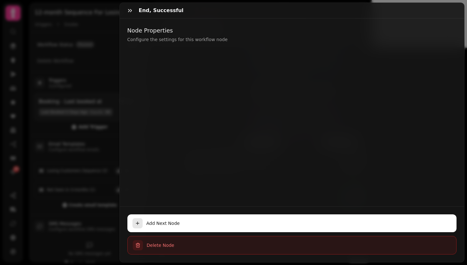
click at [187, 242] on span "Delete Node" at bounding box center [299, 245] width 305 height 6
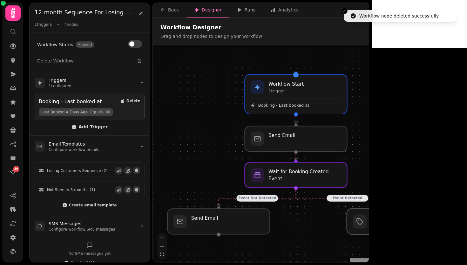
click at [393, 221] on div at bounding box center [399, 221] width 105 height 26
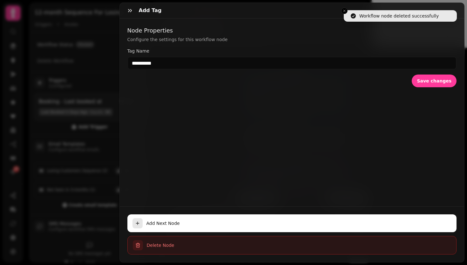
click at [181, 242] on span "Delete Node" at bounding box center [299, 245] width 305 height 6
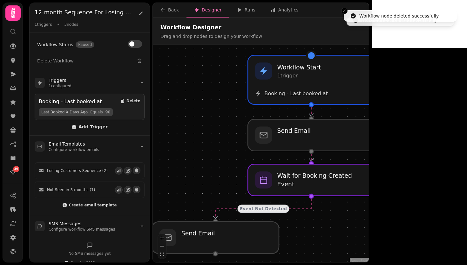
drag, startPoint x: 405, startPoint y: 220, endPoint x: 273, endPoint y: 216, distance: 131.4
click at [273, 216] on div "Event Not Detected Workflow Start 1 trigger Booking - Last booked at Wait for B…" at bounding box center [261, 154] width 216 height 218
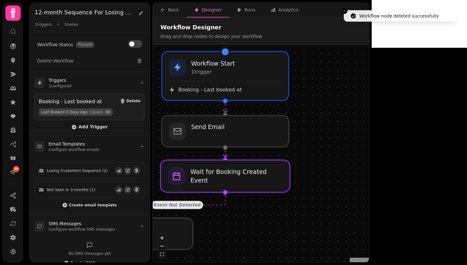
click at [264, 188] on div at bounding box center [226, 176] width 130 height 32
select select "*******"
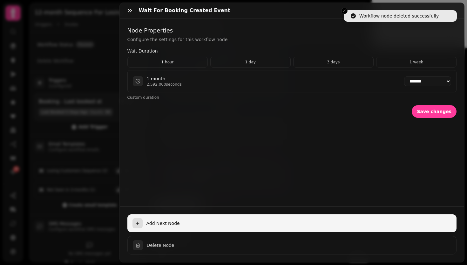
click at [172, 215] on button "Add Next Node" at bounding box center [292, 223] width 330 height 18
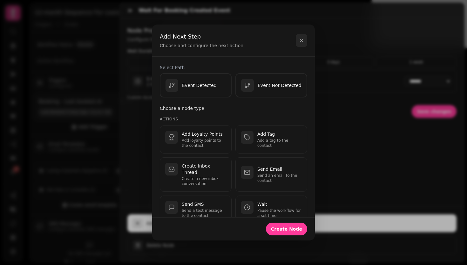
click at [298, 44] on button "button" at bounding box center [301, 40] width 11 height 13
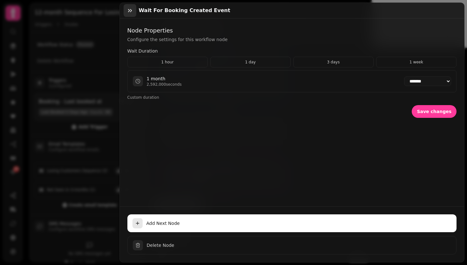
click at [134, 10] on button "button" at bounding box center [130, 10] width 13 height 13
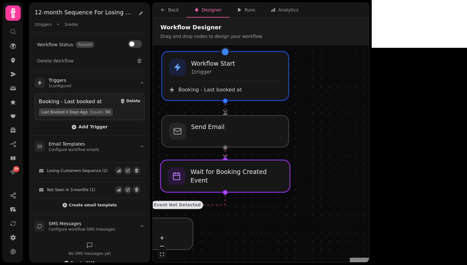
click at [258, 181] on div at bounding box center [226, 176] width 130 height 32
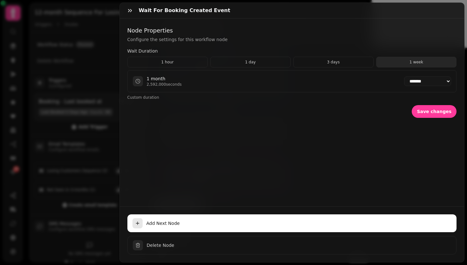
click at [406, 62] on button "1 week" at bounding box center [416, 62] width 80 height 11
select select "******"
click at [429, 108] on button "Save changes" at bounding box center [434, 111] width 45 height 13
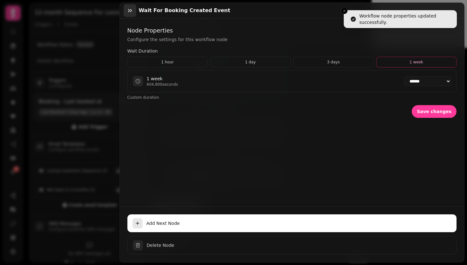
click at [130, 11] on icon "button" at bounding box center [130, 10] width 4 height 3
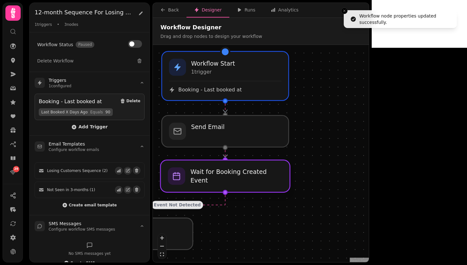
click at [251, 179] on div at bounding box center [226, 176] width 130 height 32
select select "******"
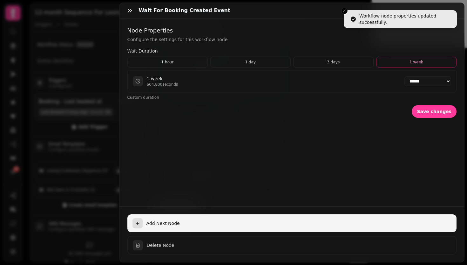
click at [268, 220] on span "Add Next Node" at bounding box center [300, 223] width 306 height 6
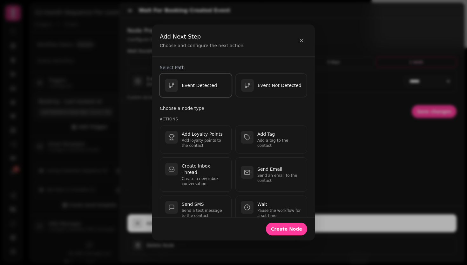
click at [196, 86] on p "Event Detected" at bounding box center [199, 85] width 35 height 6
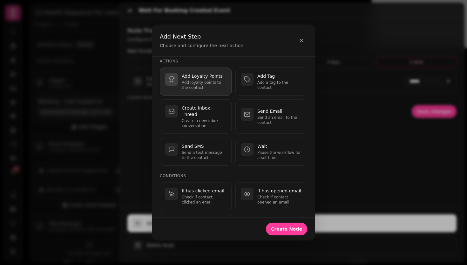
scroll to position [61, 0]
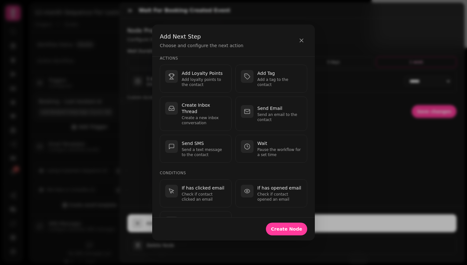
click at [258, 94] on div "Add Loyalty Points Add loyalty points to the contact Add Tag Add a tag to the c…" at bounding box center [234, 114] width 148 height 98
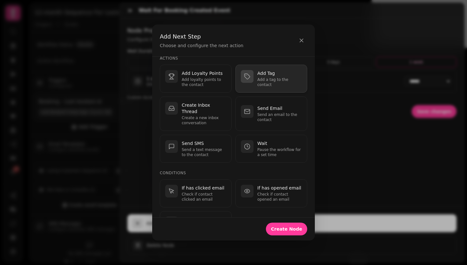
click at [258, 86] on p "Add a tag to the contact" at bounding box center [280, 82] width 45 height 10
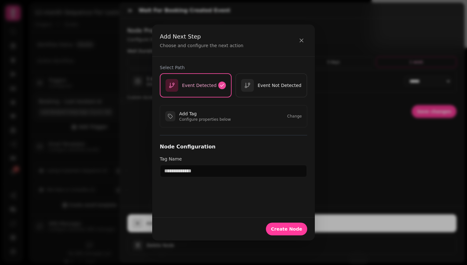
scroll to position [0, 0]
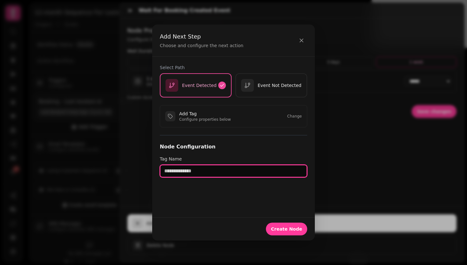
click at [203, 172] on input "text" at bounding box center [234, 170] width 148 height 13
type input "**********"
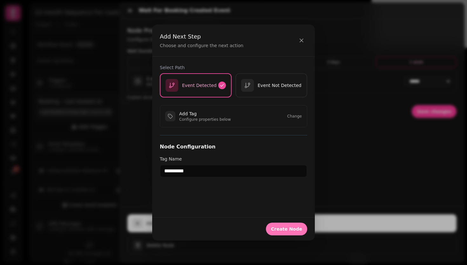
click at [281, 234] on button "Create Node" at bounding box center [286, 228] width 41 height 13
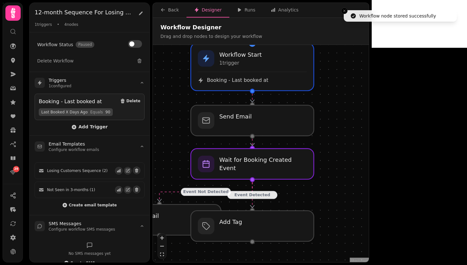
drag, startPoint x: 394, startPoint y: 205, endPoint x: 266, endPoint y: 173, distance: 131.8
click at [266, 173] on div "Event Not Detected Event Detected Workflow Start 1 trigger Booking - Last booke…" at bounding box center [261, 154] width 216 height 218
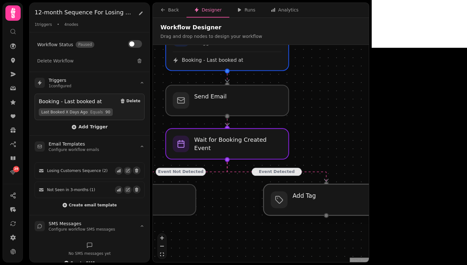
drag, startPoint x: 253, startPoint y: 196, endPoint x: 350, endPoint y: 190, distance: 97.5
click at [350, 190] on div at bounding box center [327, 199] width 126 height 31
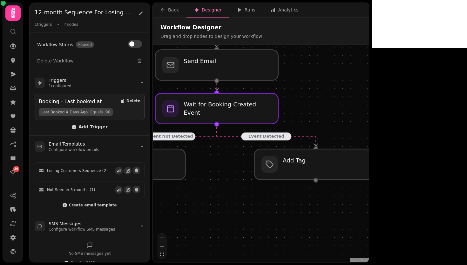
drag, startPoint x: 360, startPoint y: 154, endPoint x: 360, endPoint y: 98, distance: 56.0
click at [360, 98] on div "Event Not Detected Event Detected Workflow Start 1 trigger Booking - Last booke…" at bounding box center [261, 154] width 216 height 218
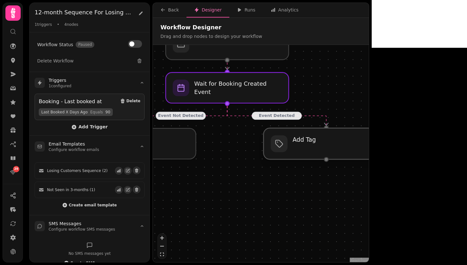
click at [338, 149] on div at bounding box center [327, 143] width 126 height 31
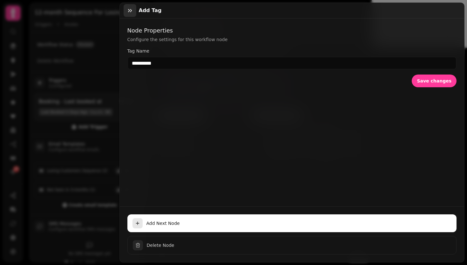
click at [133, 9] on icon "button" at bounding box center [130, 10] width 6 height 6
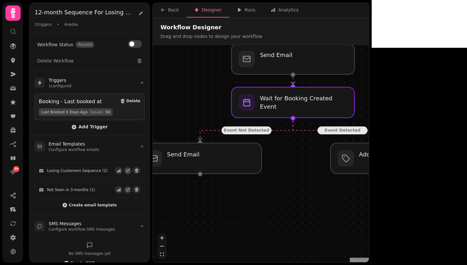
drag, startPoint x: 226, startPoint y: 157, endPoint x: 292, endPoint y: 172, distance: 67.4
click at [292, 172] on div "Event Not Detected Event Detected Workflow Start 1 trigger Booking - Last booke…" at bounding box center [261, 154] width 216 height 218
click at [387, 161] on div at bounding box center [393, 157] width 126 height 31
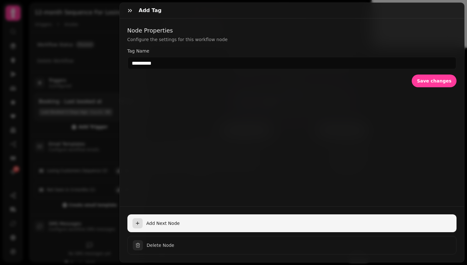
click at [155, 220] on span "Add Next Node" at bounding box center [300, 223] width 306 height 6
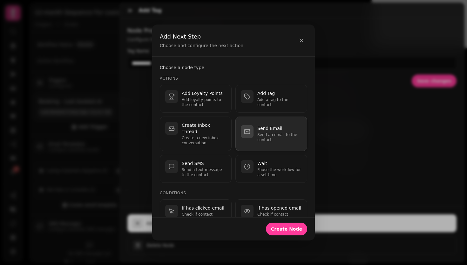
scroll to position [197, 0]
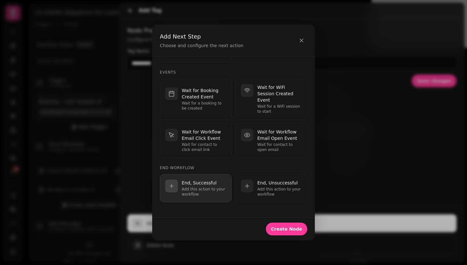
click at [207, 186] on p "Add this action to your workflow" at bounding box center [204, 191] width 45 height 10
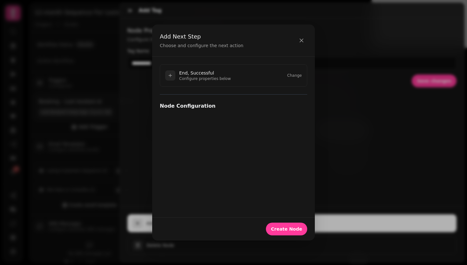
scroll to position [0, 0]
click at [297, 228] on span "Create Node" at bounding box center [286, 228] width 31 height 4
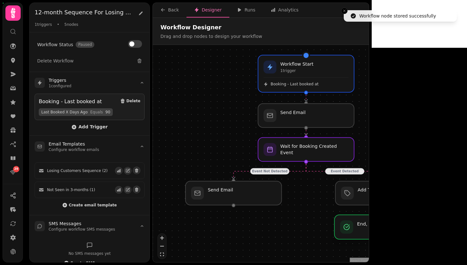
drag, startPoint x: 396, startPoint y: 244, endPoint x: 396, endPoint y: 230, distance: 14.3
click at [396, 230] on div at bounding box center [384, 226] width 98 height 24
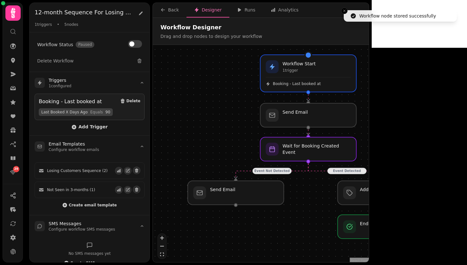
drag, startPoint x: 265, startPoint y: 224, endPoint x: 329, endPoint y: 224, distance: 63.3
click at [329, 224] on div "Event Not Detected Event Detected Workflow Start 1 trigger Booking - Last booke…" at bounding box center [261, 154] width 216 height 218
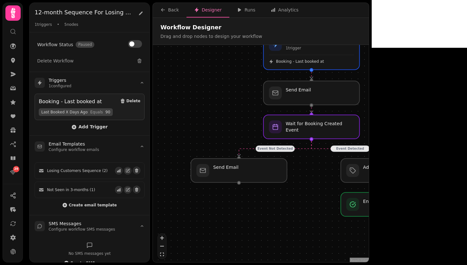
drag, startPoint x: 375, startPoint y: 203, endPoint x: 302, endPoint y: 162, distance: 83.9
click at [302, 162] on div "Event Not Detected Event Detected Workflow Start 1 trigger Booking - Last booke…" at bounding box center [261, 154] width 216 height 218
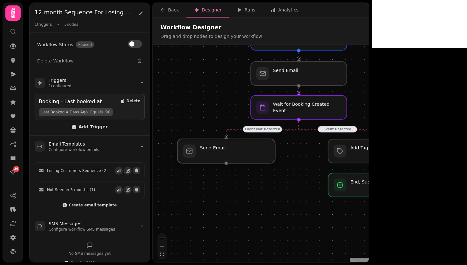
click at [248, 156] on div at bounding box center [226, 151] width 98 height 24
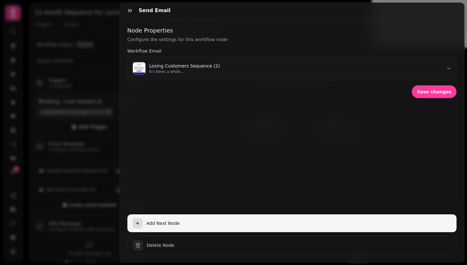
click at [299, 225] on button "Add Next Node" at bounding box center [292, 223] width 330 height 18
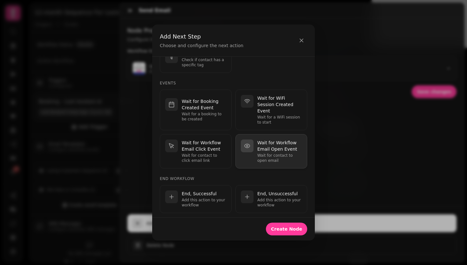
scroll to position [192, 0]
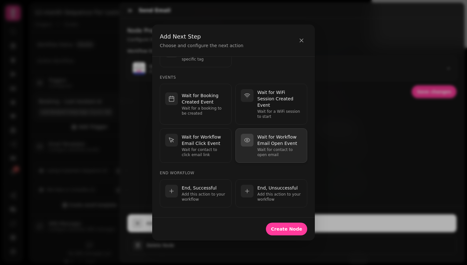
click at [262, 138] on p "Wait for Workflow Email Open Event" at bounding box center [280, 140] width 45 height 13
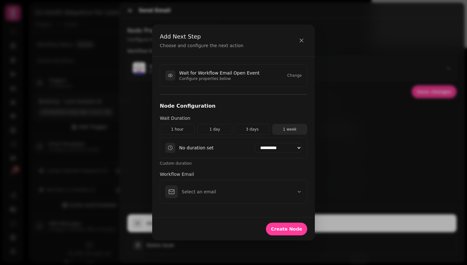
click at [284, 129] on button "1 week" at bounding box center [289, 129] width 35 height 11
select select "******"
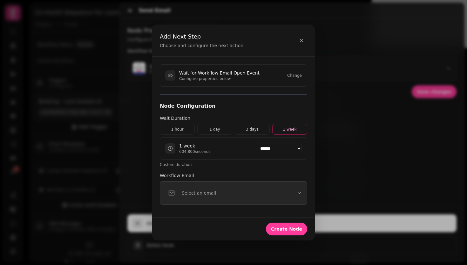
click at [225, 201] on button "Select an email" at bounding box center [234, 193] width 148 height 24
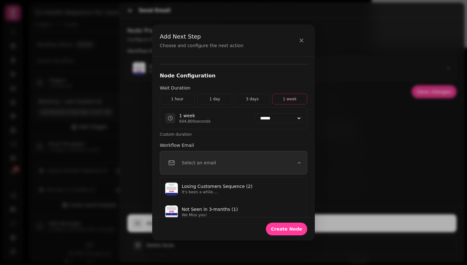
scroll to position [35, 0]
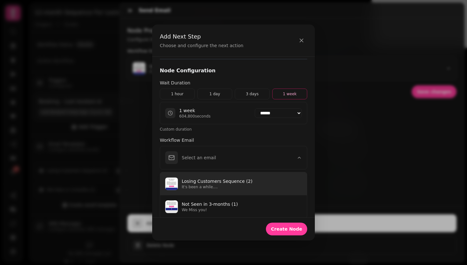
click at [226, 185] on p "It's been a while...." at bounding box center [242, 186] width 120 height 5
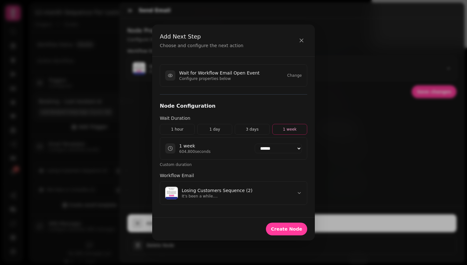
scroll to position [0, 0]
click at [286, 223] on button "Create Node" at bounding box center [286, 228] width 41 height 13
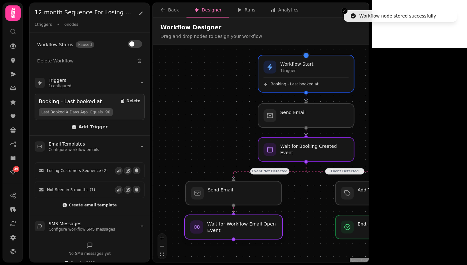
drag, startPoint x: 254, startPoint y: 243, endPoint x: 254, endPoint y: 228, distance: 14.3
click at [254, 228] on div at bounding box center [234, 226] width 98 height 24
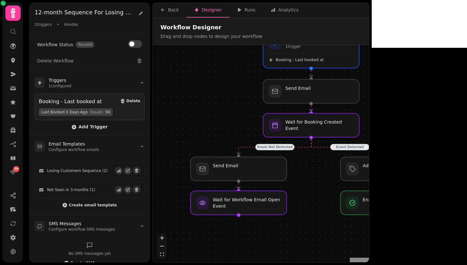
drag, startPoint x: 314, startPoint y: 231, endPoint x: 319, endPoint y: 207, distance: 24.7
click at [319, 207] on div "Event Not Detected Event Detected Workflow Start 1 trigger Booking - Last booke…" at bounding box center [261, 154] width 216 height 218
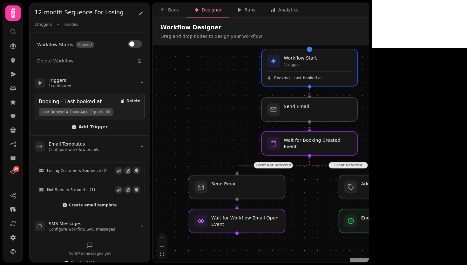
drag, startPoint x: 316, startPoint y: 227, endPoint x: 314, endPoint y: 246, distance: 19.1
click at [314, 246] on div "Event Not Detected Event Detected Workflow Start 1 trigger Booking - Last booke…" at bounding box center [261, 154] width 216 height 218
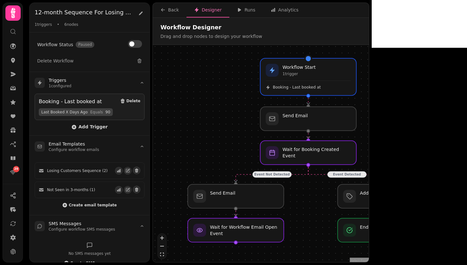
drag, startPoint x: 301, startPoint y: 219, endPoint x: 300, endPoint y: 227, distance: 8.4
click at [300, 227] on div "Event Not Detected Event Detected Workflow Start 1 trigger Booking - Last booke…" at bounding box center [261, 154] width 216 height 218
drag, startPoint x: 271, startPoint y: 201, endPoint x: 276, endPoint y: 200, distance: 5.5
click at [276, 200] on div at bounding box center [241, 196] width 98 height 24
click at [281, 230] on div at bounding box center [241, 229] width 98 height 24
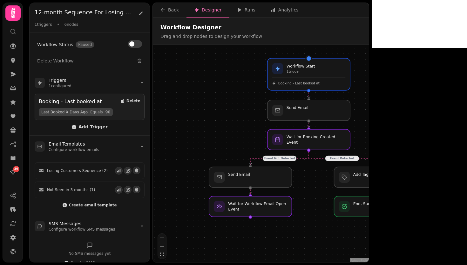
drag, startPoint x: 308, startPoint y: 212, endPoint x: 308, endPoint y: 191, distance: 21.0
click at [308, 191] on div "Event Not Detected Event Detected Workflow Start 1 trigger Booking - Last booke…" at bounding box center [261, 154] width 216 height 218
click at [266, 209] on div at bounding box center [250, 206] width 85 height 21
select select "******"
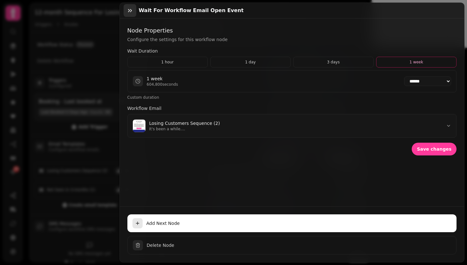
click at [130, 7] on icon "button" at bounding box center [130, 10] width 6 height 6
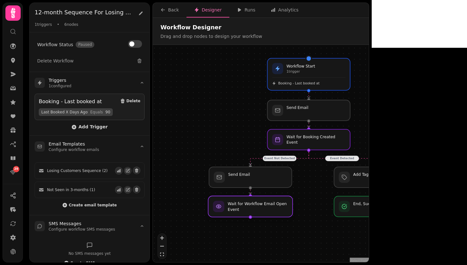
click at [245, 212] on div at bounding box center [250, 206] width 85 height 21
select select "******"
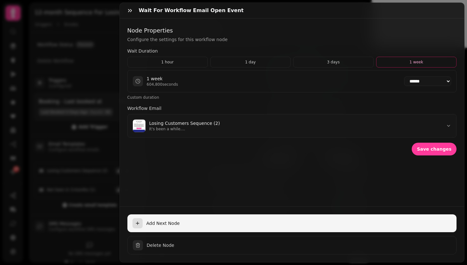
click at [155, 214] on button "Add Next Node" at bounding box center [292, 223] width 330 height 18
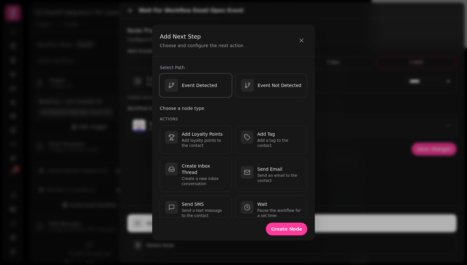
click at [205, 88] on div "Event Detected" at bounding box center [191, 85] width 52 height 13
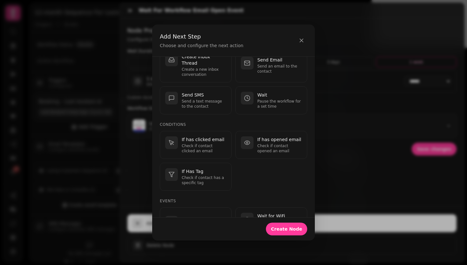
scroll to position [106, 0]
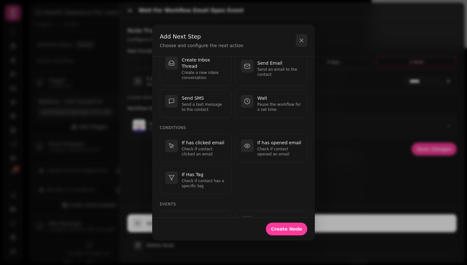
click at [300, 38] on icon "button" at bounding box center [302, 40] width 6 height 6
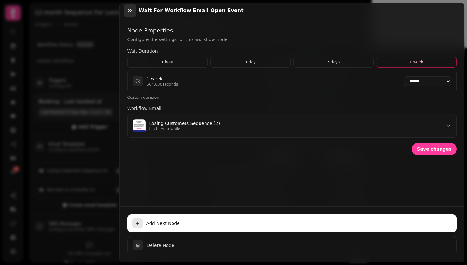
click at [132, 8] on icon "button" at bounding box center [130, 10] width 6 height 6
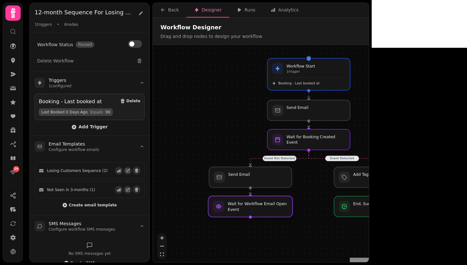
click at [265, 205] on div at bounding box center [250, 206] width 85 height 21
select select "******"
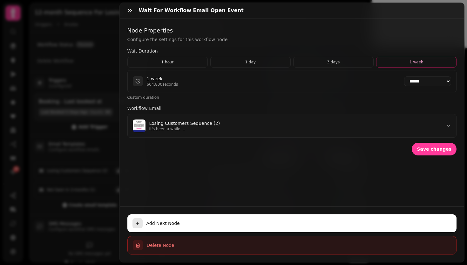
click at [171, 236] on button "Delete Node" at bounding box center [292, 245] width 330 height 18
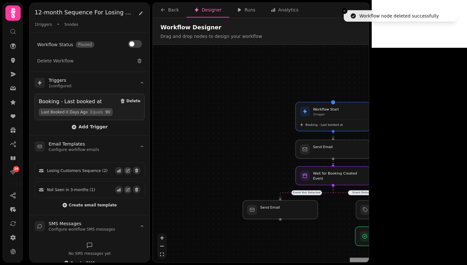
click at [391, 243] on div at bounding box center [393, 235] width 77 height 19
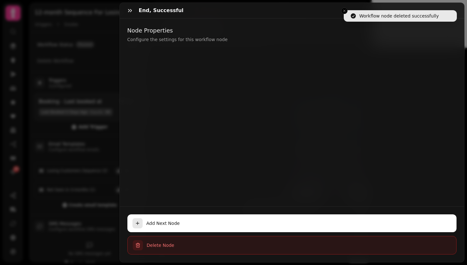
click at [172, 247] on button "Delete Node" at bounding box center [292, 245] width 330 height 18
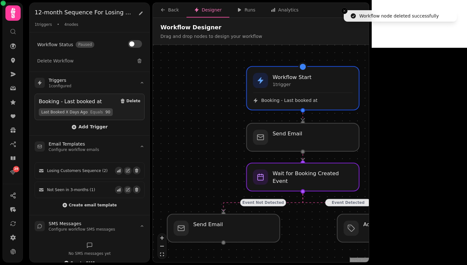
click at [369, 213] on div "Event Not Detected Event Detected Workflow Start 1 trigger Booking - Last booke…" at bounding box center [261, 154] width 216 height 218
click at [371, 223] on div at bounding box center [393, 228] width 115 height 29
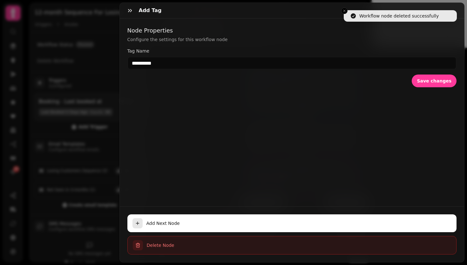
click at [151, 242] on span "Delete Node" at bounding box center [299, 245] width 305 height 6
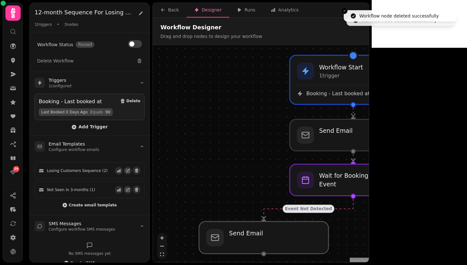
click at [232, 231] on div at bounding box center [264, 237] width 130 height 32
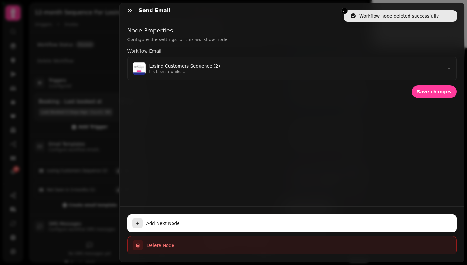
click at [211, 242] on span "Delete Node" at bounding box center [299, 245] width 305 height 6
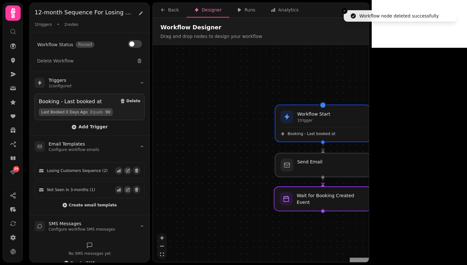
click at [348, 196] on div at bounding box center [323, 198] width 98 height 24
select select "******"
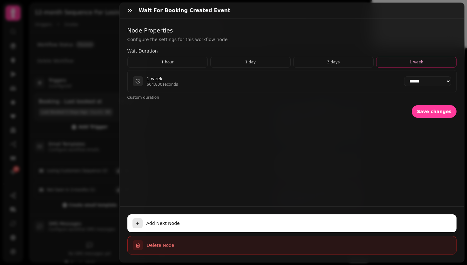
click at [311, 236] on button "Delete Node" at bounding box center [292, 245] width 330 height 18
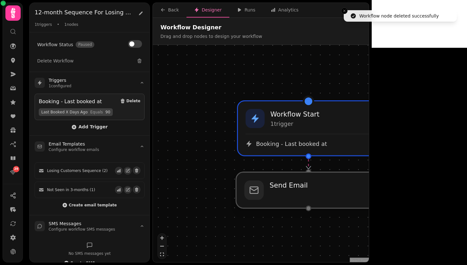
click at [324, 194] on div at bounding box center [308, 190] width 145 height 36
click at [281, 193] on div at bounding box center [308, 190] width 145 height 36
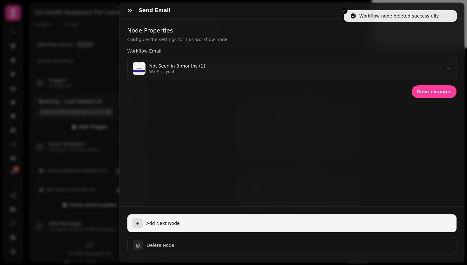
click at [197, 220] on span "Add Next Node" at bounding box center [300, 223] width 306 height 6
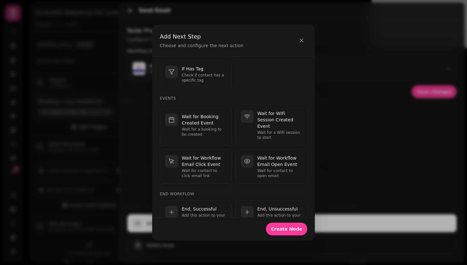
scroll to position [174, 0]
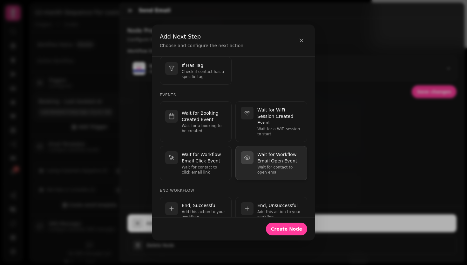
click at [284, 167] on p "Wait for contact to open email" at bounding box center [280, 169] width 45 height 10
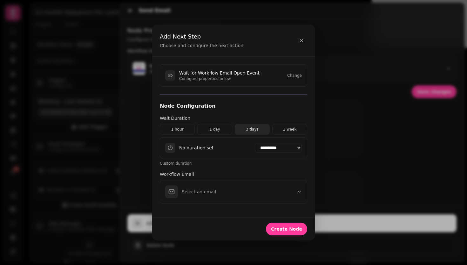
click at [257, 130] on button "3 days" at bounding box center [252, 129] width 35 height 11
select select "******"
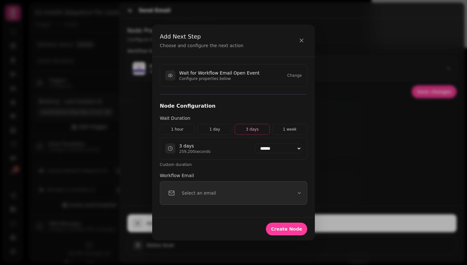
click at [262, 189] on button "Select an email" at bounding box center [234, 193] width 148 height 24
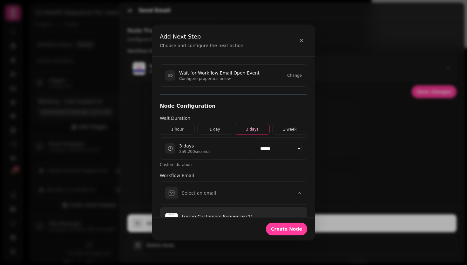
scroll to position [36, 0]
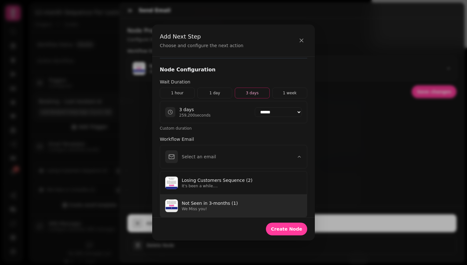
click at [248, 203] on p "Not Seen in 3-months (1)" at bounding box center [242, 203] width 120 height 6
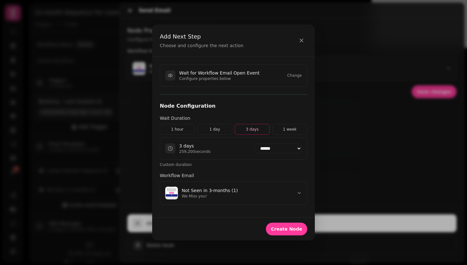
scroll to position [0, 0]
click at [291, 230] on span "Create Node" at bounding box center [286, 228] width 31 height 4
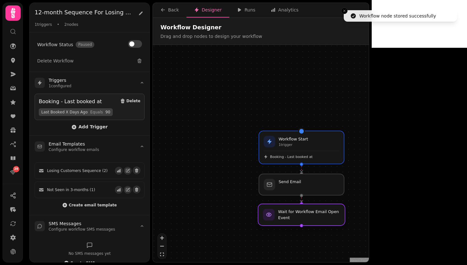
drag, startPoint x: 291, startPoint y: 230, endPoint x: 291, endPoint y: 217, distance: 13.0
click at [291, 217] on div at bounding box center [301, 214] width 87 height 22
click at [307, 225] on div "Workflow Start 1 trigger Booking - Last booked at Wait for Workflow Email Open …" at bounding box center [261, 154] width 216 height 218
click at [307, 216] on div at bounding box center [301, 214] width 87 height 22
select select "******"
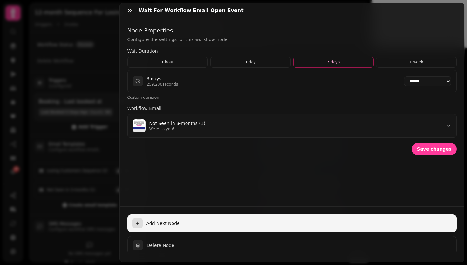
click at [253, 224] on button "Add Next Node" at bounding box center [292, 223] width 330 height 18
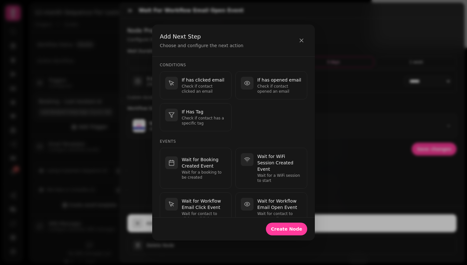
scroll to position [238, 0]
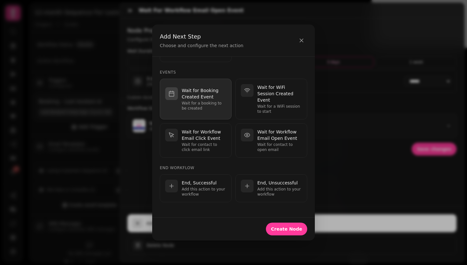
click at [203, 95] on p "Wait for Booking Created Event" at bounding box center [204, 93] width 45 height 13
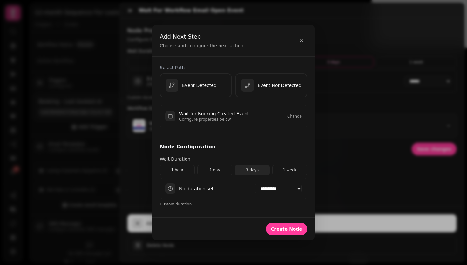
click at [261, 170] on button "3 days" at bounding box center [252, 169] width 35 height 11
select select "******"
click at [288, 227] on span "Create Node" at bounding box center [286, 228] width 31 height 4
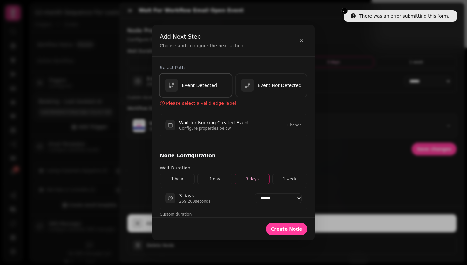
click at [194, 78] on button "Event Detected" at bounding box center [195, 85] width 73 height 25
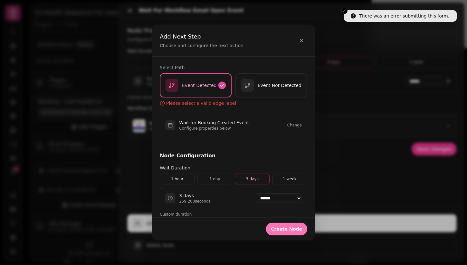
click at [296, 230] on span "Create Node" at bounding box center [286, 228] width 31 height 4
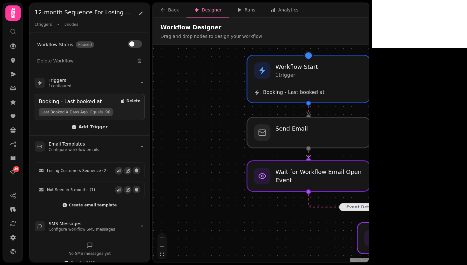
drag, startPoint x: 307, startPoint y: 241, endPoint x: 421, endPoint y: 241, distance: 114.1
click at [421, 241] on div at bounding box center [420, 237] width 126 height 31
